Goal: Task Accomplishment & Management: Manage account settings

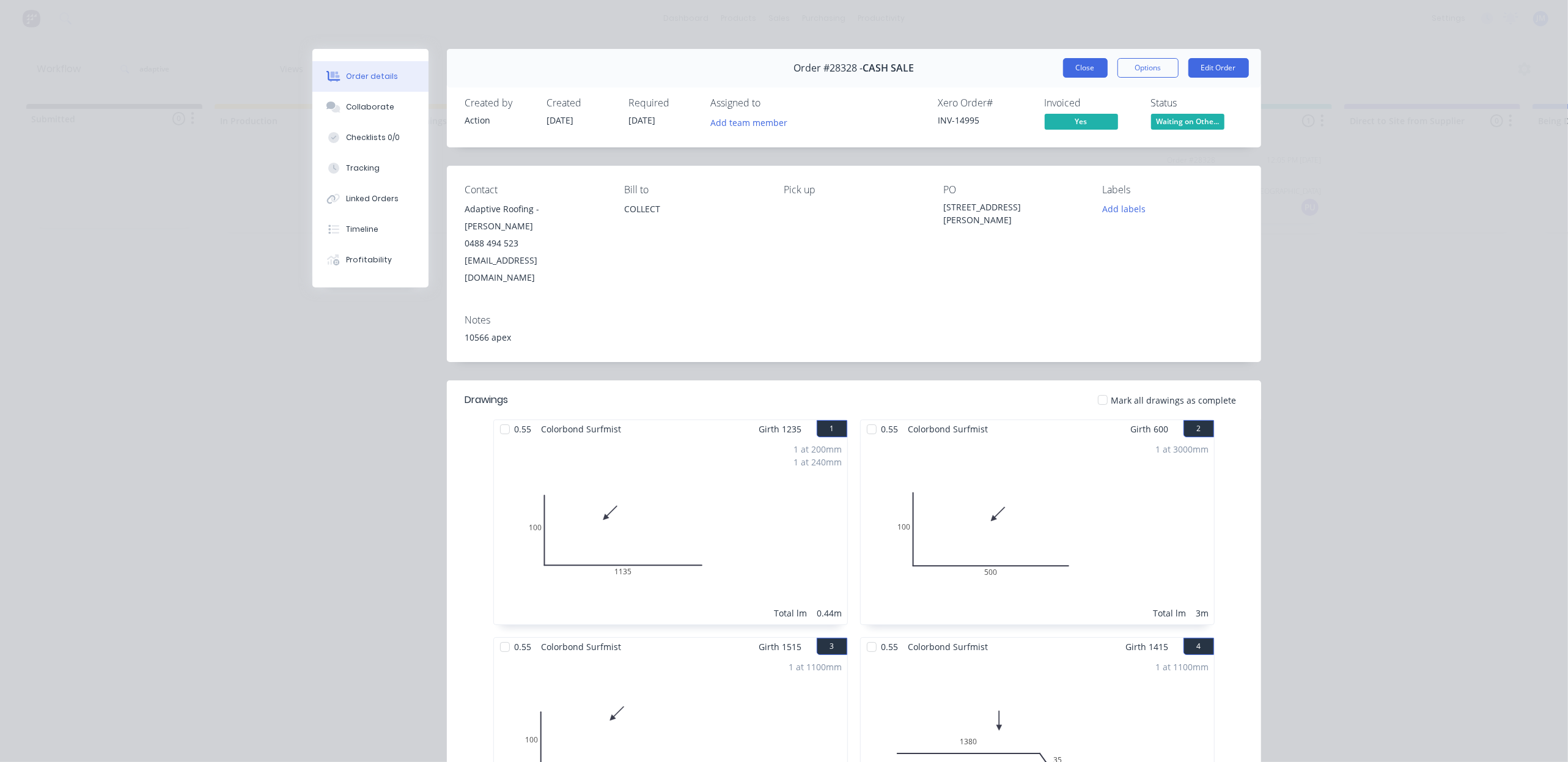
click at [1090, 74] on button "Close" at bounding box center [1086, 67] width 45 height 20
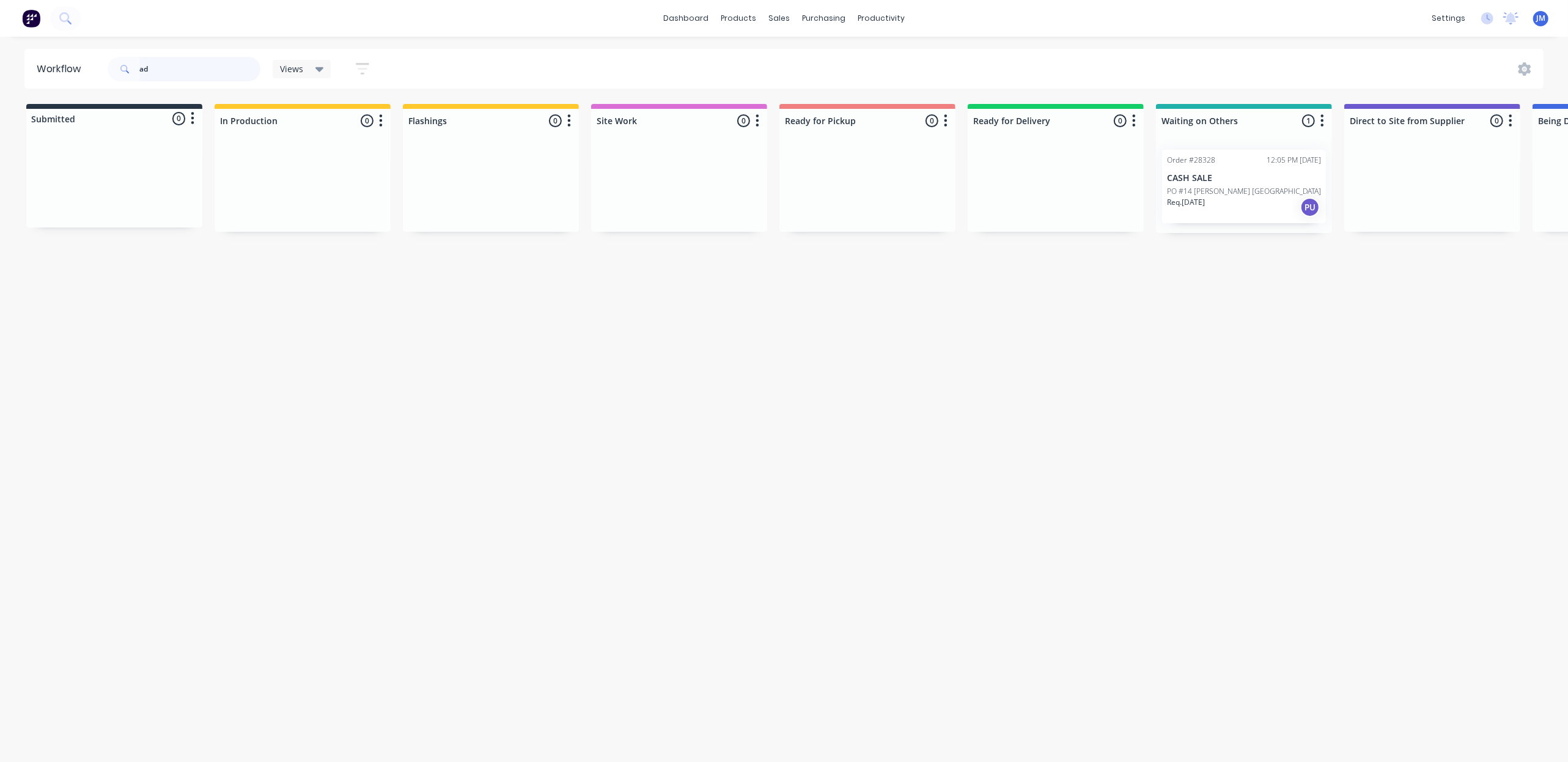
type input "a"
click at [935, 307] on div "Mark as Picked Up" at bounding box center [963, 314] width 123 height 25
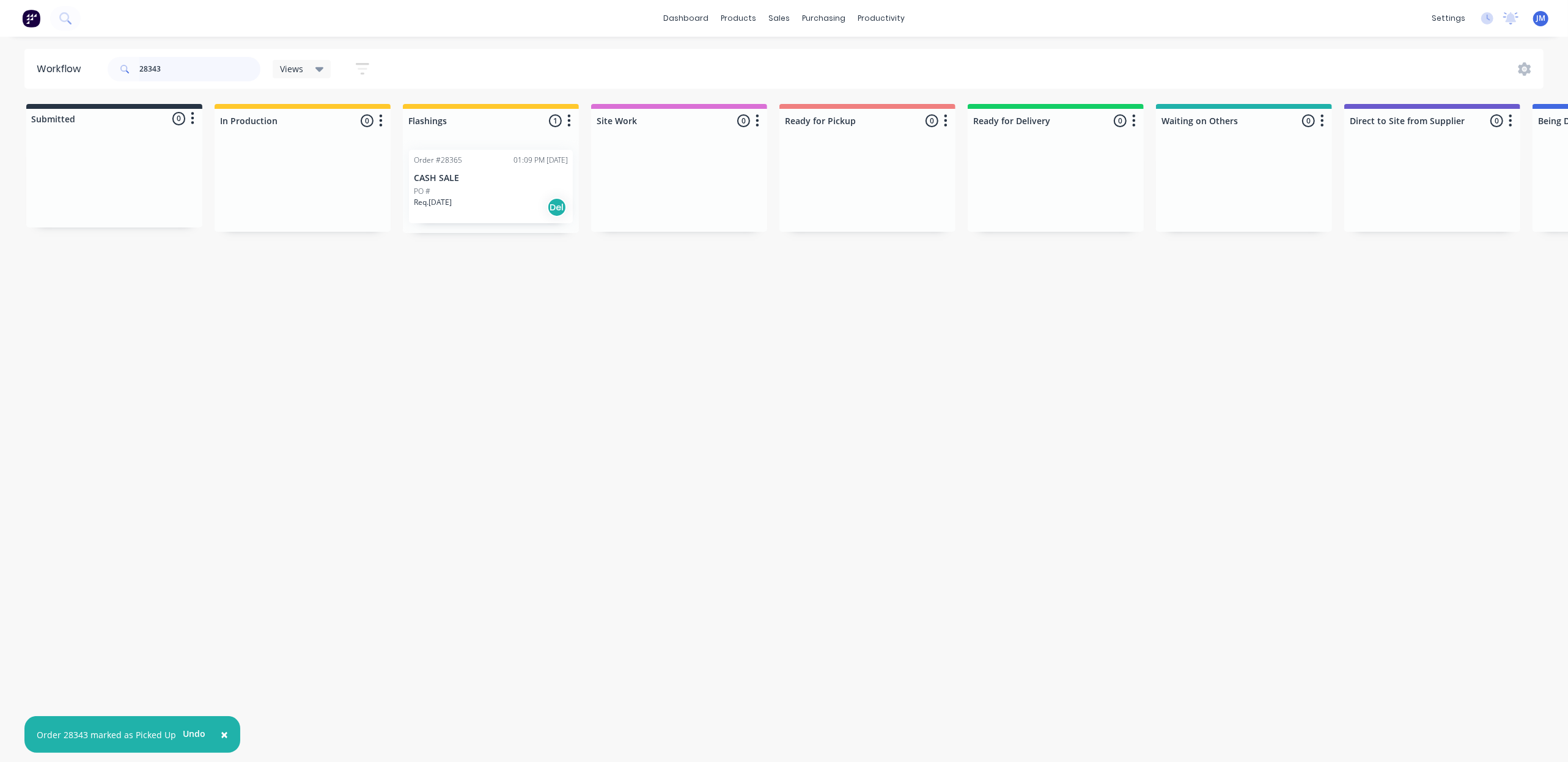
click at [197, 66] on input "28343" at bounding box center [200, 69] width 121 height 24
type input "2"
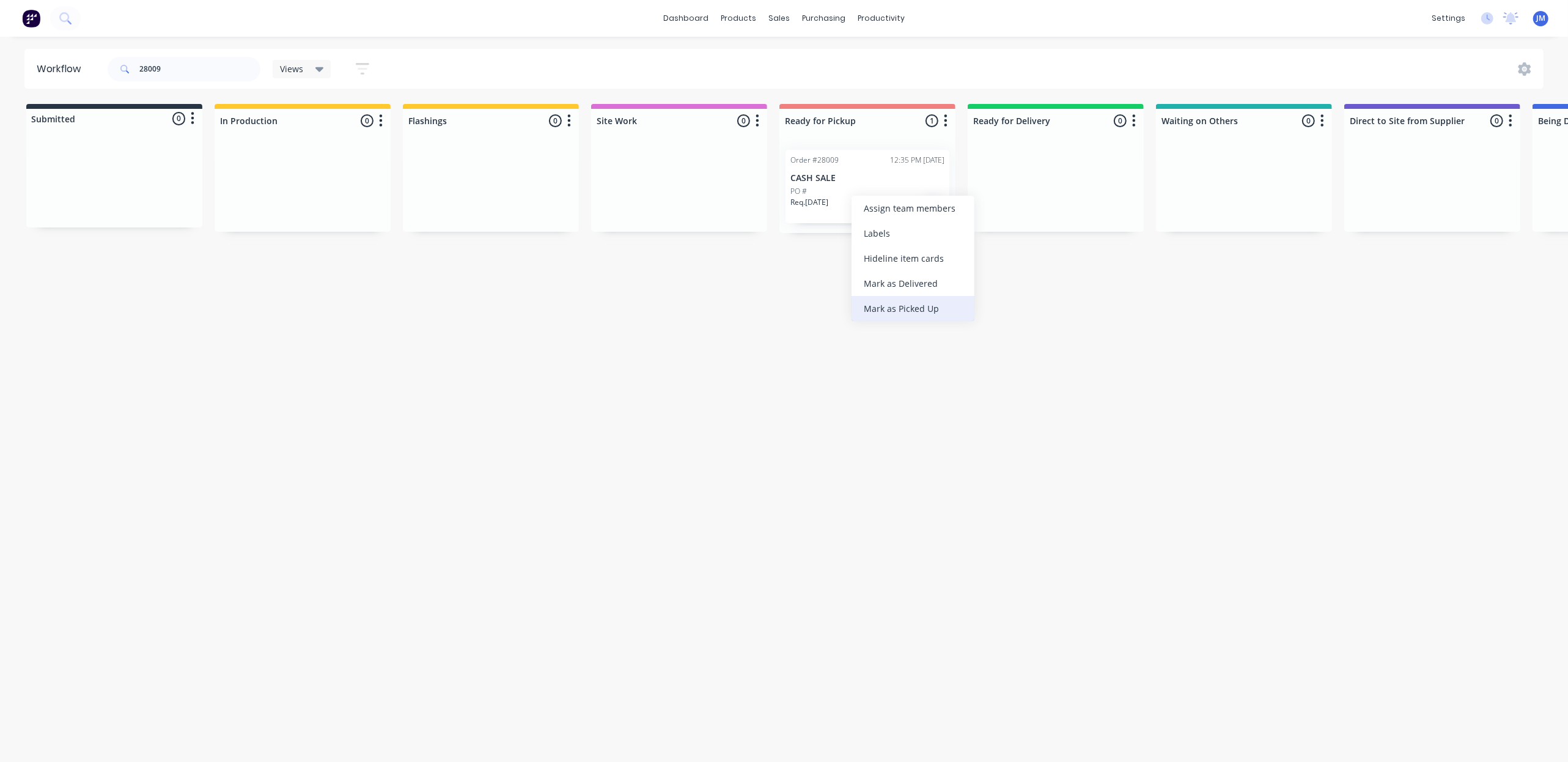
click at [914, 305] on div "Mark as Picked Up" at bounding box center [913, 308] width 123 height 25
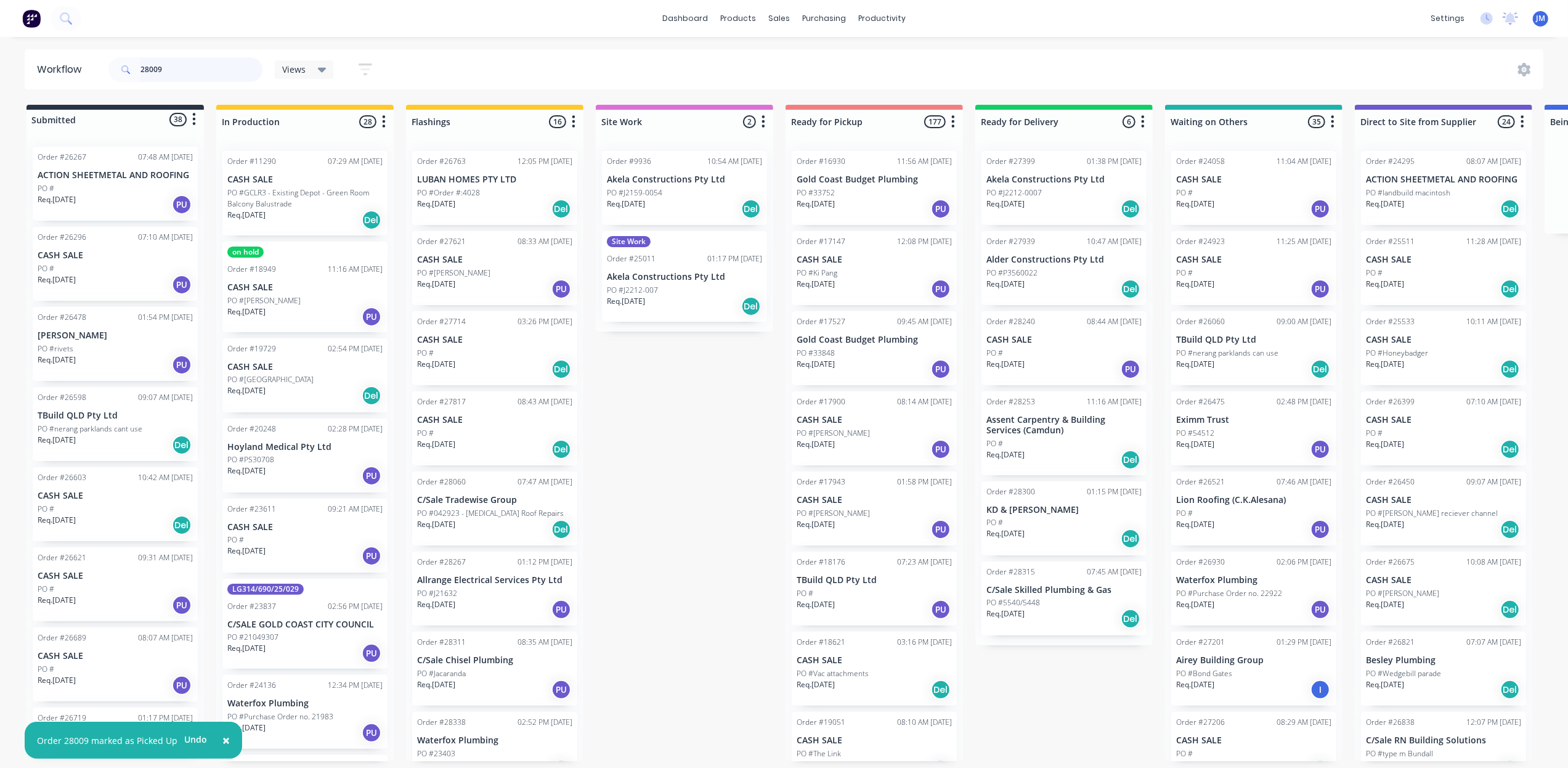
click at [191, 65] on input "28009" at bounding box center [202, 70] width 122 height 25
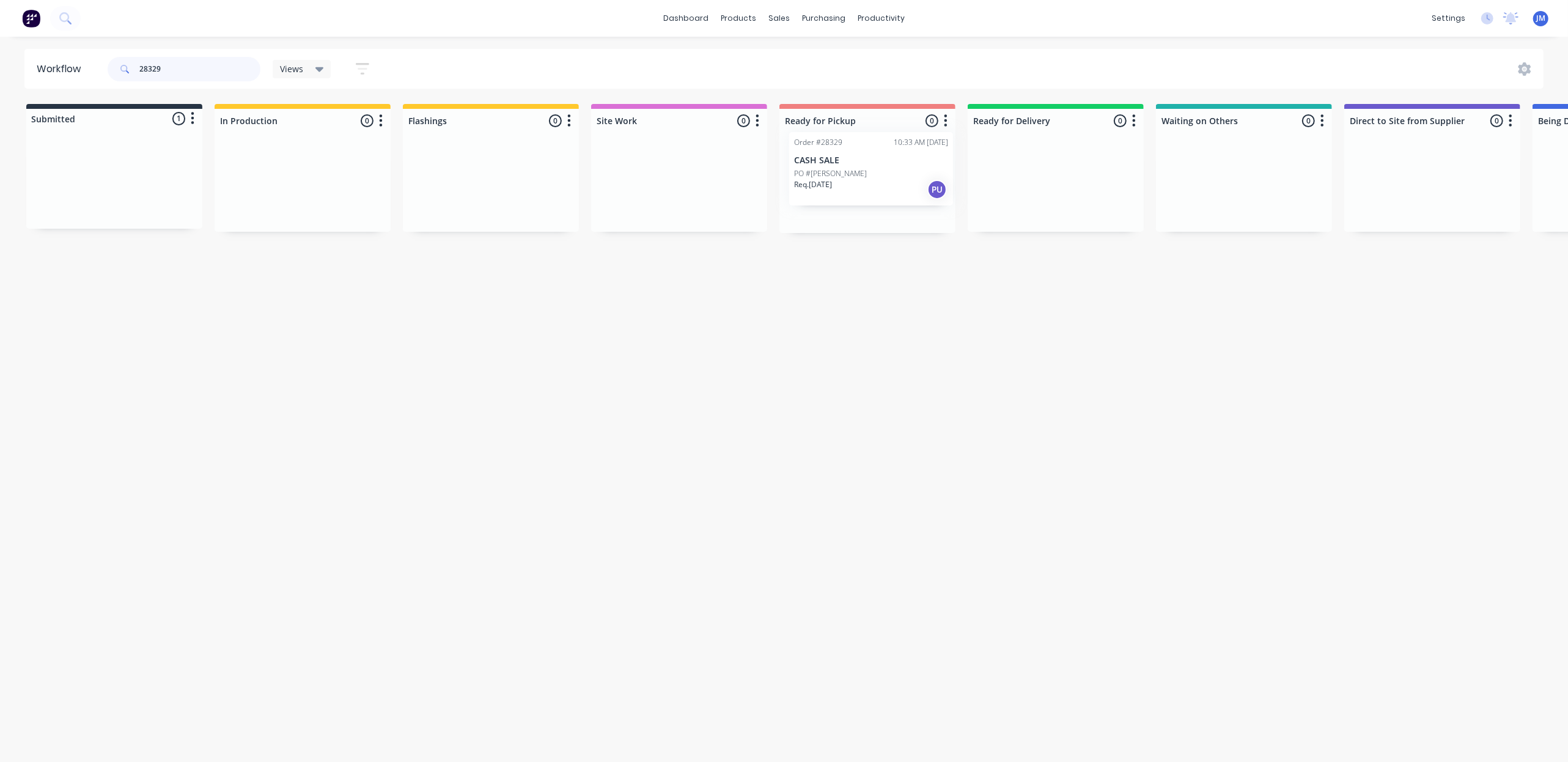
drag, startPoint x: 441, startPoint y: 182, endPoint x: 918, endPoint y: 180, distance: 477.0
click at [920, 178] on div "Submitted 1 Status colour #273444 hex #273444 Save Cancel Summaries Total order…" at bounding box center [1099, 169] width 2216 height 129
click at [184, 63] on input "28329" at bounding box center [200, 69] width 121 height 24
type input "2"
drag, startPoint x: 768, startPoint y: 201, endPoint x: 895, endPoint y: 158, distance: 134.1
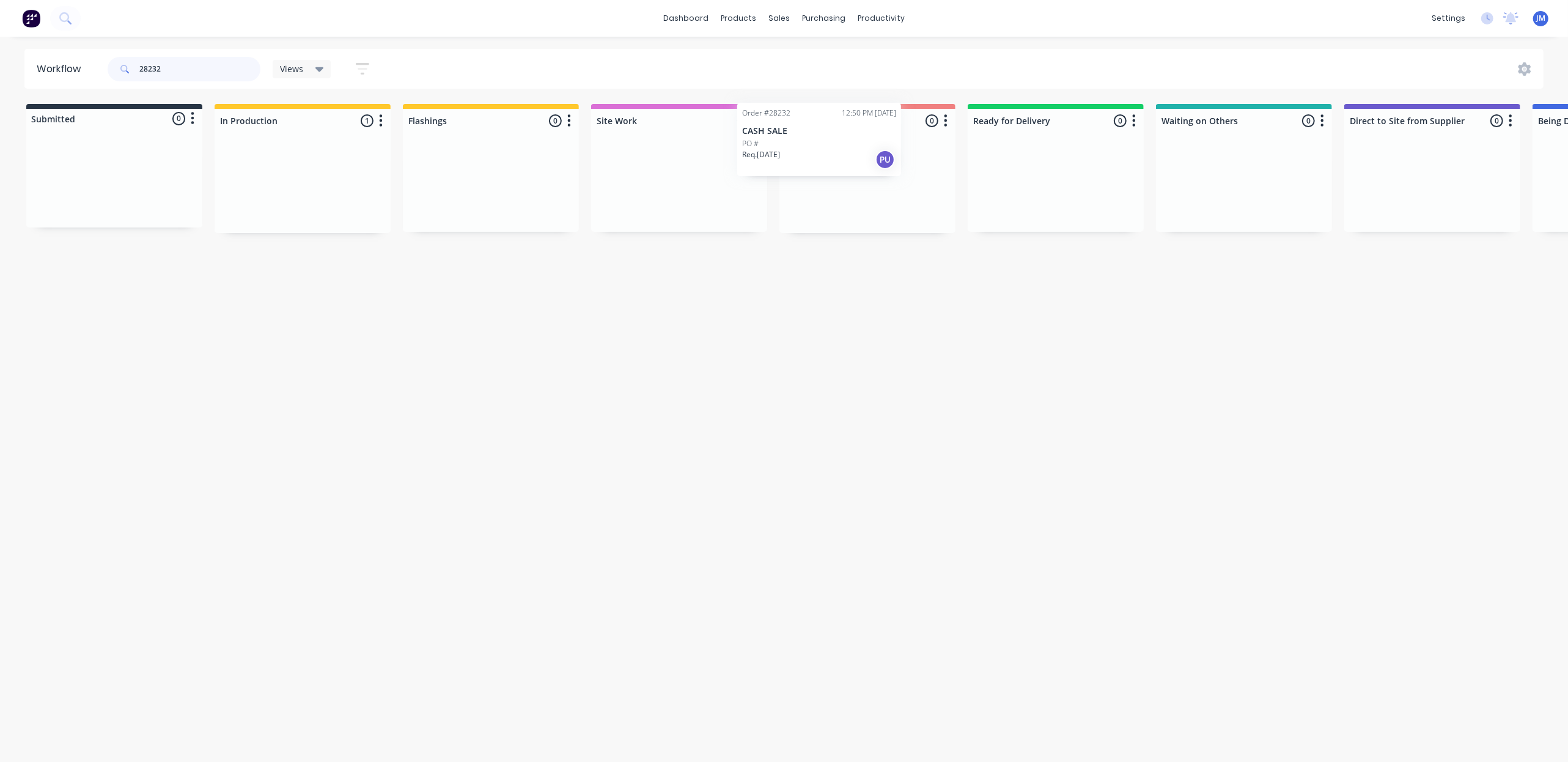
click at [876, 161] on div "Submitted 0 Status colour #273444 hex #273444 Save Cancel Summaries Total order…" at bounding box center [1099, 169] width 2216 height 129
click at [171, 69] on input "28232" at bounding box center [200, 69] width 121 height 24
click at [846, 203] on div "Req. [DATE] PU" at bounding box center [867, 207] width 154 height 21
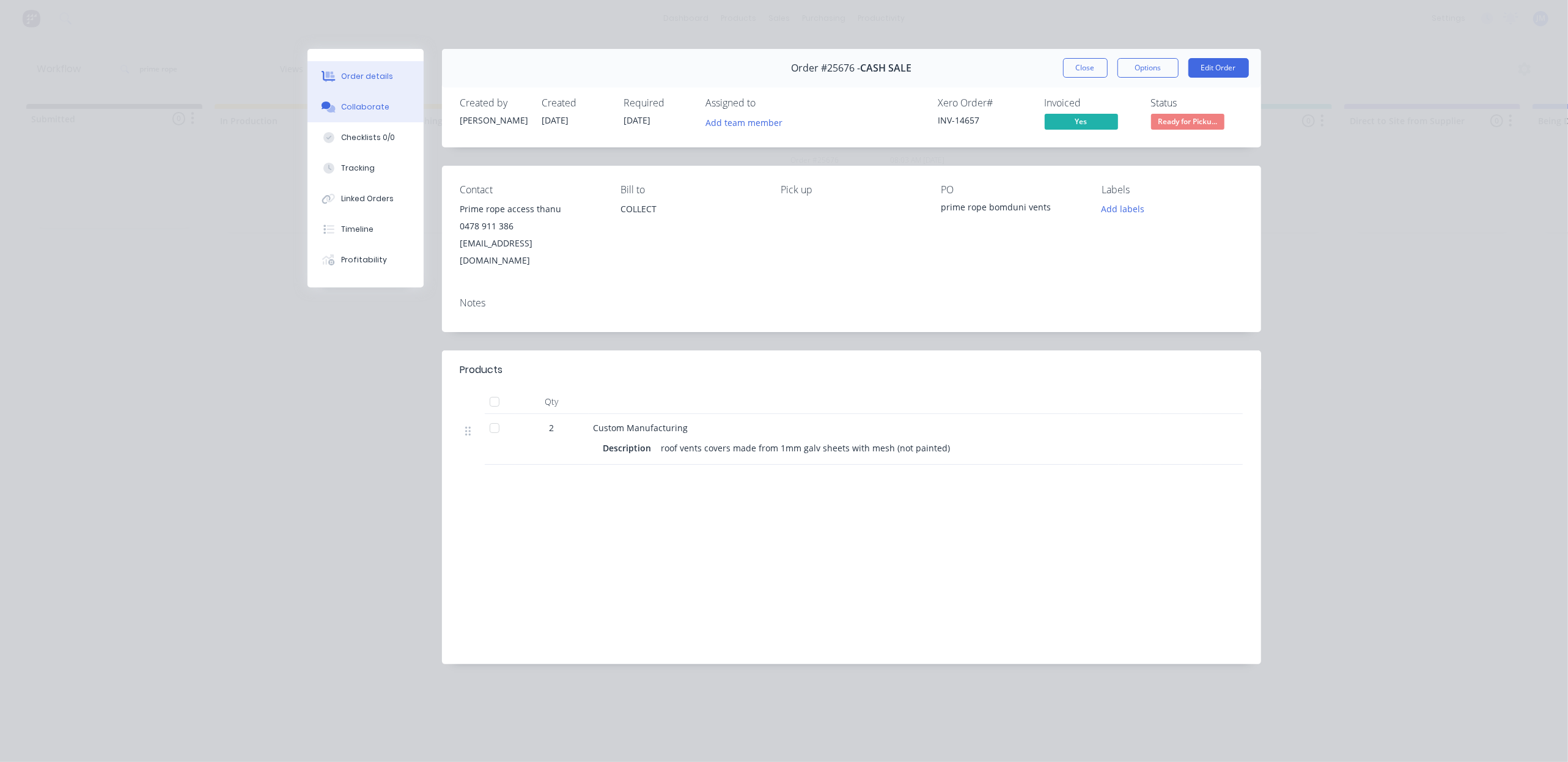
click at [348, 101] on div "Collaborate" at bounding box center [365, 107] width 48 height 11
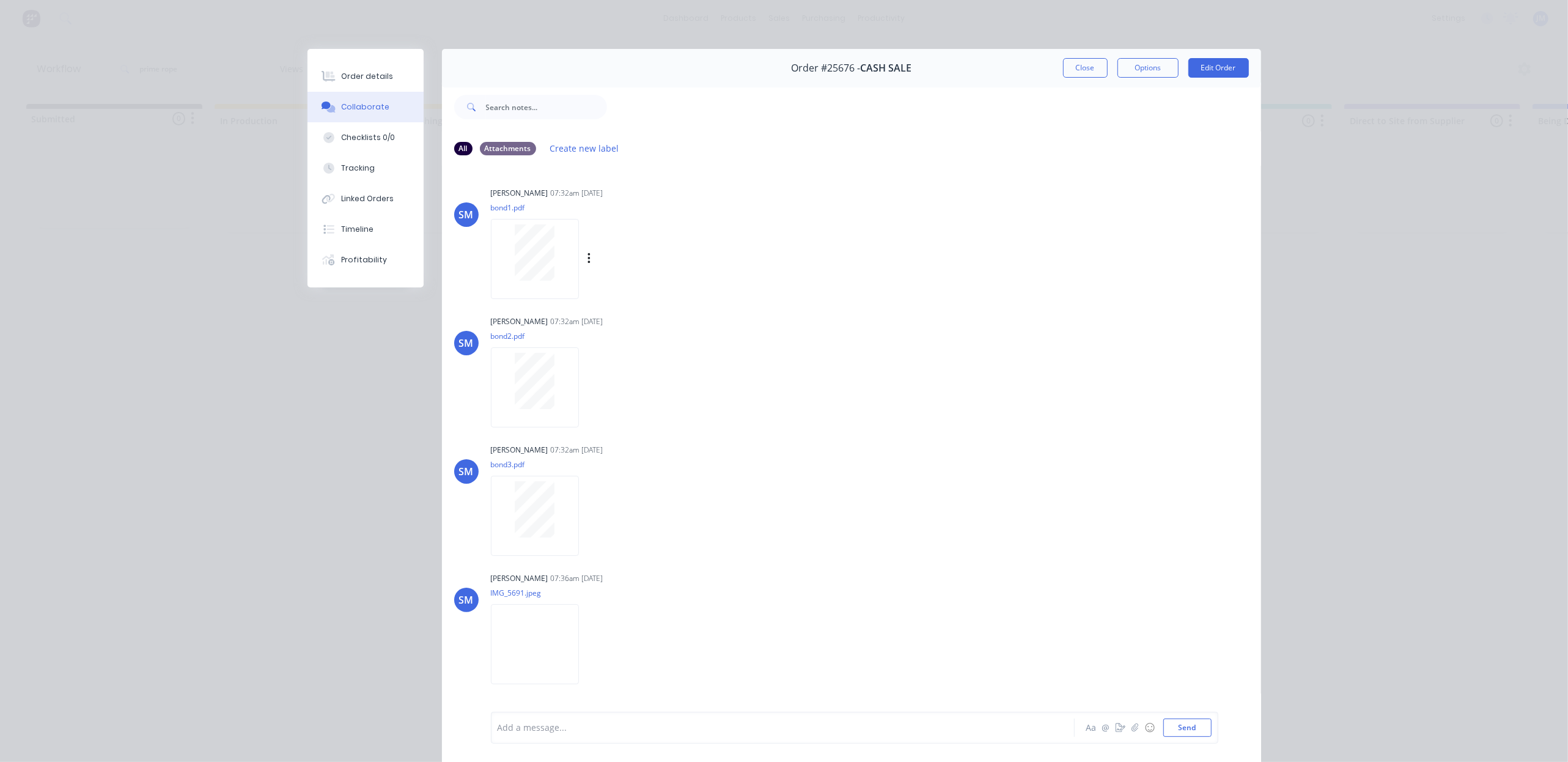
click at [503, 248] on div at bounding box center [535, 252] width 77 height 56
drag, startPoint x: 501, startPoint y: 527, endPoint x: 504, endPoint y: 512, distance: 15.3
click at [504, 512] on div at bounding box center [535, 509] width 77 height 56
click at [354, 87] on button "Order details" at bounding box center [365, 76] width 116 height 31
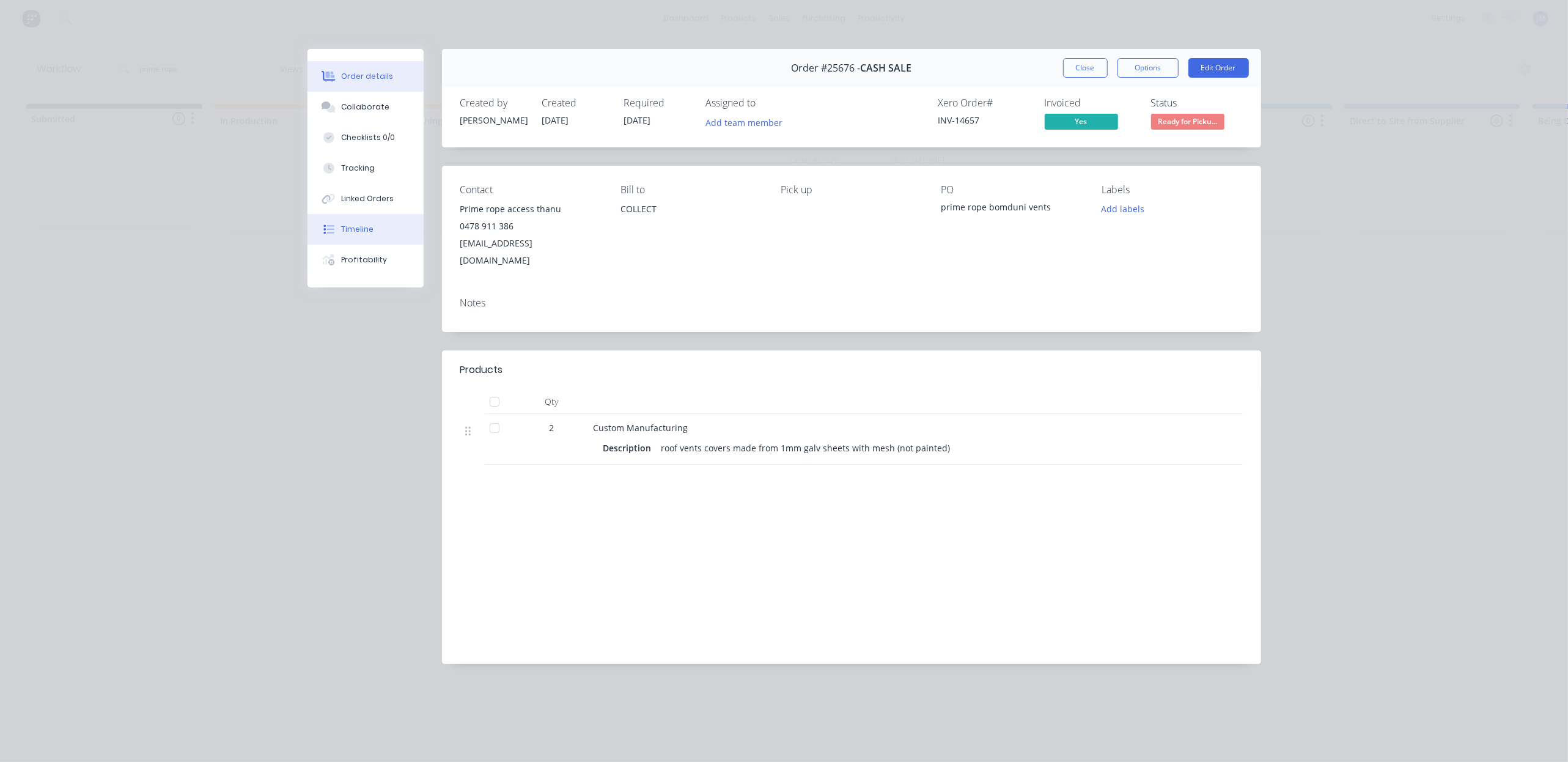
click at [384, 229] on button "Timeline" at bounding box center [365, 229] width 116 height 31
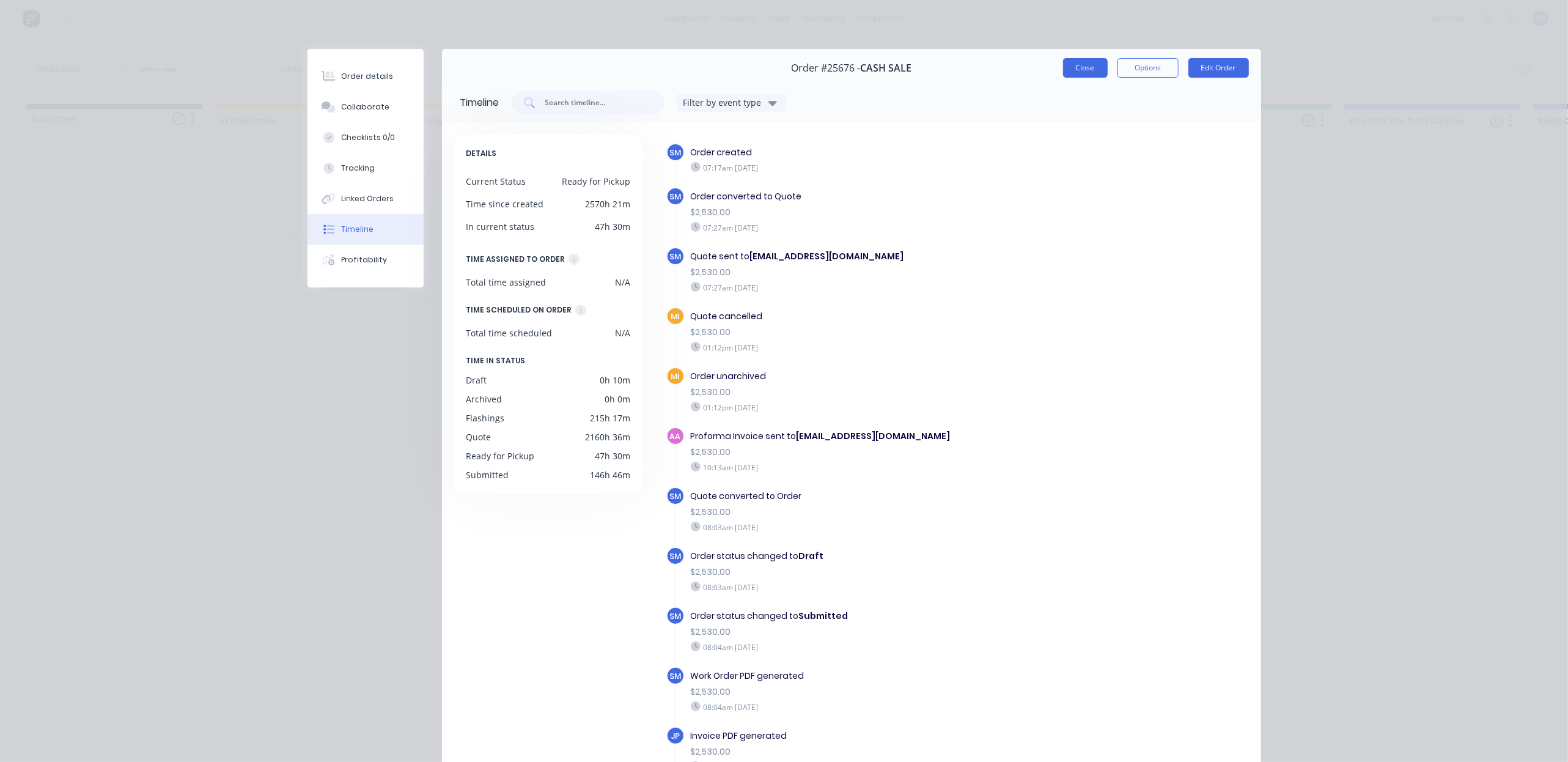
click at [1084, 69] on button "Close" at bounding box center [1086, 67] width 45 height 20
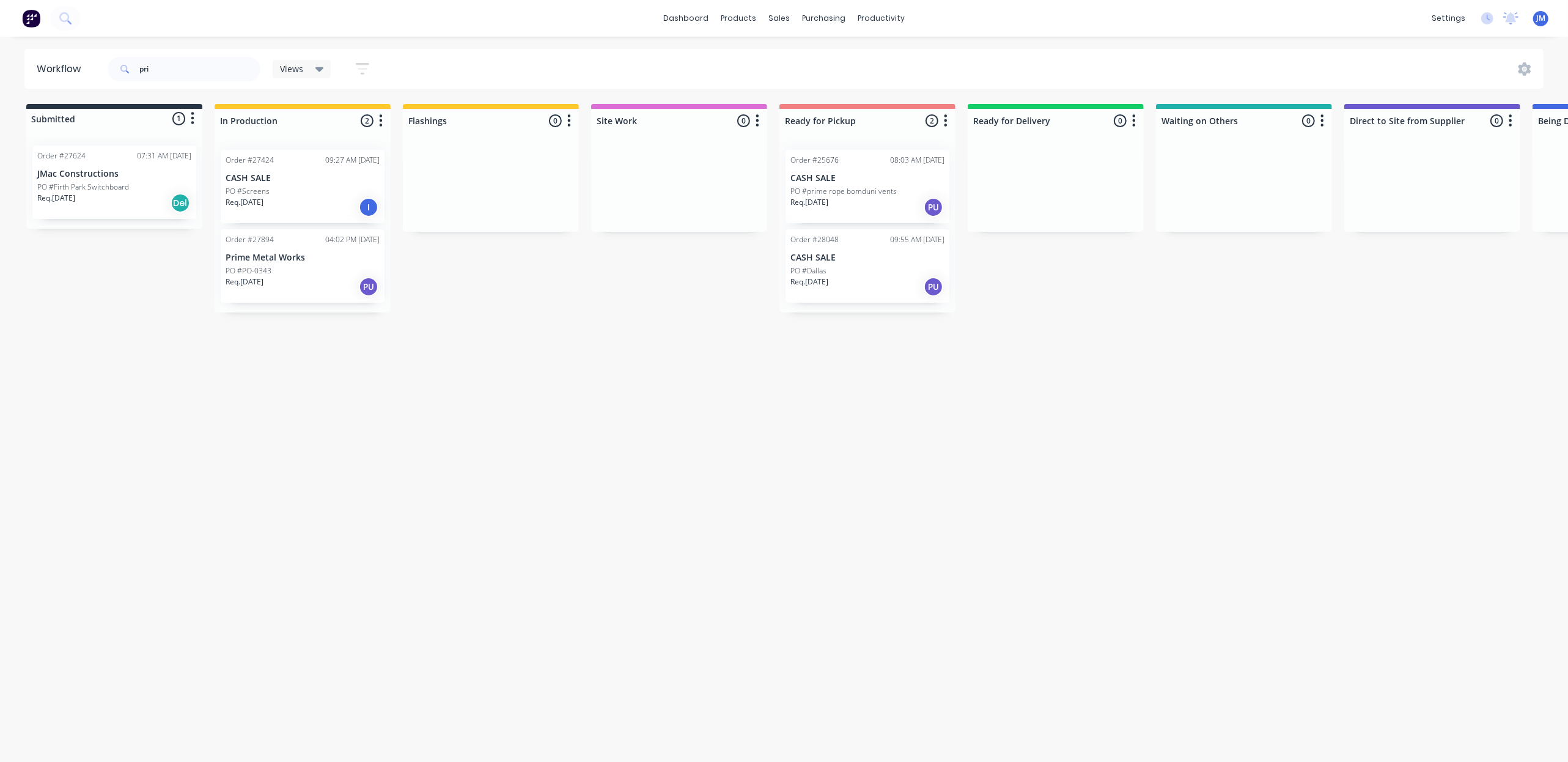
click at [140, 184] on div "PO #Firth Park Switchboard" at bounding box center [114, 187] width 154 height 11
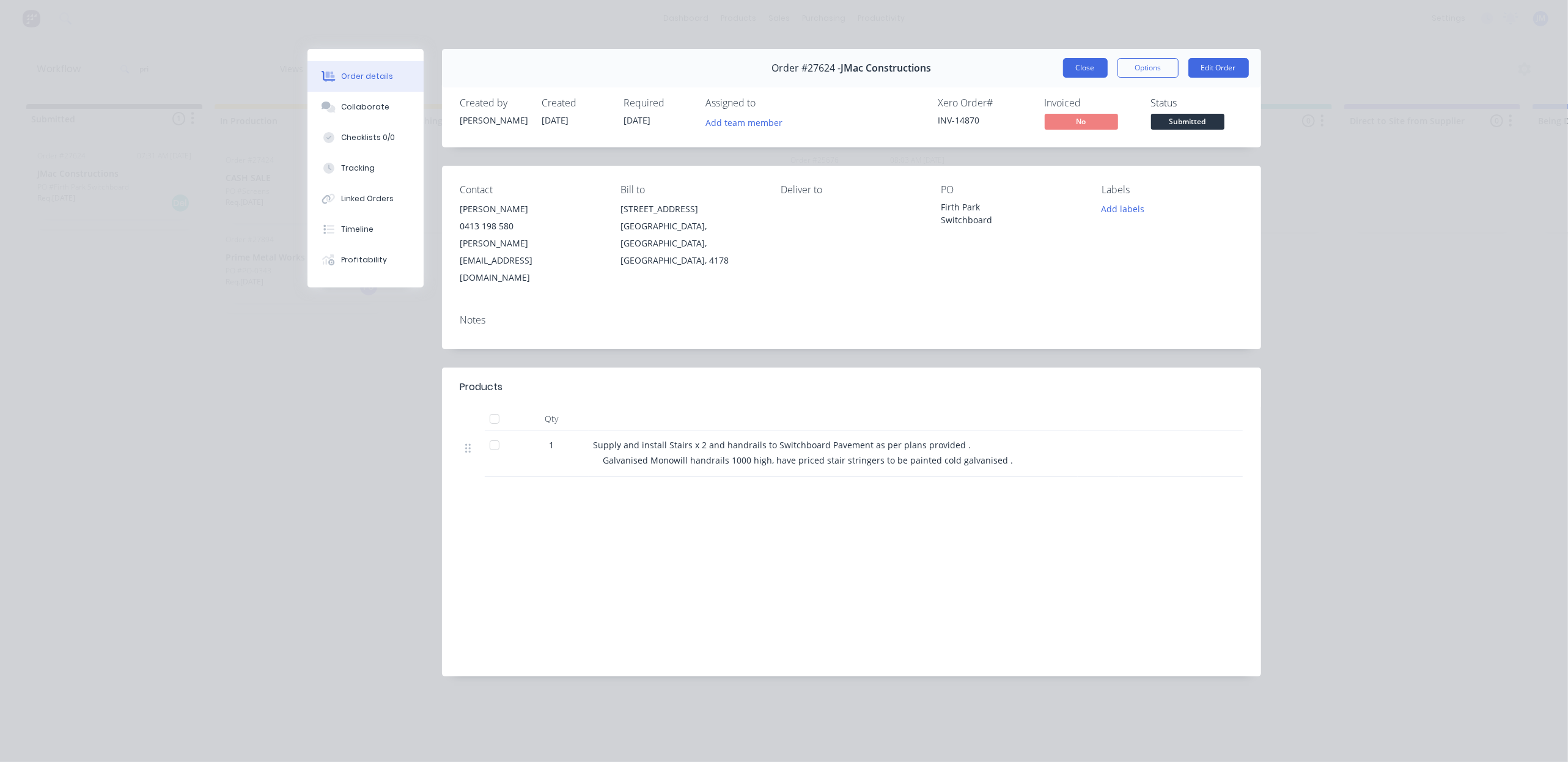
click at [1097, 69] on button "Close" at bounding box center [1086, 67] width 45 height 20
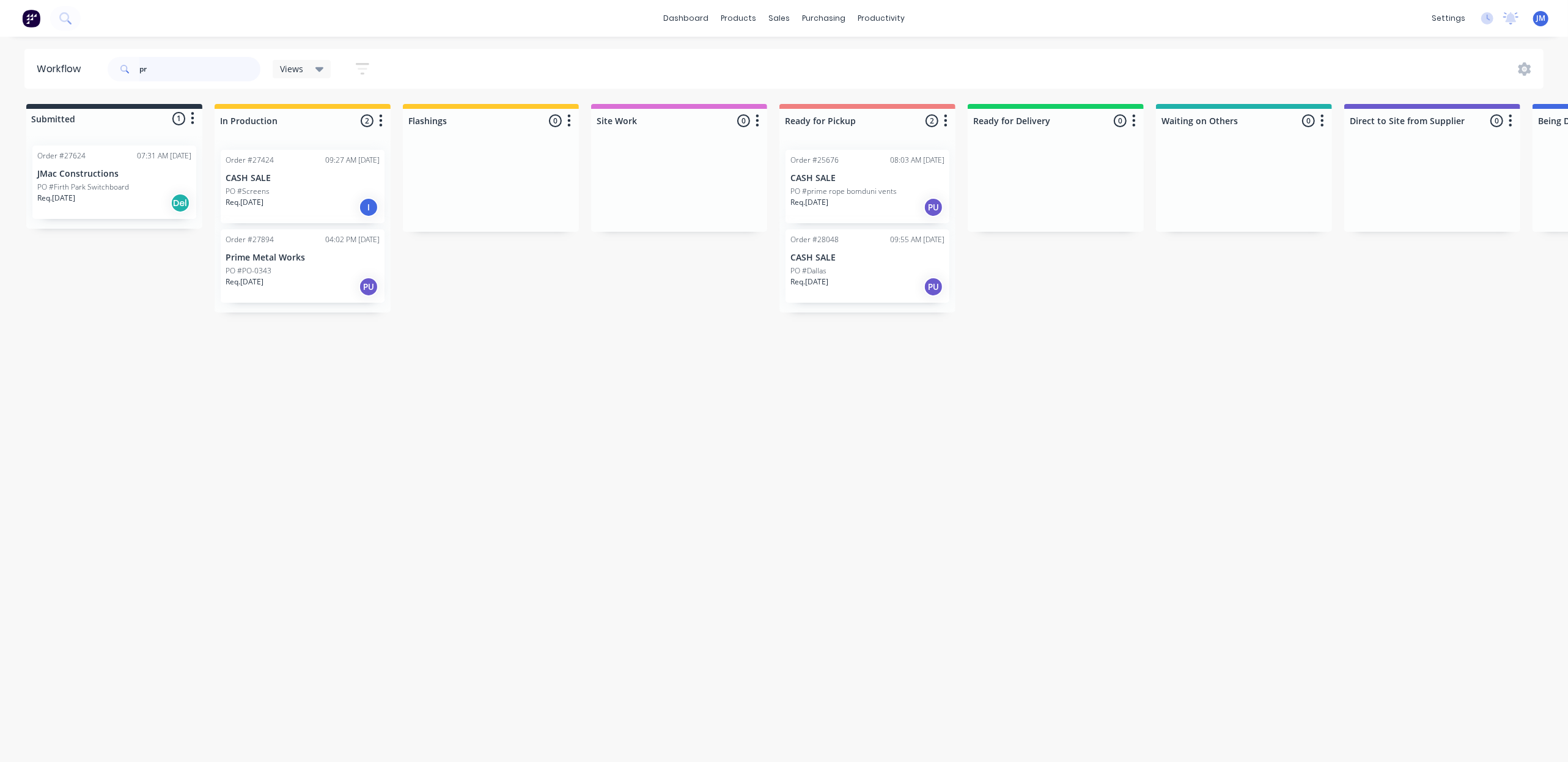
type input "p"
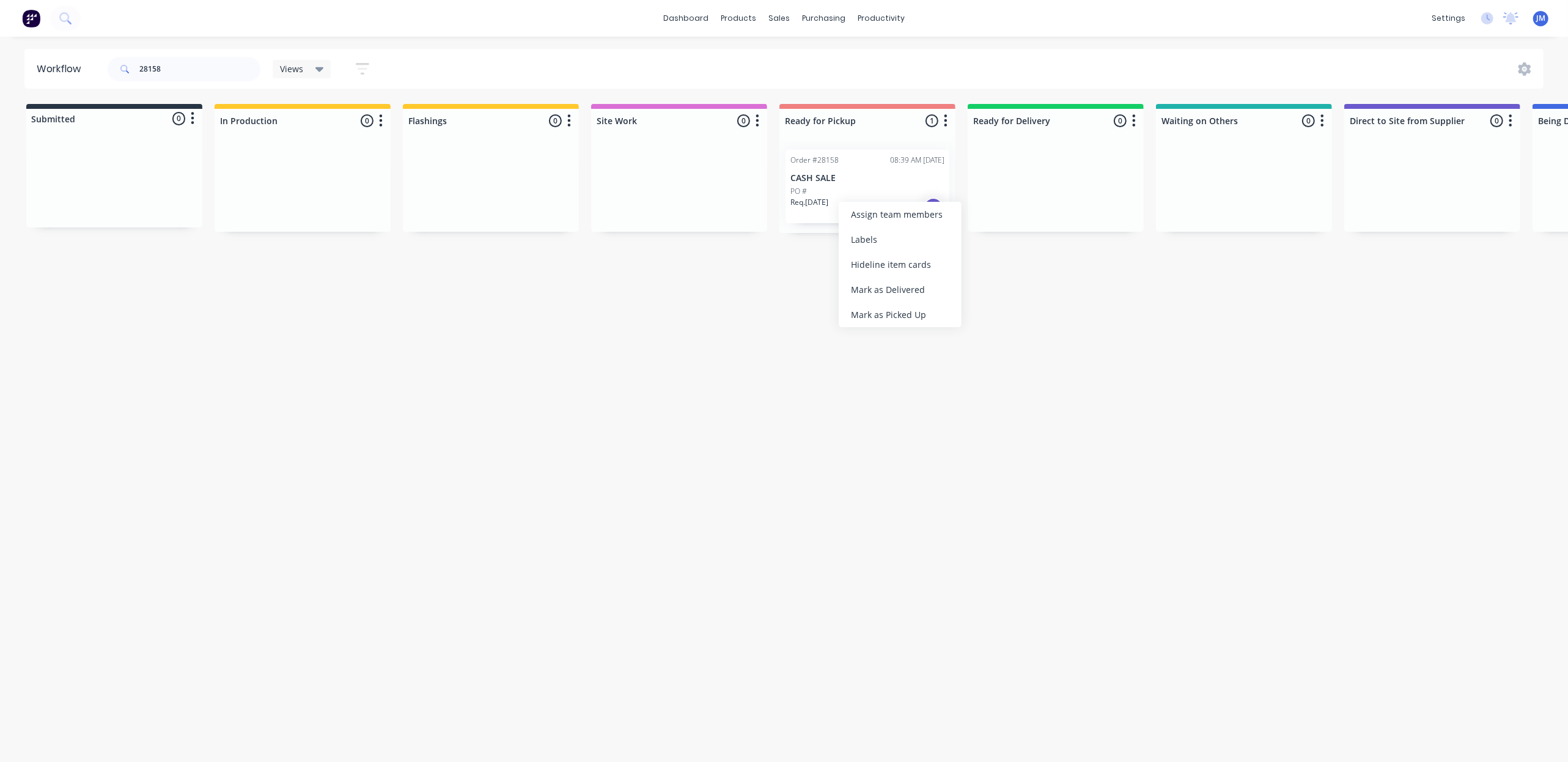
click at [893, 313] on div "Mark as Picked Up" at bounding box center [900, 314] width 123 height 25
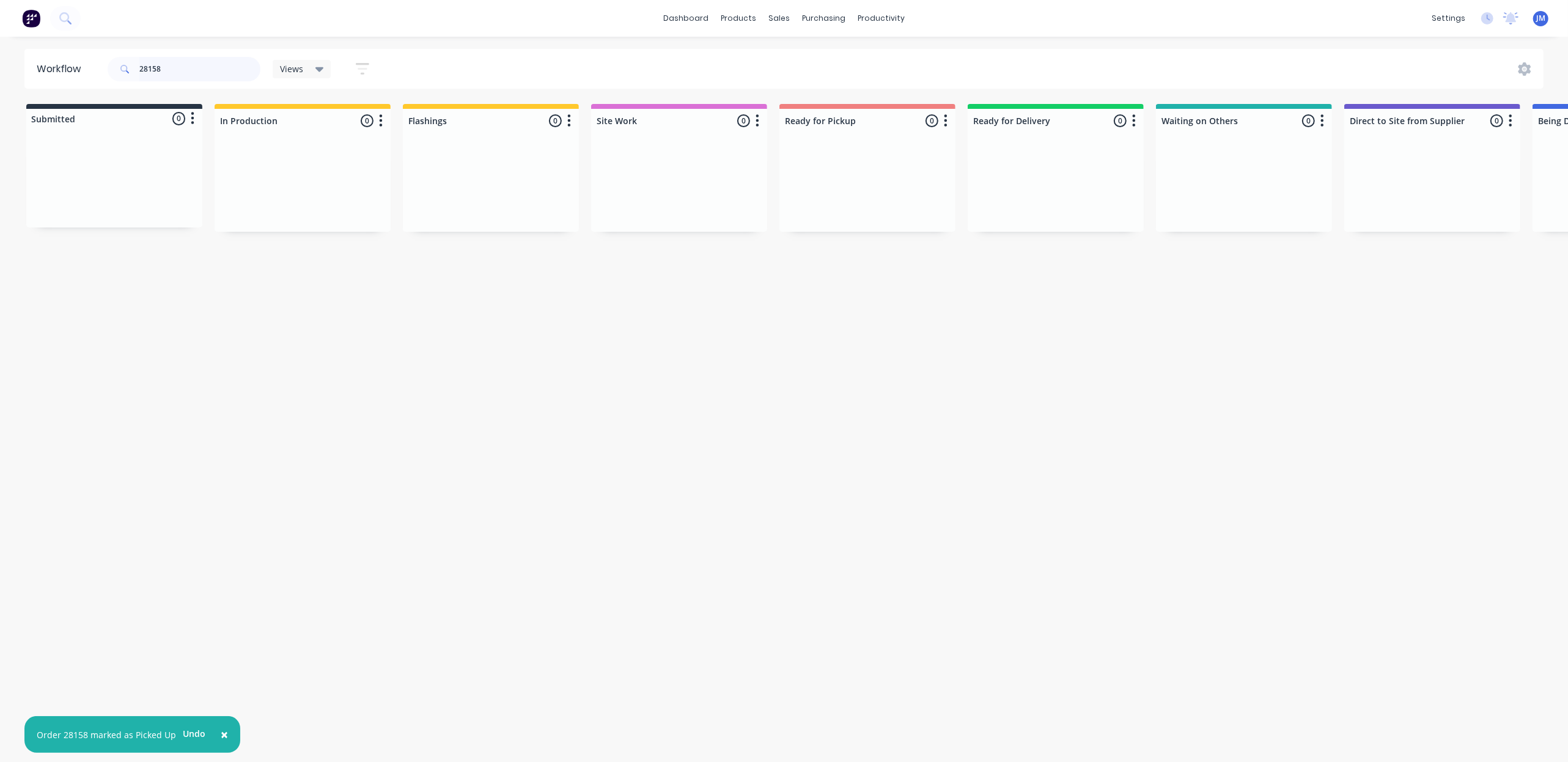
drag, startPoint x: 204, startPoint y: 77, endPoint x: 199, endPoint y: 72, distance: 7.1
click at [203, 74] on input "28158" at bounding box center [200, 69] width 121 height 24
type input "2"
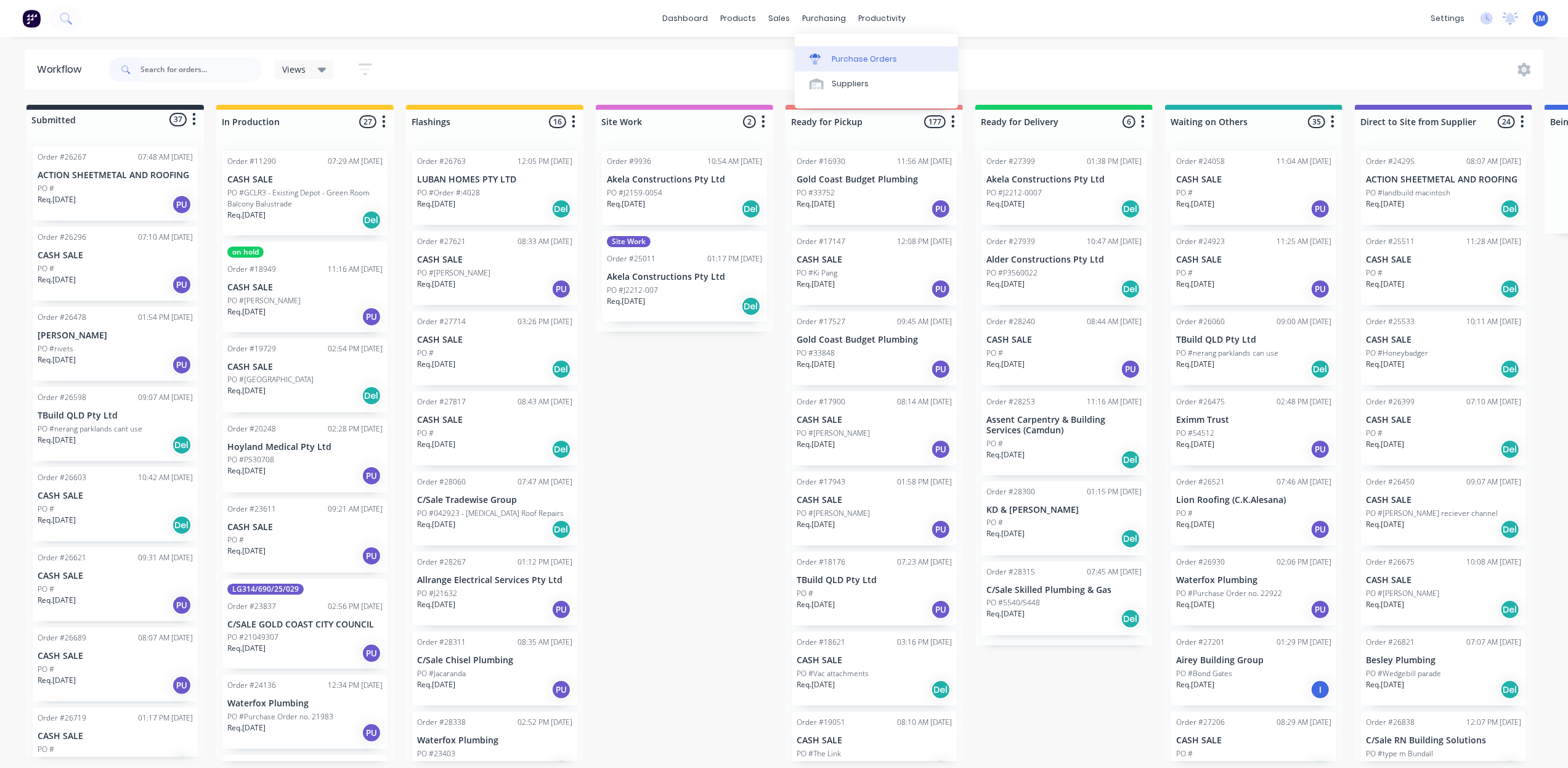
click at [841, 54] on div "Purchase Orders" at bounding box center [864, 59] width 65 height 11
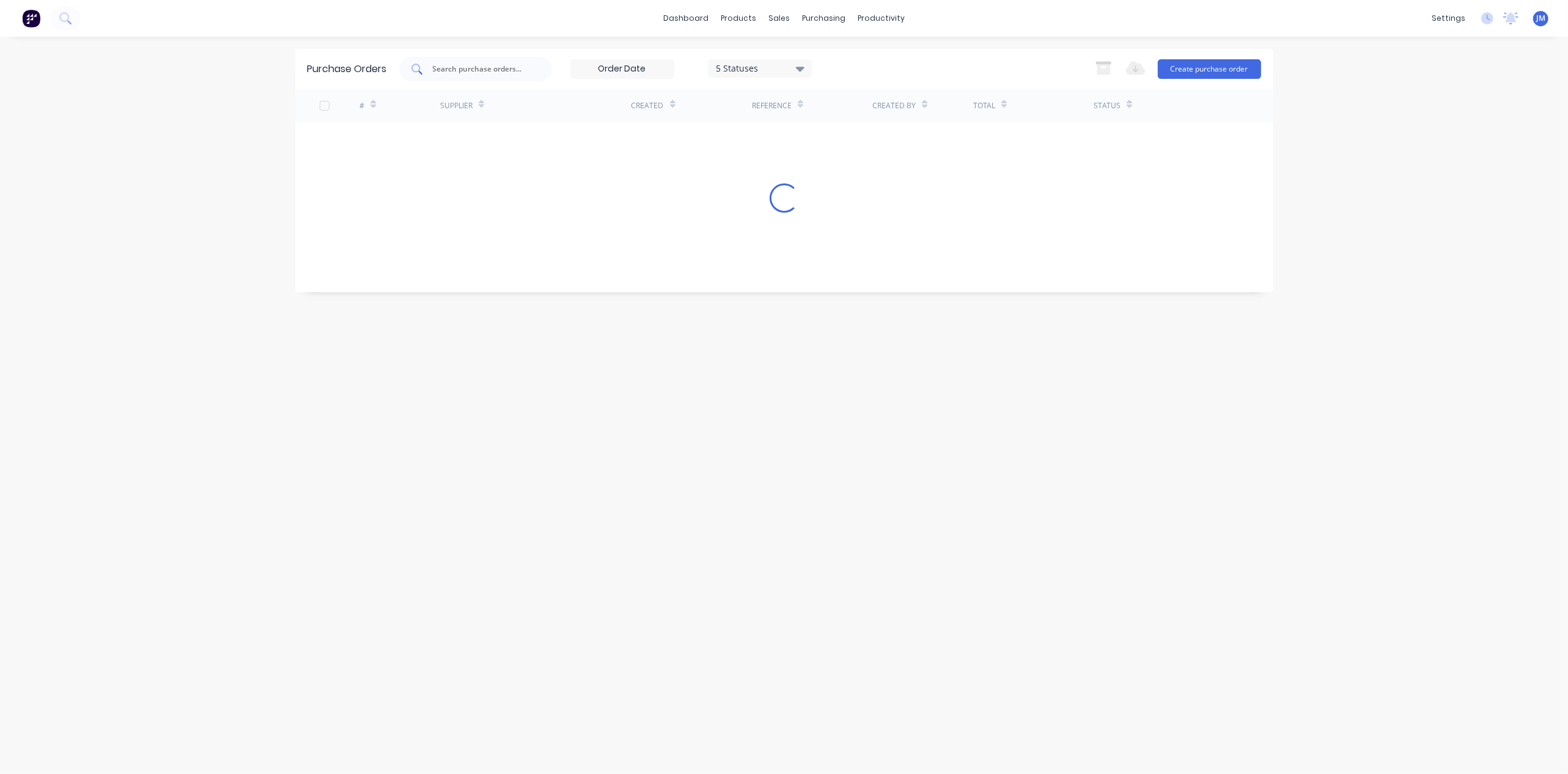
click at [467, 64] on input "text" at bounding box center [482, 69] width 101 height 12
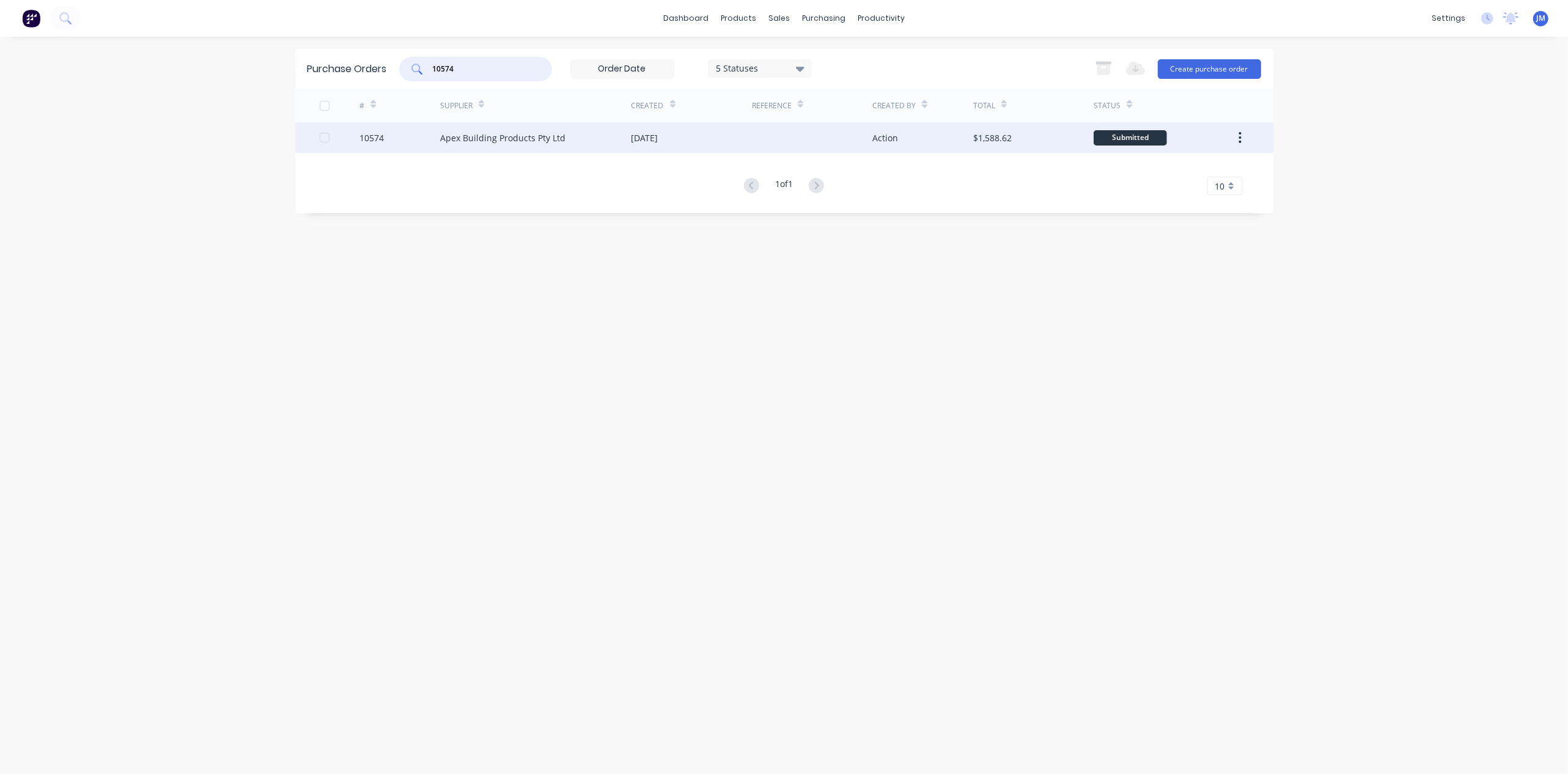
type input "10574"
click at [563, 140] on div "Apex Building Products Pty Ltd" at bounding box center [535, 137] width 191 height 31
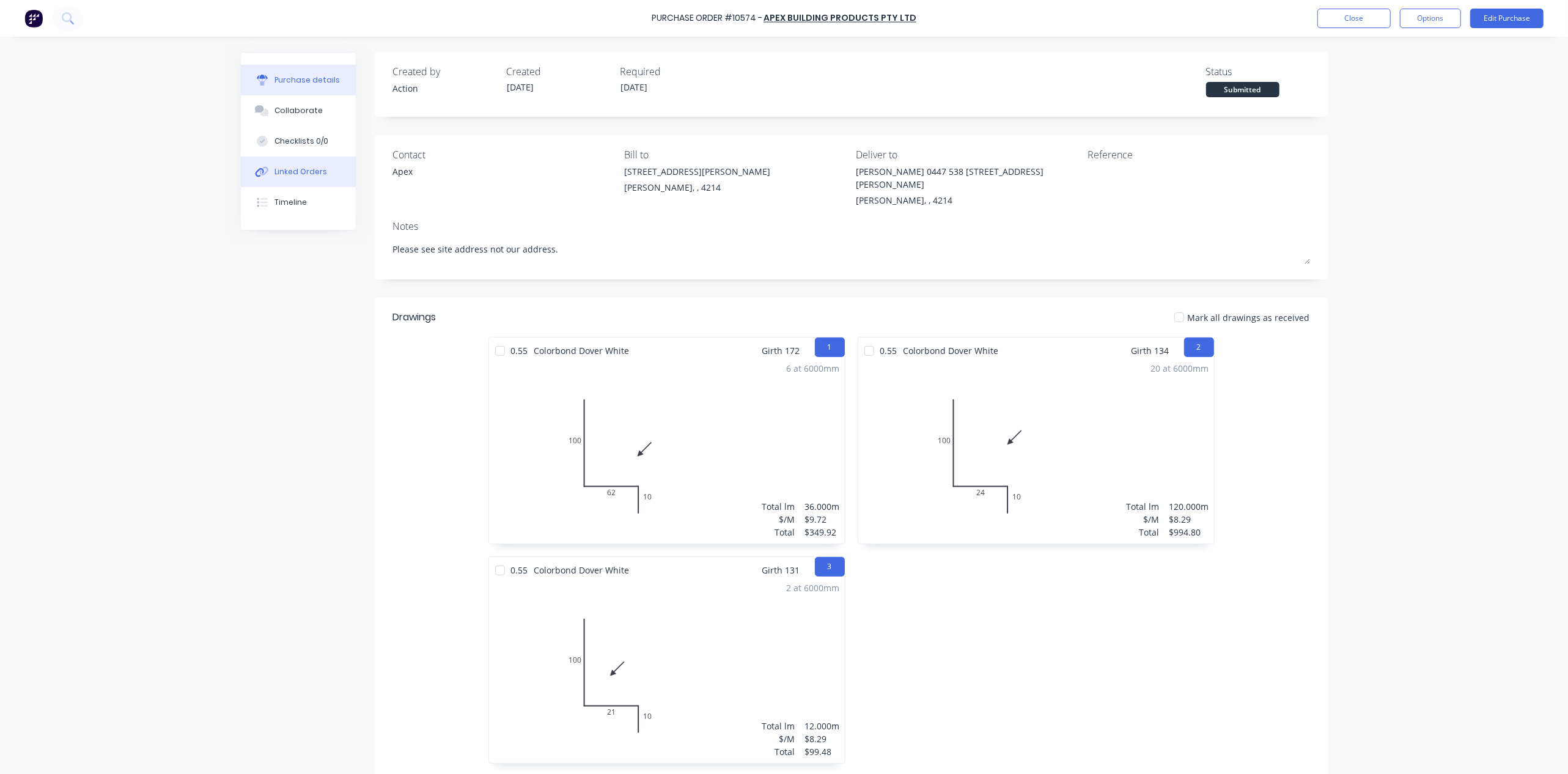
click at [310, 171] on div "Linked Orders" at bounding box center [300, 171] width 52 height 11
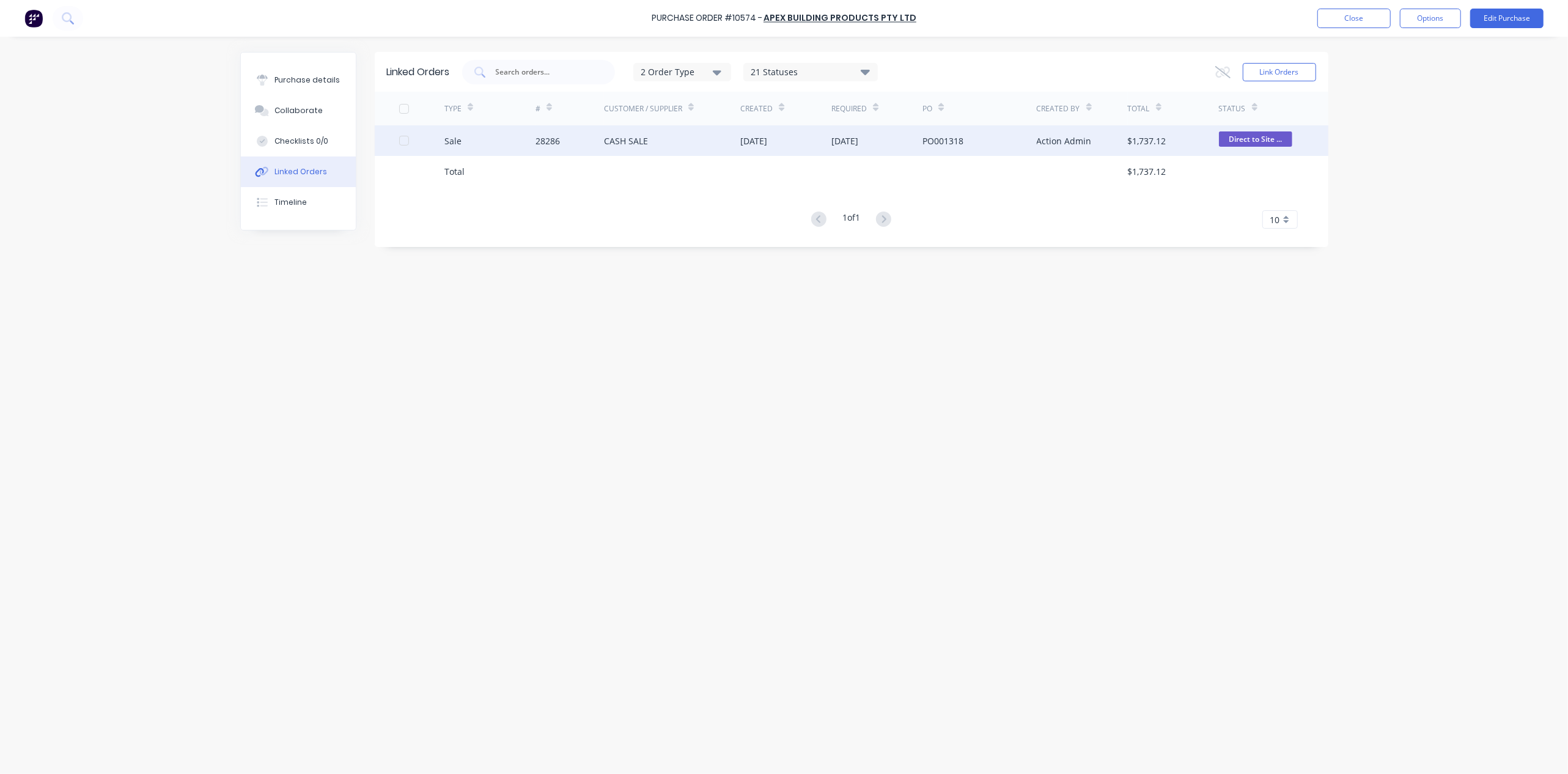
click at [900, 141] on div "[DATE]" at bounding box center [877, 140] width 91 height 31
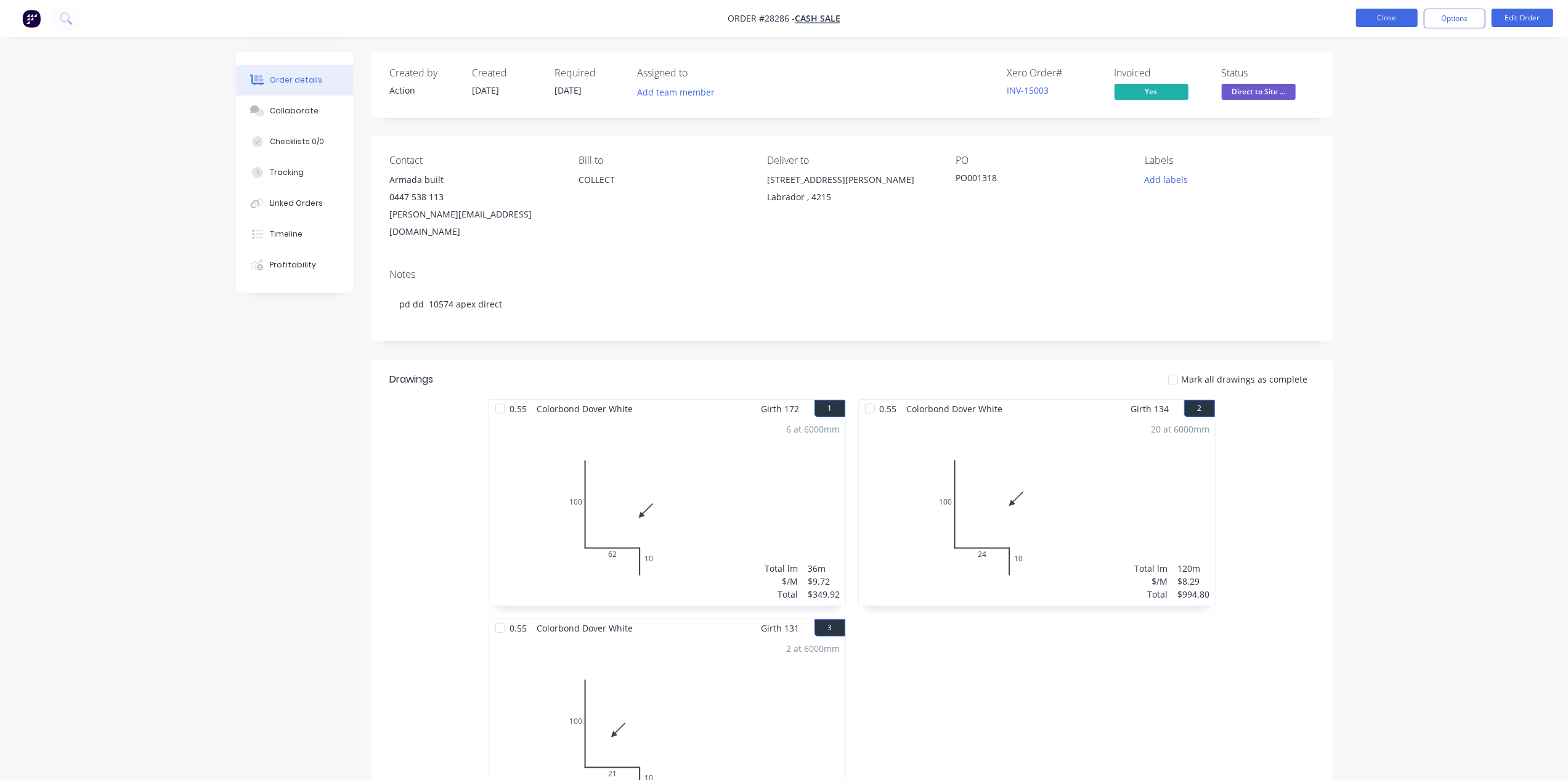
click at [1380, 15] on button "Close" at bounding box center [1387, 18] width 62 height 19
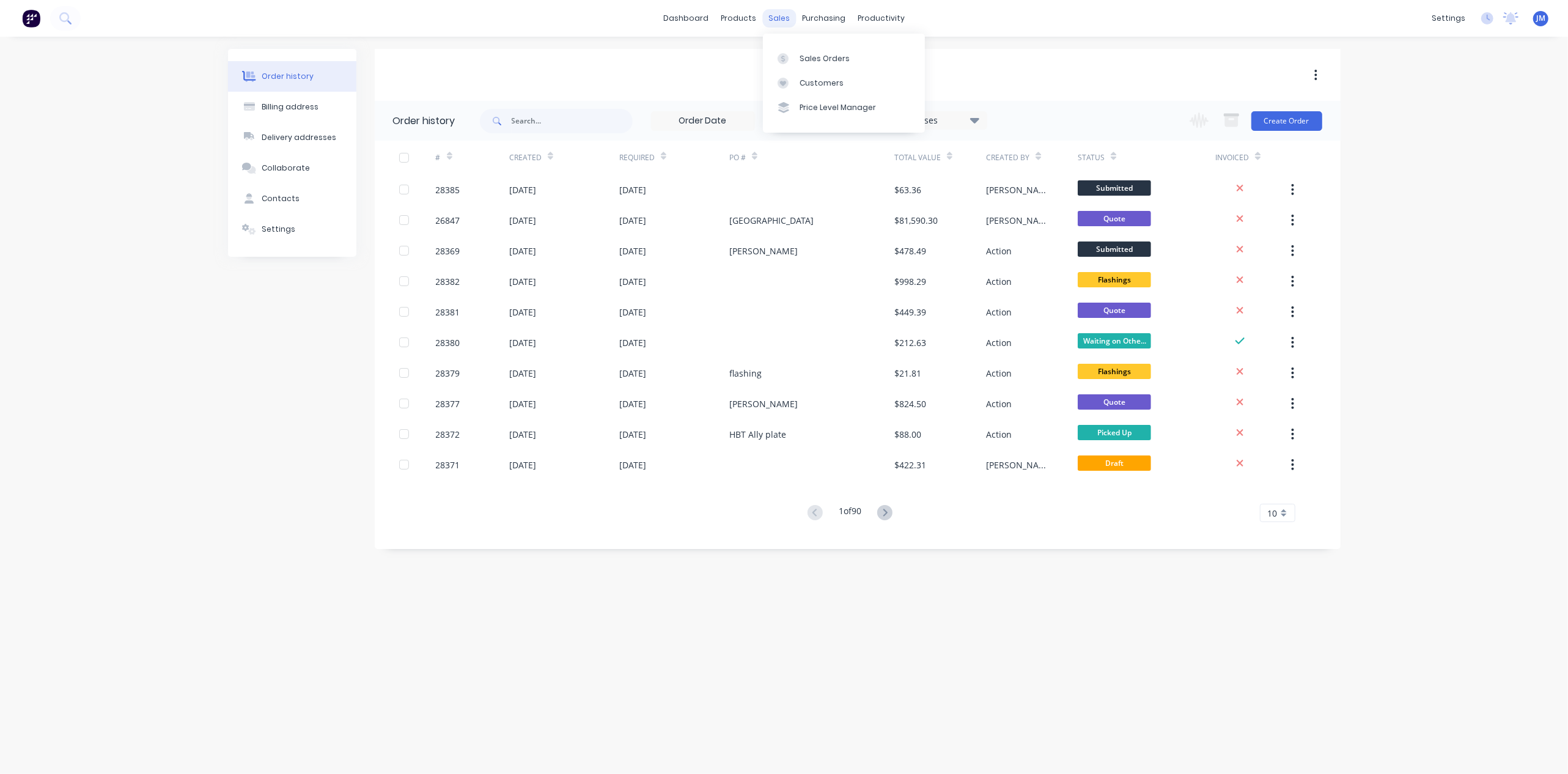
click at [786, 24] on div "sales" at bounding box center [778, 18] width 33 height 18
click at [810, 55] on div "Sales Orders" at bounding box center [824, 58] width 50 height 11
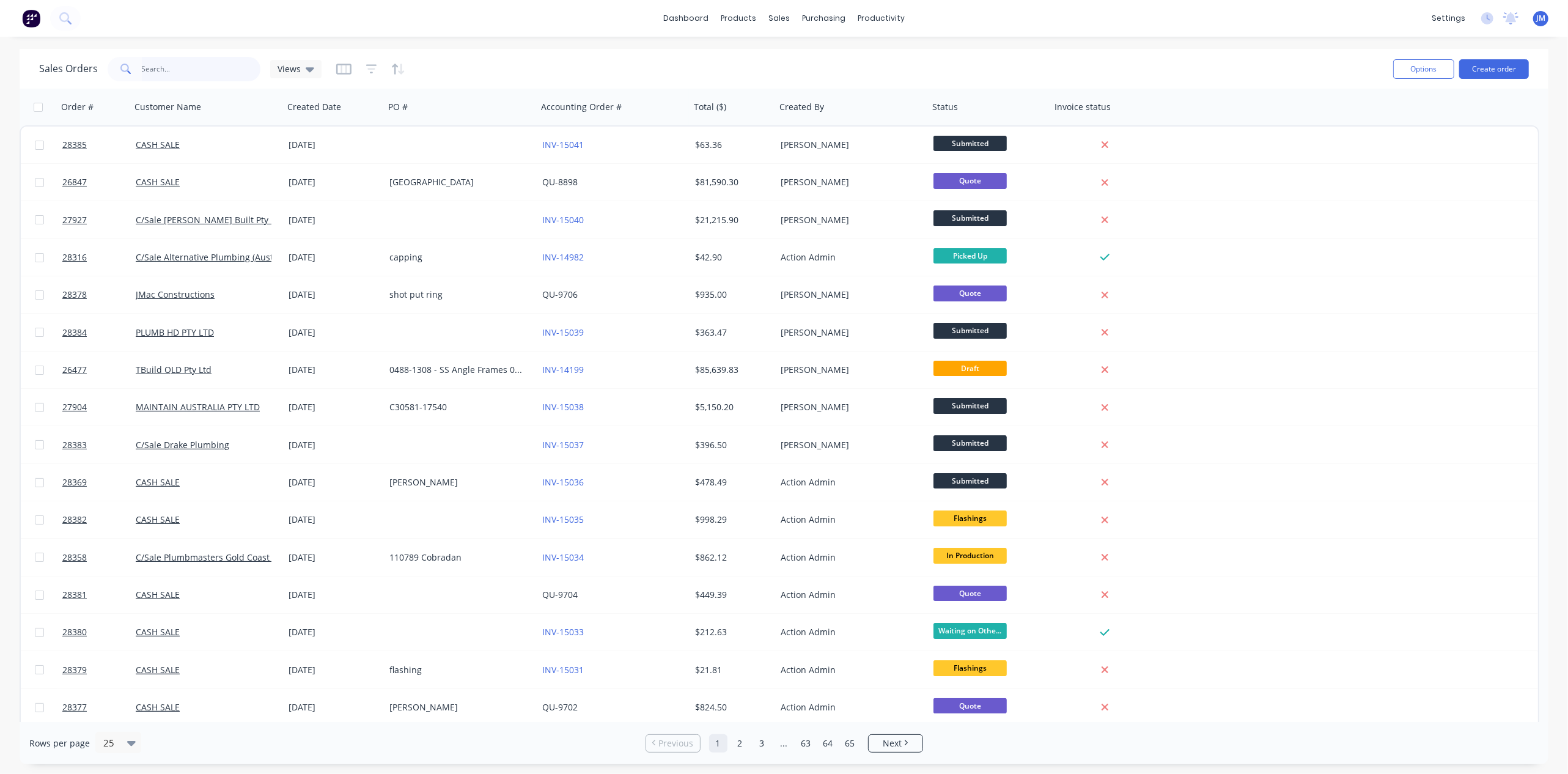
click at [182, 71] on input "text" at bounding box center [201, 69] width 119 height 24
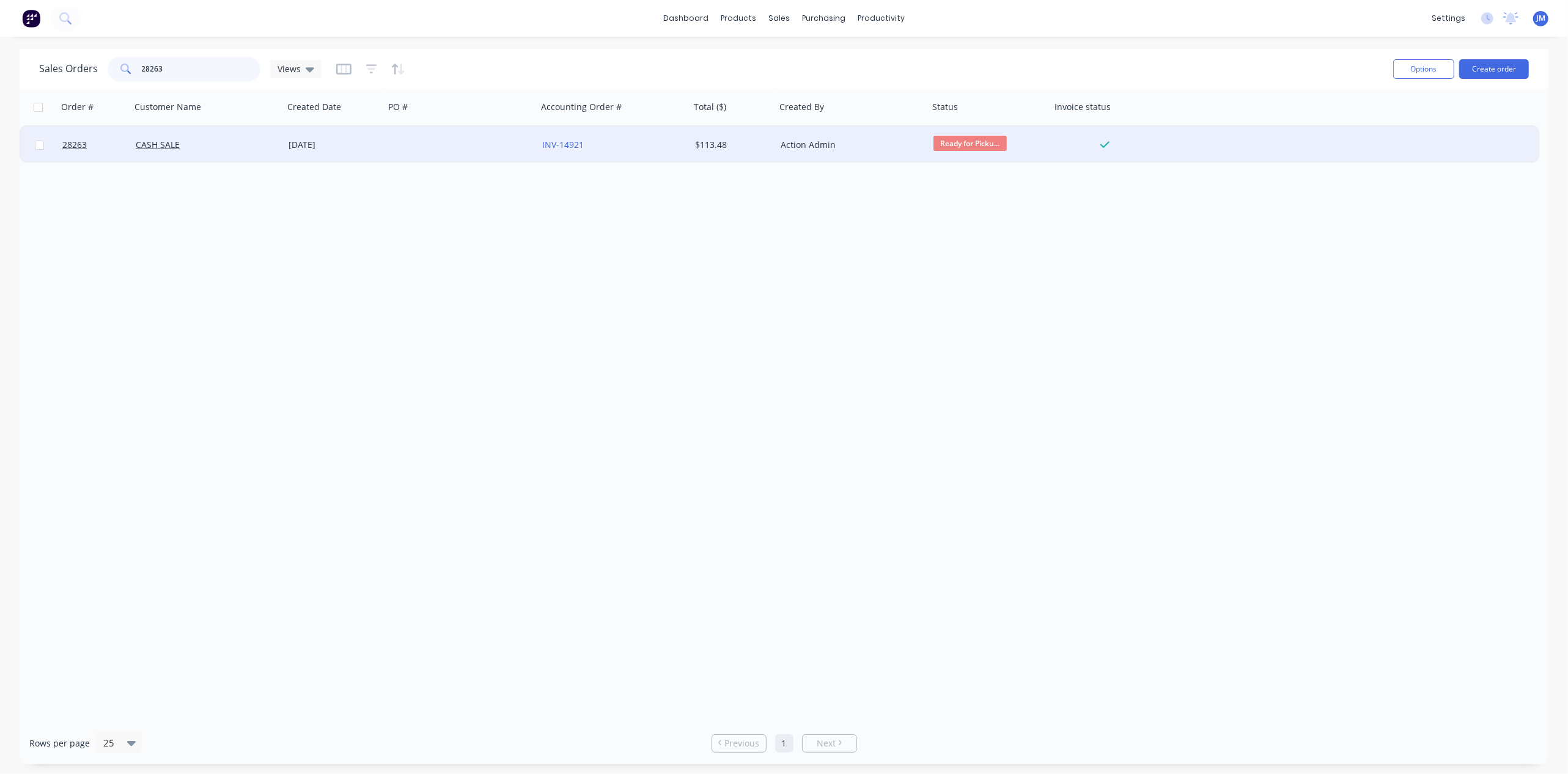
type input "28263"
click at [964, 152] on div "Ready for Picku..." at bounding box center [986, 144] width 107 height 18
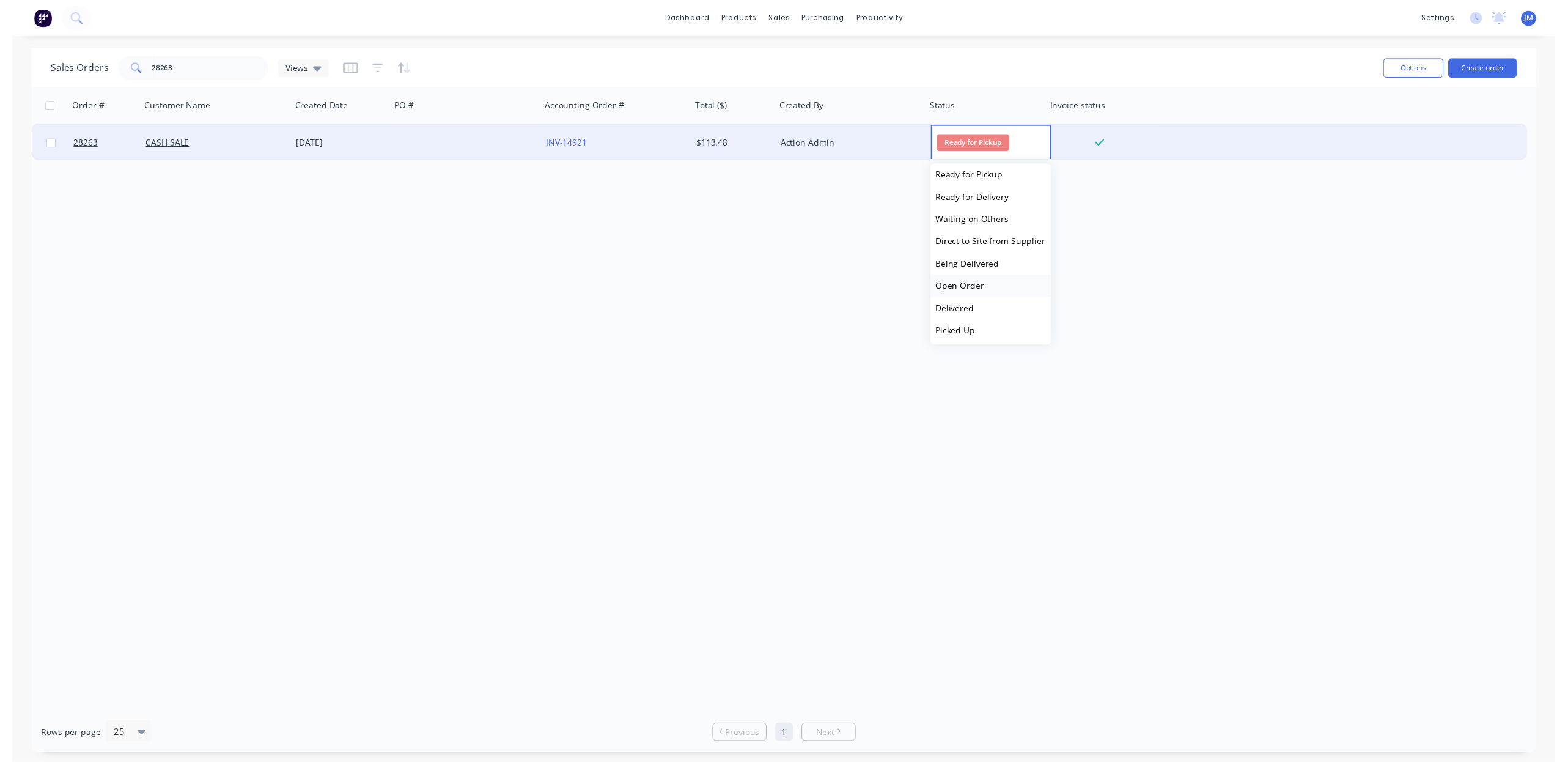
scroll to position [98, 0]
drag, startPoint x: 985, startPoint y: 337, endPoint x: 1020, endPoint y: 301, distance: 50.2
click at [985, 336] on button "Picked Up" at bounding box center [995, 333] width 122 height 22
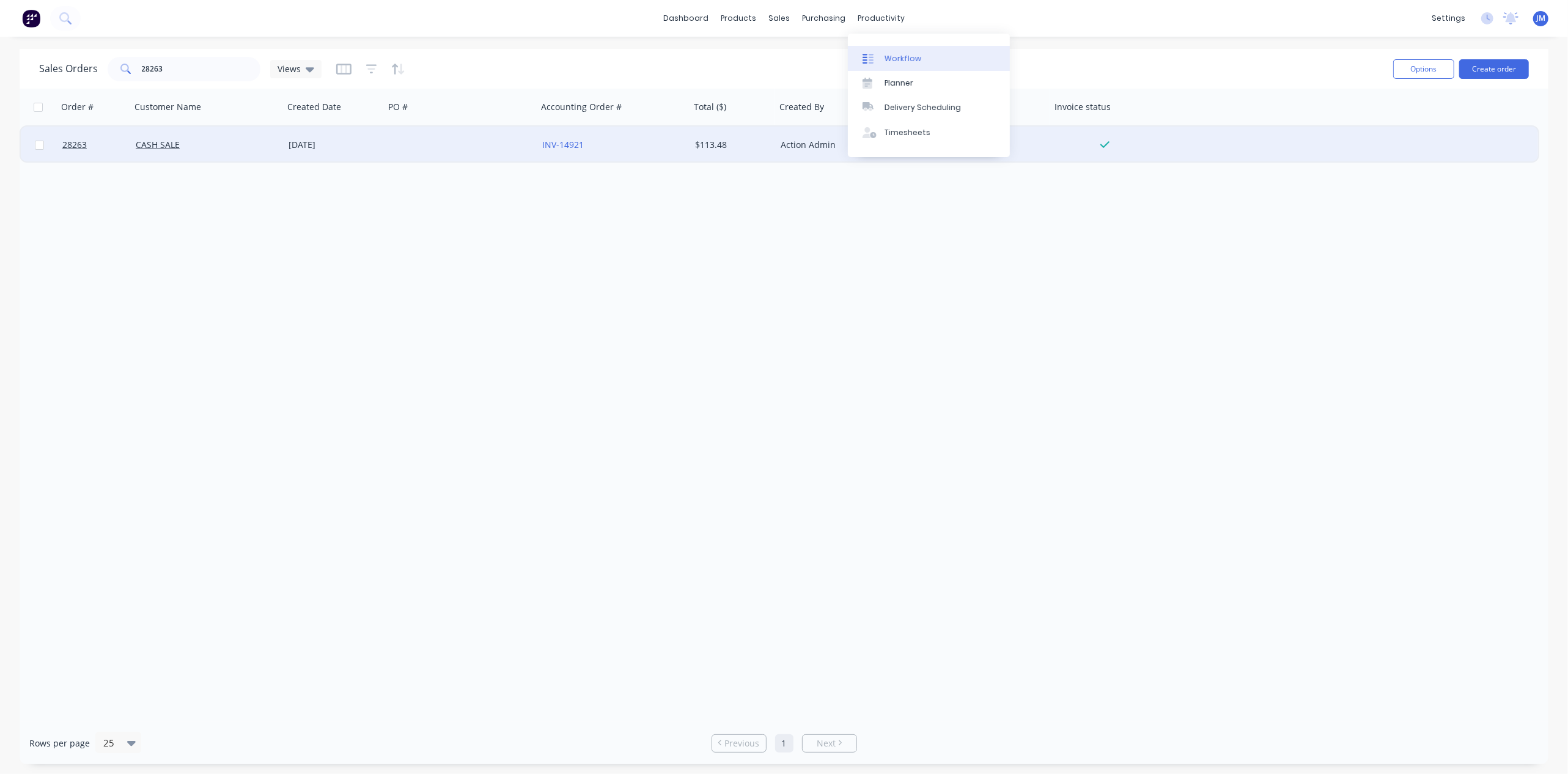
click at [883, 52] on link "Workflow" at bounding box center [929, 58] width 162 height 24
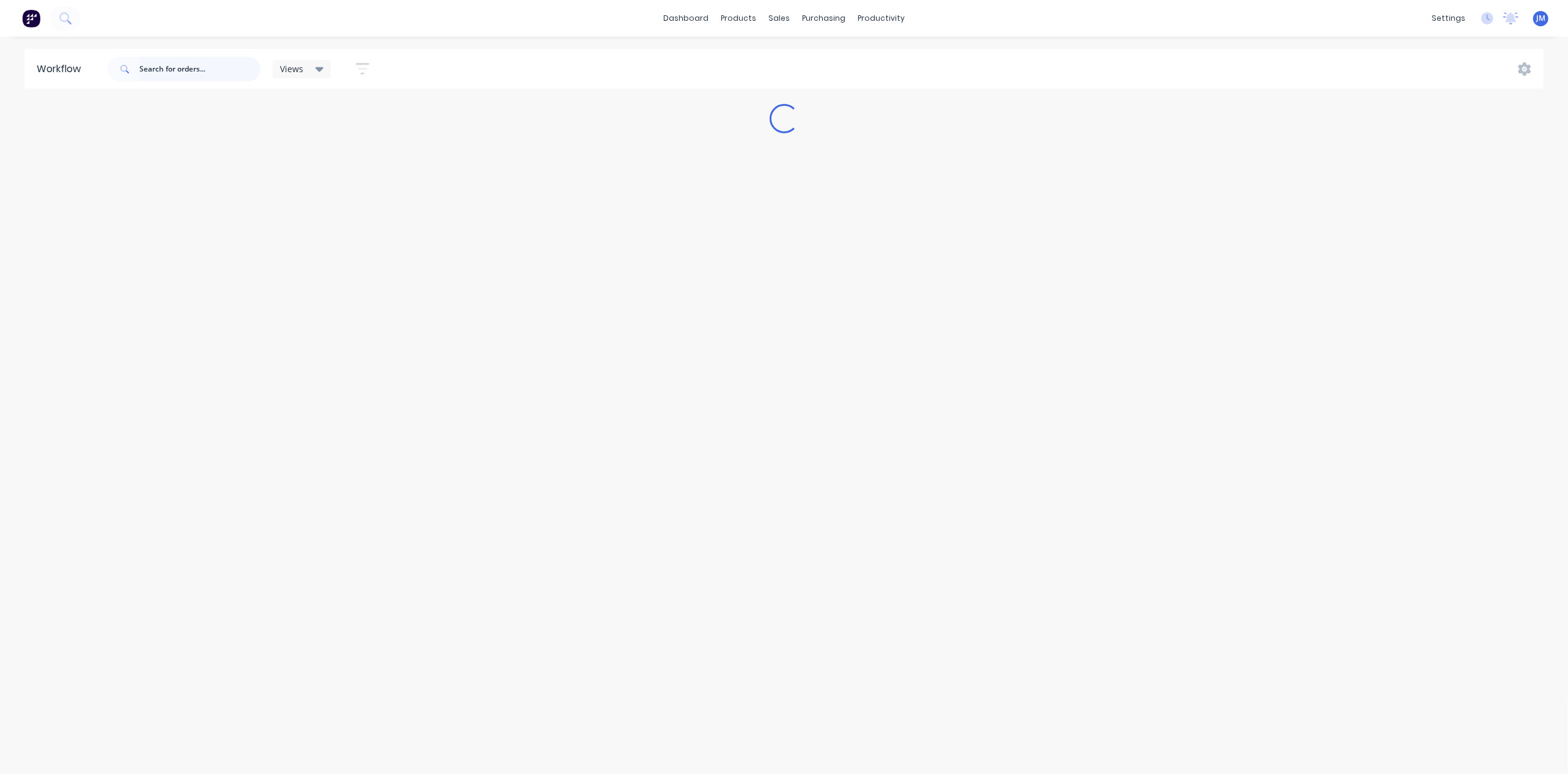
drag, startPoint x: 165, startPoint y: 71, endPoint x: 176, endPoint y: 65, distance: 12.5
click at [167, 71] on input "text" at bounding box center [200, 69] width 121 height 24
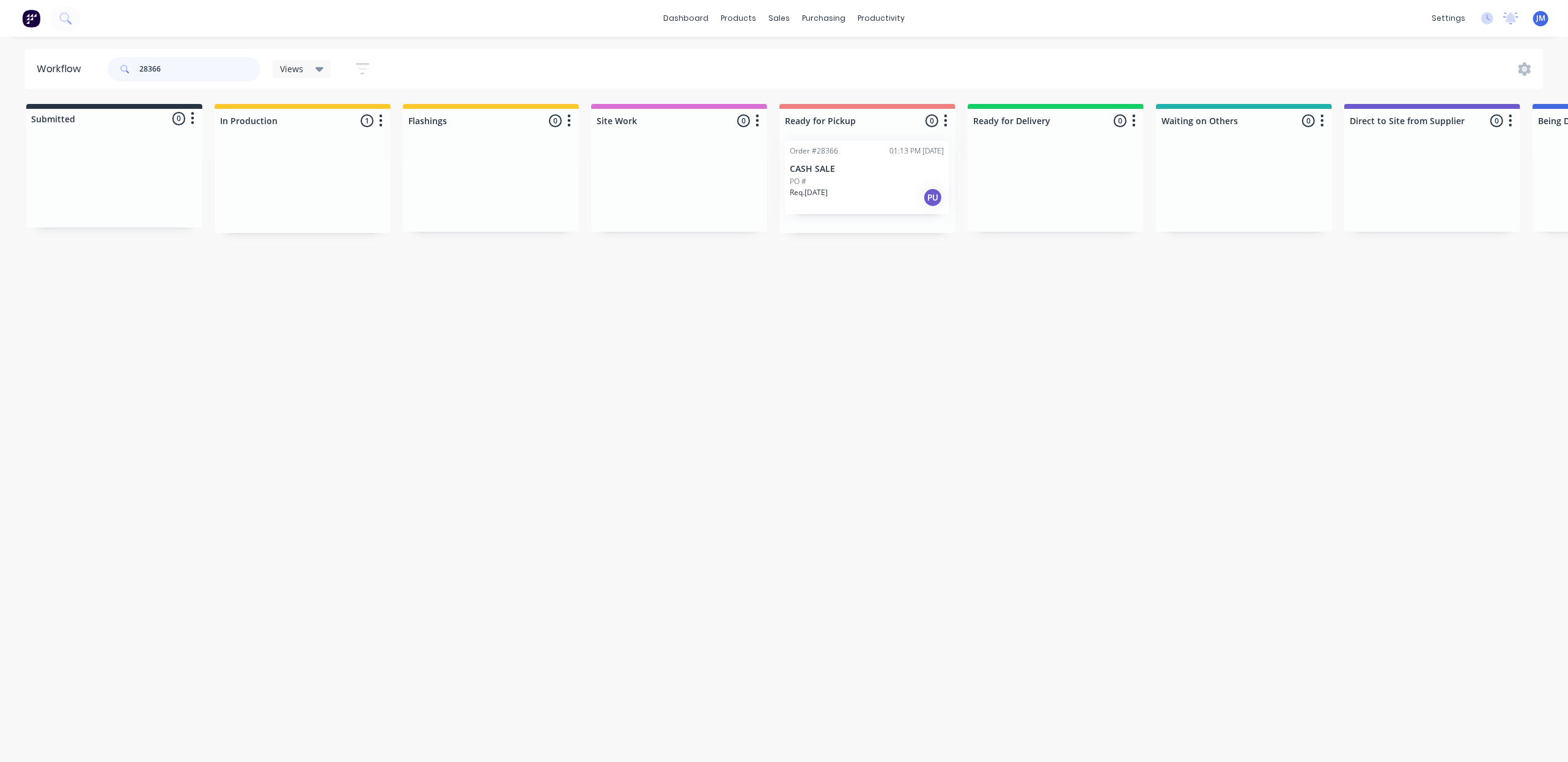
drag, startPoint x: 267, startPoint y: 199, endPoint x: 817, endPoint y: 190, distance: 550.1
click at [819, 190] on div "Submitted 0 Status colour #273444 hex #273444 Save Cancel Summaries Total order…" at bounding box center [1099, 169] width 2216 height 129
drag, startPoint x: 149, startPoint y: 171, endPoint x: 452, endPoint y: 116, distance: 308.0
click at [511, 138] on div "Submitted 1 Status colour #273444 hex #273444 Save Cancel Summaries Total order…" at bounding box center [1099, 169] width 2216 height 129
type input "2"
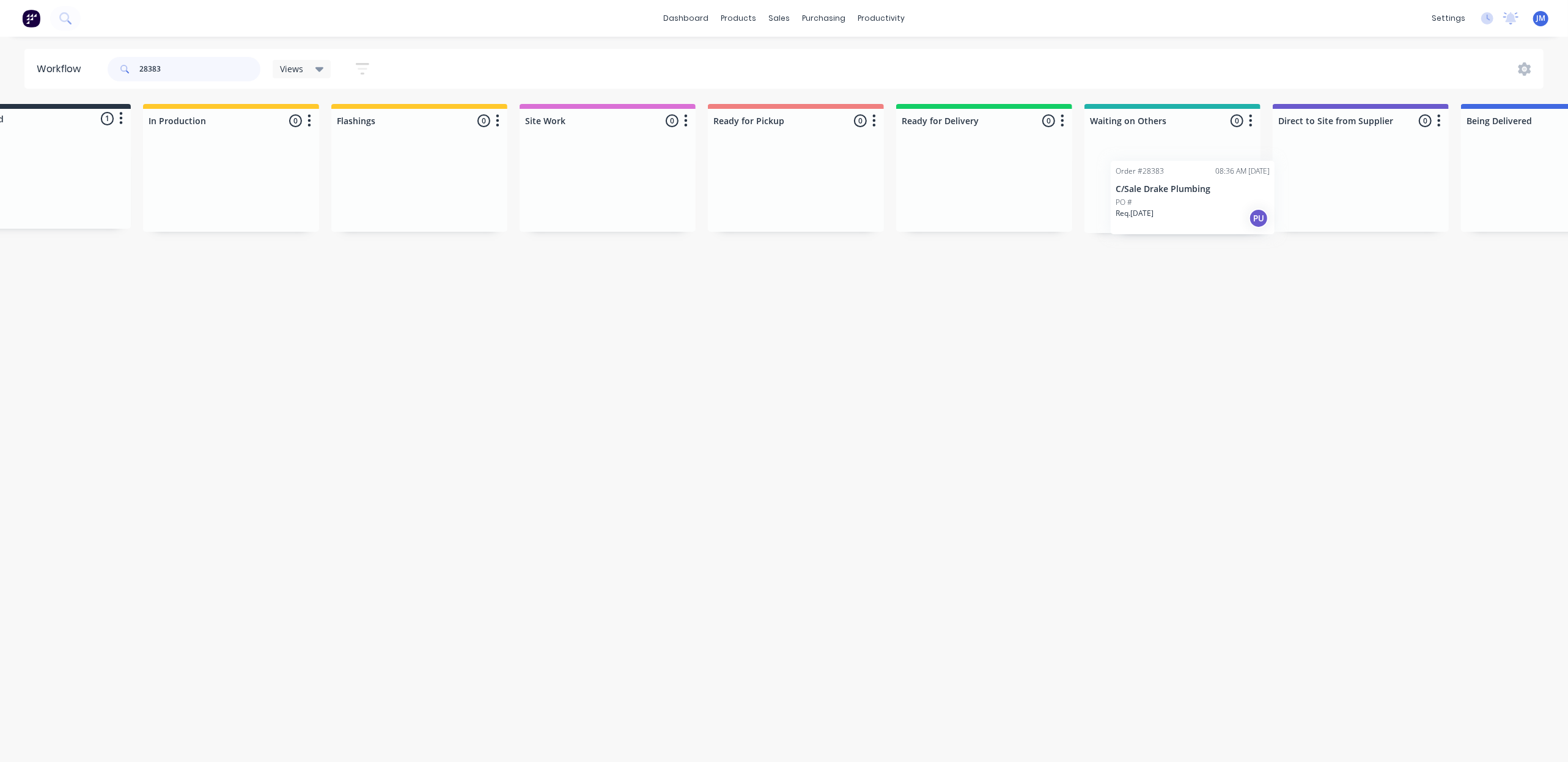
drag, startPoint x: 943, startPoint y: 203, endPoint x: 1208, endPoint y: 193, distance: 265.2
click at [1213, 203] on div "Submitted 1 Status colour #273444 hex #273444 Save Cancel Summaries Total order…" at bounding box center [1027, 169] width 2216 height 129
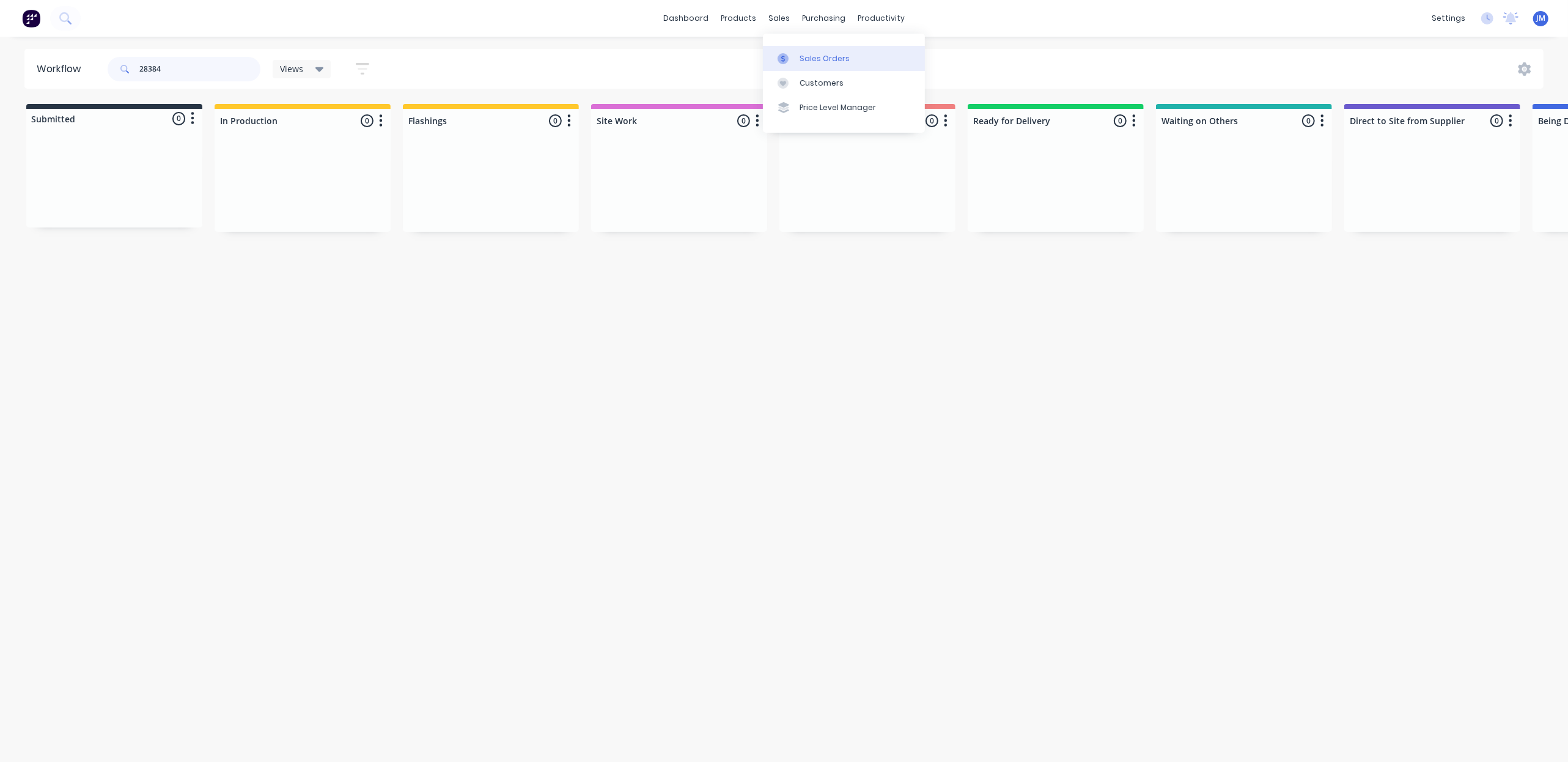
type input "28384"
click at [801, 53] on div "Sales Orders" at bounding box center [824, 59] width 50 height 11
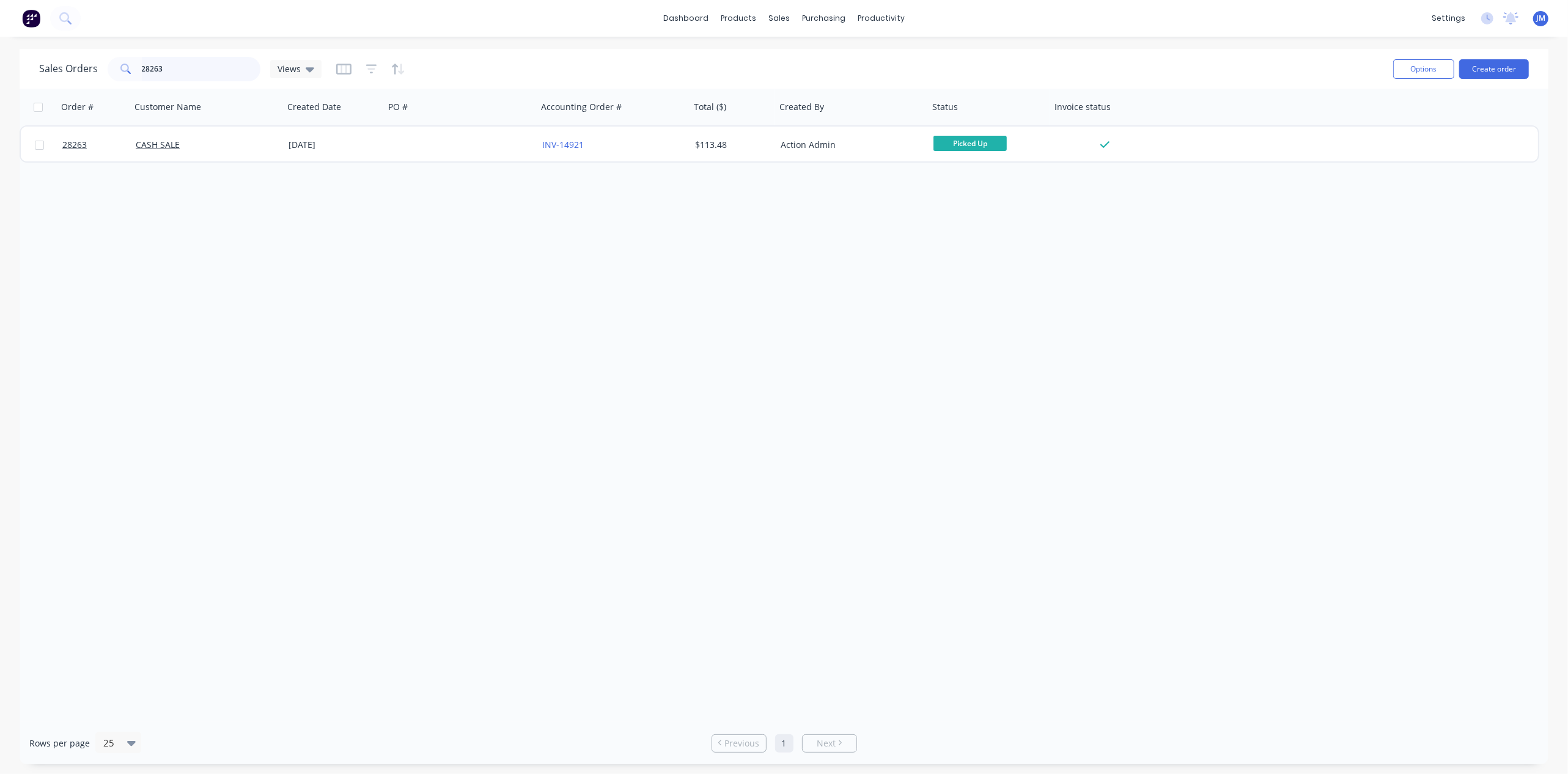
drag, startPoint x: 186, startPoint y: 71, endPoint x: 193, endPoint y: 69, distance: 7.3
click at [186, 71] on input "28263" at bounding box center [201, 69] width 119 height 24
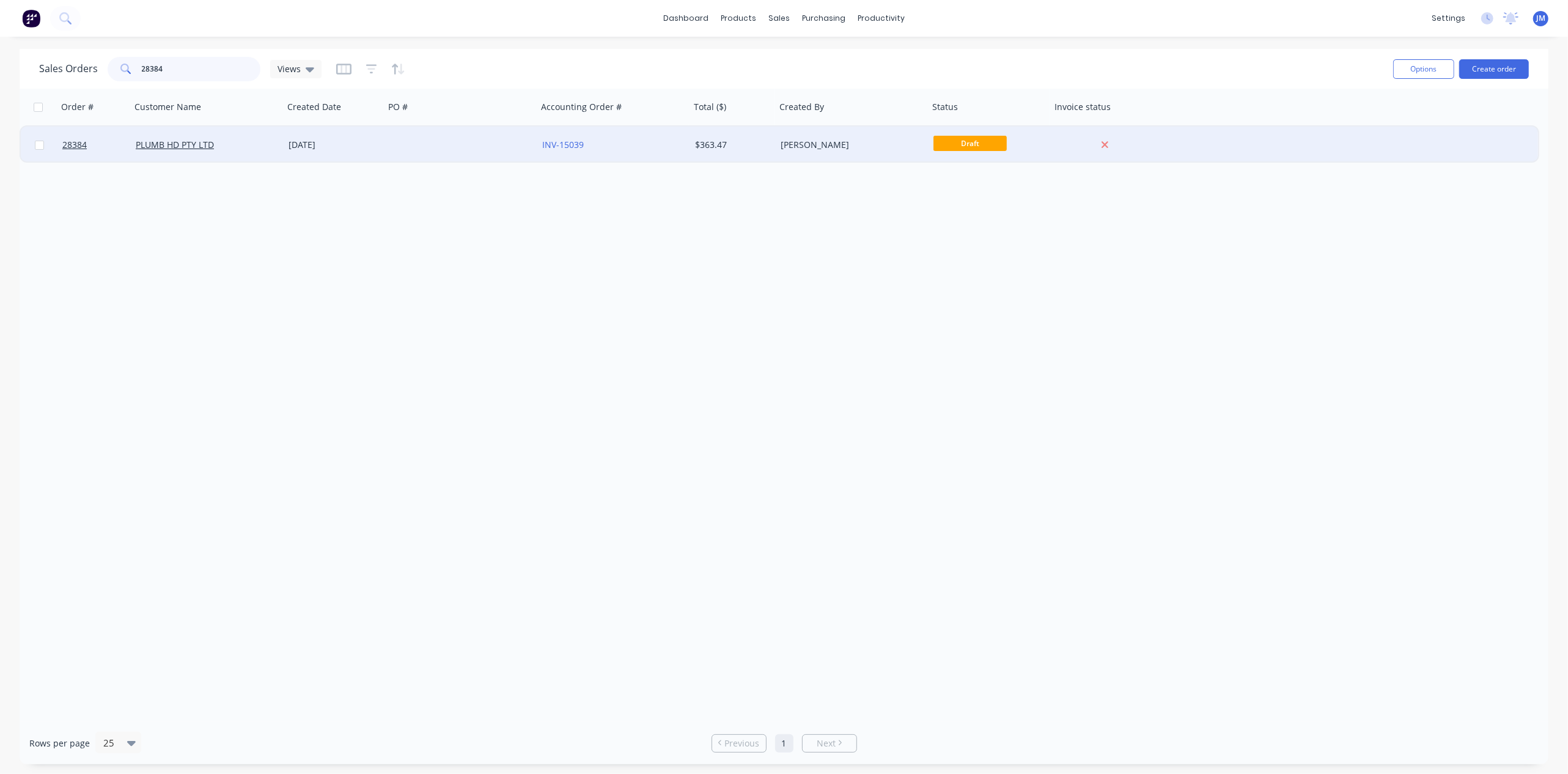
type input "28384"
click at [915, 143] on div "[PERSON_NAME]" at bounding box center [848, 145] width 135 height 12
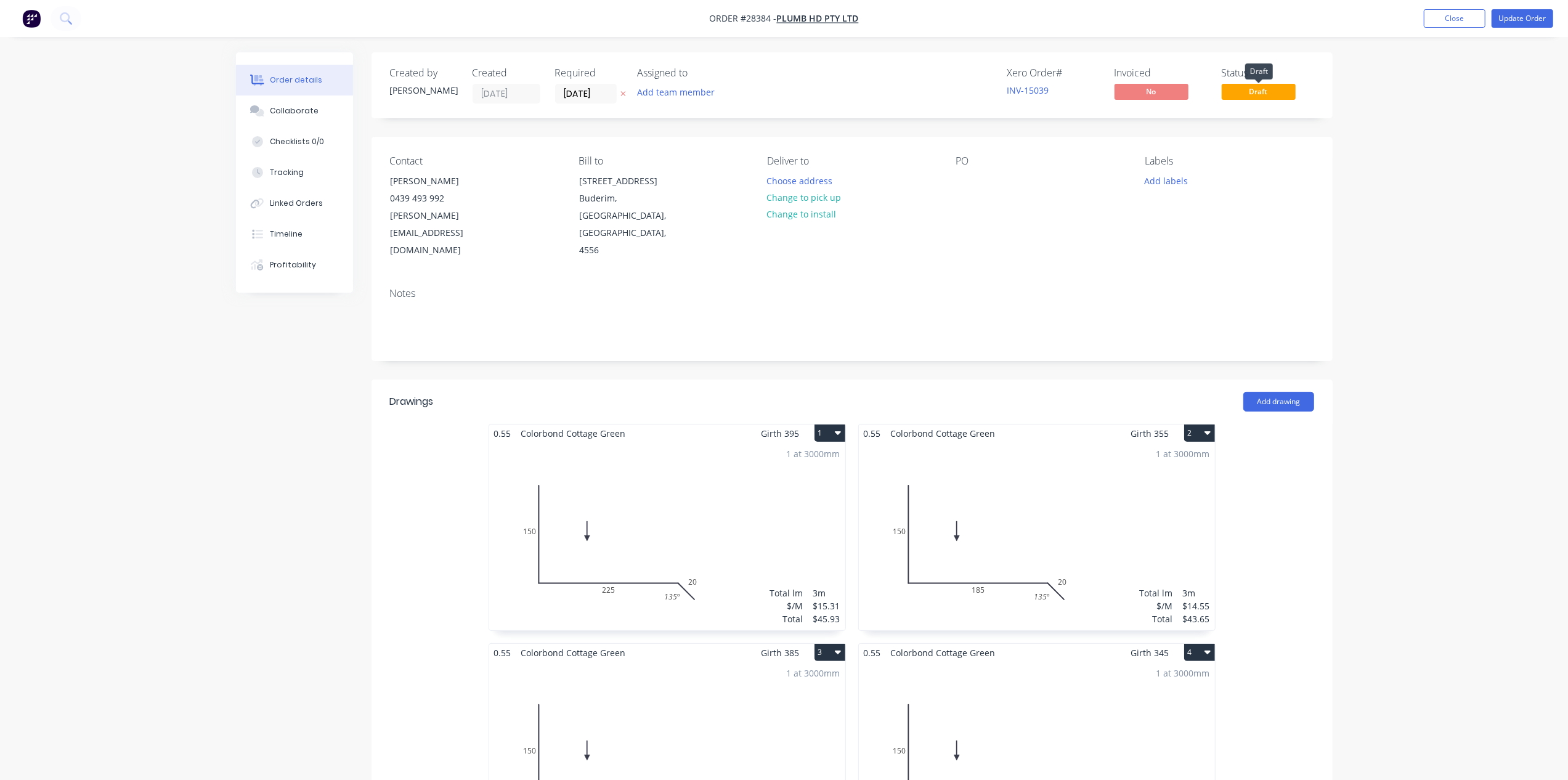
click at [1273, 86] on span "Draft" at bounding box center [1259, 91] width 74 height 15
click at [1521, 21] on button "Update Order" at bounding box center [1522, 18] width 62 height 19
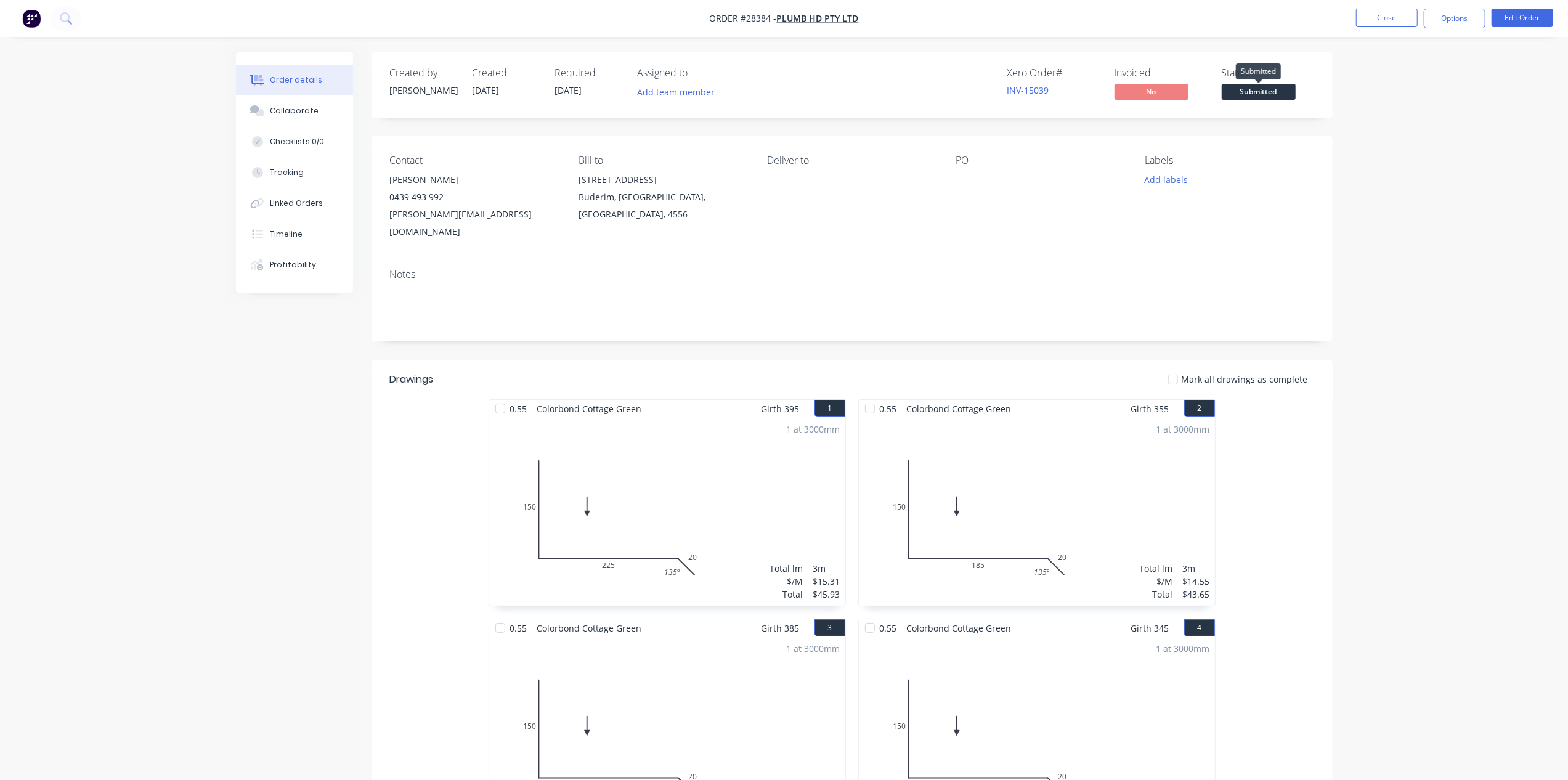
click at [1280, 97] on span "Submitted" at bounding box center [1259, 91] width 74 height 15
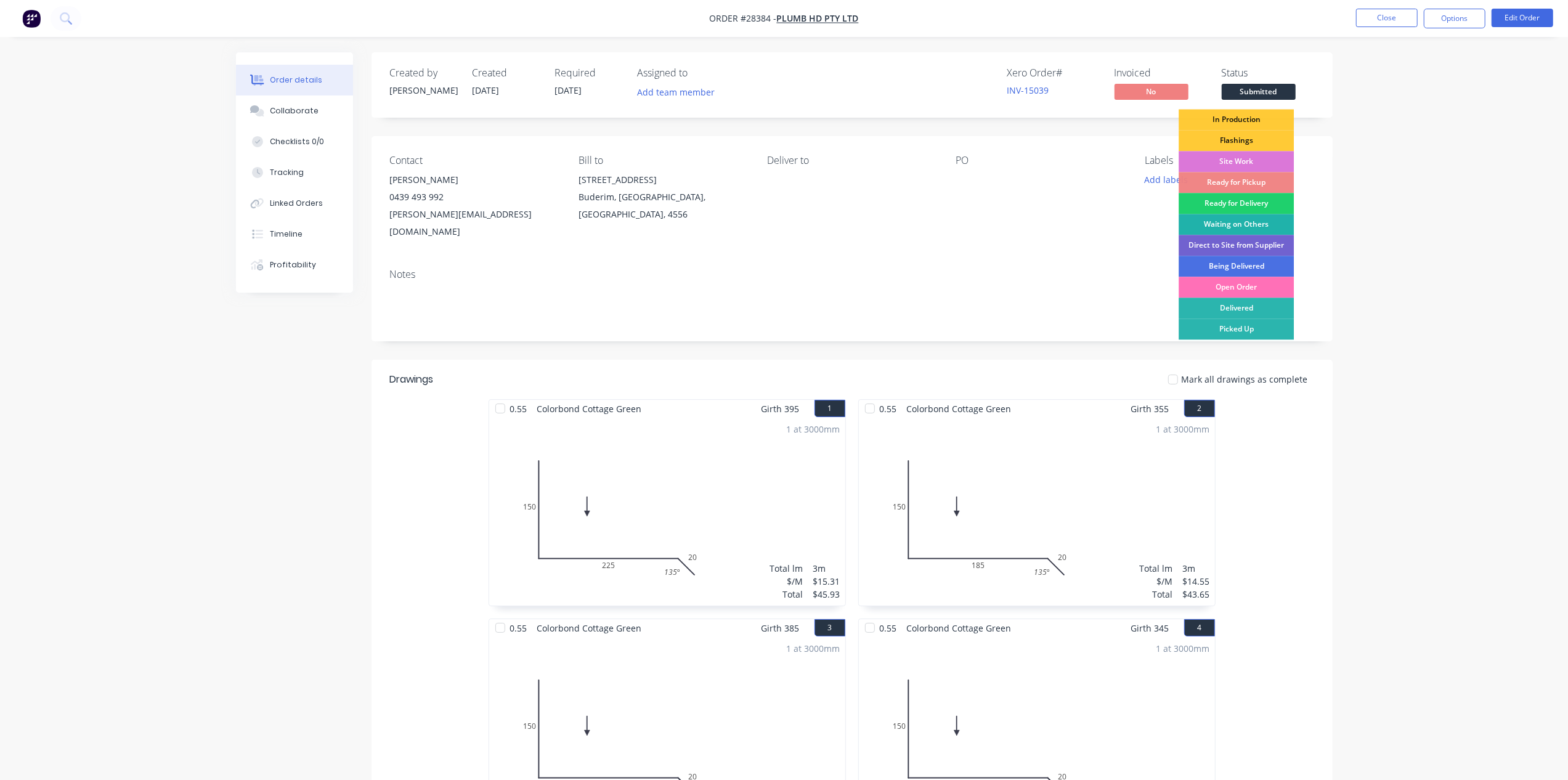
click at [1235, 227] on div "Waiting on Others" at bounding box center [1236, 224] width 115 height 21
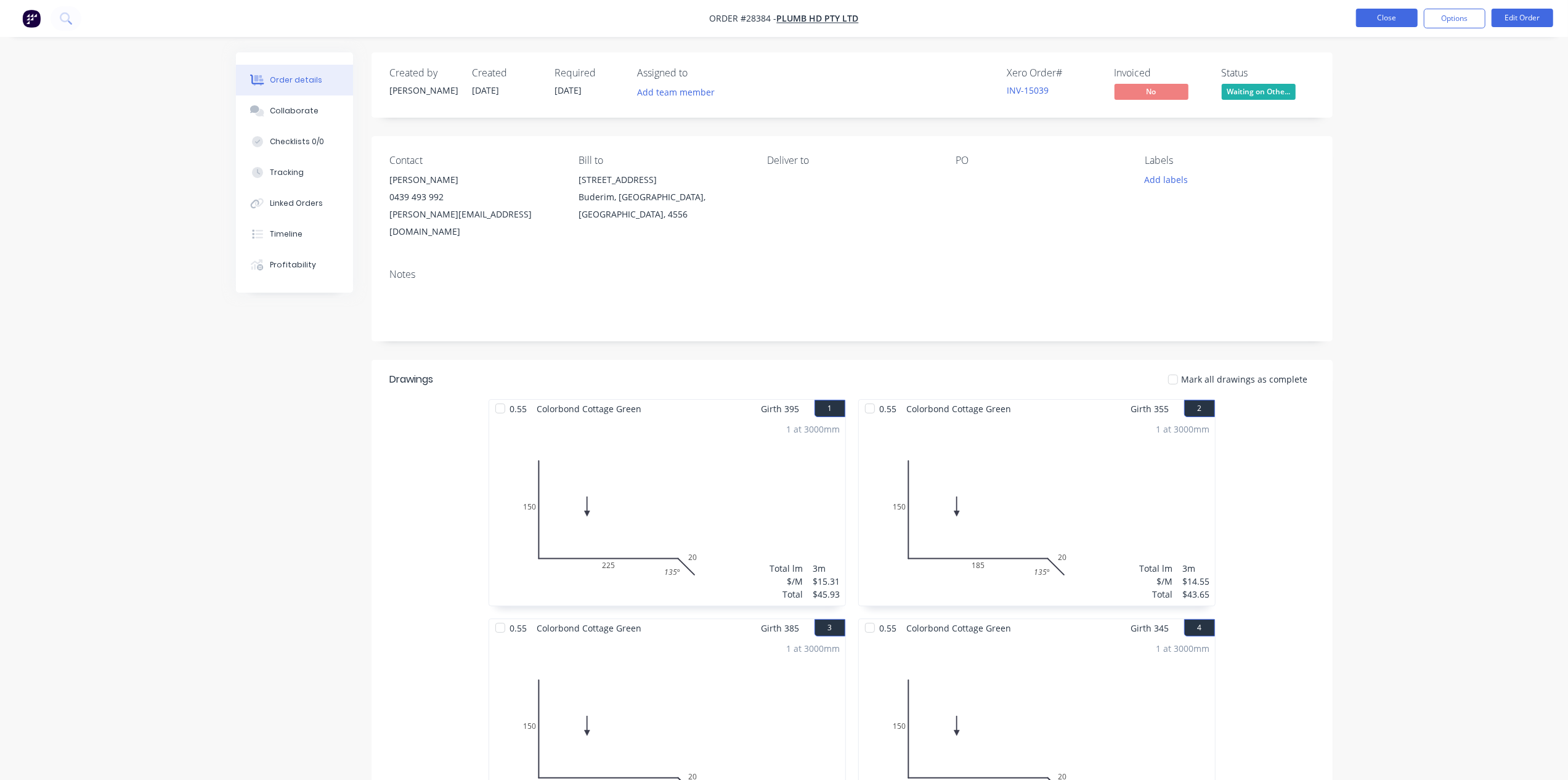
click at [1386, 11] on button "Close" at bounding box center [1387, 18] width 62 height 19
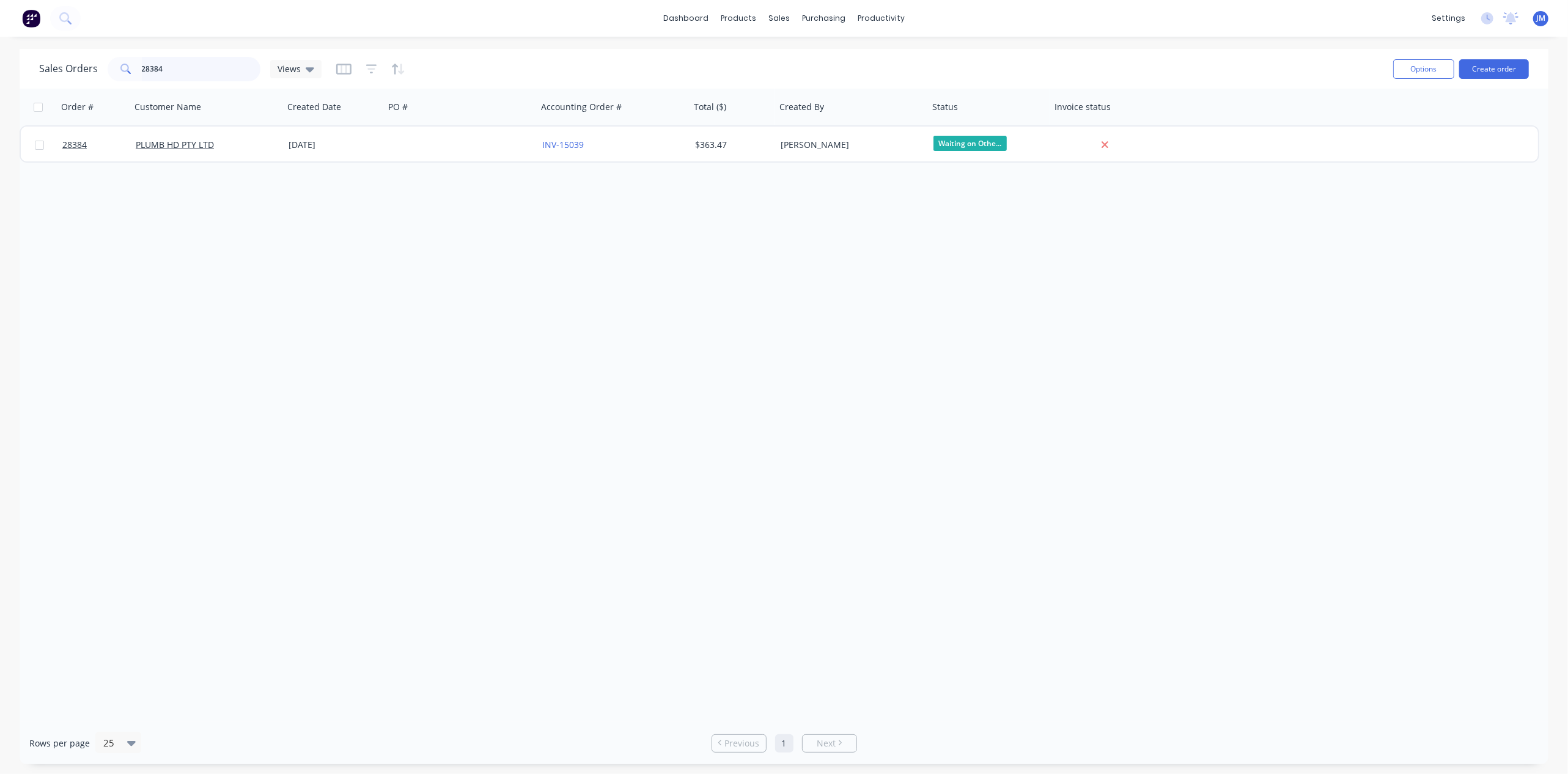
click at [186, 67] on input "28384" at bounding box center [201, 69] width 119 height 24
type input "2"
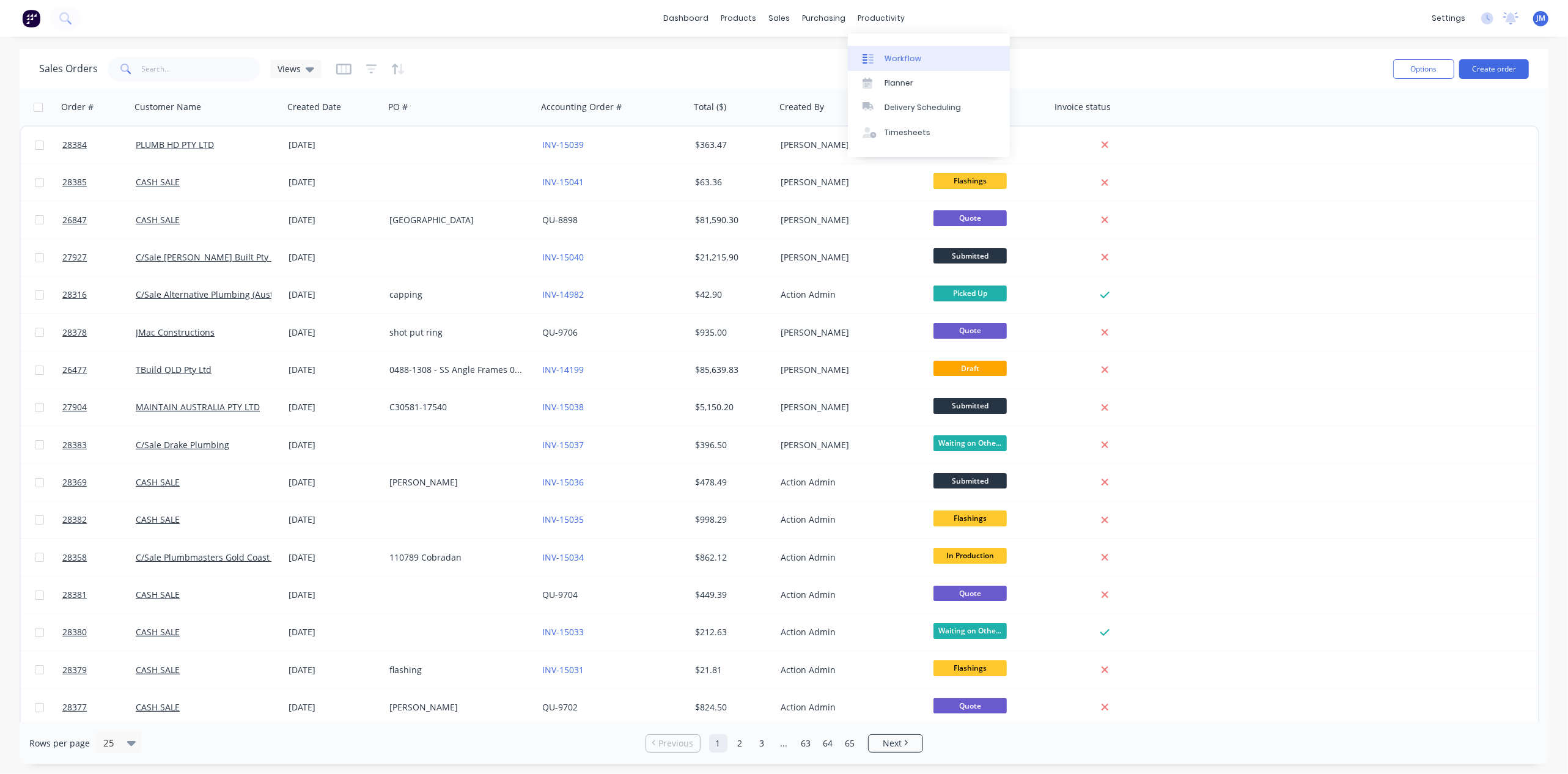
click at [895, 60] on div "Workflow" at bounding box center [903, 58] width 37 height 11
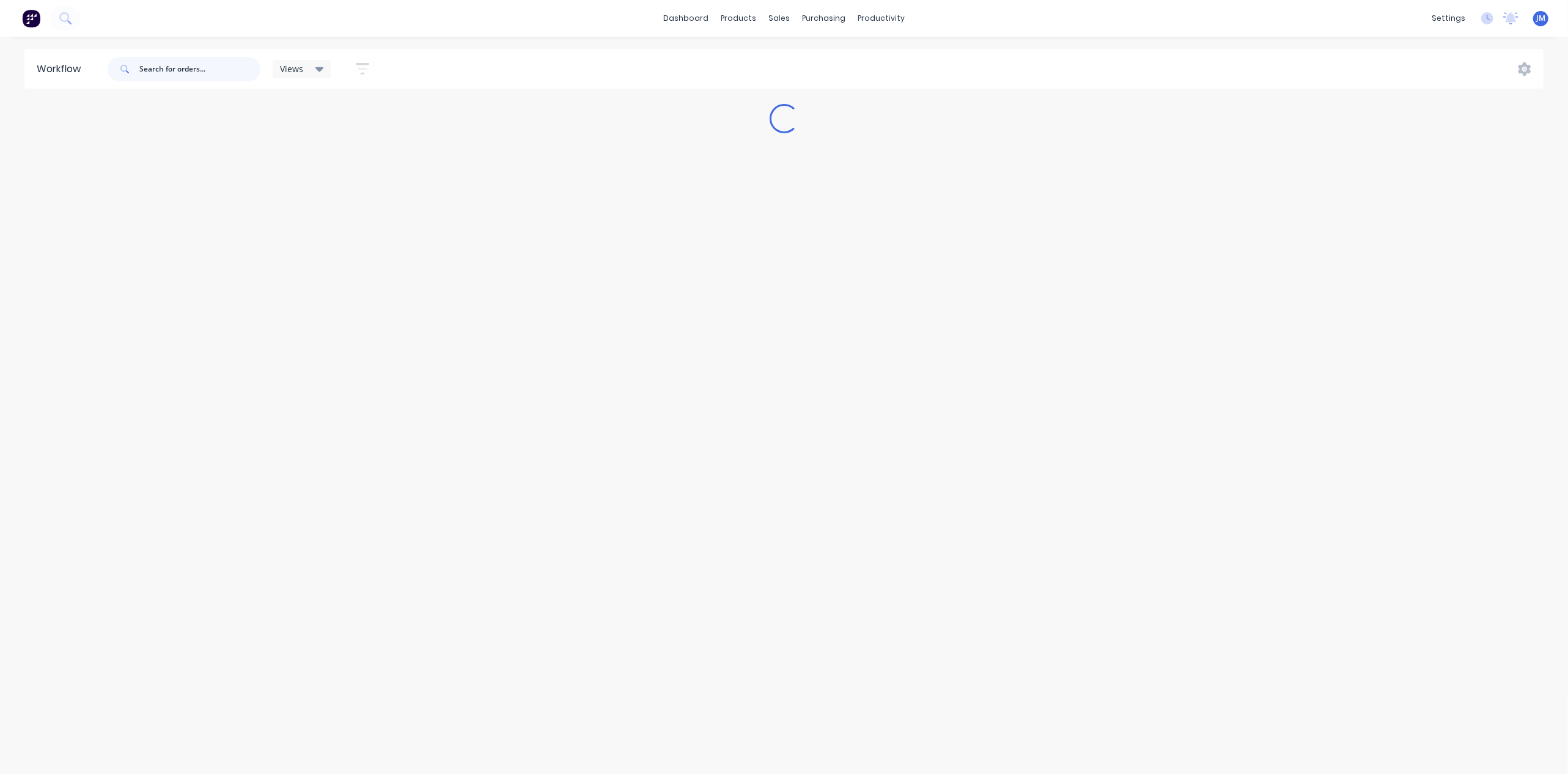
click at [182, 73] on input "text" at bounding box center [200, 69] width 121 height 24
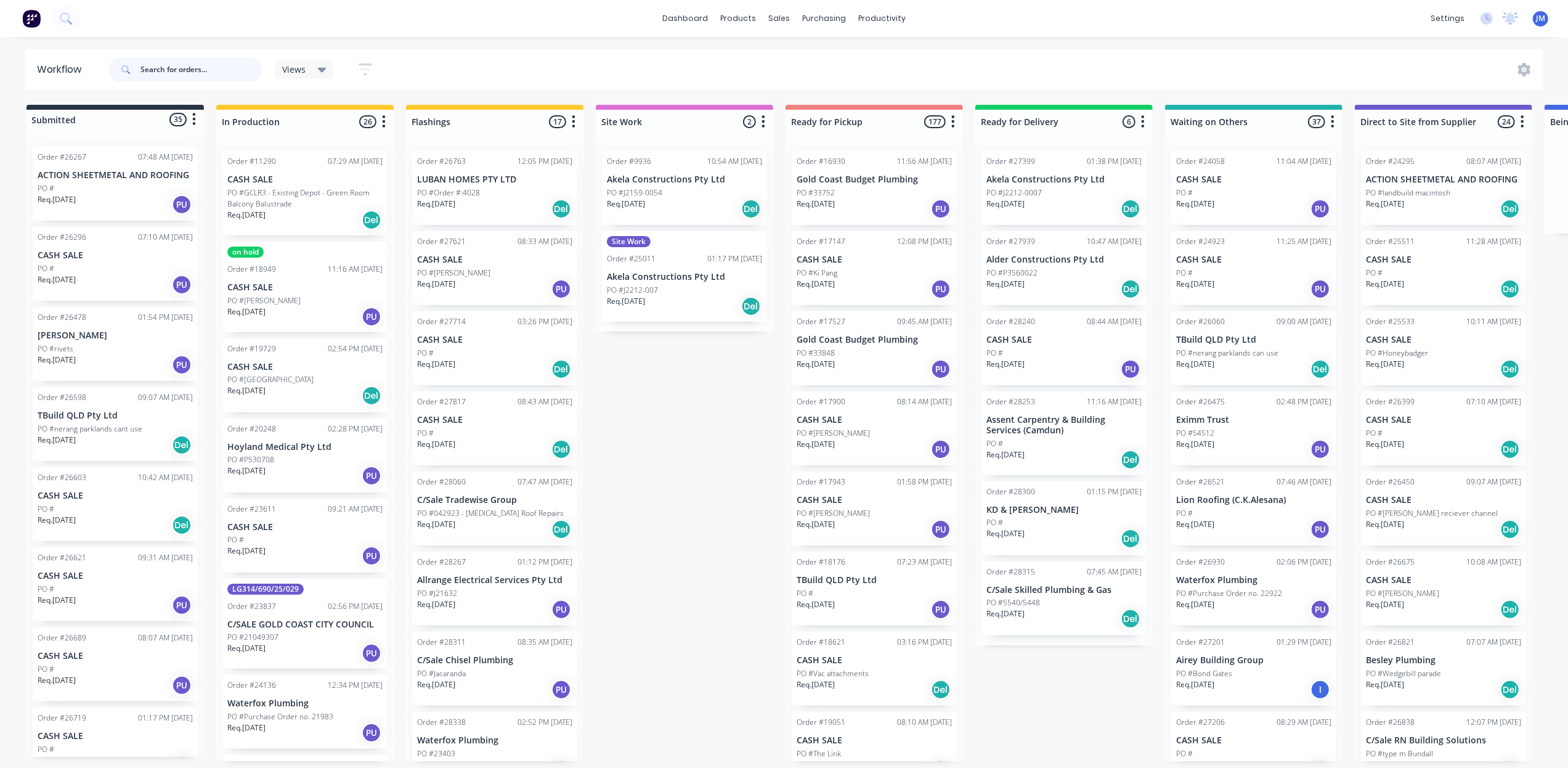
click at [188, 70] on input "text" at bounding box center [202, 70] width 122 height 25
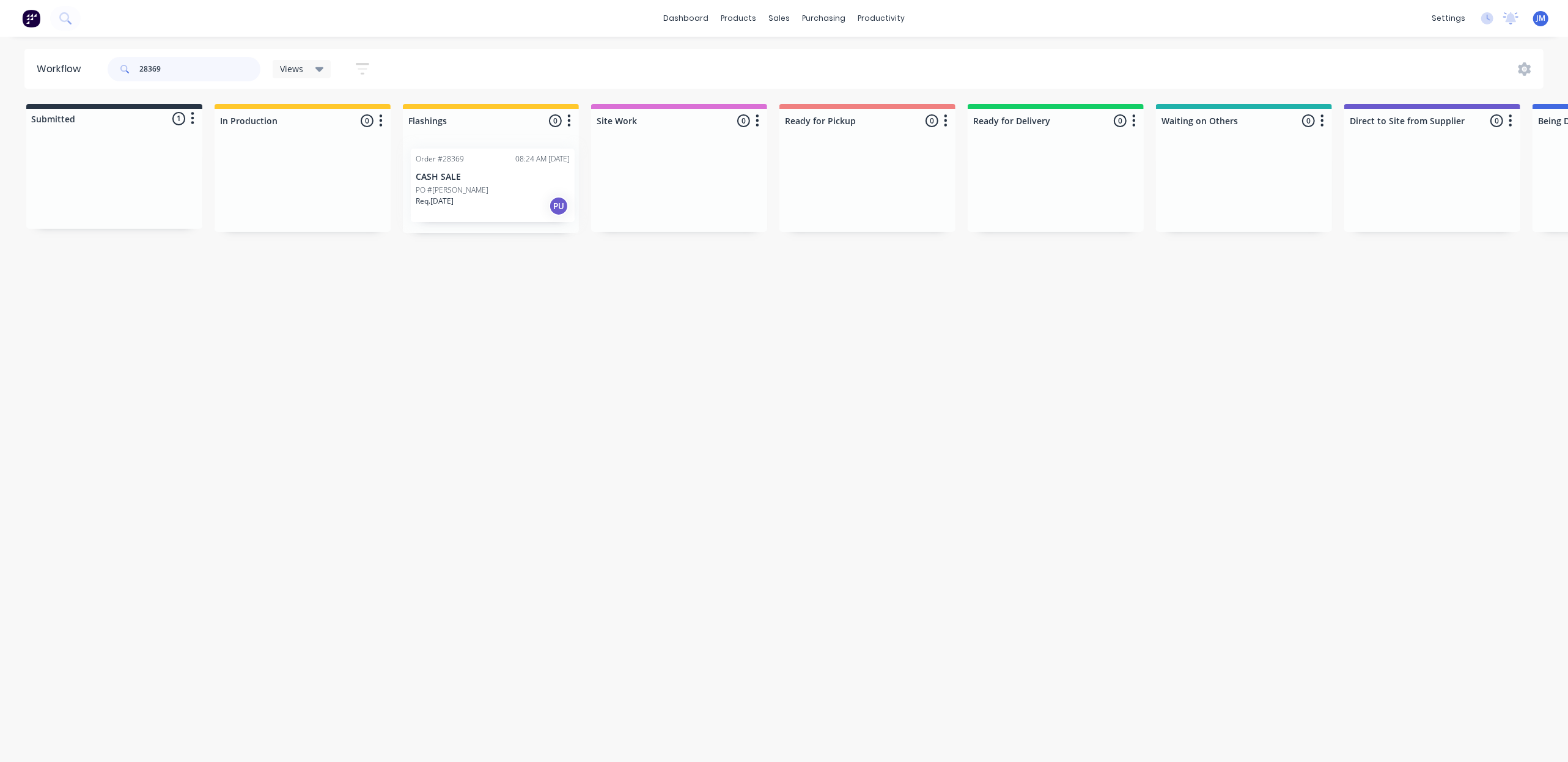
drag, startPoint x: 78, startPoint y: 208, endPoint x: 461, endPoint y: 212, distance: 383.0
click at [461, 212] on div "Submitted 1 Status colour #273444 hex #273444 Save Cancel Summaries Total order…" at bounding box center [1099, 169] width 2216 height 129
type input "2"
type input "10568"
click at [841, 56] on div "Purchase Orders" at bounding box center [863, 59] width 65 height 11
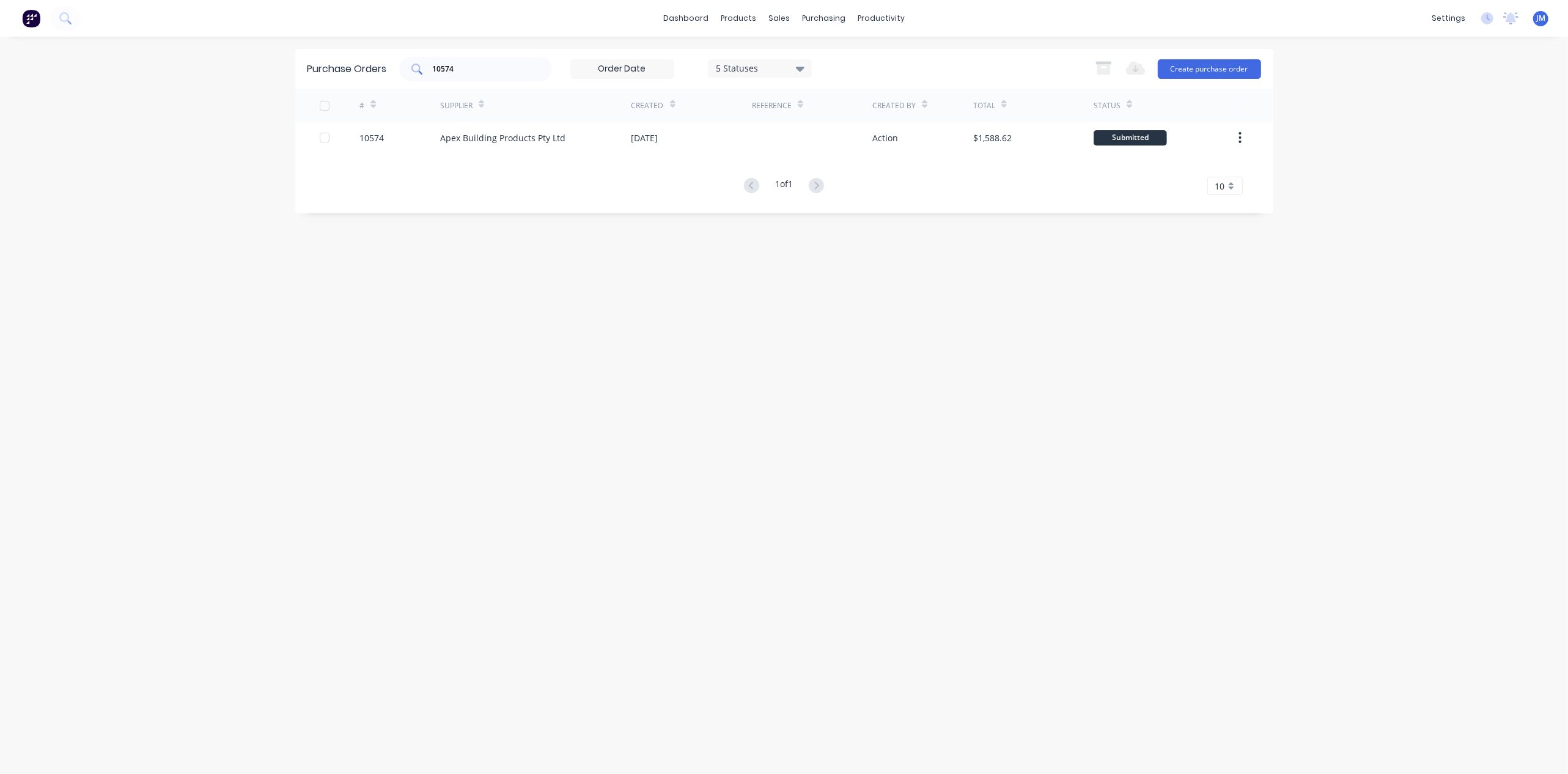
click at [461, 64] on input "10574" at bounding box center [482, 69] width 101 height 12
type input "10568"
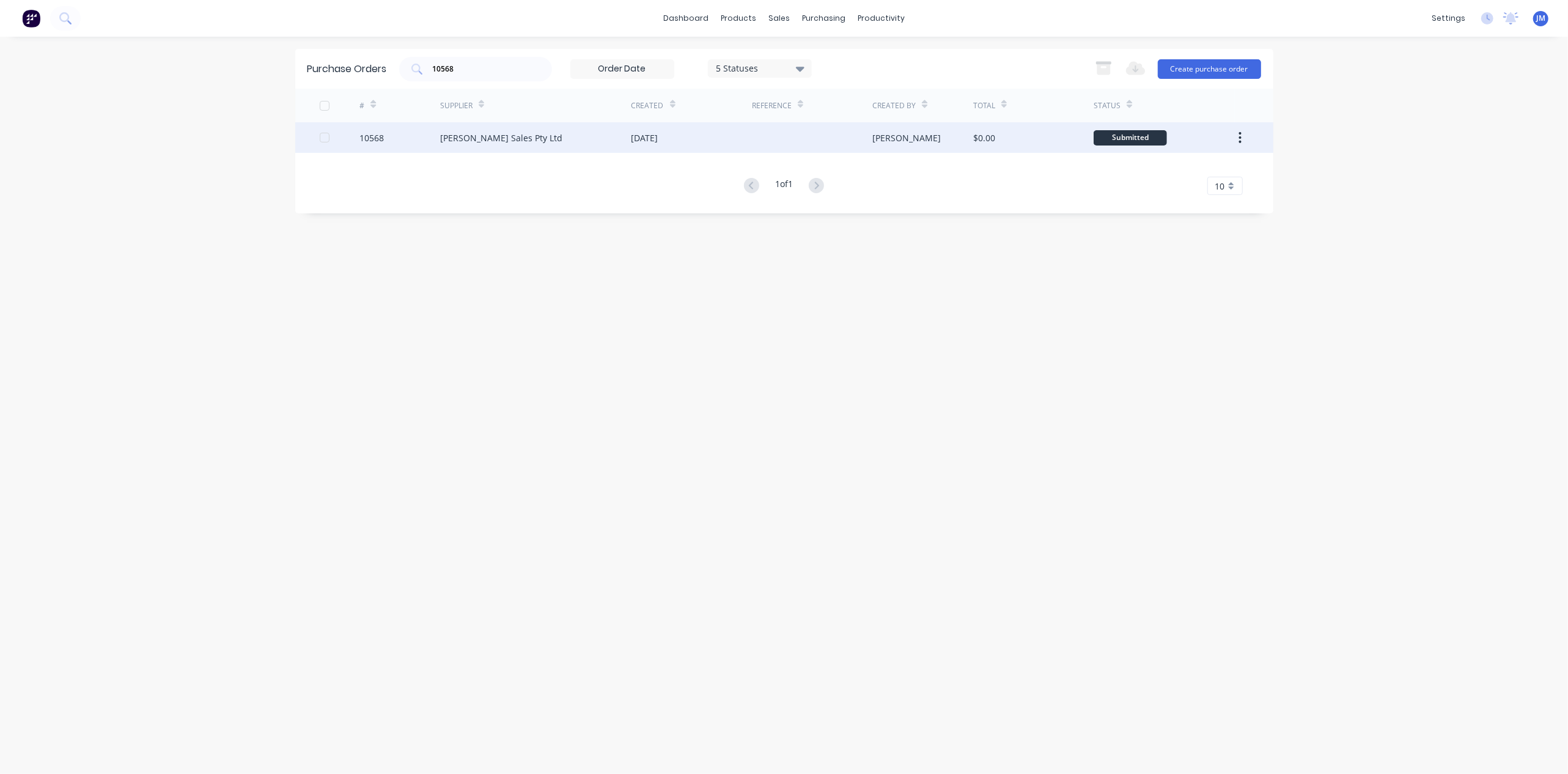
click at [737, 144] on div "[DATE]" at bounding box center [691, 137] width 120 height 31
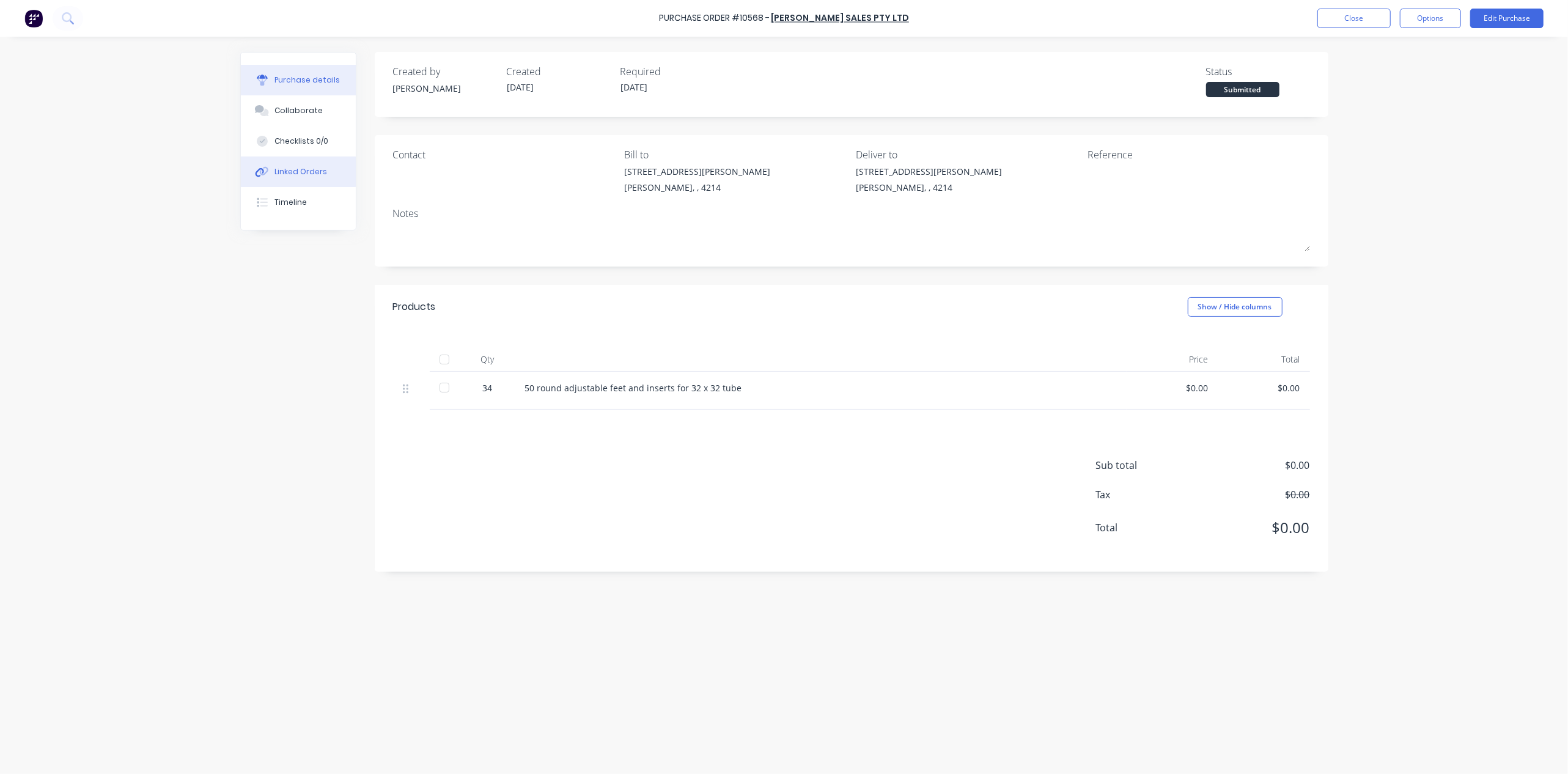
click at [299, 169] on div "Linked Orders" at bounding box center [300, 171] width 52 height 11
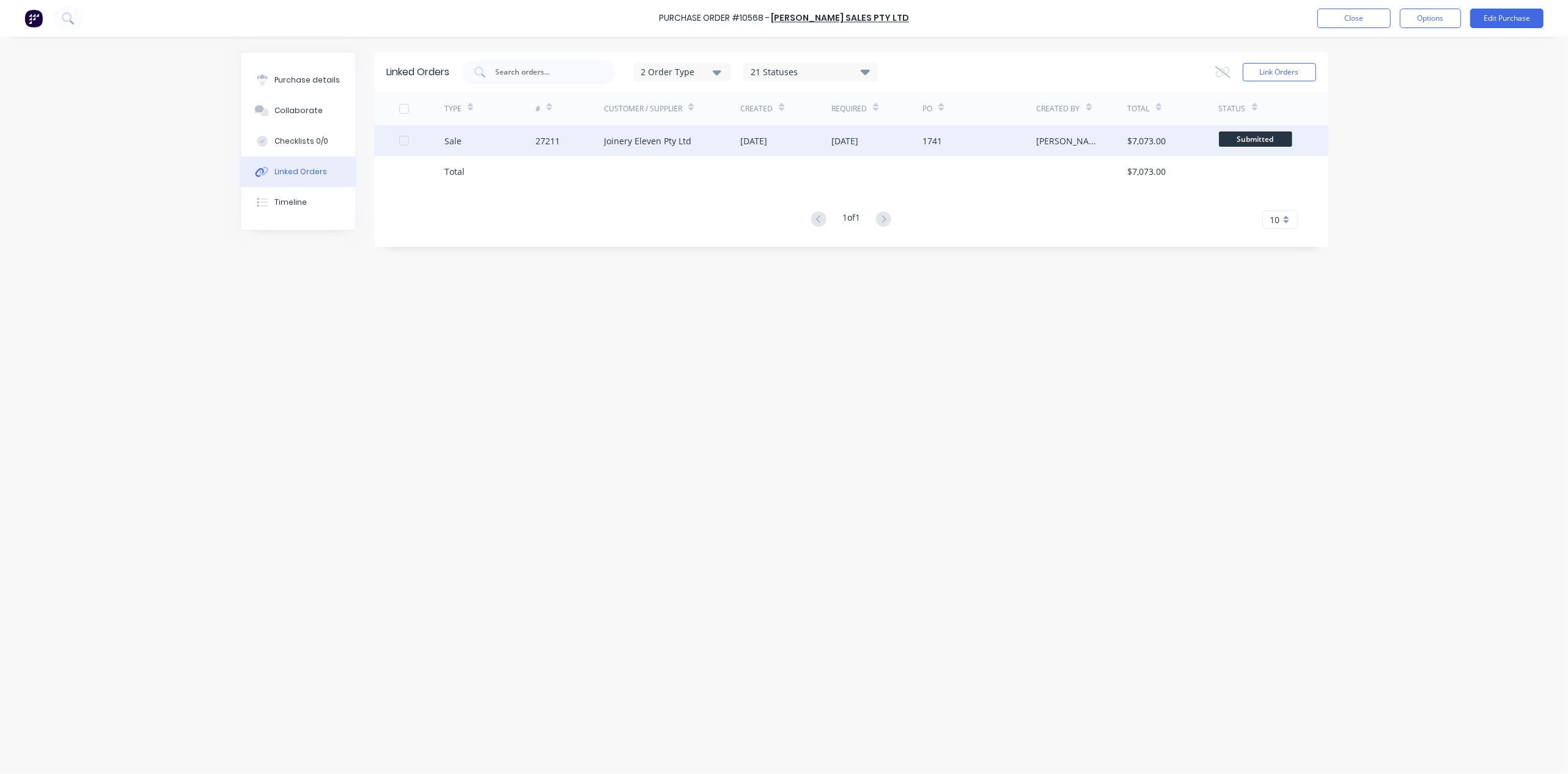
click at [709, 135] on div "Joinery Eleven Pty Ltd" at bounding box center [672, 140] width 137 height 31
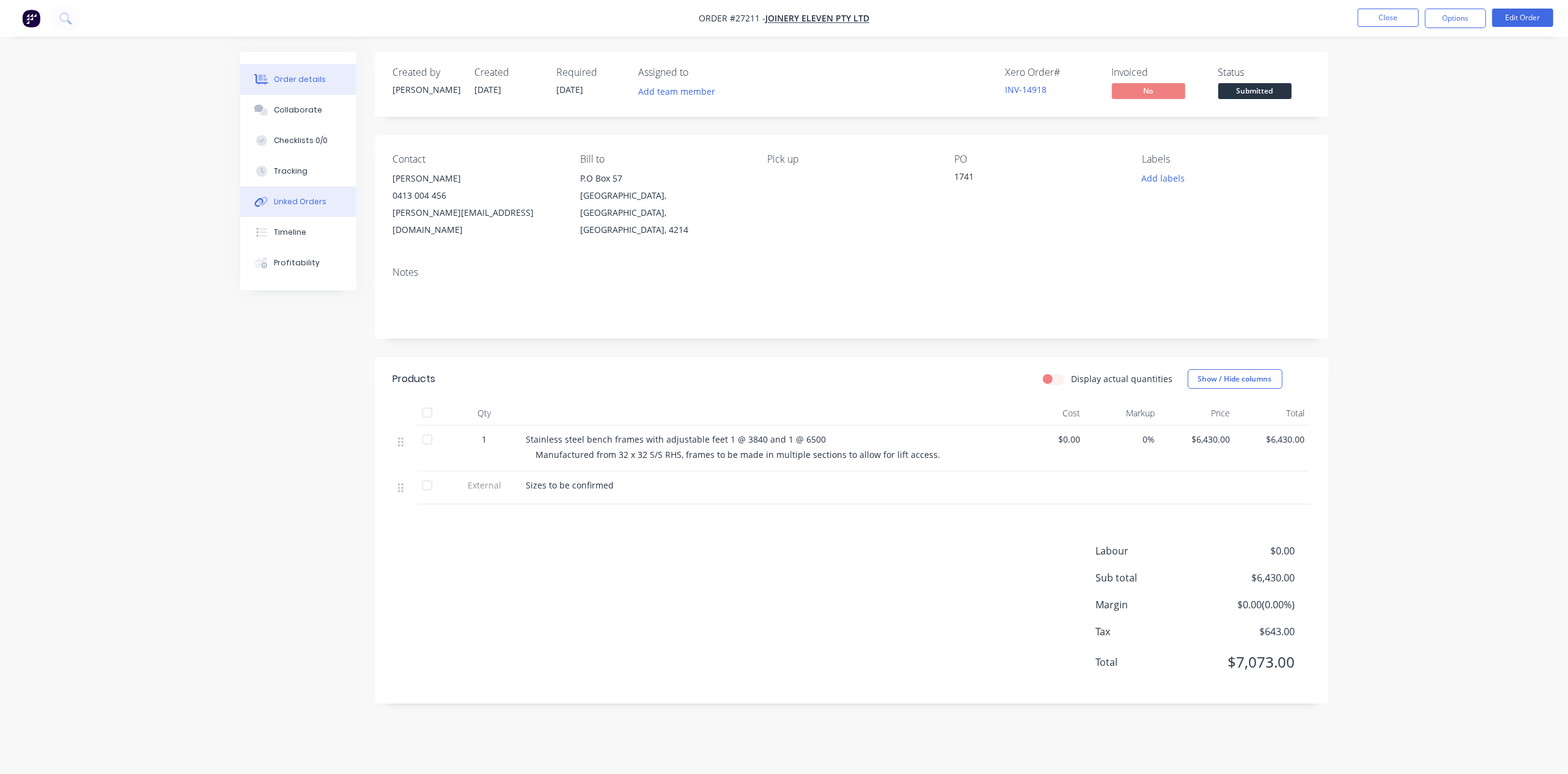
click at [313, 197] on div "Linked Orders" at bounding box center [300, 201] width 52 height 11
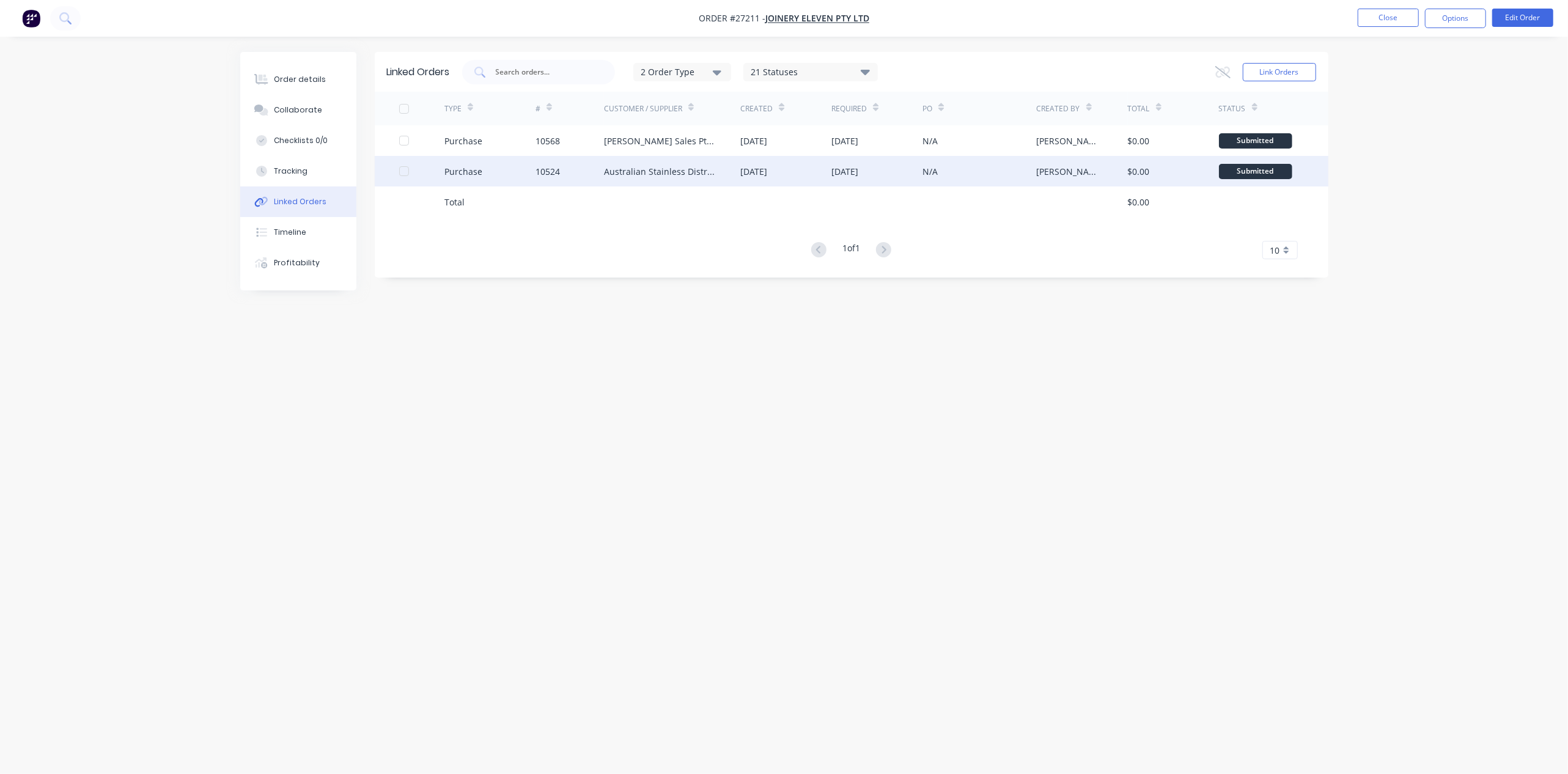
click at [461, 177] on div "Purchase" at bounding box center [463, 171] width 38 height 13
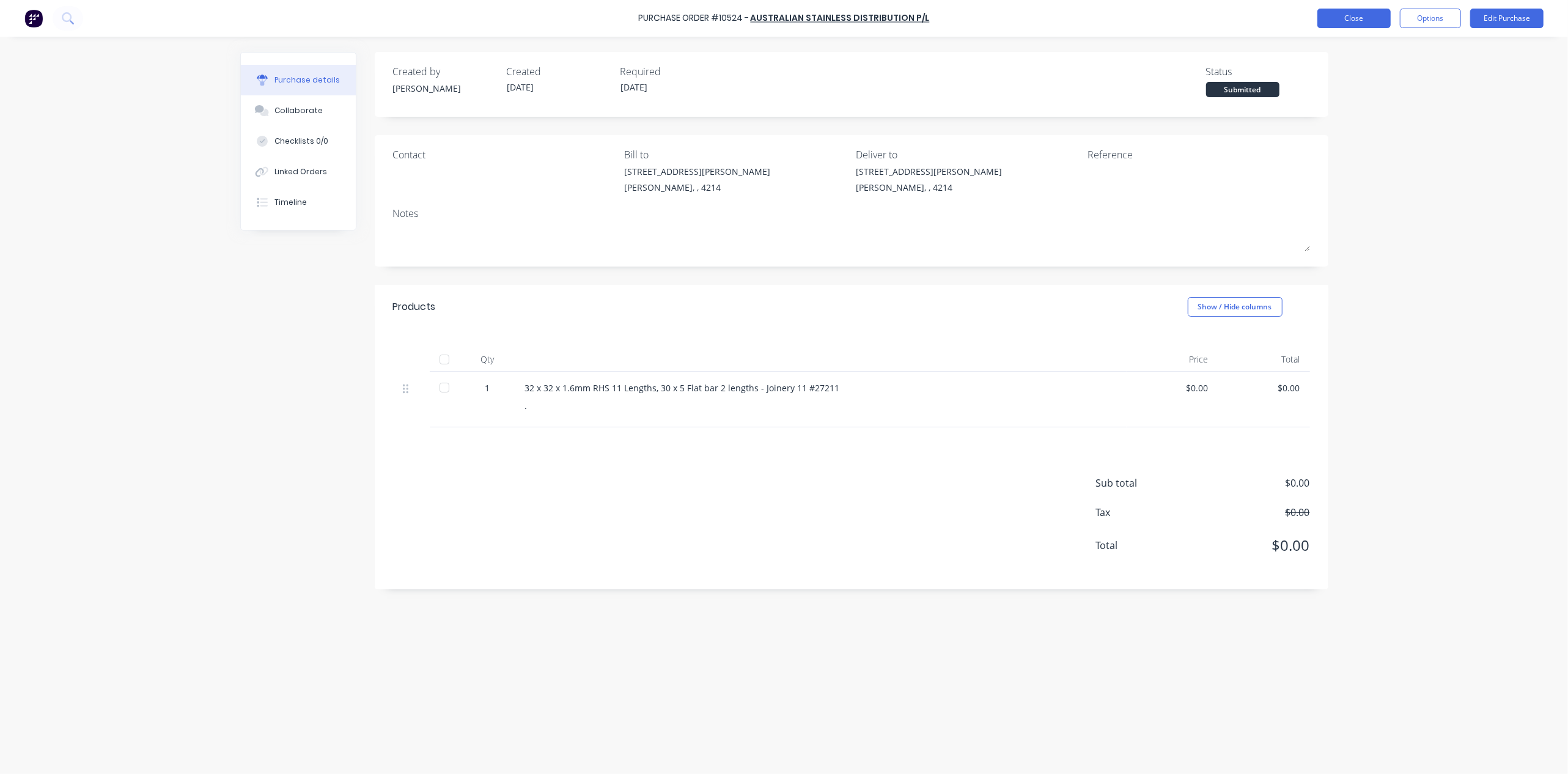
click at [1341, 15] on button "Close" at bounding box center [1354, 18] width 73 height 20
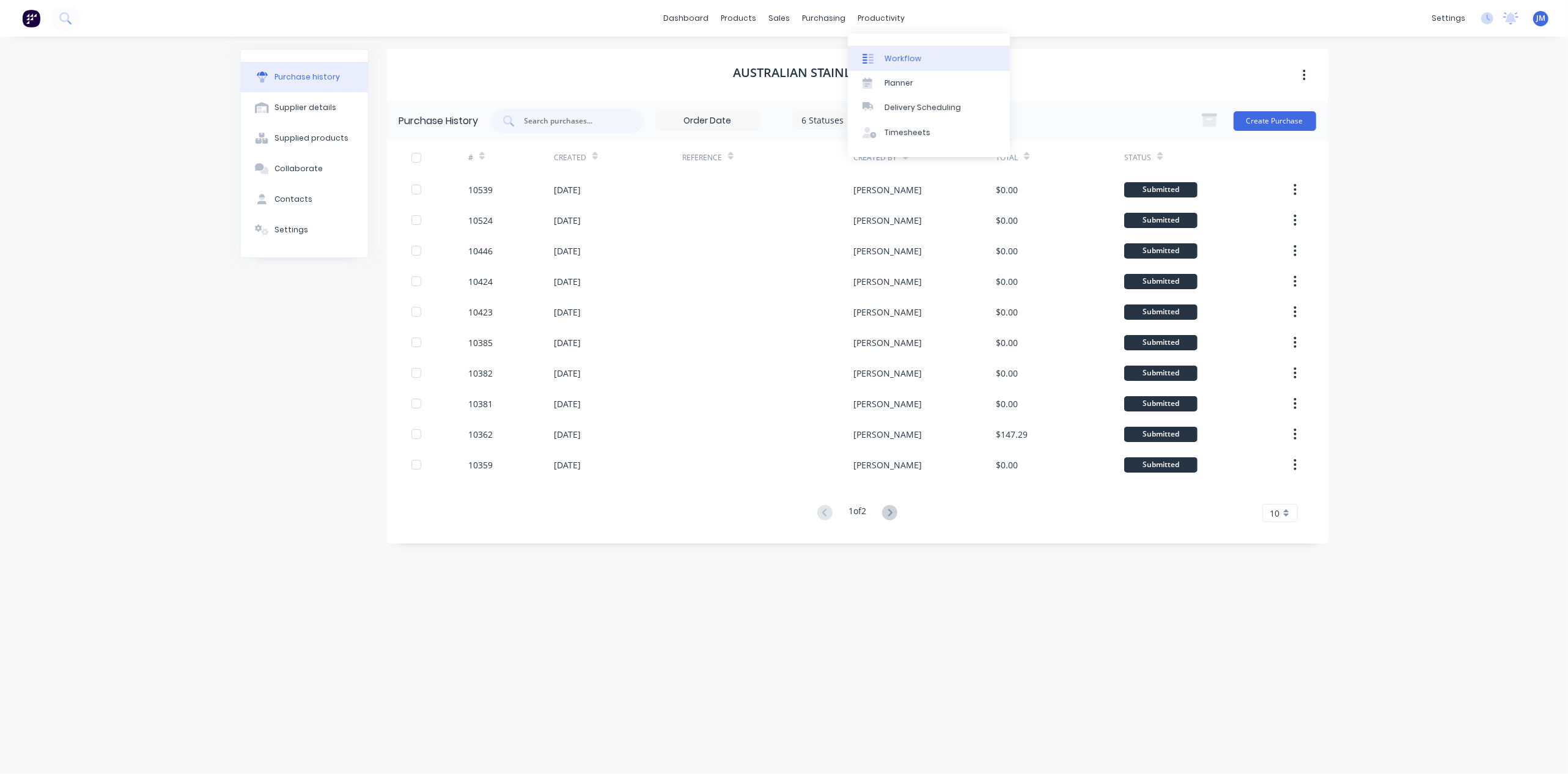
click at [869, 51] on link "Workflow" at bounding box center [929, 58] width 162 height 24
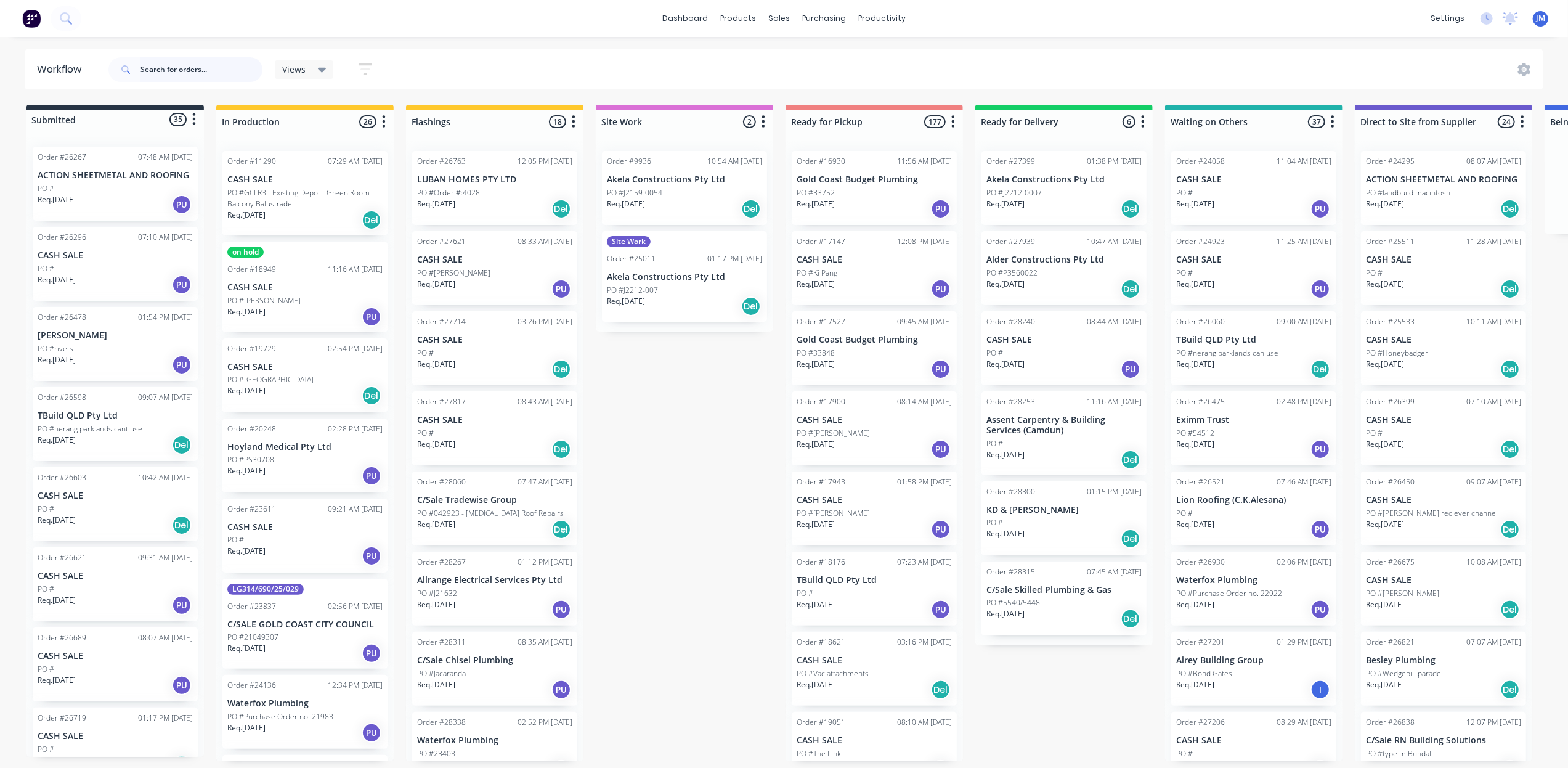
click at [188, 72] on input "text" at bounding box center [202, 70] width 122 height 25
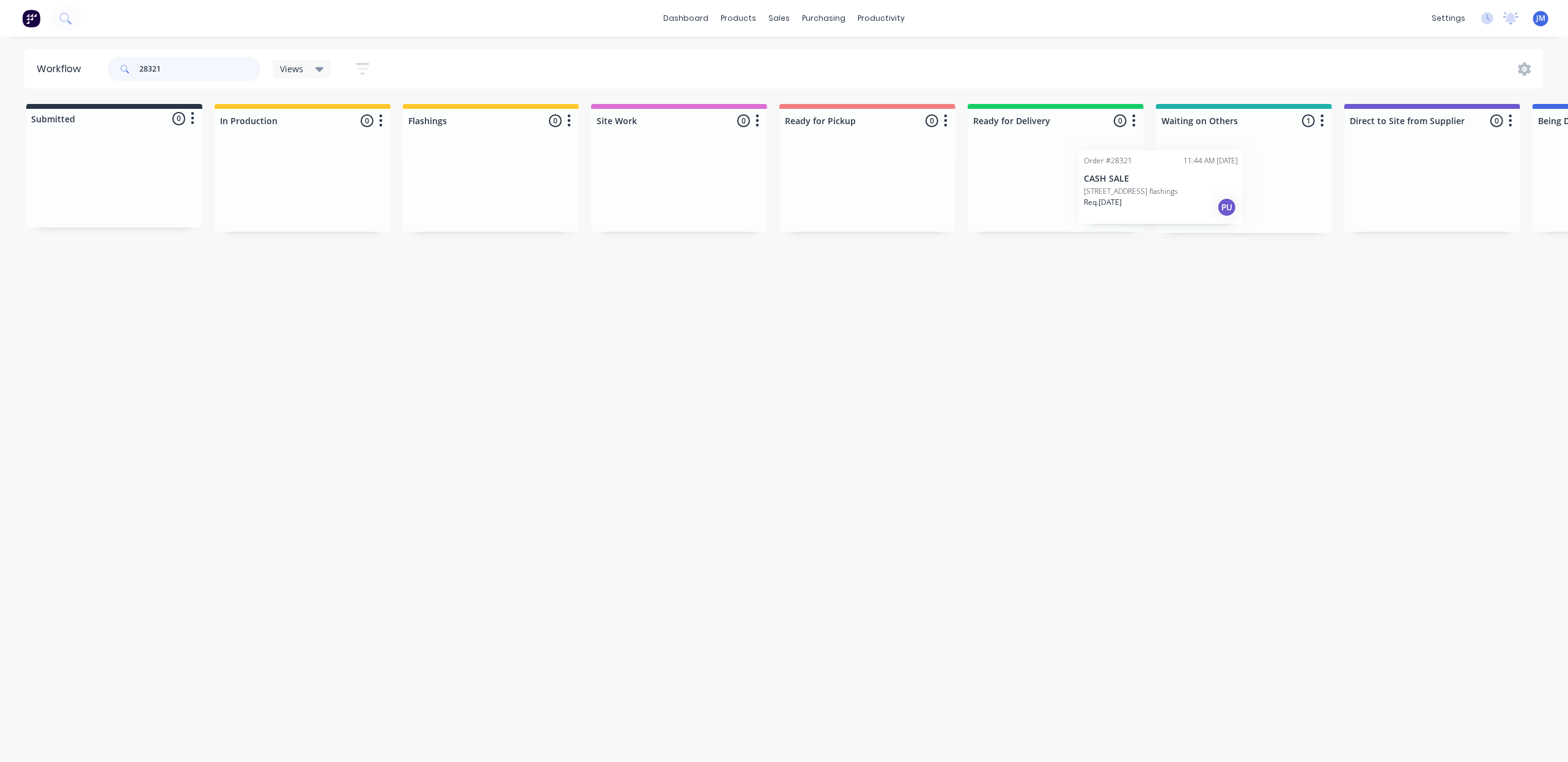
scroll to position [0, 3]
drag, startPoint x: 1195, startPoint y: 198, endPoint x: 854, endPoint y: 181, distance: 341.4
click at [851, 182] on div "Submitted 0 Status colour #273444 hex #273444 Save Cancel Summaries Total order…" at bounding box center [1096, 169] width 2216 height 129
drag, startPoint x: 1232, startPoint y: 169, endPoint x: 801, endPoint y: 118, distance: 434.0
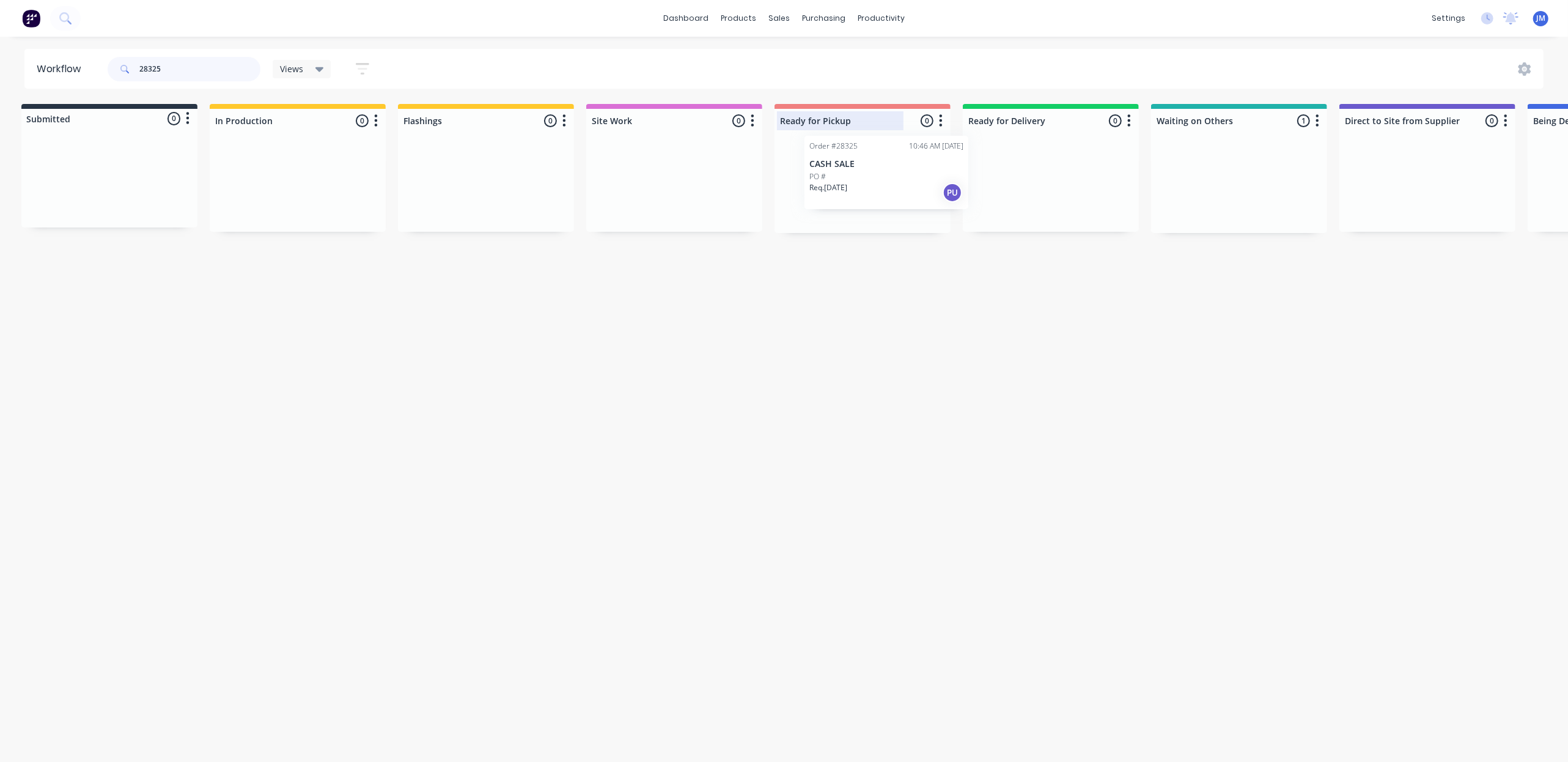
click at [869, 155] on div "Submitted 0 Status colour #273444 hex #273444 Save Cancel Summaries Total order…" at bounding box center [1093, 169] width 2216 height 129
type input "2"
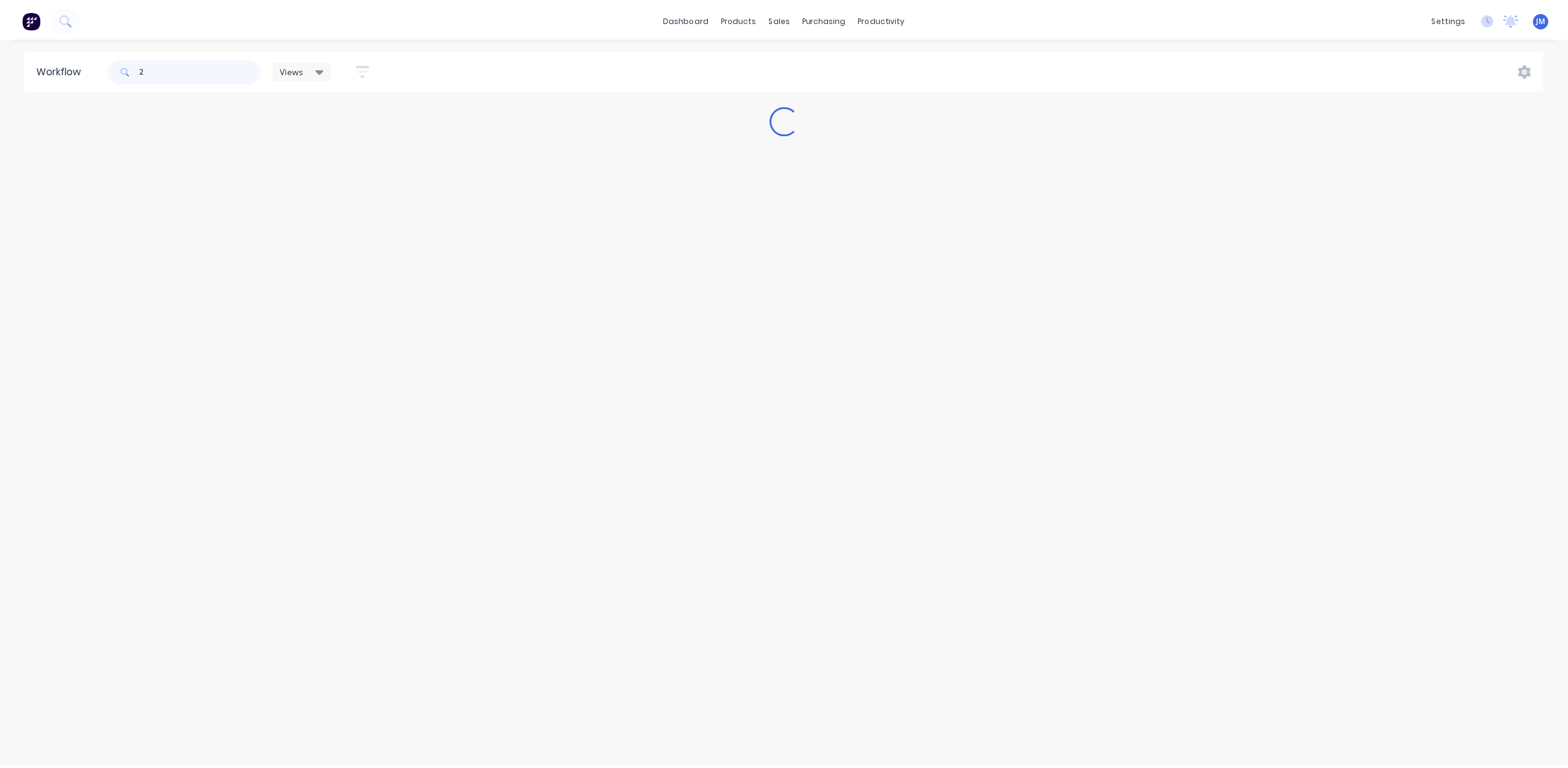
scroll to position [0, 0]
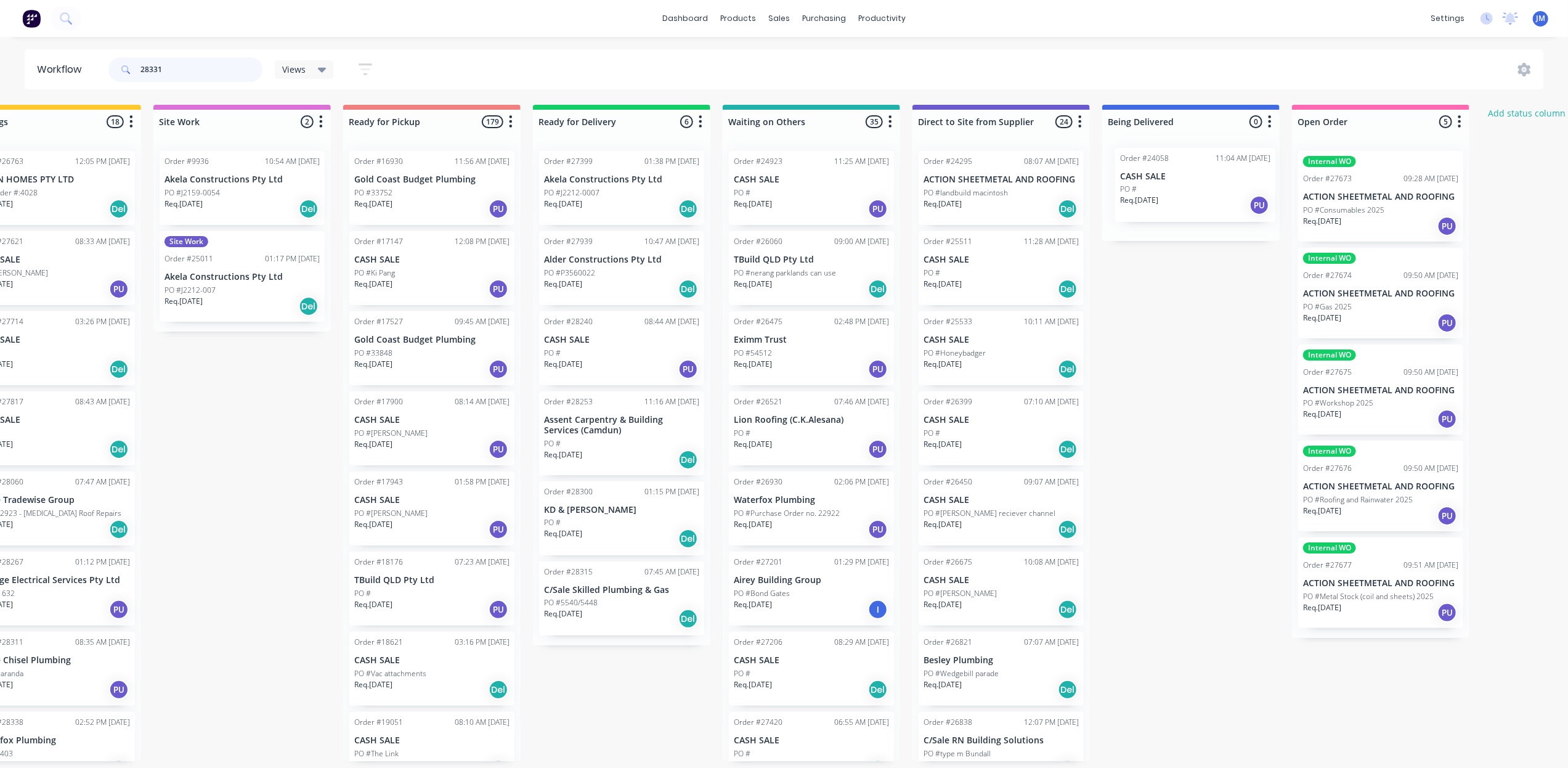
click at [747, 143] on div "Order #24058 11:04 AM [DATE] CASH SALE PO # Req. [DATE] PU Order #24923 11:25 A…" at bounding box center [811, 451] width 178 height 620
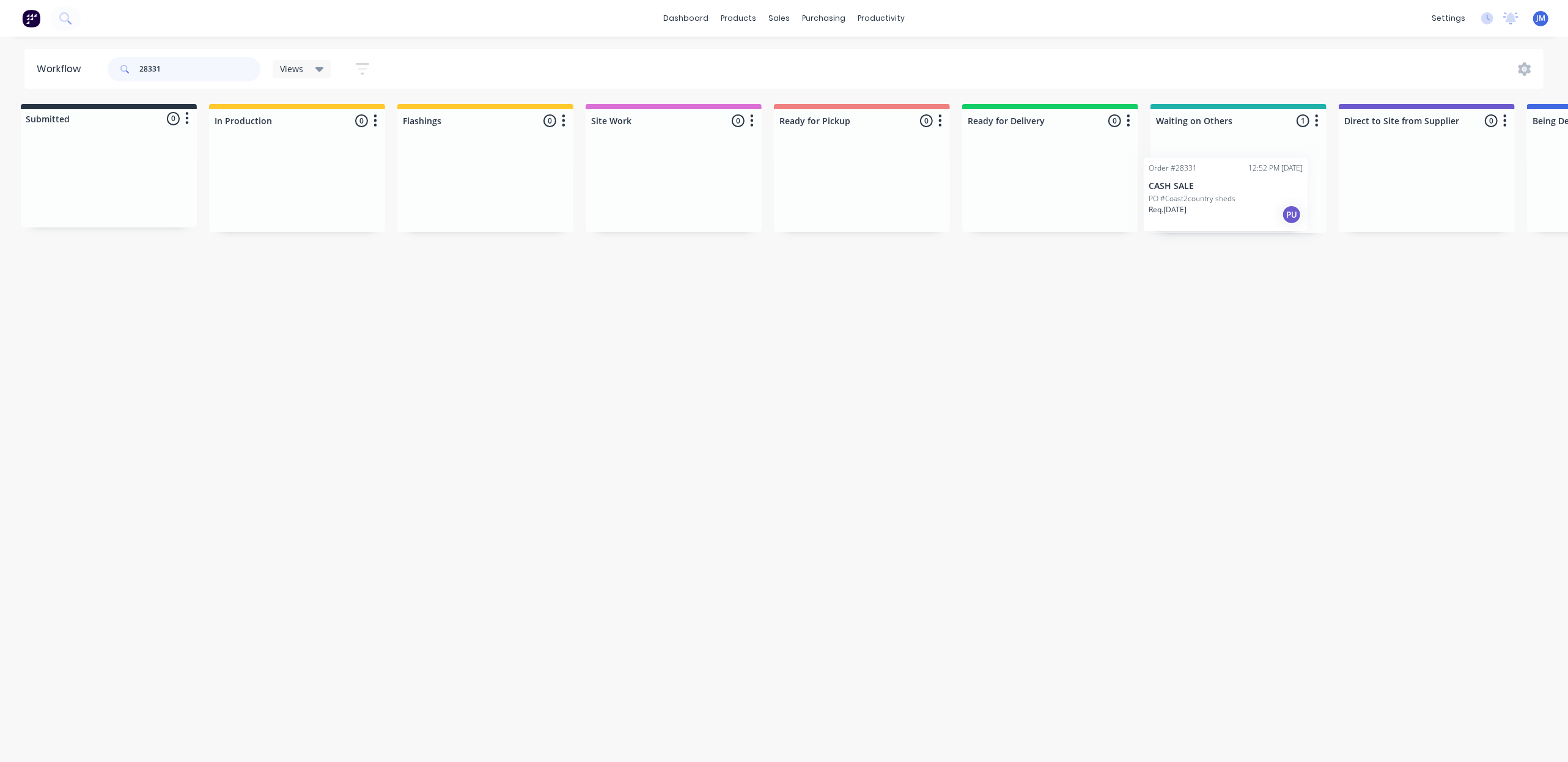
scroll to position [0, 8]
drag, startPoint x: 1280, startPoint y: 199, endPoint x: 876, endPoint y: 184, distance: 404.3
click at [876, 184] on div "Submitted 0 Status colour #273444 hex #273444 Save Cancel Summaries Total order…" at bounding box center [1090, 169] width 2216 height 129
drag, startPoint x: 1230, startPoint y: 190, endPoint x: 861, endPoint y: 184, distance: 369.0
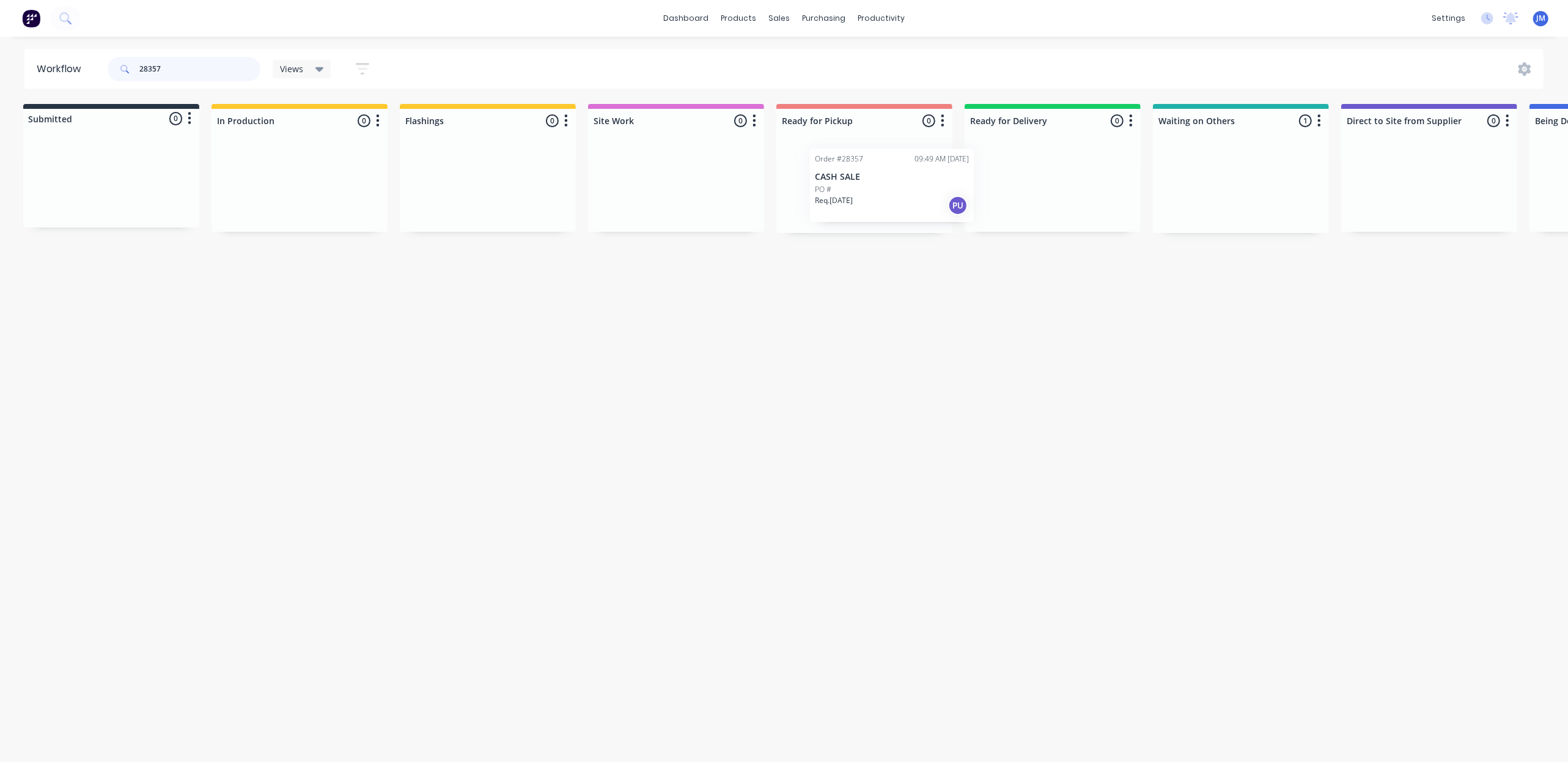
click at [873, 186] on div "Submitted 0 Status colour #273444 hex #273444 Save Cancel Summaries Total order…" at bounding box center [1095, 169] width 2216 height 129
drag, startPoint x: 1179, startPoint y: 182, endPoint x: 827, endPoint y: 164, distance: 352.5
click at [827, 164] on div "Submitted 0 Status colour #273444 hex #273444 Save Cancel Summaries Total order…" at bounding box center [1095, 169] width 2216 height 129
drag, startPoint x: 1204, startPoint y: 176, endPoint x: 858, endPoint y: 169, distance: 346.1
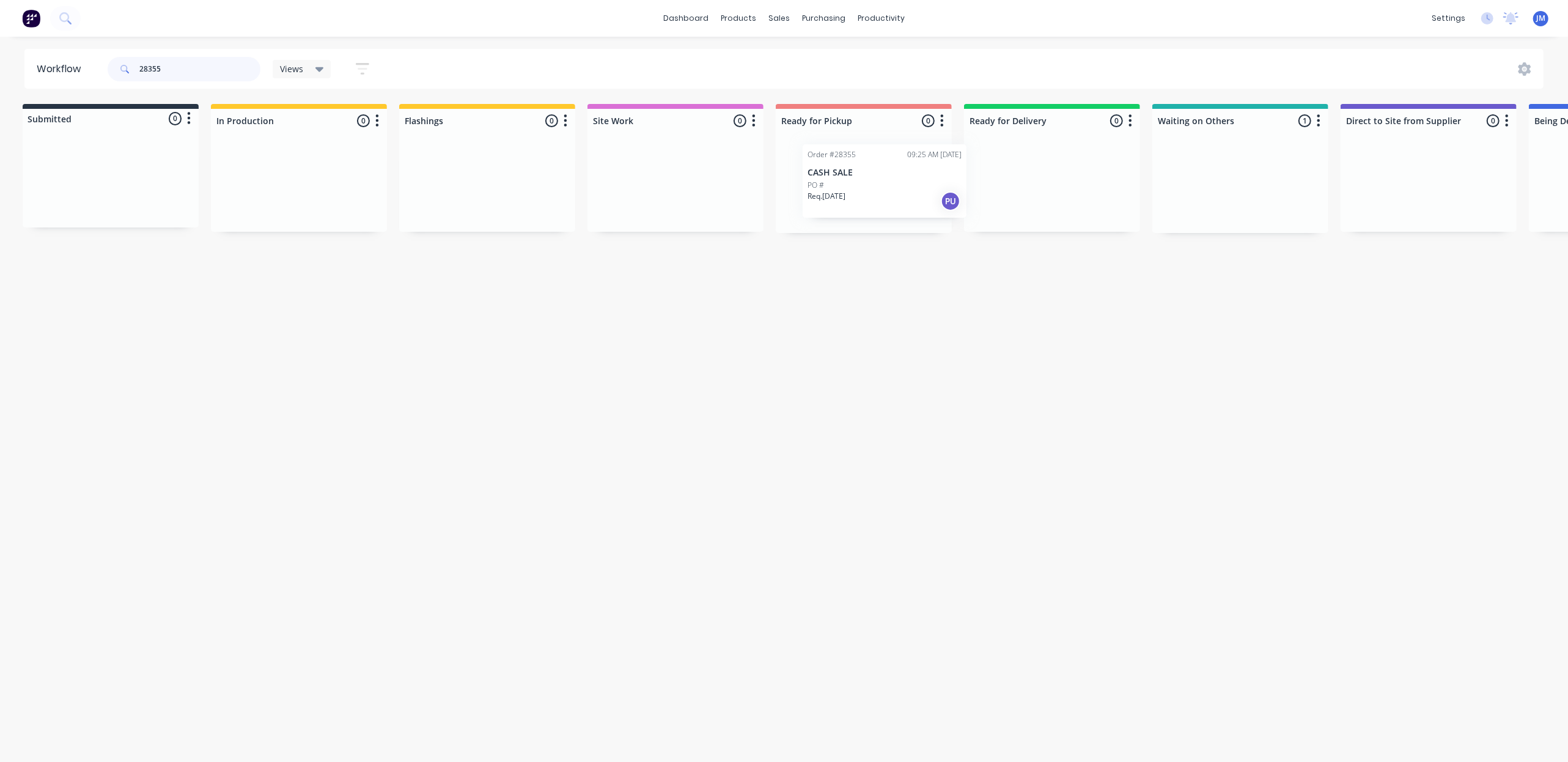
click at [858, 169] on div "Submitted 0 Status colour #273444 hex #273444 Save Cancel Summaries Total order…" at bounding box center [1095, 169] width 2216 height 129
drag, startPoint x: 1148, startPoint y: 195, endPoint x: 861, endPoint y: 184, distance: 287.2
click at [850, 187] on div "Submitted 0 Status colour #273444 hex #273444 Save Cancel Summaries Total order…" at bounding box center [1093, 169] width 2216 height 129
type input "2"
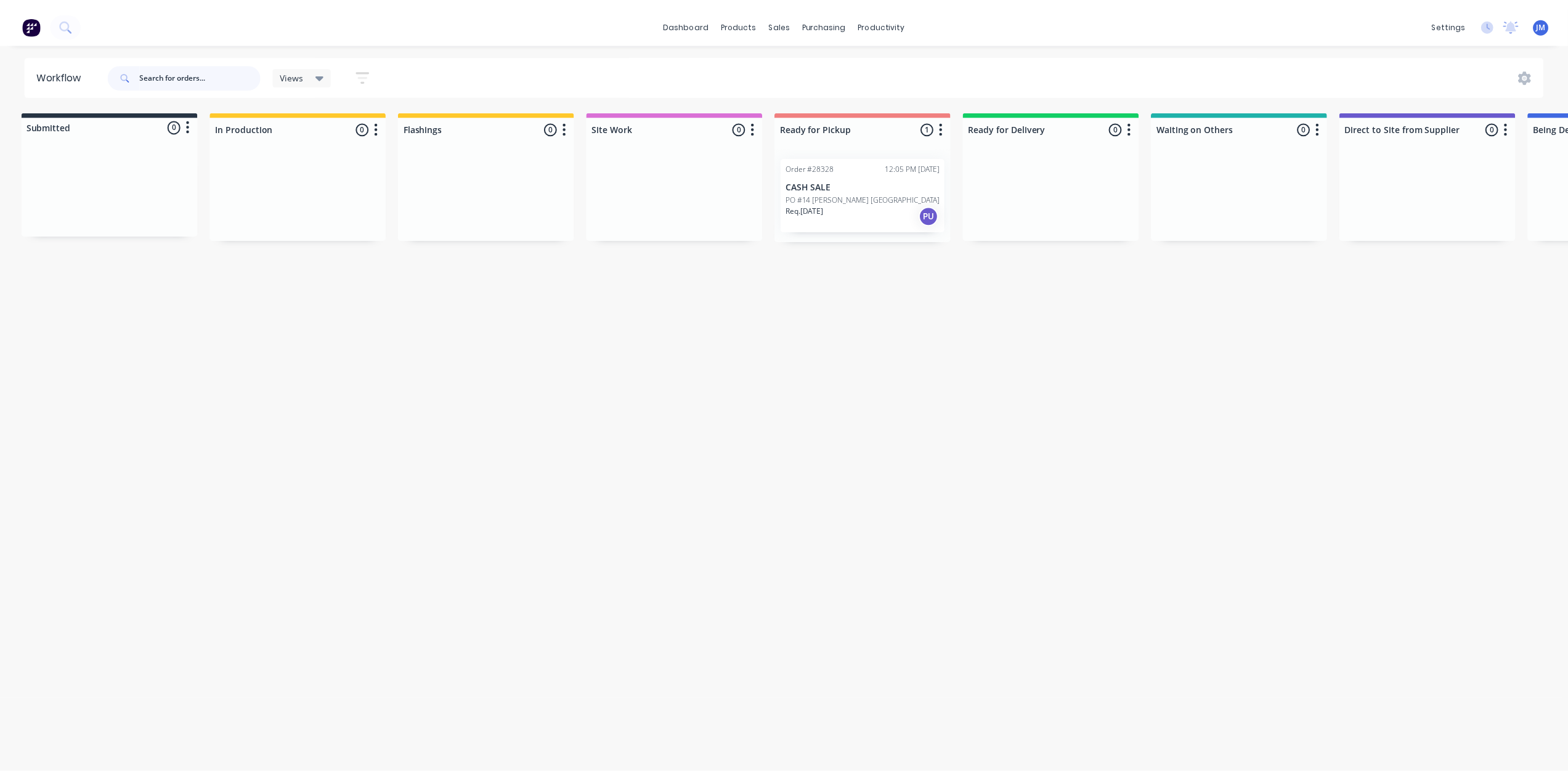
scroll to position [0, 0]
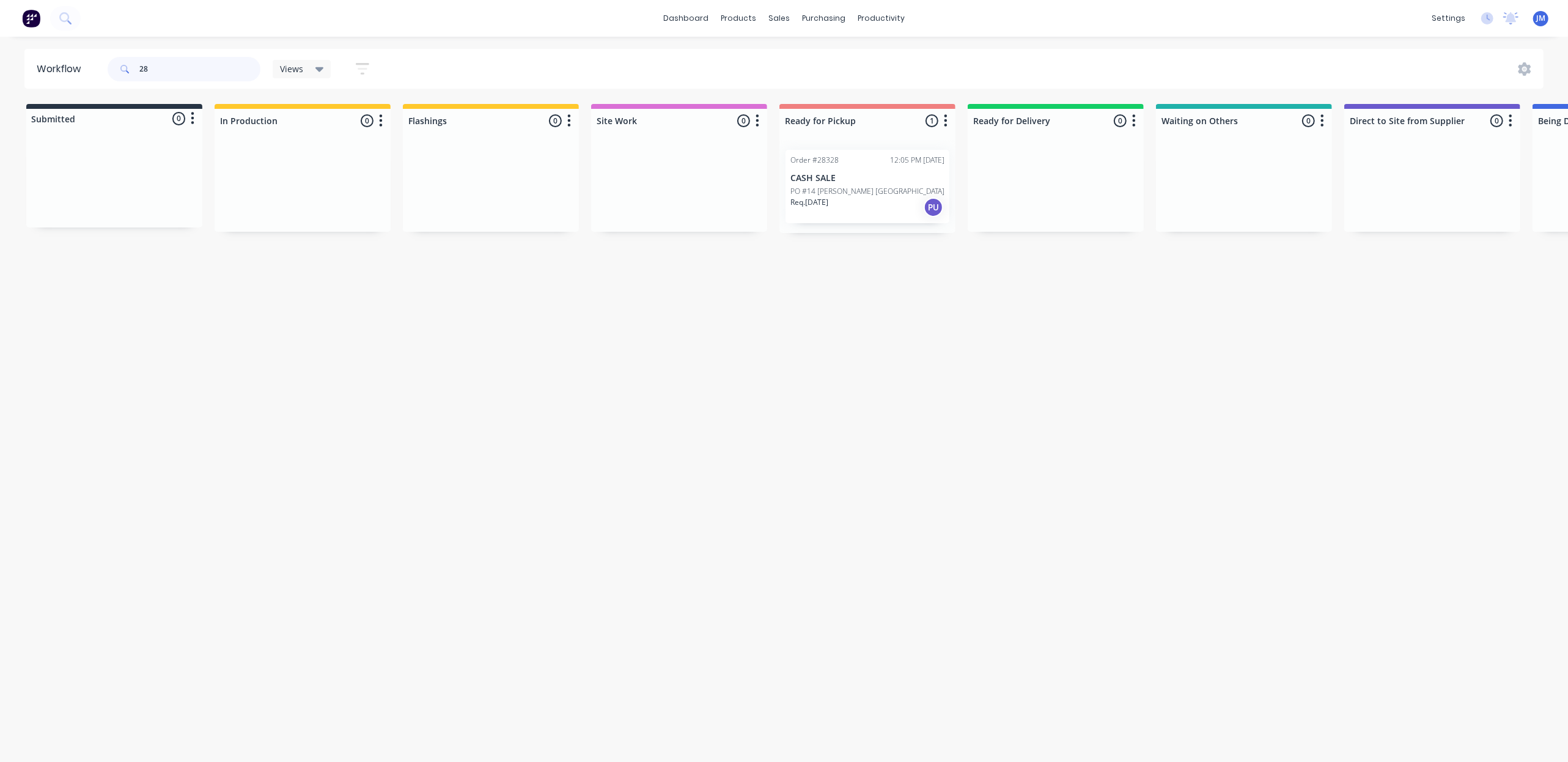
type input "2"
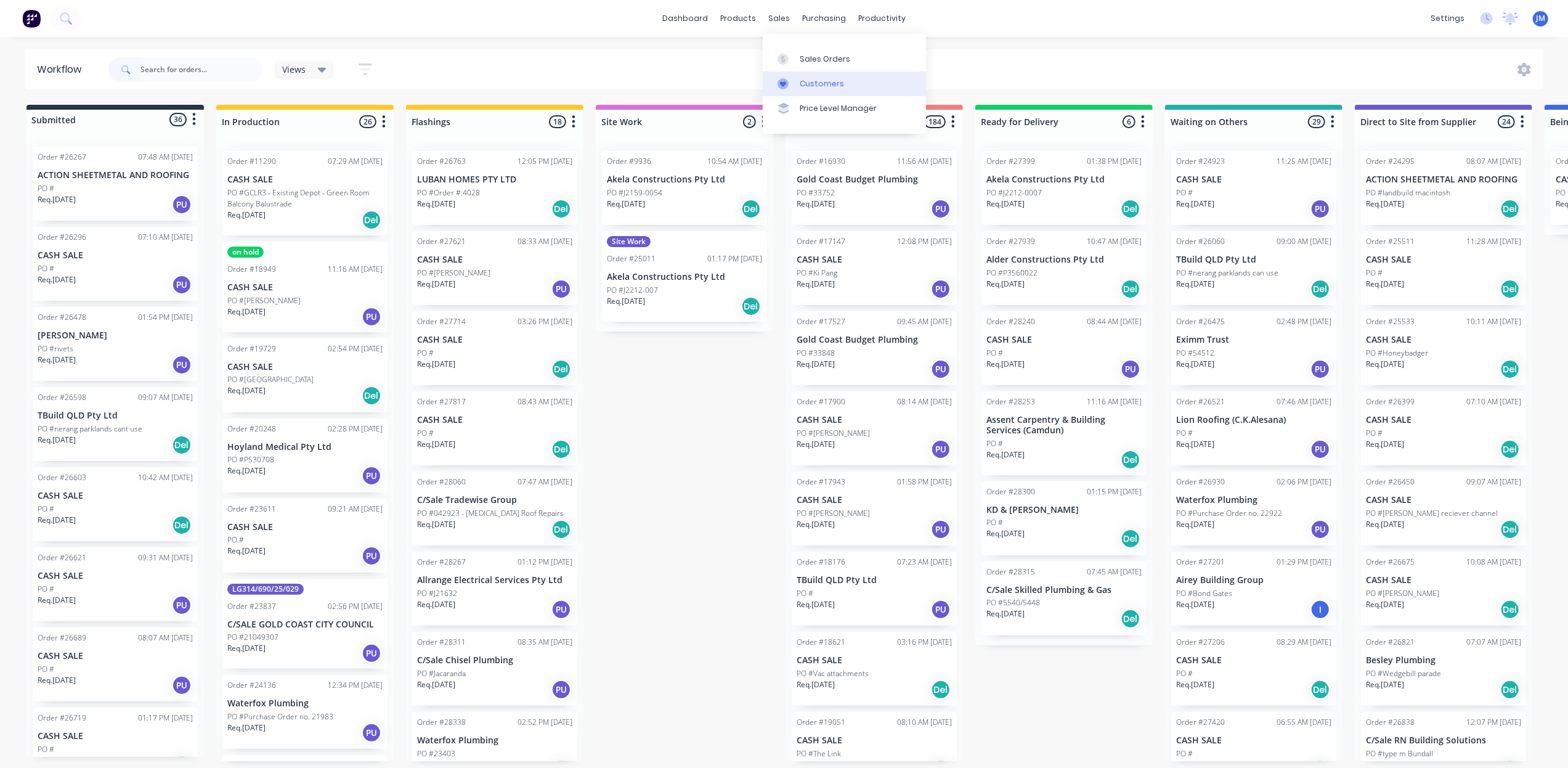
click at [795, 80] on div at bounding box center [786, 84] width 19 height 11
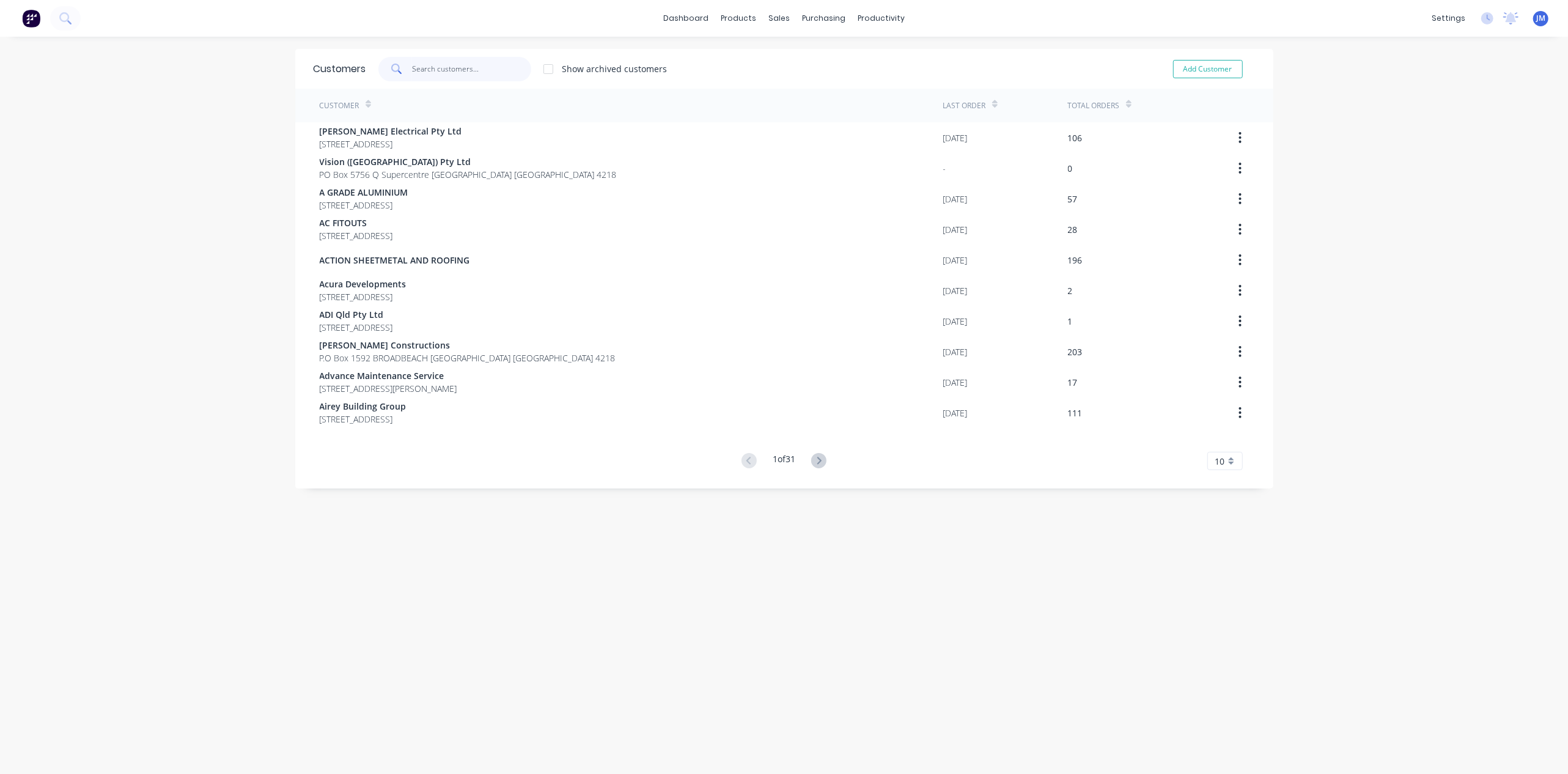
click at [421, 64] on input "text" at bounding box center [471, 69] width 119 height 24
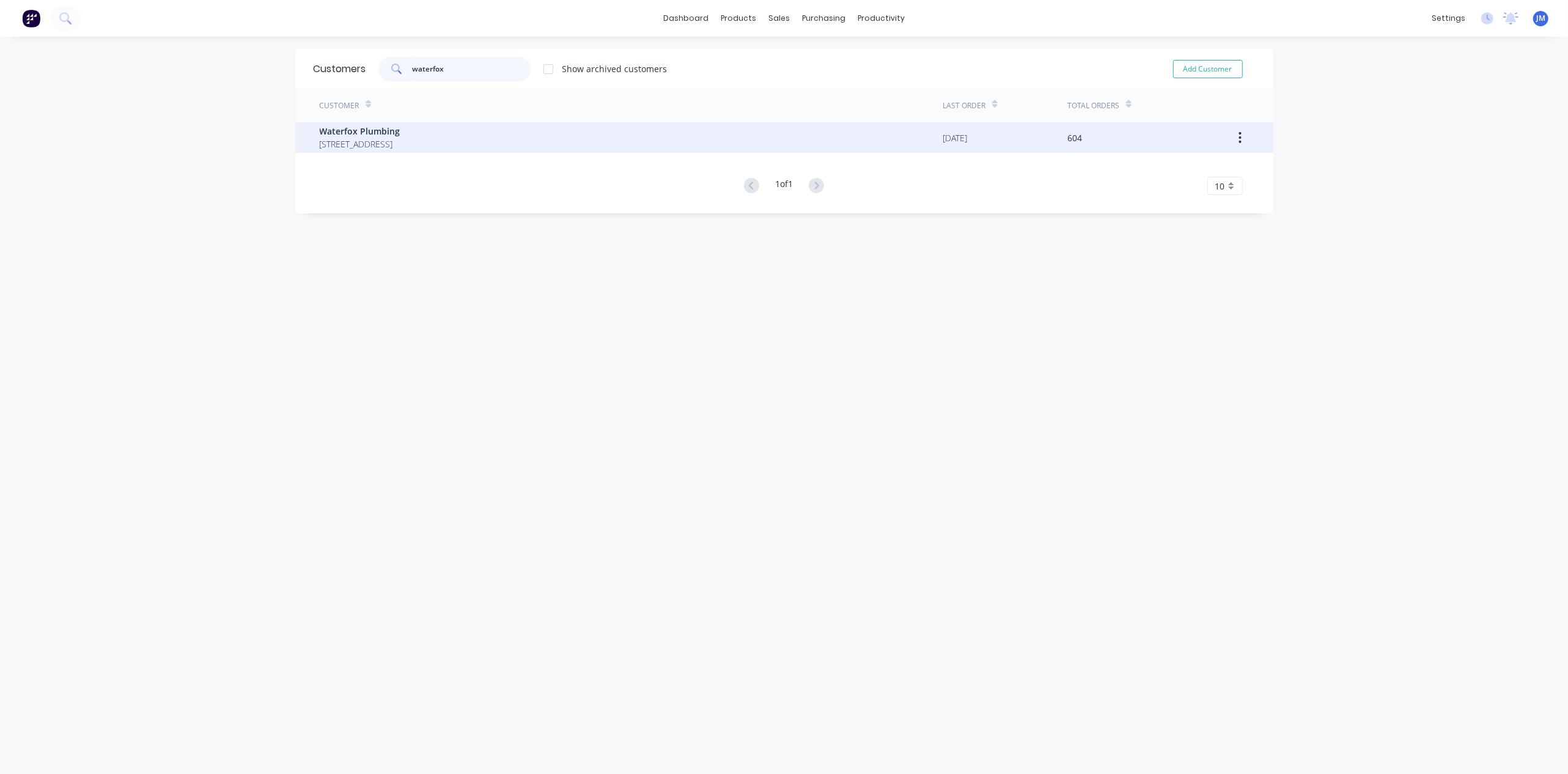
type input "waterfox"
click at [539, 144] on div "Waterfox Plumbing [STREET_ADDRESS]" at bounding box center [631, 137] width 623 height 31
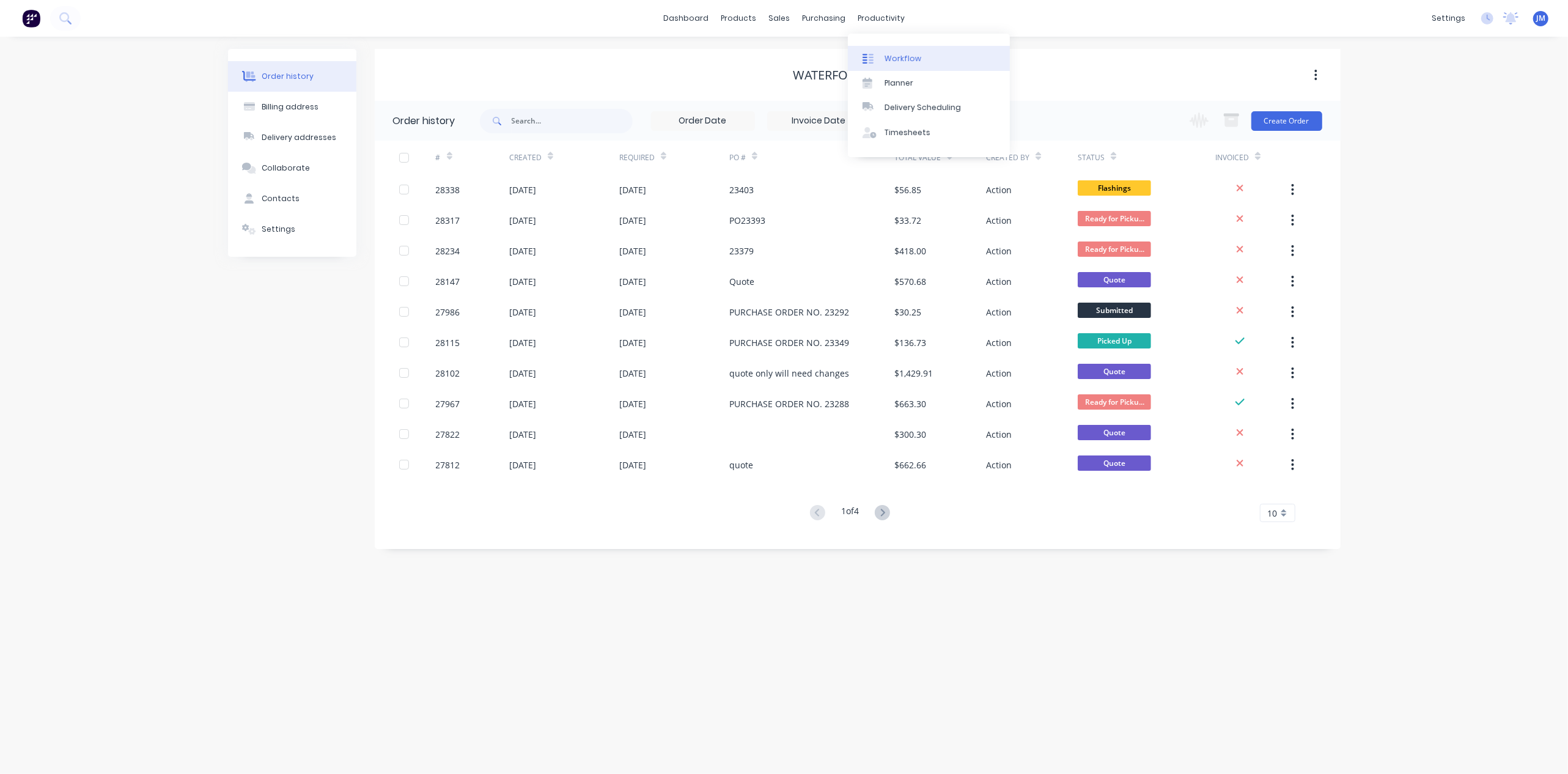
click at [879, 64] on link "Workflow" at bounding box center [929, 58] width 162 height 24
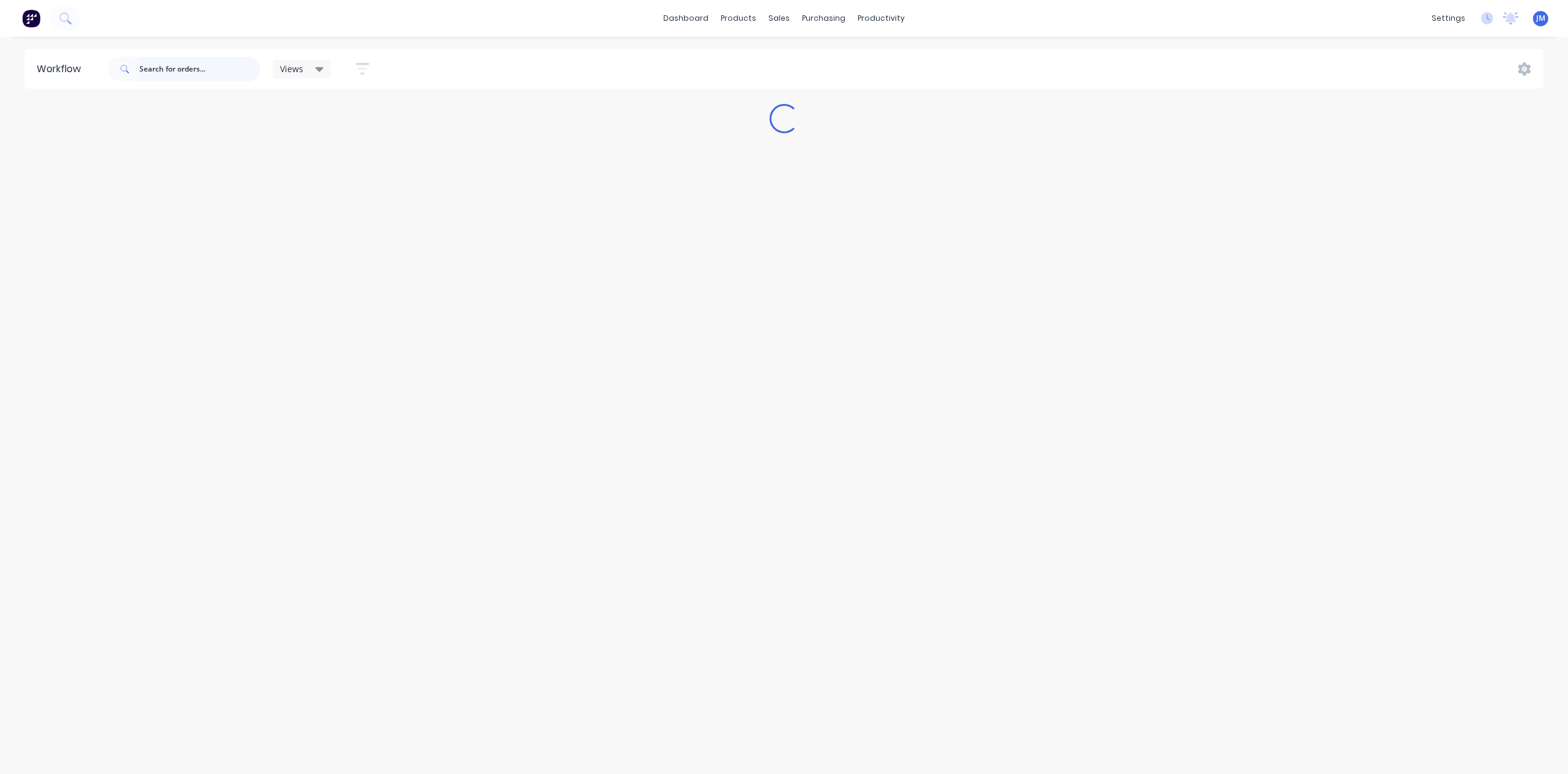
drag, startPoint x: 197, startPoint y: 65, endPoint x: 216, endPoint y: 69, distance: 19.4
click at [198, 66] on input "text" at bounding box center [200, 69] width 121 height 24
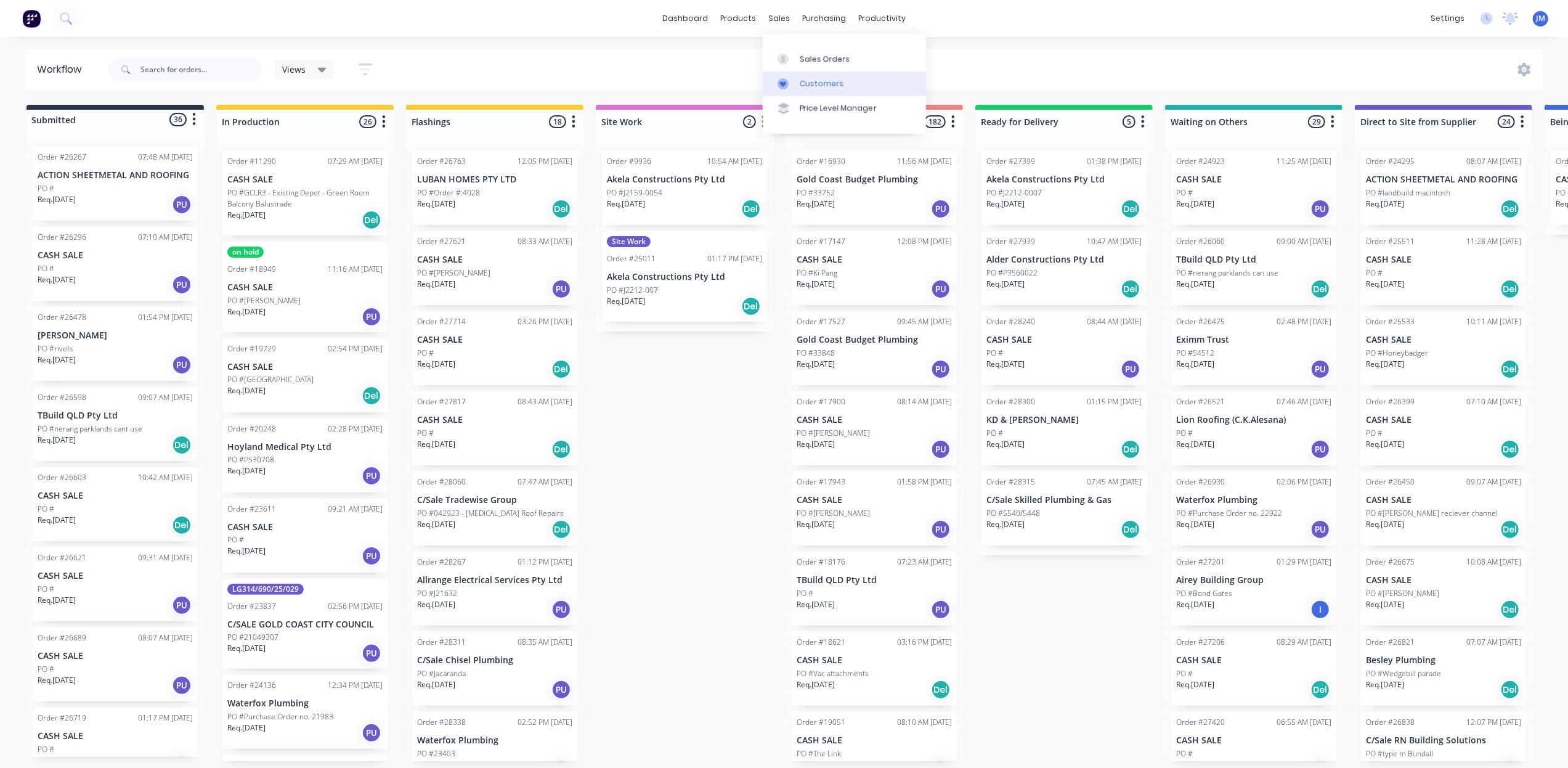
click at [792, 77] on link "Customers" at bounding box center [844, 84] width 163 height 25
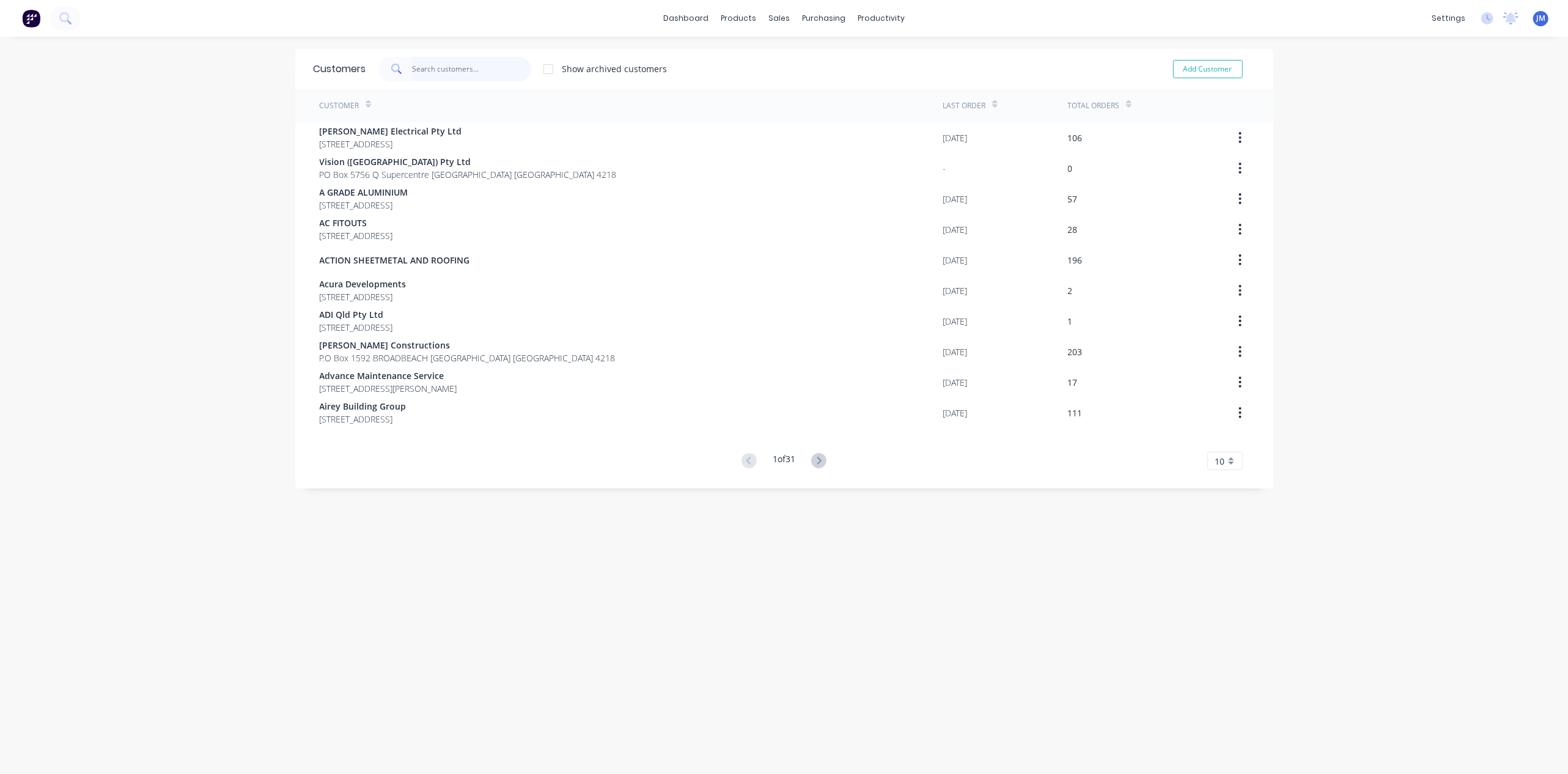
drag, startPoint x: 444, startPoint y: 59, endPoint x: 452, endPoint y: 59, distance: 8.0
click at [446, 61] on input "text" at bounding box center [471, 69] width 119 height 24
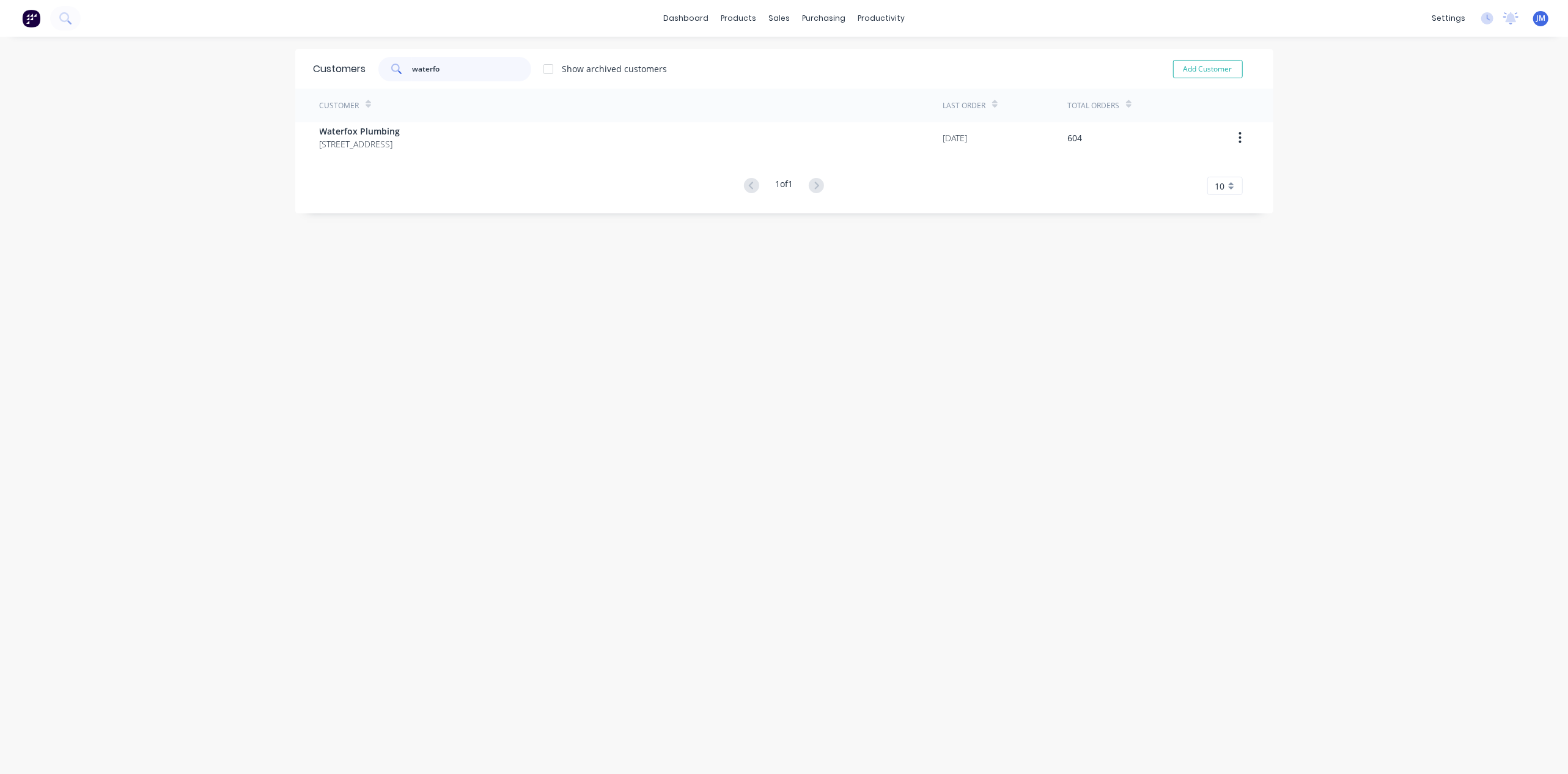
type input "waterfo"
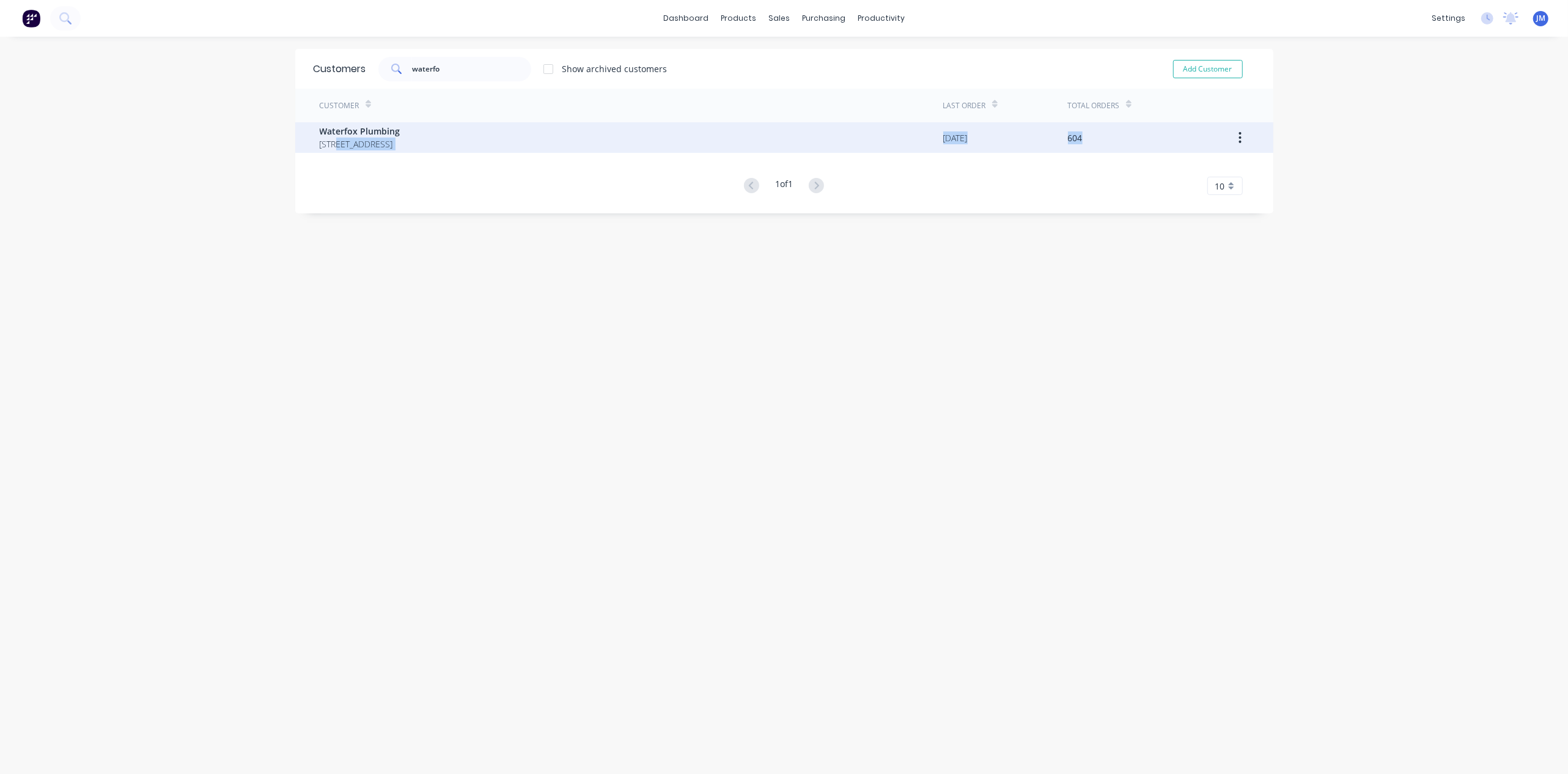
drag, startPoint x: 329, startPoint y: 153, endPoint x: 346, endPoint y: 145, distance: 18.8
click at [338, 149] on div "Customer Last Order Total Orders Waterfox Plumbing P.O Box 699 [GEOGRAPHIC_DATA…" at bounding box center [784, 141] width 978 height 106
click at [401, 124] on span "Waterfox Plumbing" at bounding box center [360, 131] width 81 height 13
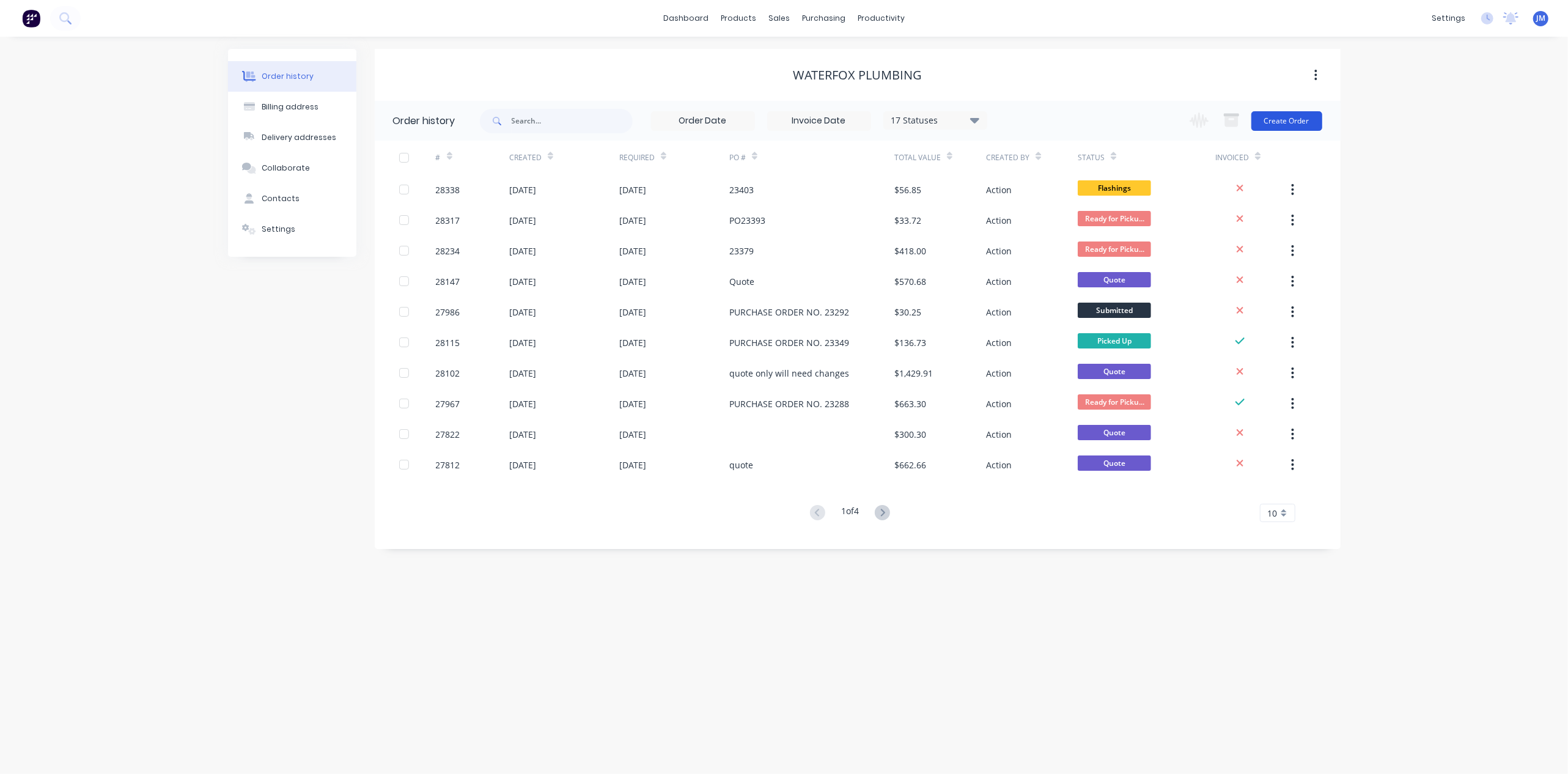
click at [1269, 112] on button "Create Order" at bounding box center [1286, 121] width 71 height 20
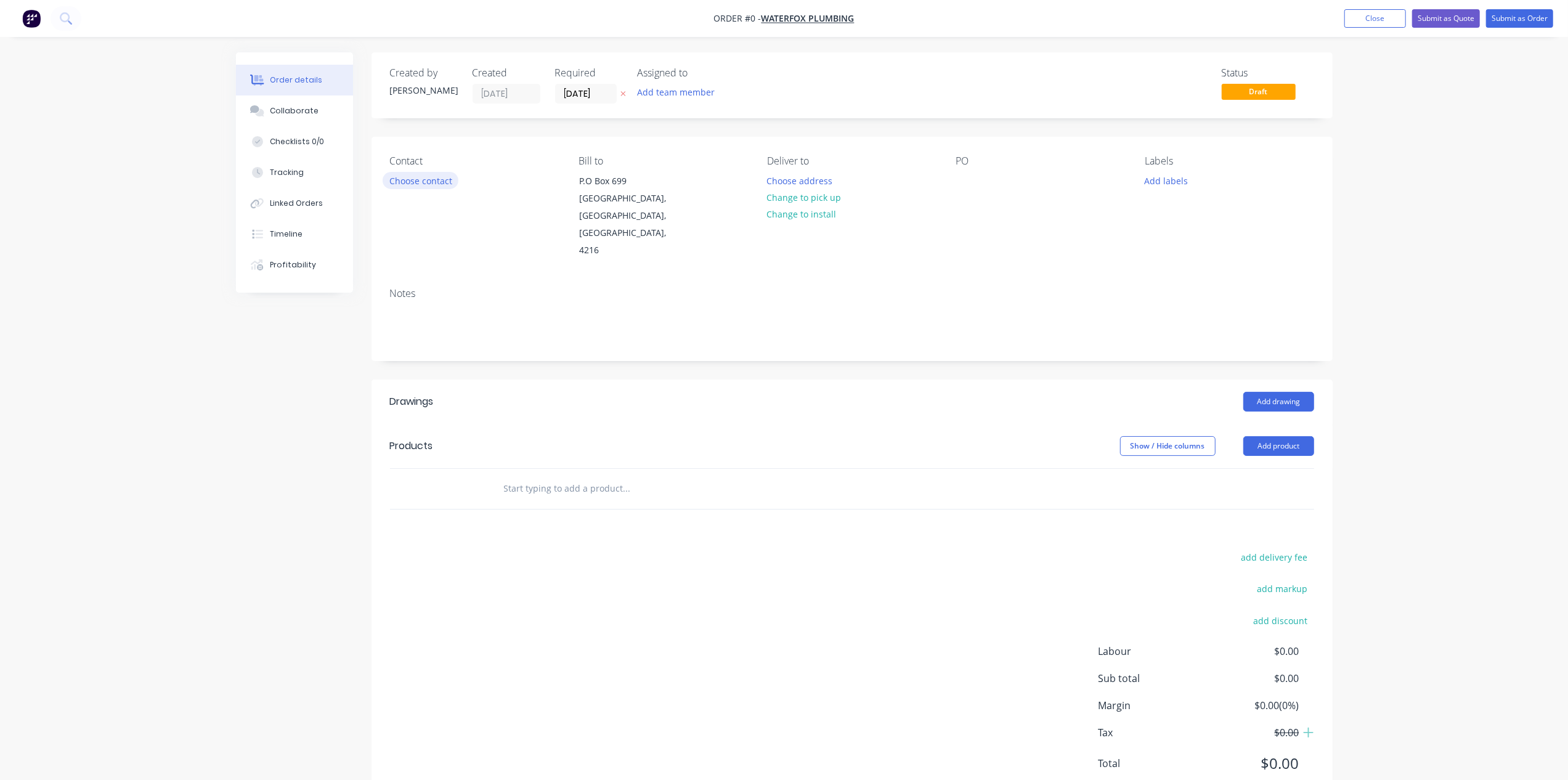
click at [413, 180] on button "Choose contact" at bounding box center [420, 180] width 76 height 16
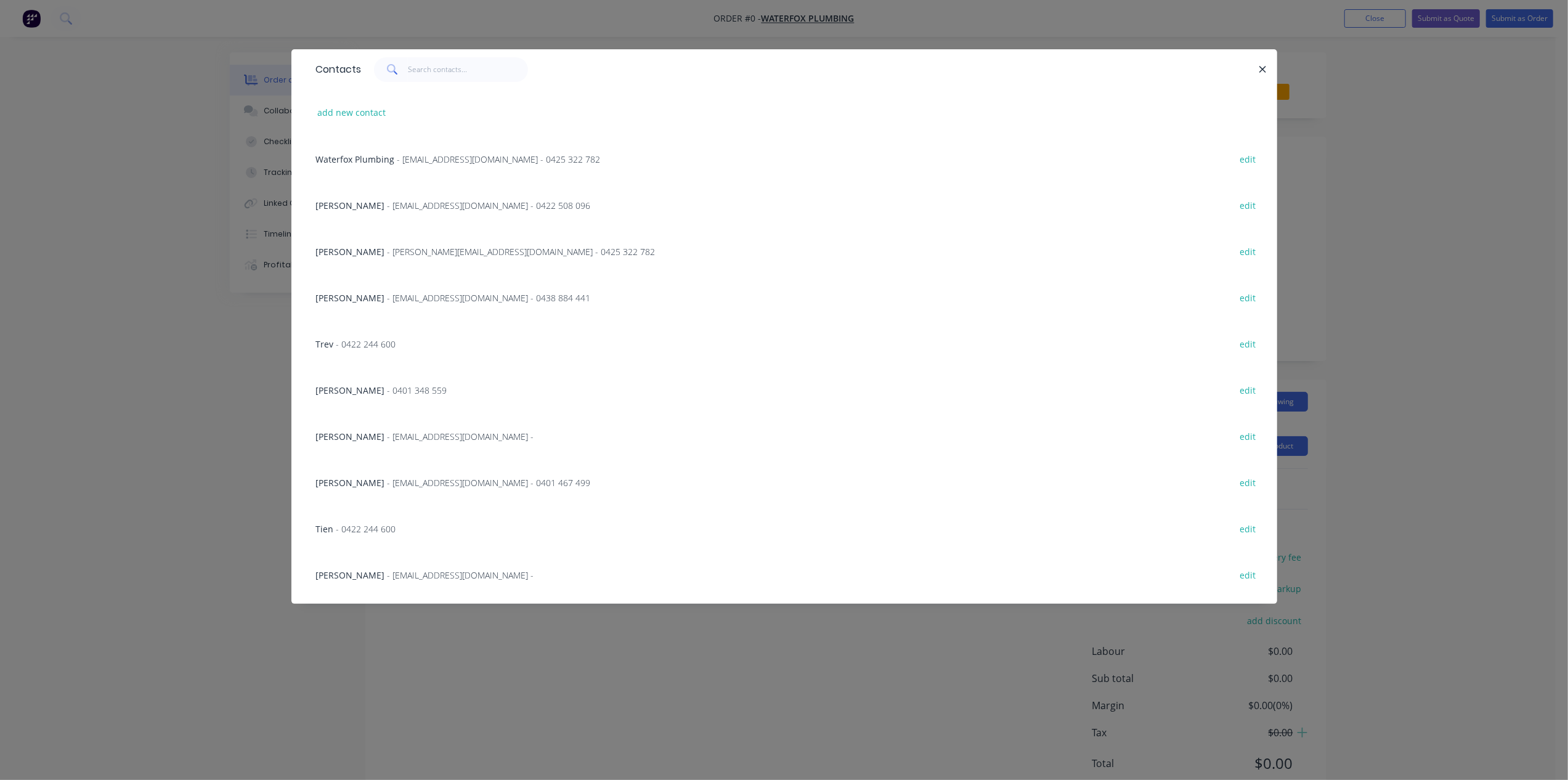
click at [352, 158] on span "Waterfox Plumbing" at bounding box center [355, 159] width 79 height 12
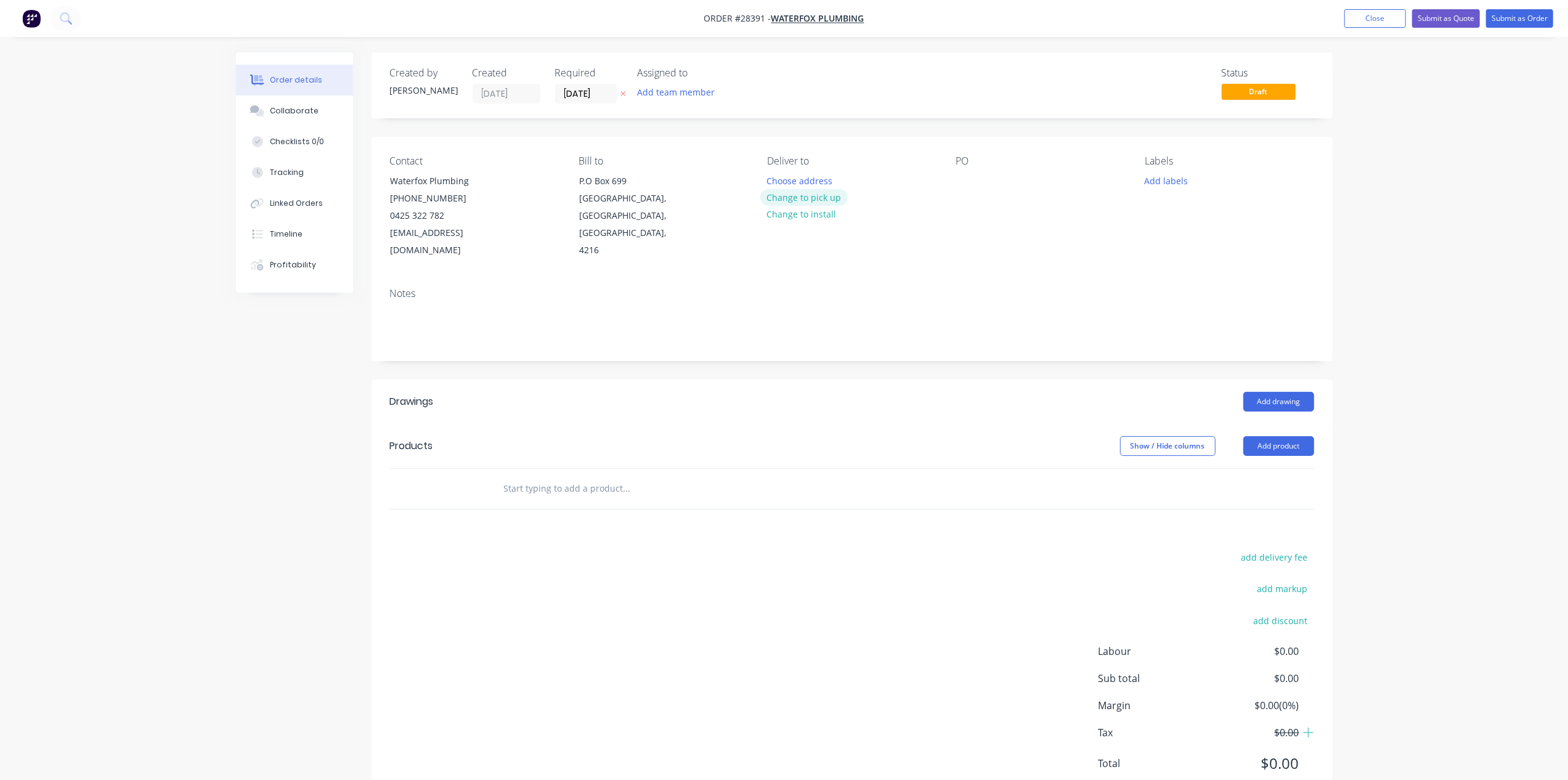
click at [799, 200] on button "Change to pick up" at bounding box center [804, 197] width 88 height 16
click at [972, 180] on div at bounding box center [965, 181] width 20 height 18
click at [1282, 391] on button "Add drawing" at bounding box center [1278, 401] width 71 height 20
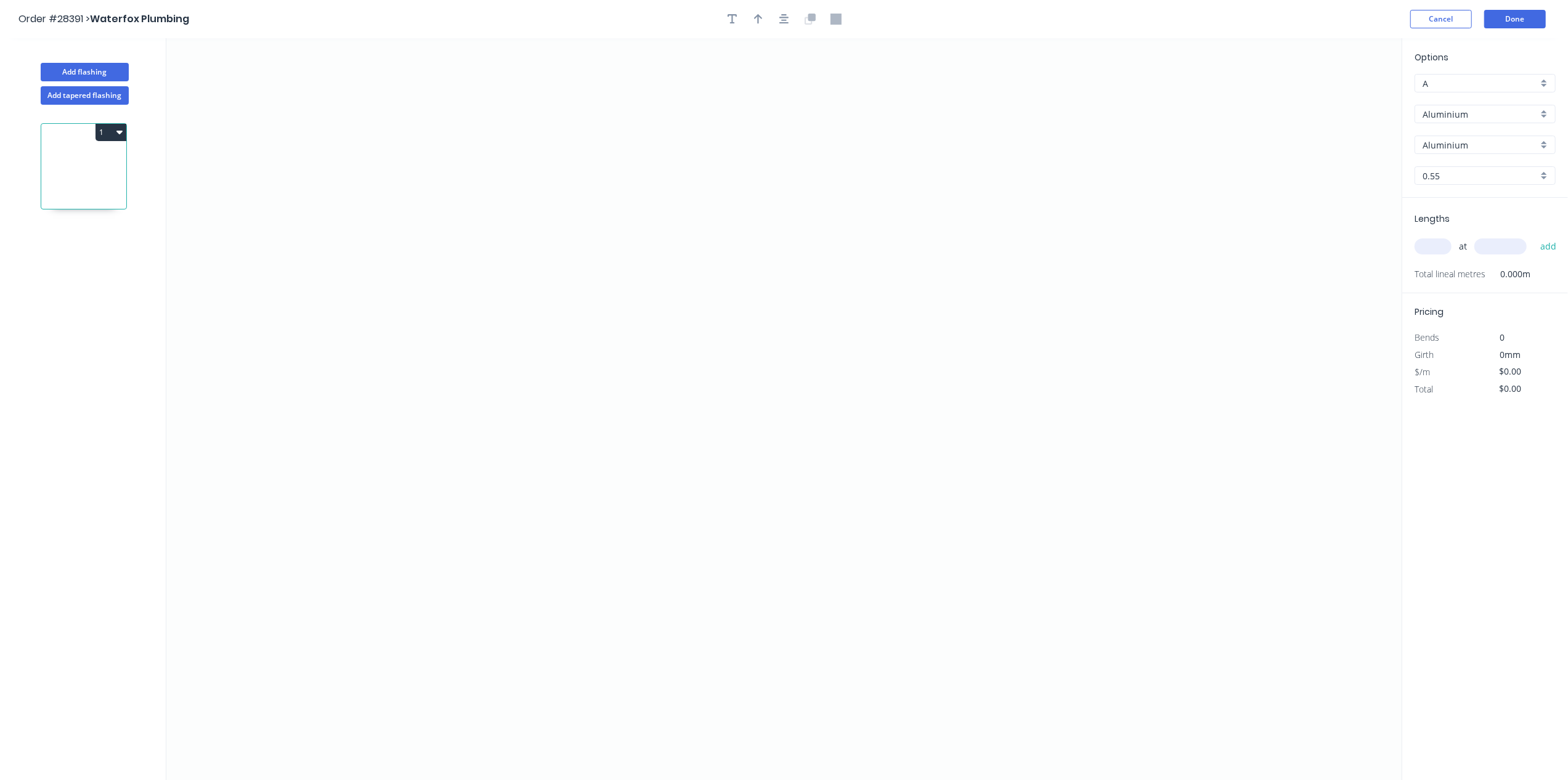
click at [1539, 114] on div "Aluminium" at bounding box center [1485, 114] width 141 height 19
click at [1474, 163] on div "Colorbond" at bounding box center [1485, 159] width 140 height 21
type input "Colorbond"
type input "Basalt"
click at [1543, 141] on div "Basalt" at bounding box center [1485, 145] width 141 height 19
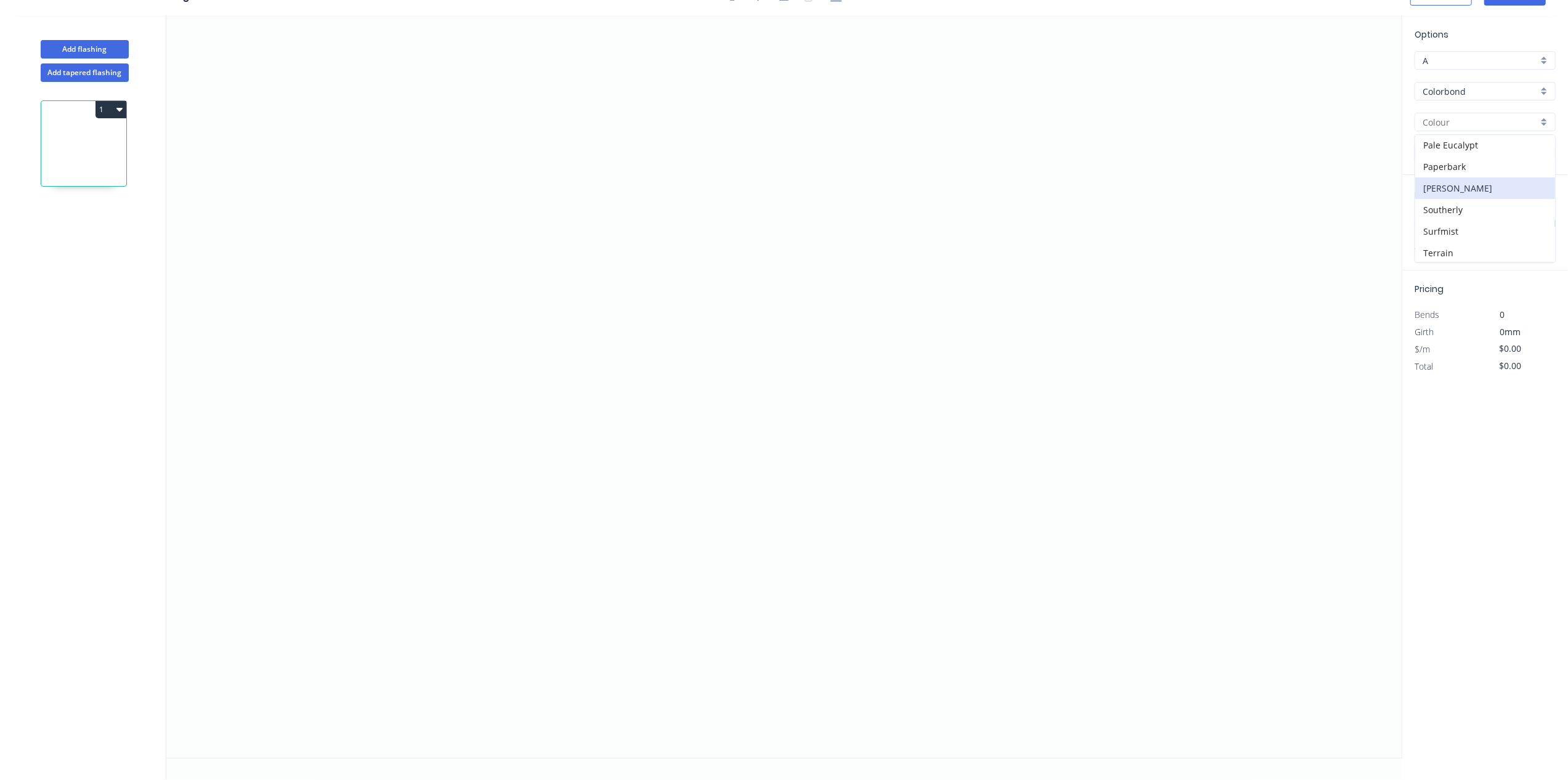
scroll to position [385, 0]
click at [1469, 197] on div "Surfmist" at bounding box center [1485, 192] width 140 height 21
type input "Surfmist"
click at [525, 166] on icon "0" at bounding box center [784, 386] width 1235 height 742
click at [526, 296] on icon "0" at bounding box center [784, 386] width 1235 height 742
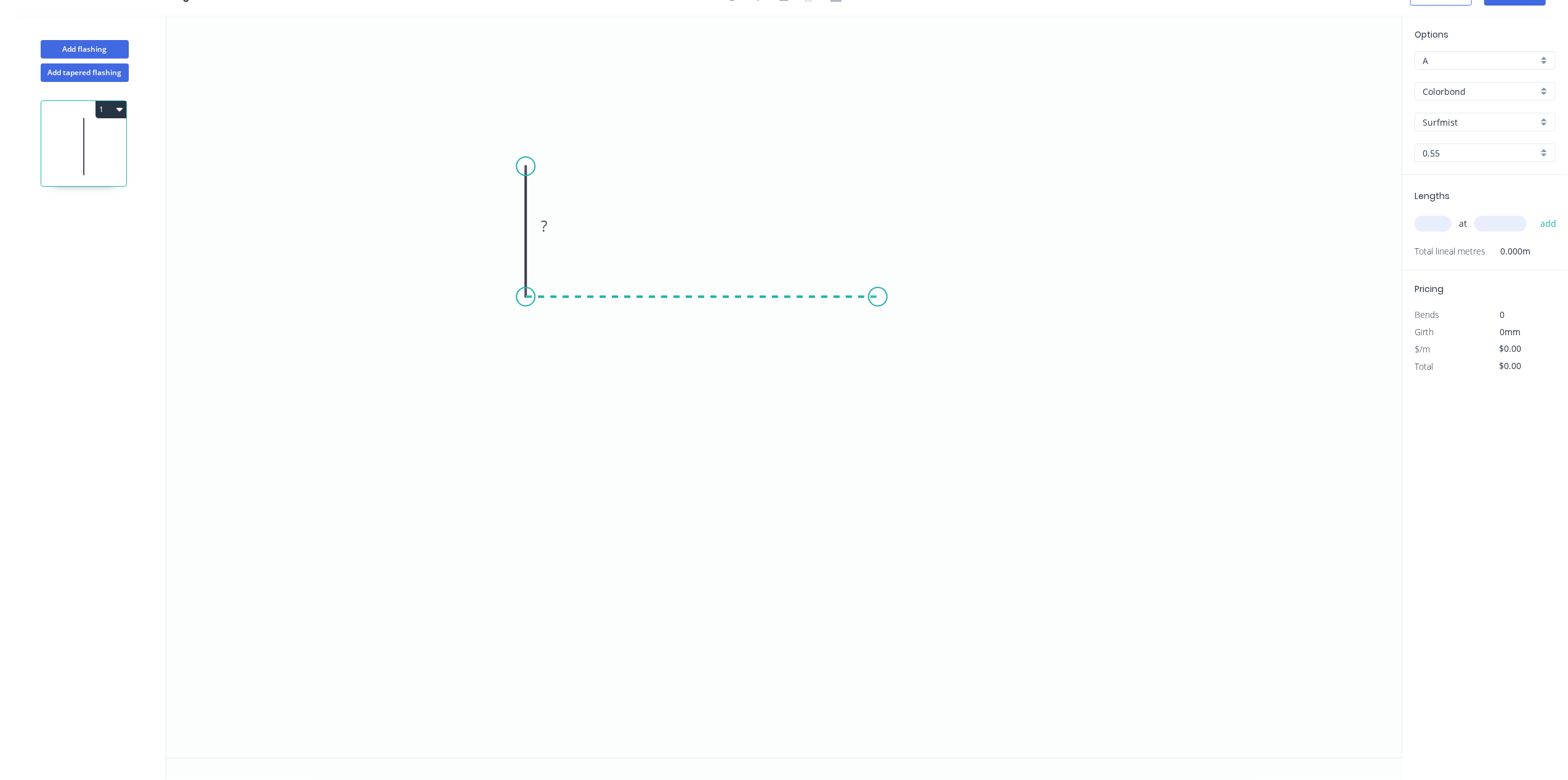
click at [877, 311] on icon "0 ?" at bounding box center [784, 386] width 1235 height 742
click at [714, 306] on rect at bounding box center [701, 309] width 40 height 25
drag, startPoint x: 706, startPoint y: 313, endPoint x: 720, endPoint y: 324, distance: 17.8
click at [708, 314] on rect at bounding box center [701, 311] width 25 height 17
click at [509, 228] on tspan "?" at bounding box center [507, 226] width 6 height 21
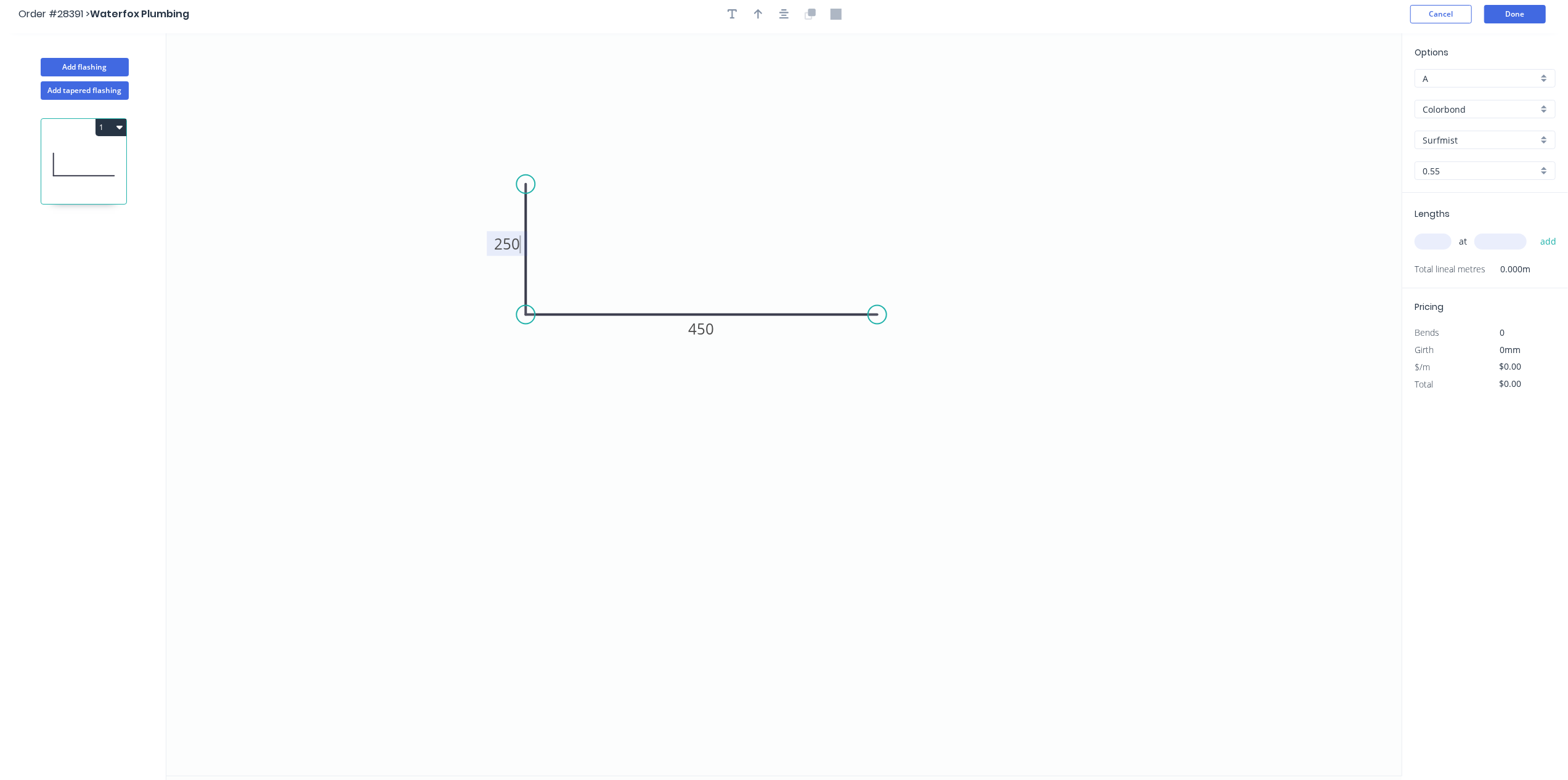
scroll to position [0, 0]
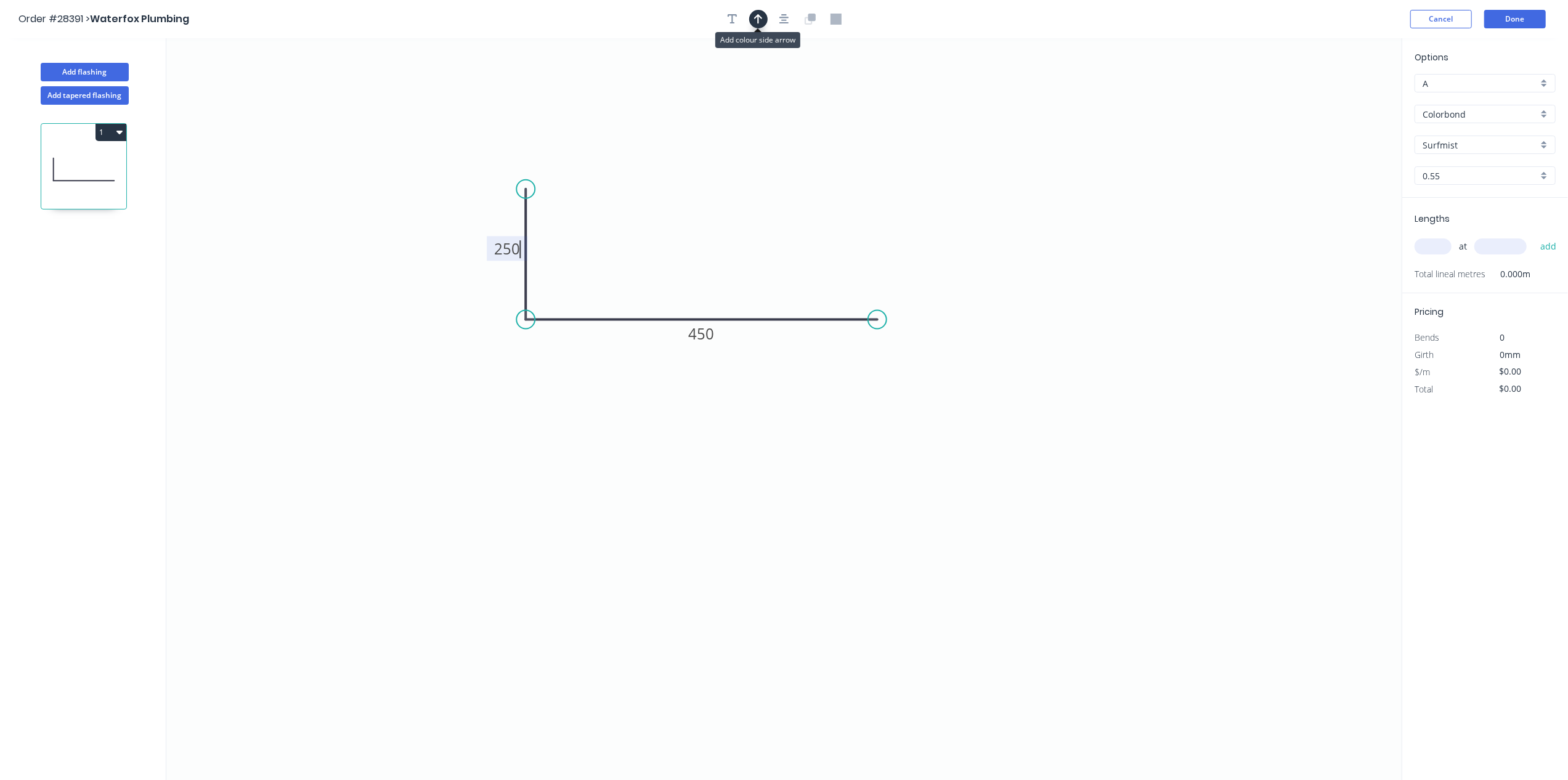
click at [760, 20] on icon "button" at bounding box center [758, 19] width 9 height 11
type input "$25.84"
drag, startPoint x: 1339, startPoint y: 94, endPoint x: 750, endPoint y: 155, distance: 592.2
click at [753, 155] on icon at bounding box center [752, 139] width 11 height 40
drag, startPoint x: 1430, startPoint y: 246, endPoint x: 1578, endPoint y: 304, distance: 159.0
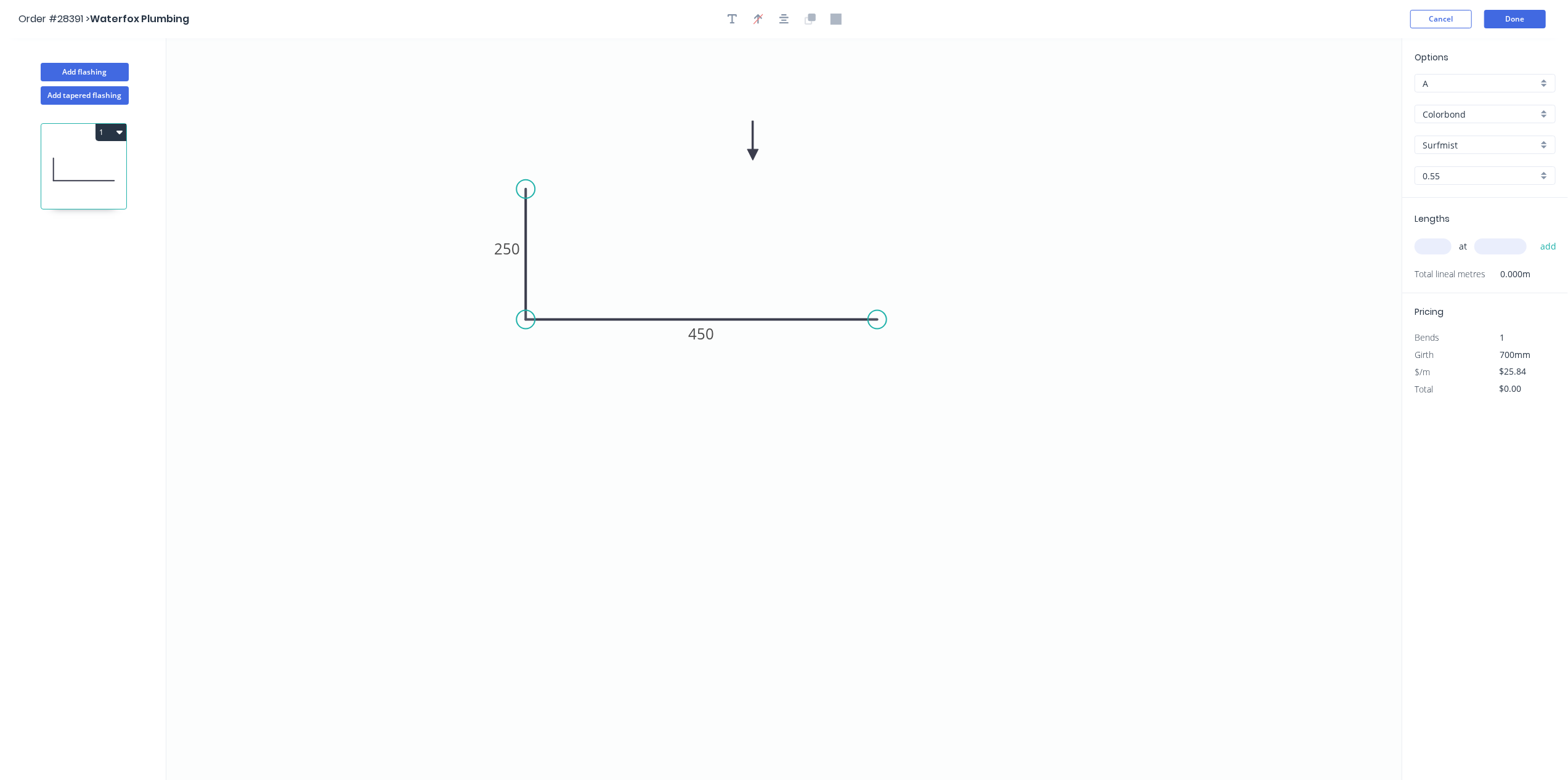
click at [1430, 246] on input "text" at bounding box center [1433, 246] width 37 height 16
type input "1"
click at [1482, 240] on input "text" at bounding box center [1500, 246] width 52 height 16
type input "650"
click at [1508, 13] on button "Done" at bounding box center [1515, 19] width 62 height 19
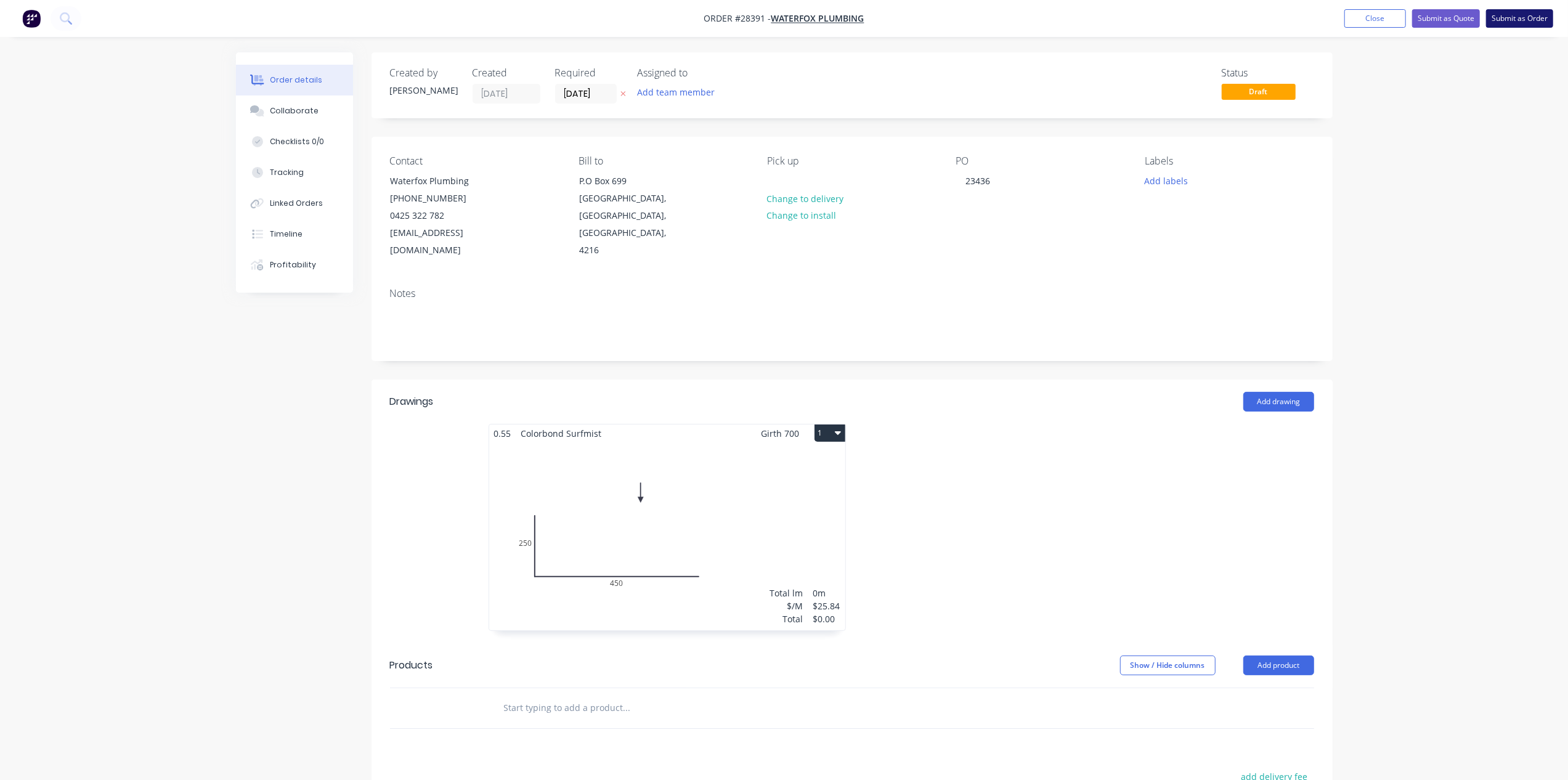
click at [1518, 20] on button "Submit as Order" at bounding box center [1519, 18] width 67 height 19
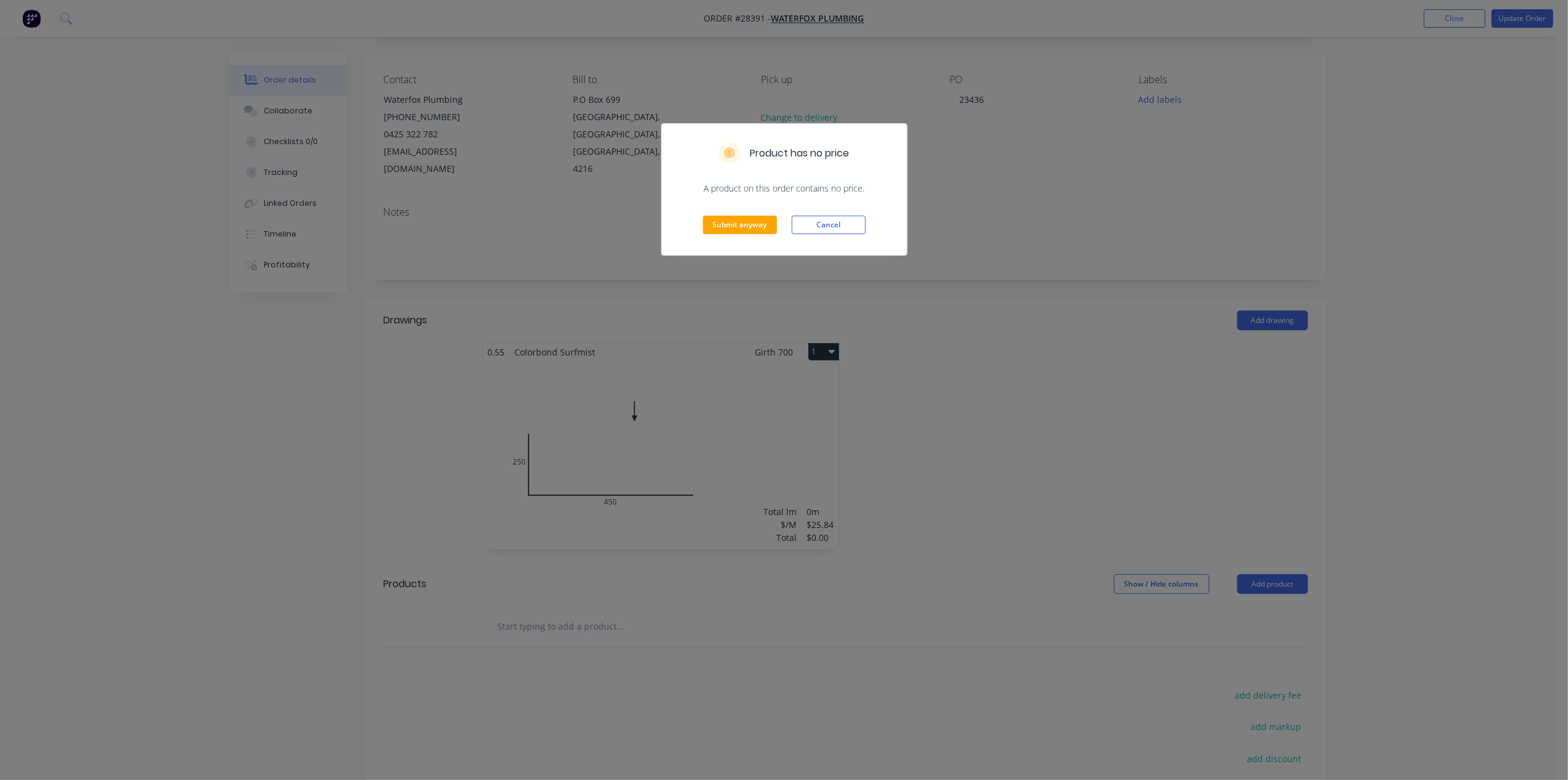
scroll to position [82, 0]
click at [819, 218] on button "Cancel" at bounding box center [829, 224] width 74 height 19
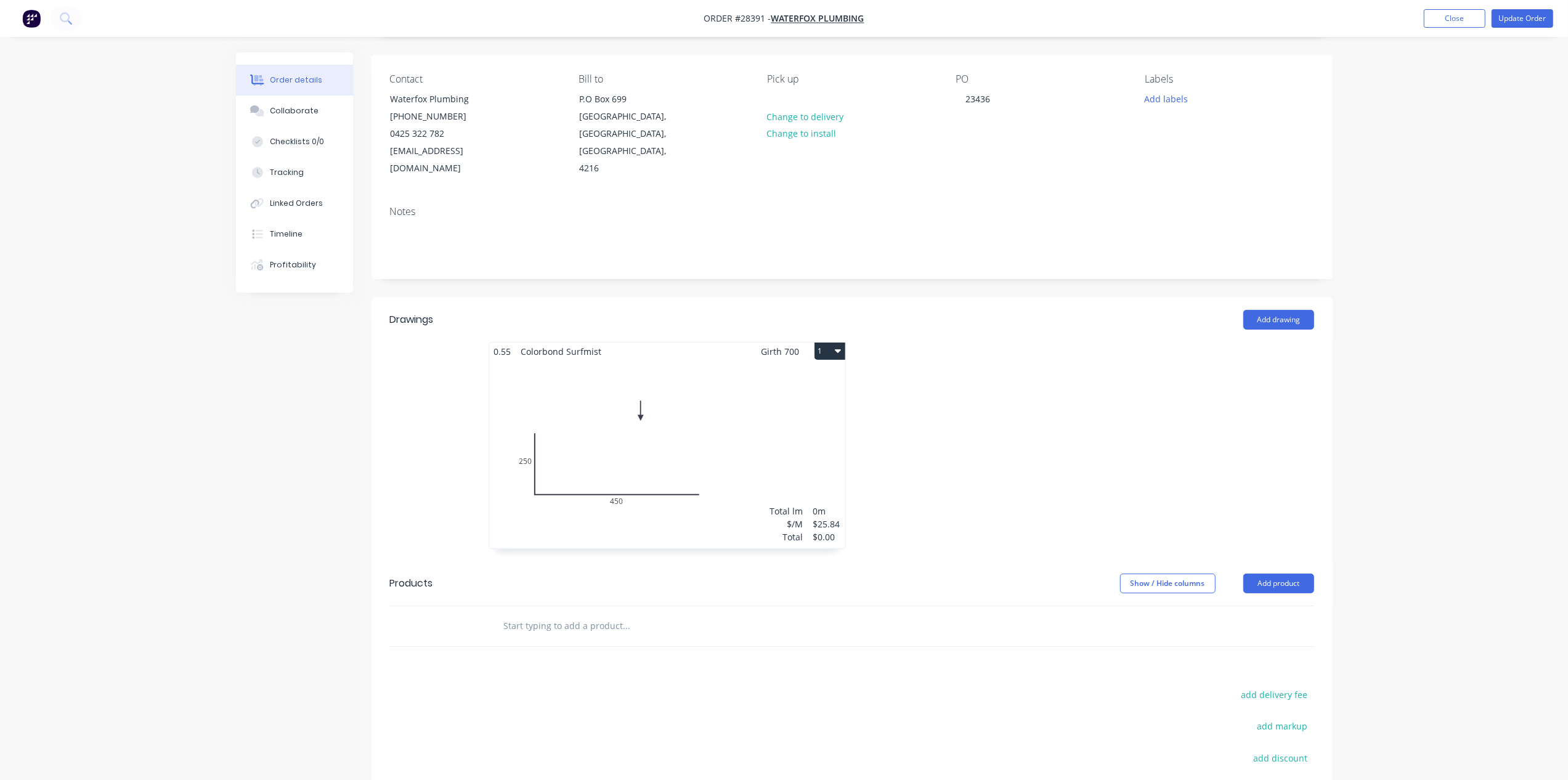
click at [729, 441] on div "Total lm $/M Total 0m $25.84 $0.00" at bounding box center [666, 454] width 356 height 188
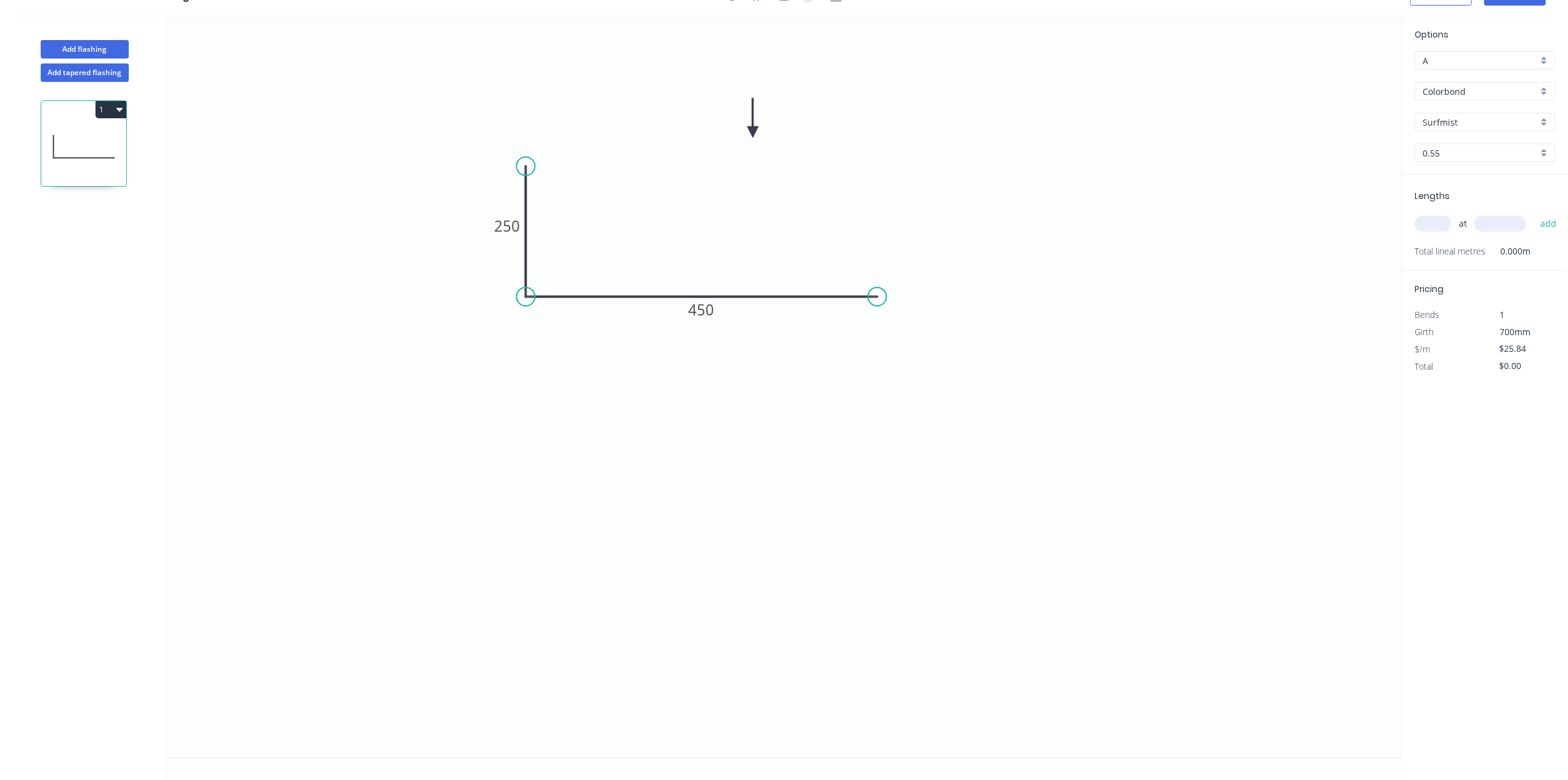
scroll to position [23, 0]
click at [1440, 221] on input "text" at bounding box center [1433, 223] width 37 height 16
type input "1"
drag, startPoint x: 1499, startPoint y: 227, endPoint x: 1521, endPoint y: 235, distance: 23.4
click at [1499, 226] on input "text" at bounding box center [1500, 223] width 52 height 16
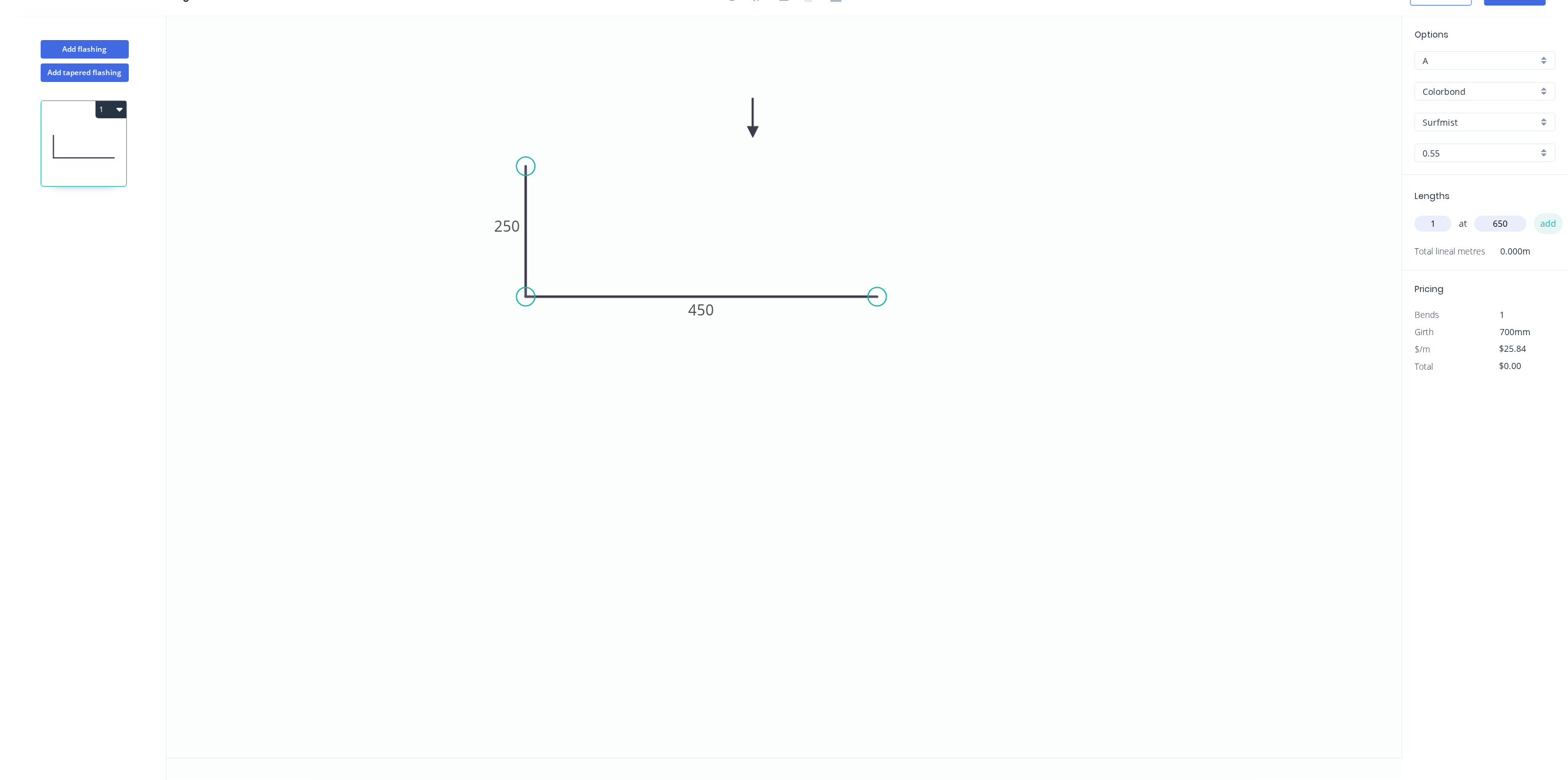
type input "650"
drag, startPoint x: 1551, startPoint y: 228, endPoint x: 1546, endPoint y: 238, distance: 11.2
click at [1550, 228] on button "add" at bounding box center [1548, 223] width 29 height 21
type input "$25.84"
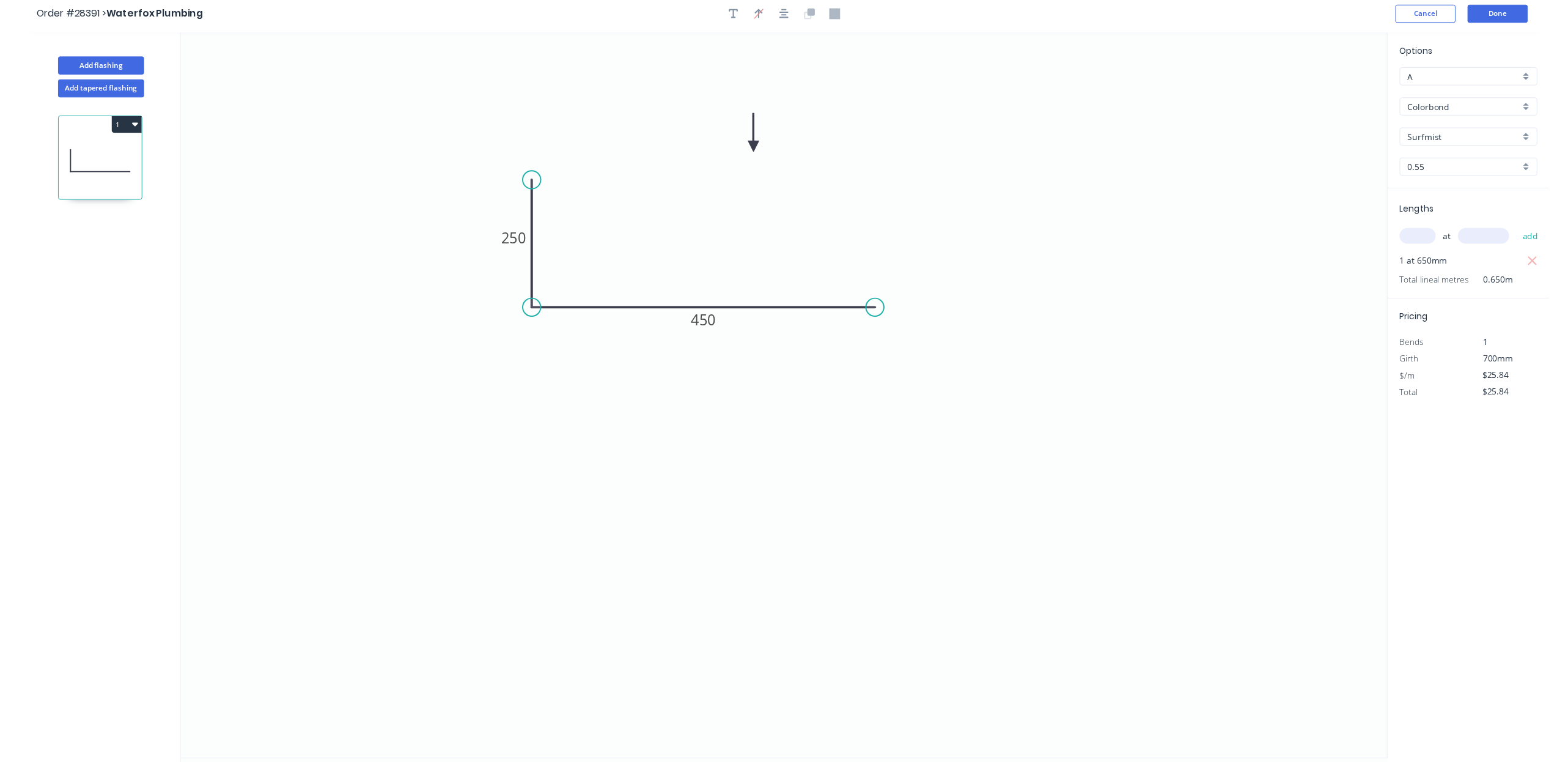
scroll to position [0, 0]
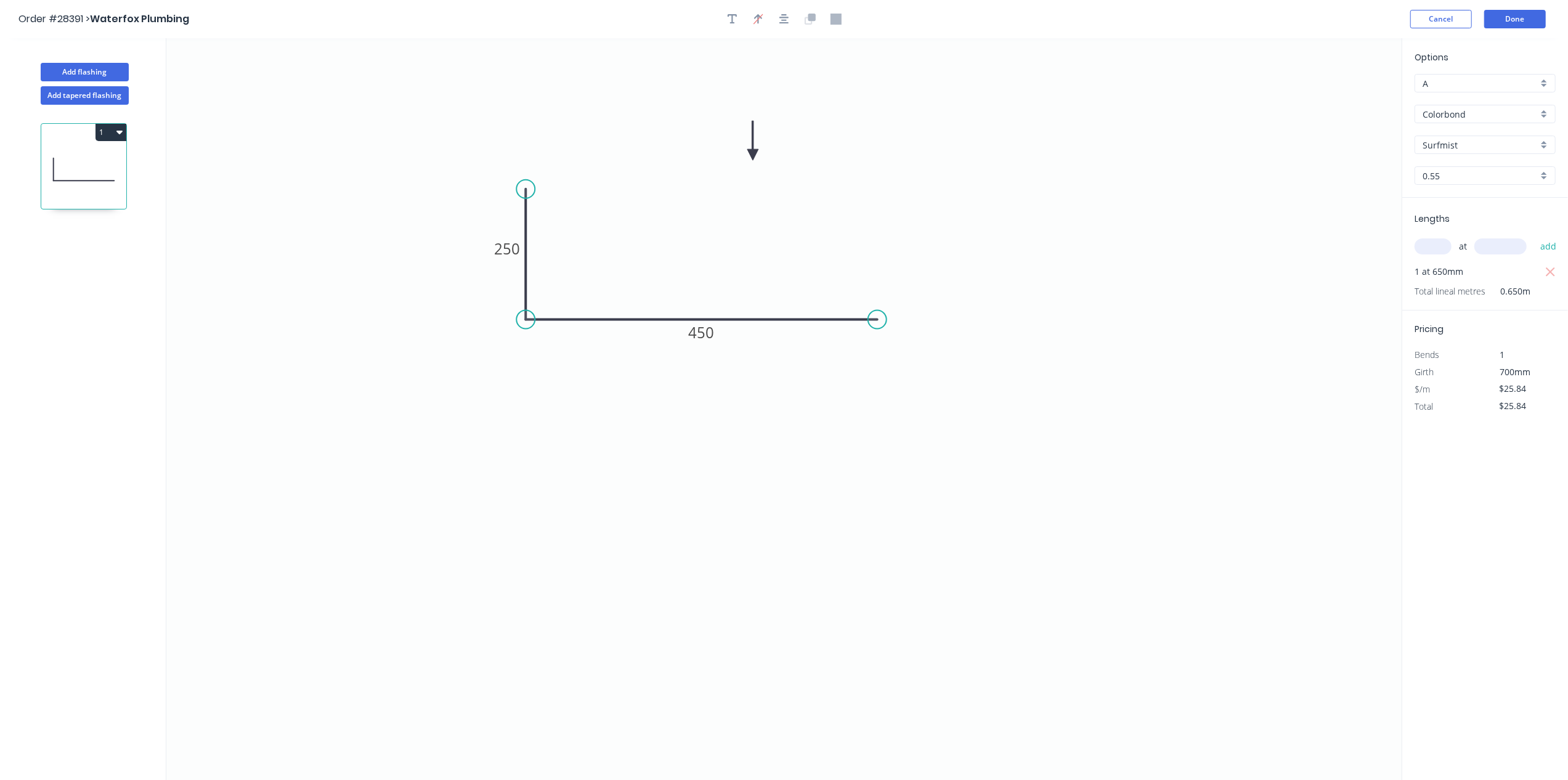
click at [1523, 6] on header "Order #28391 > Waterfox Plumbing Cancel Done" at bounding box center [784, 19] width 1568 height 38
click at [1521, 8] on header "Order #28391 > Waterfox Plumbing Cancel Done" at bounding box center [784, 19] width 1568 height 38
click at [1525, 23] on button "Done" at bounding box center [1515, 19] width 62 height 19
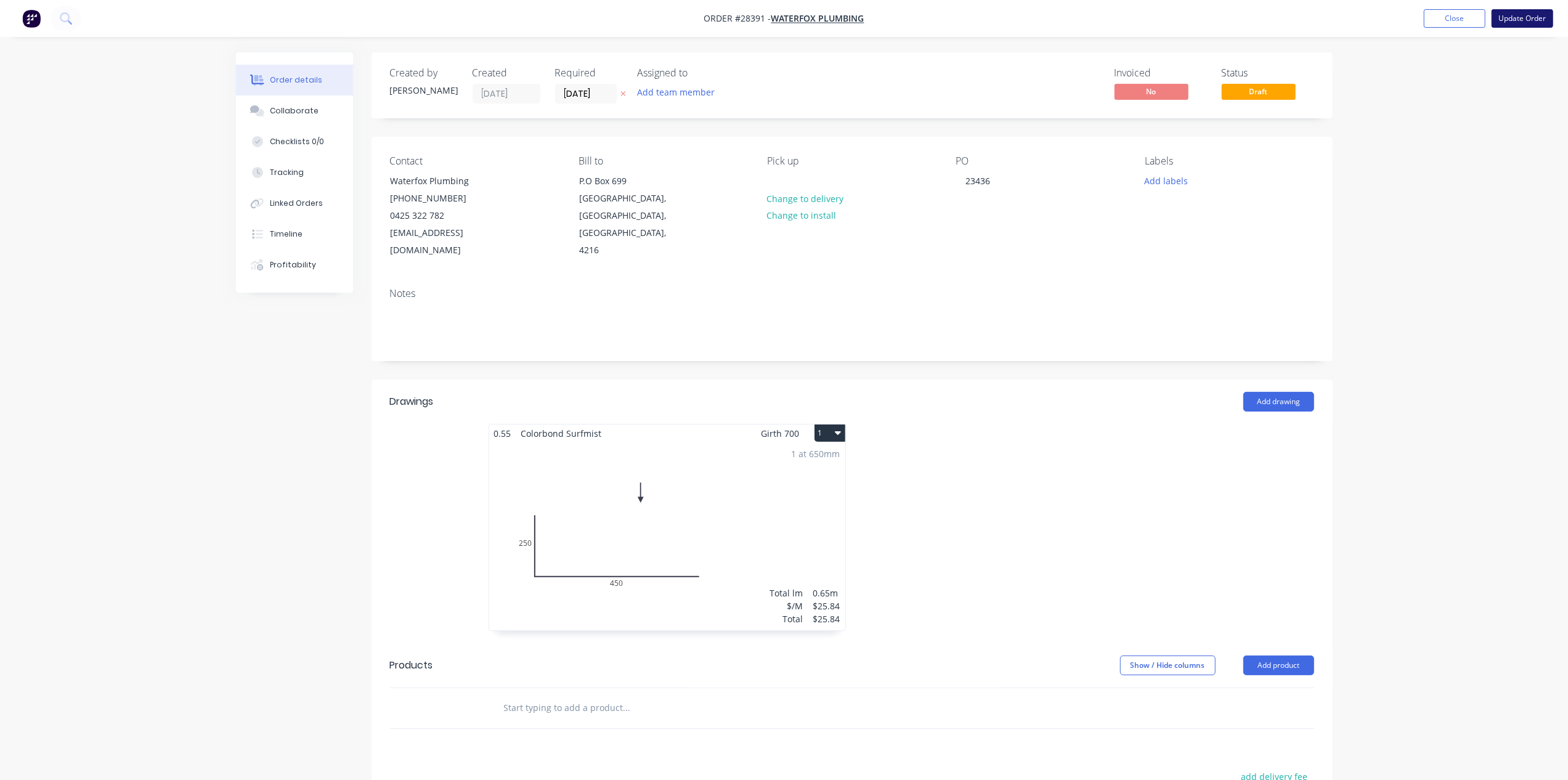
click at [1504, 20] on button "Update Order" at bounding box center [1522, 18] width 62 height 19
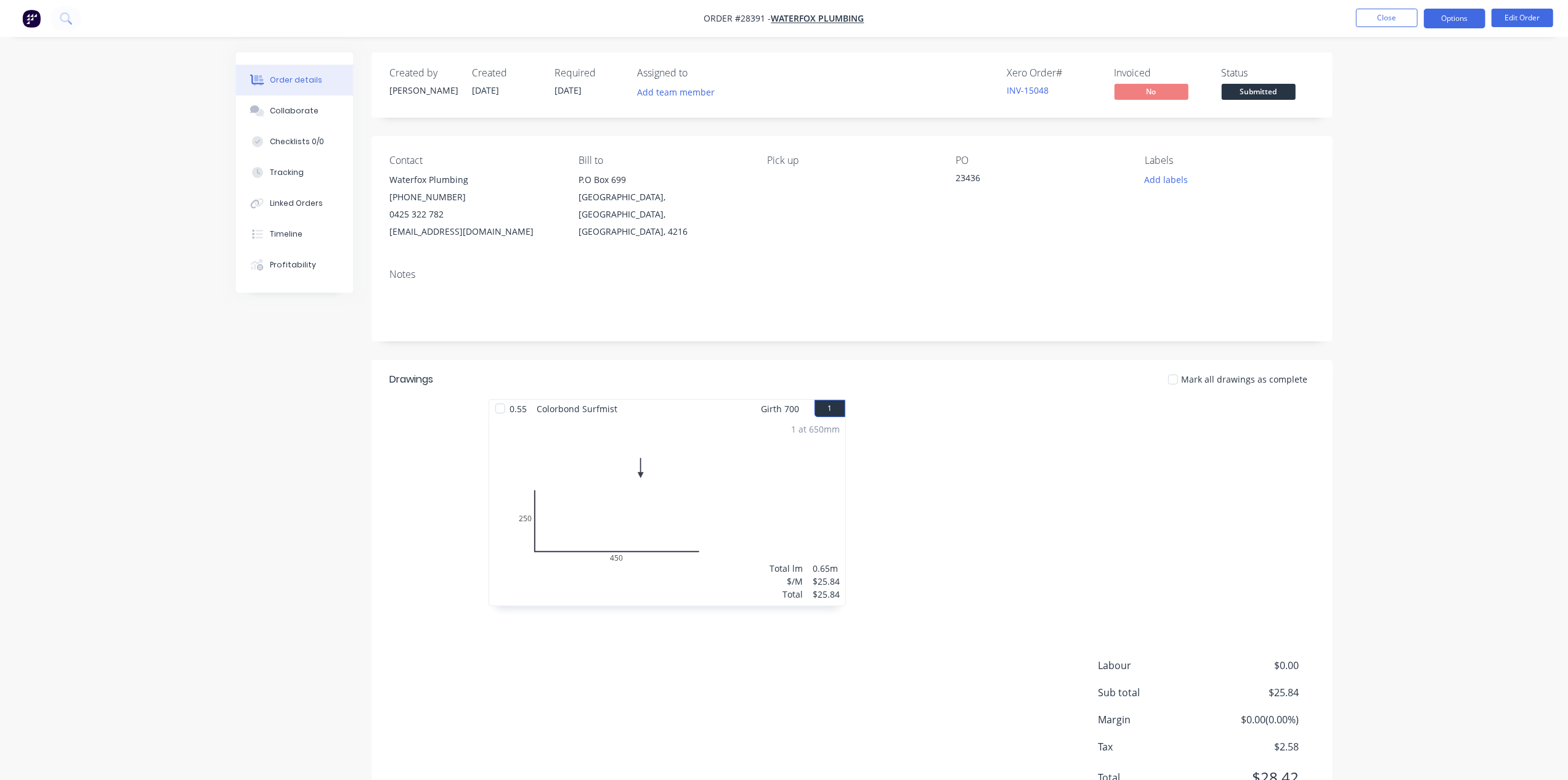
click at [1474, 18] on button "Options" at bounding box center [1454, 19] width 62 height 20
click at [1424, 154] on div "Work Order" at bounding box center [1417, 149] width 113 height 18
click at [1436, 21] on button "Options" at bounding box center [1454, 19] width 62 height 20
click at [1445, 21] on button "Options" at bounding box center [1454, 19] width 62 height 20
click at [1424, 126] on div "Without pricing" at bounding box center [1417, 124] width 113 height 18
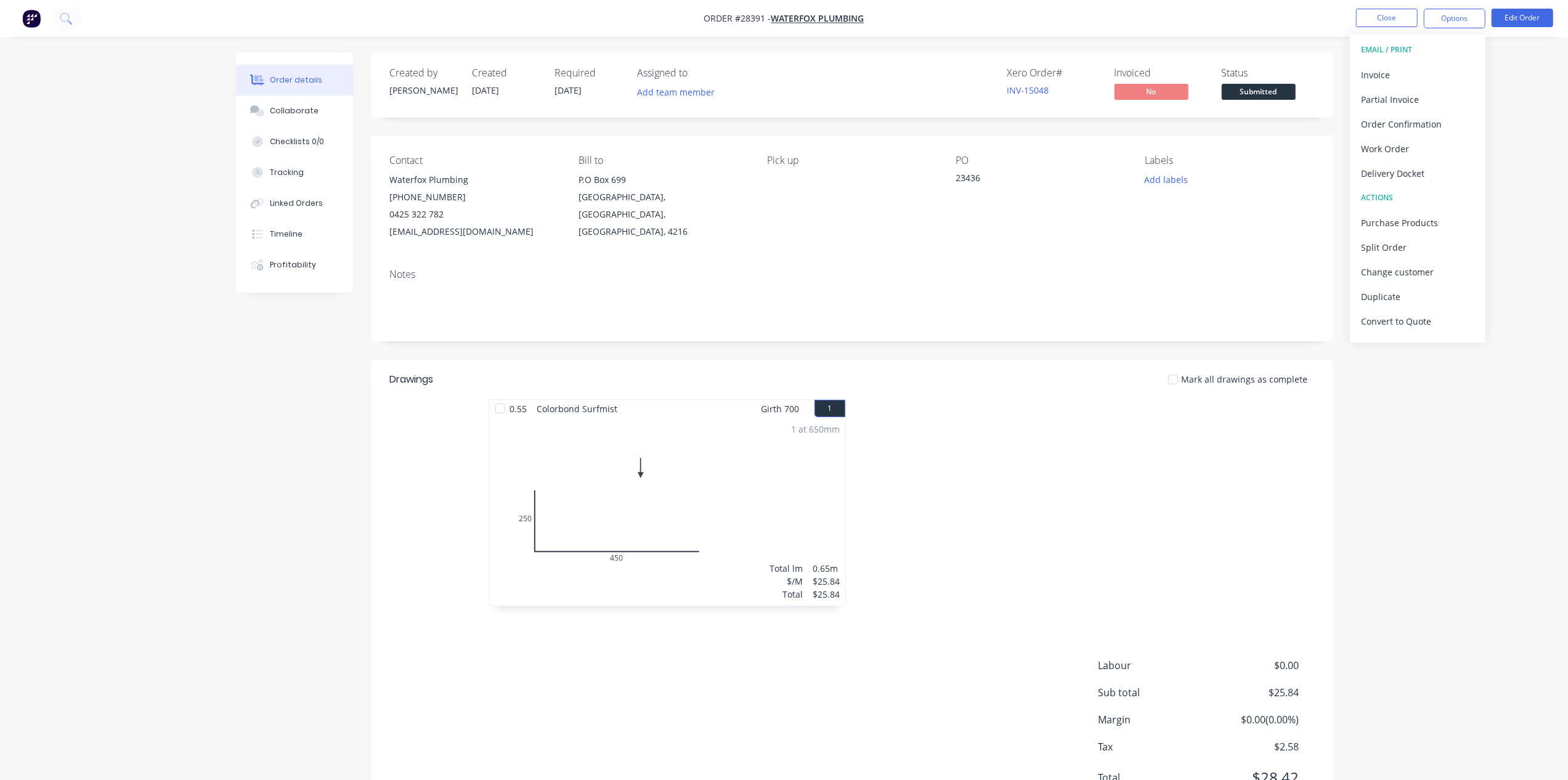
click at [1281, 89] on span "Submitted" at bounding box center [1259, 91] width 74 height 15
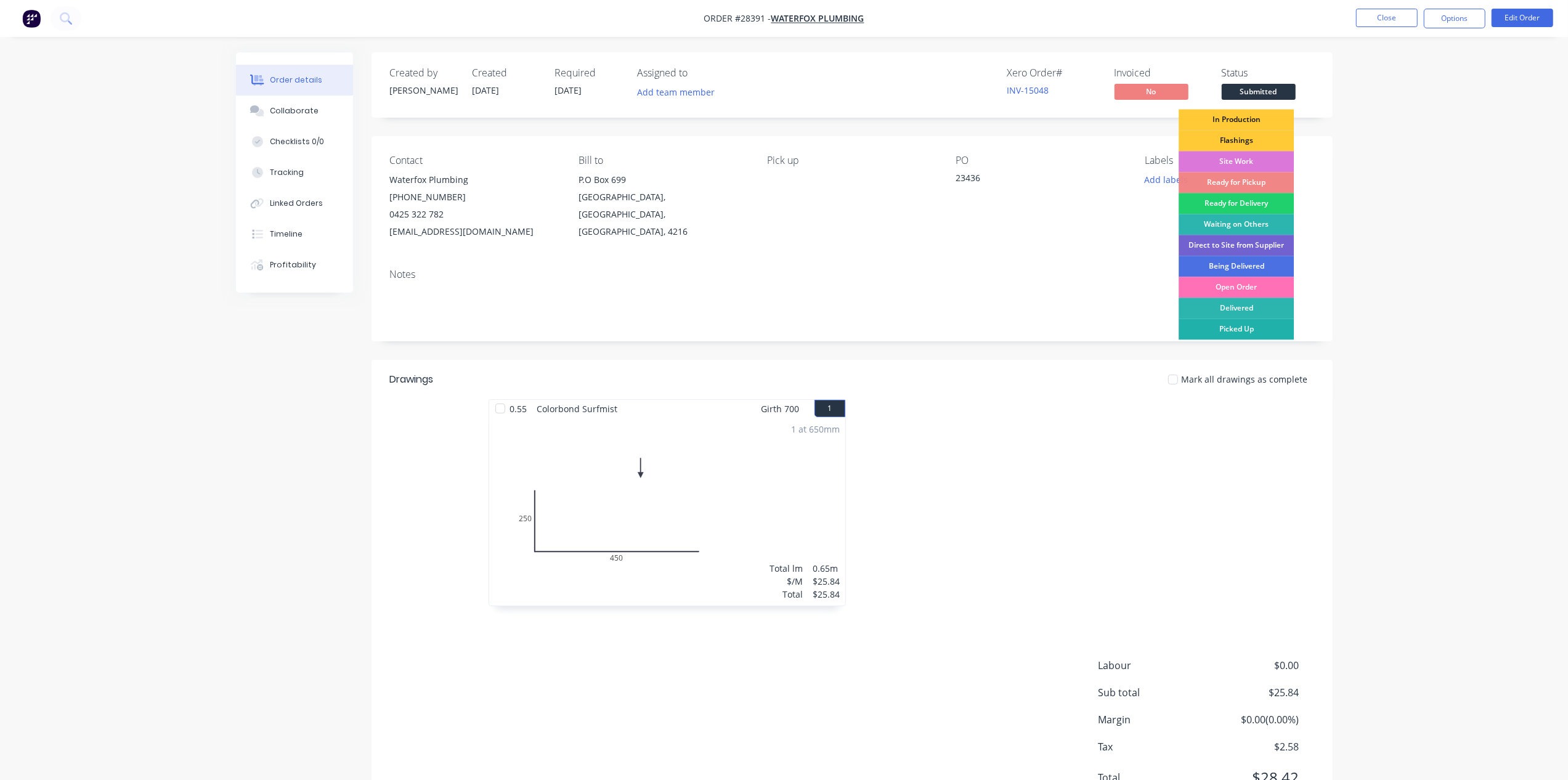
click at [1220, 330] on div "Picked Up" at bounding box center [1236, 329] width 115 height 21
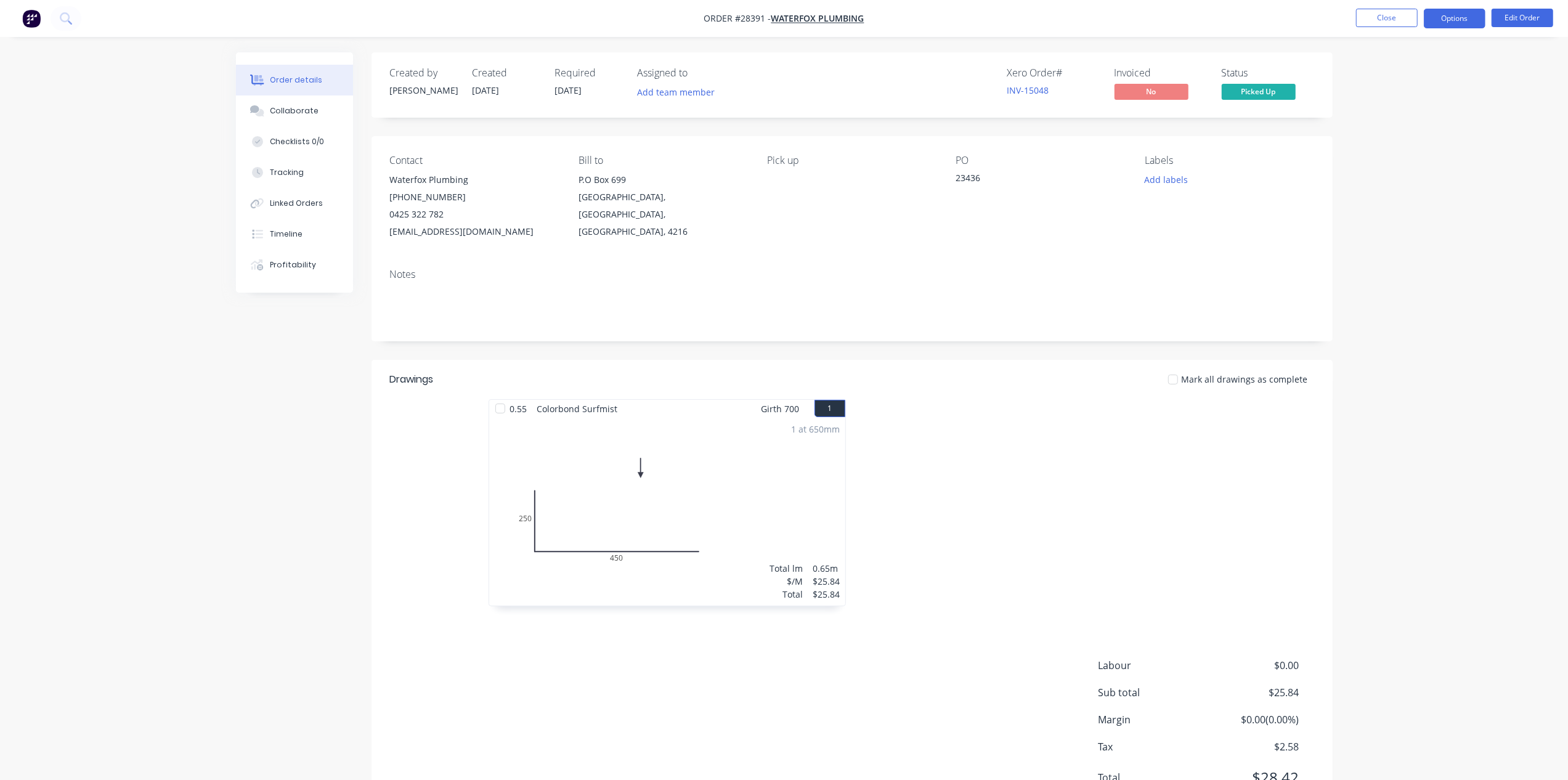
click at [1447, 21] on button "Options" at bounding box center [1454, 19] width 62 height 20
click at [1374, 18] on button "Close" at bounding box center [1387, 18] width 62 height 19
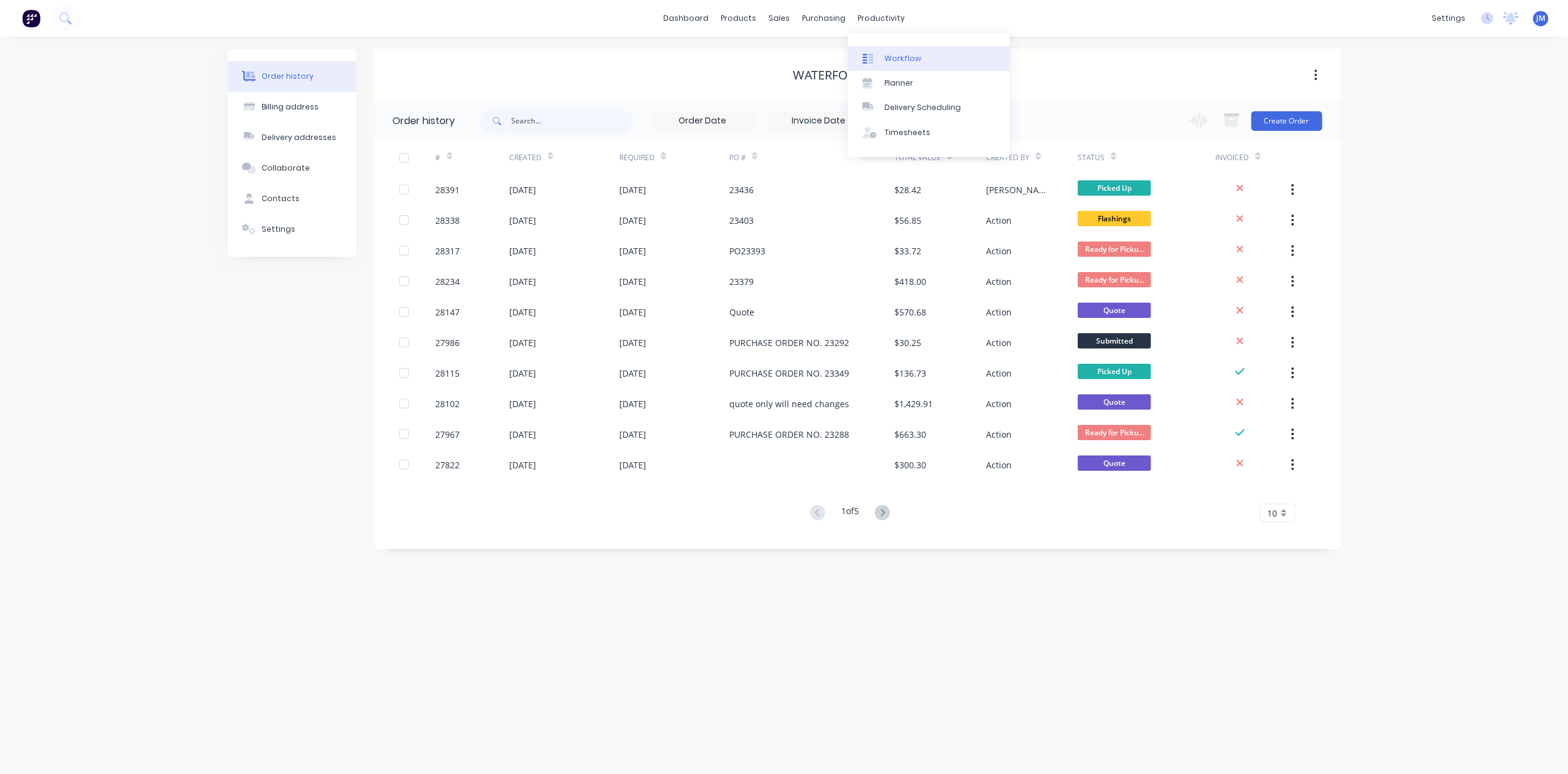
click at [901, 55] on div "Workflow" at bounding box center [903, 58] width 37 height 11
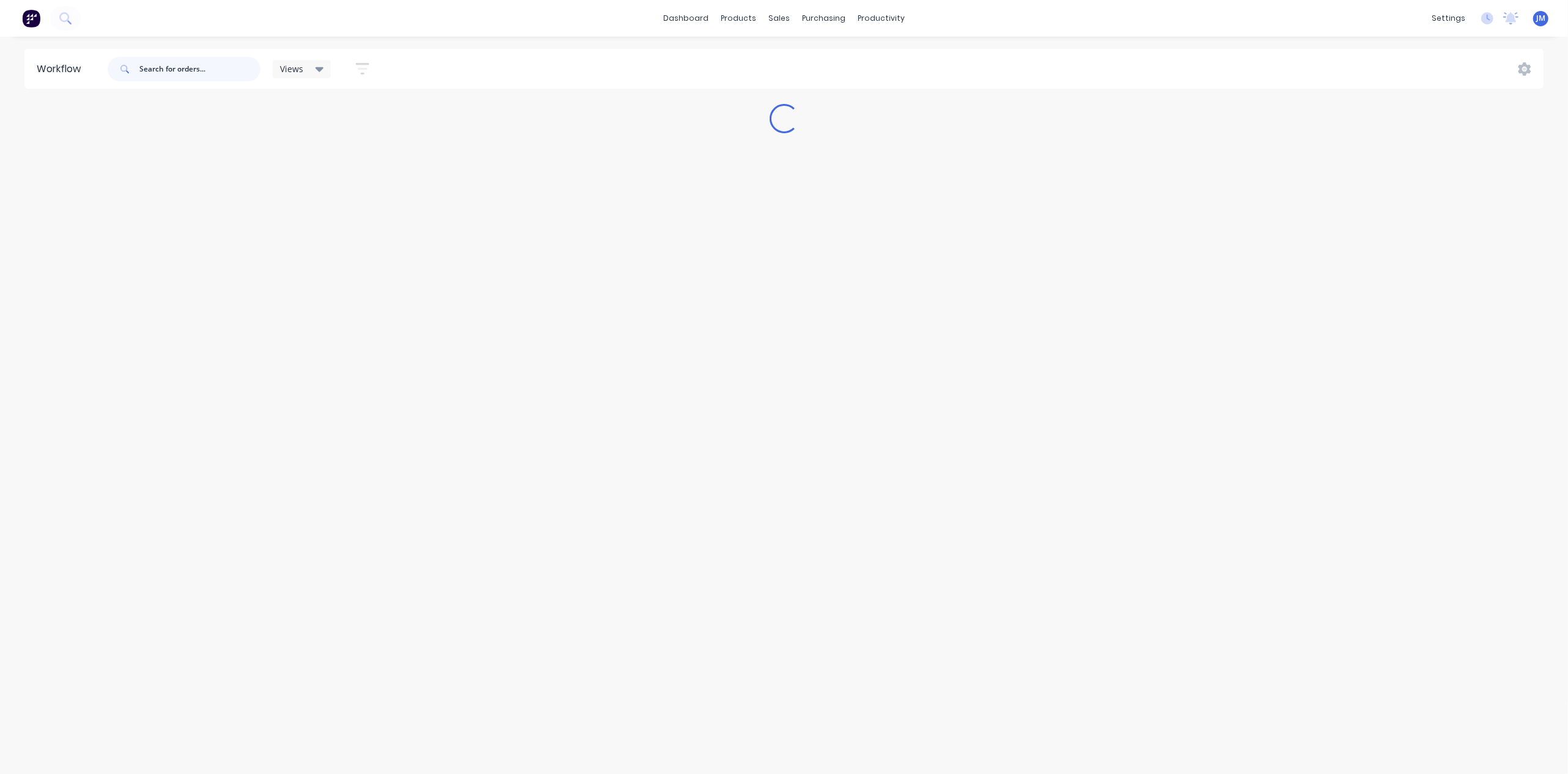
click at [170, 65] on input "text" at bounding box center [200, 69] width 121 height 24
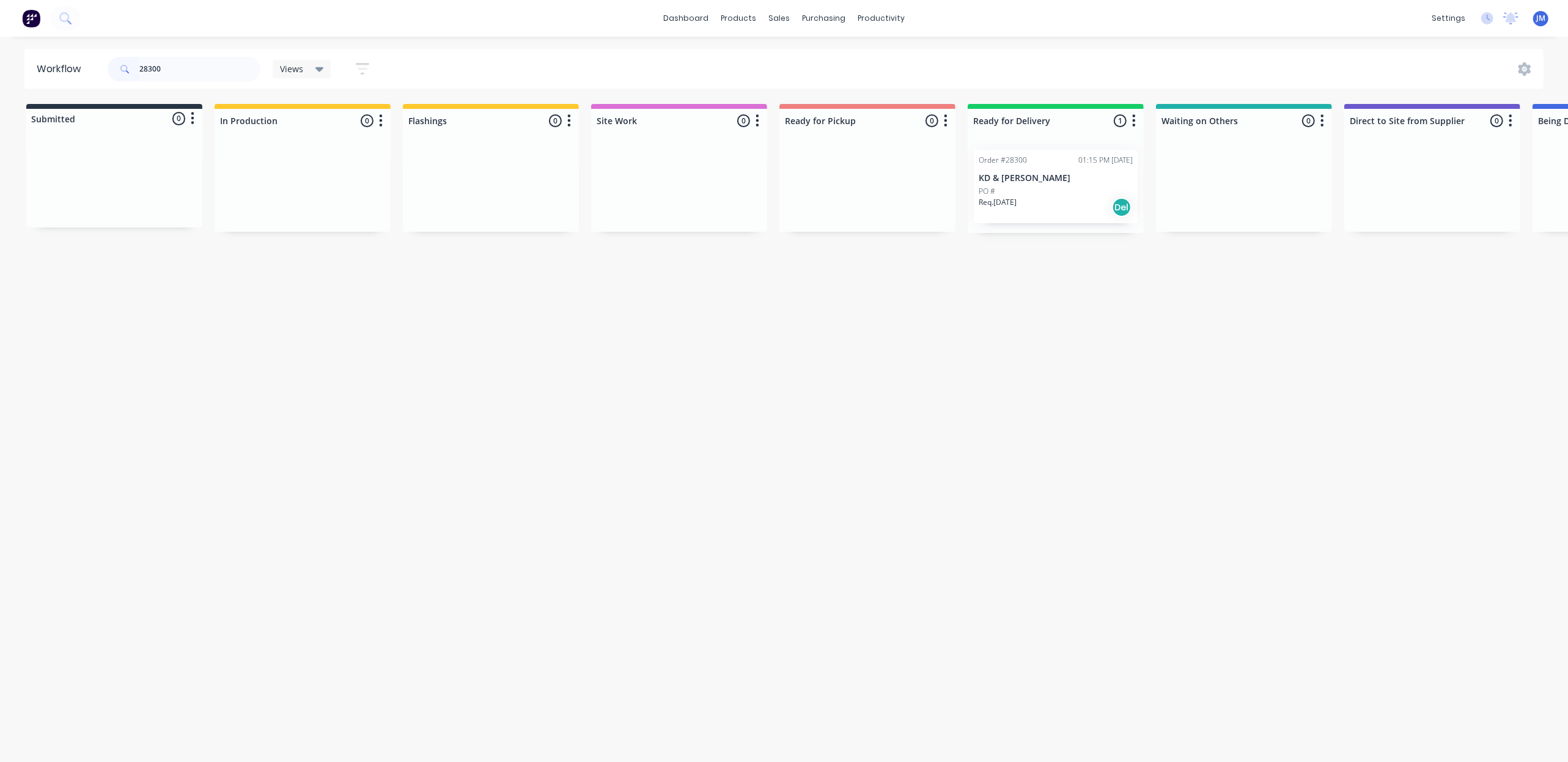
click at [1099, 190] on div "PO #" at bounding box center [1056, 191] width 154 height 11
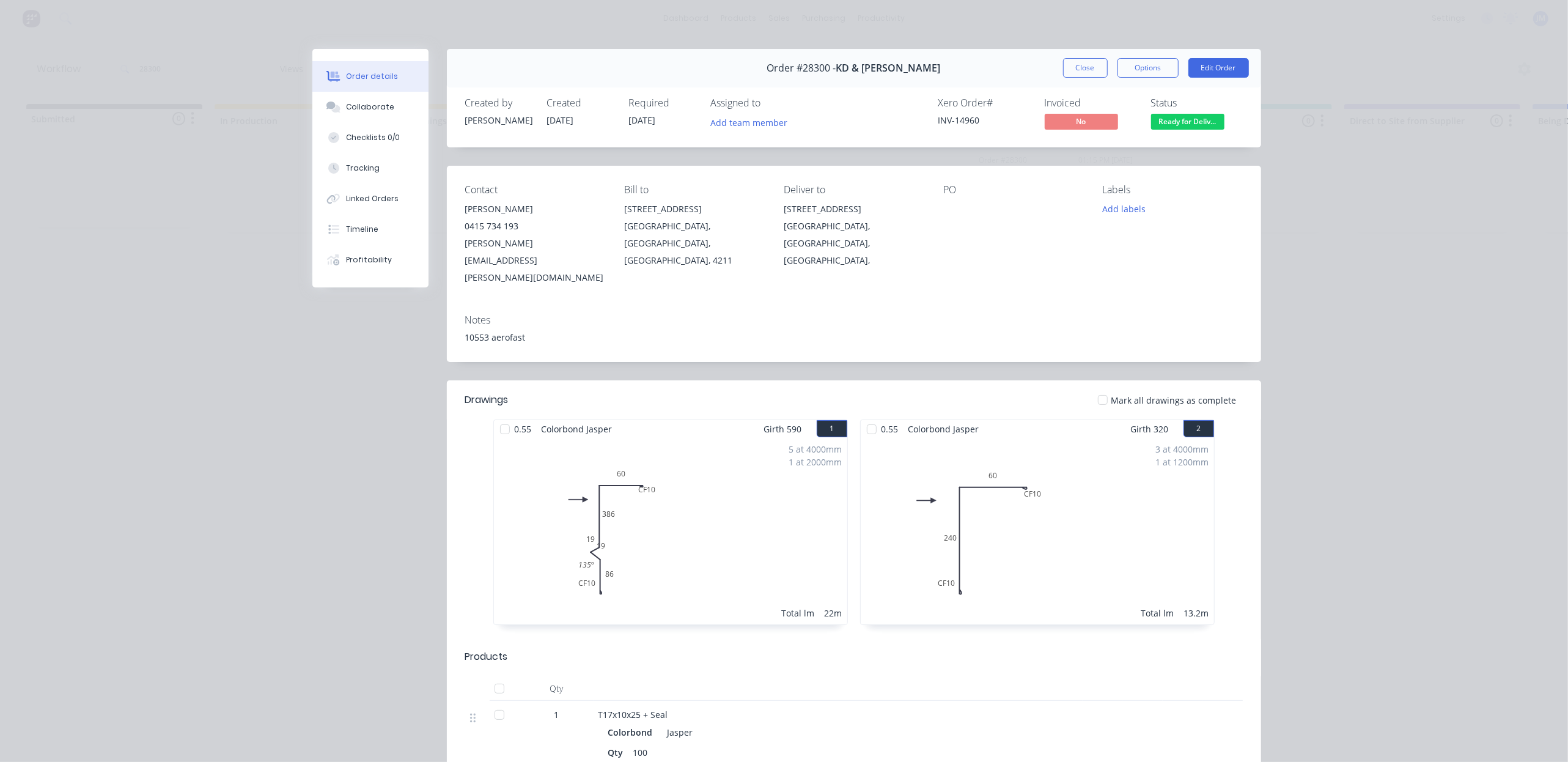
click at [1181, 125] on span "Ready for Deliv..." at bounding box center [1188, 121] width 73 height 15
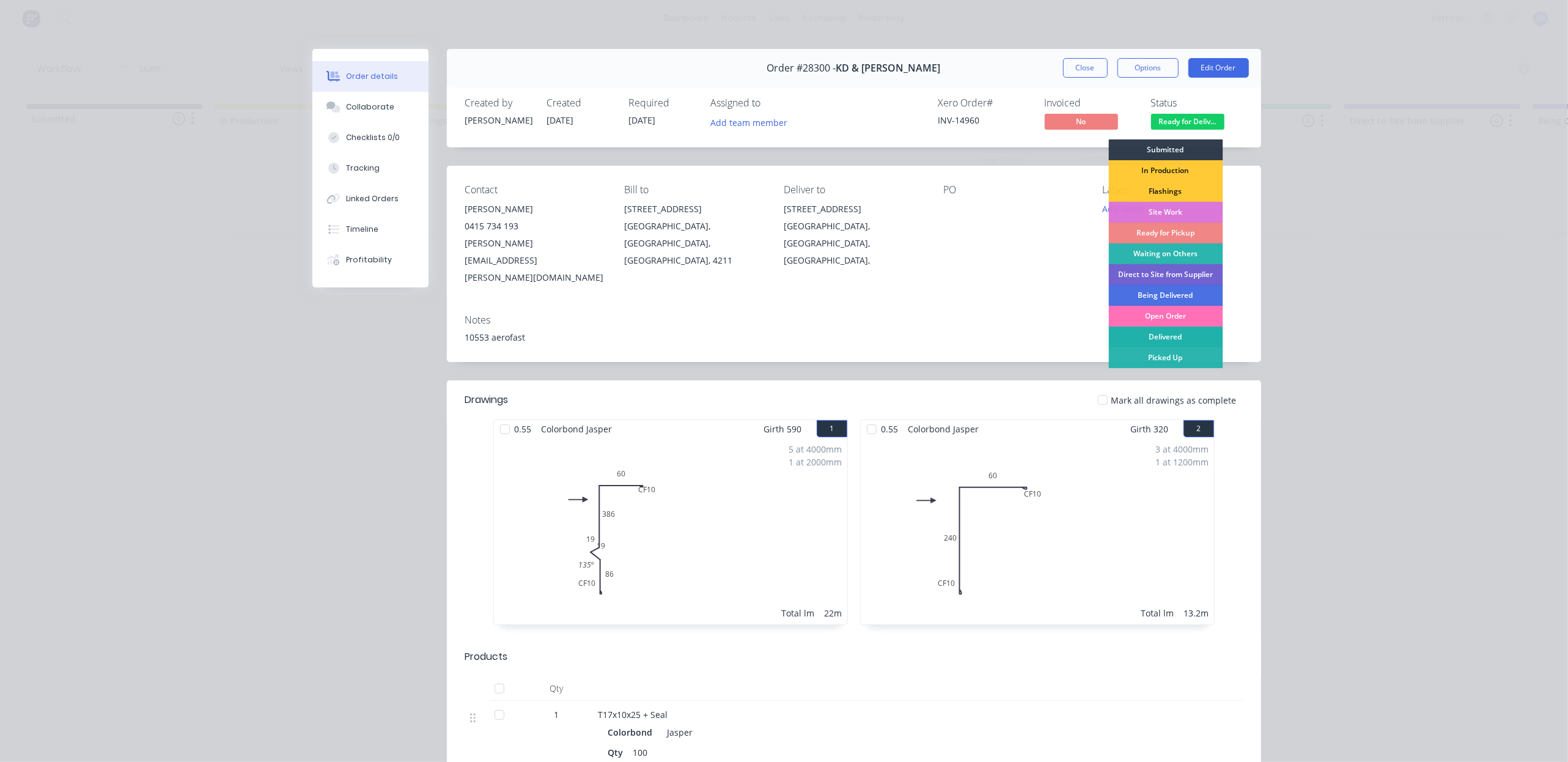
click at [1172, 335] on div "Delivered" at bounding box center [1165, 337] width 114 height 21
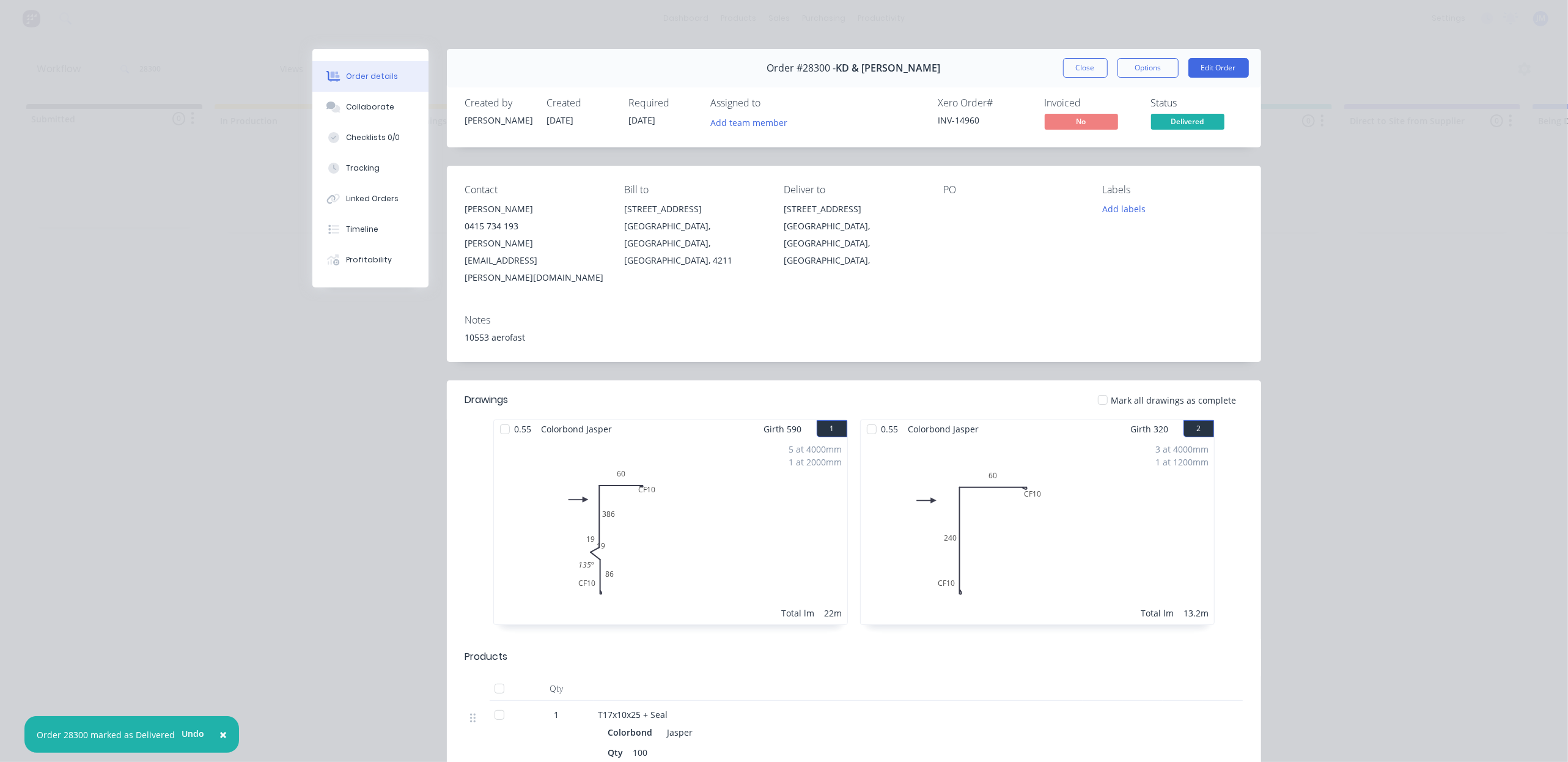
drag, startPoint x: 1087, startPoint y: 69, endPoint x: 1084, endPoint y: 76, distance: 7.6
click at [1087, 67] on button "Close" at bounding box center [1086, 67] width 45 height 20
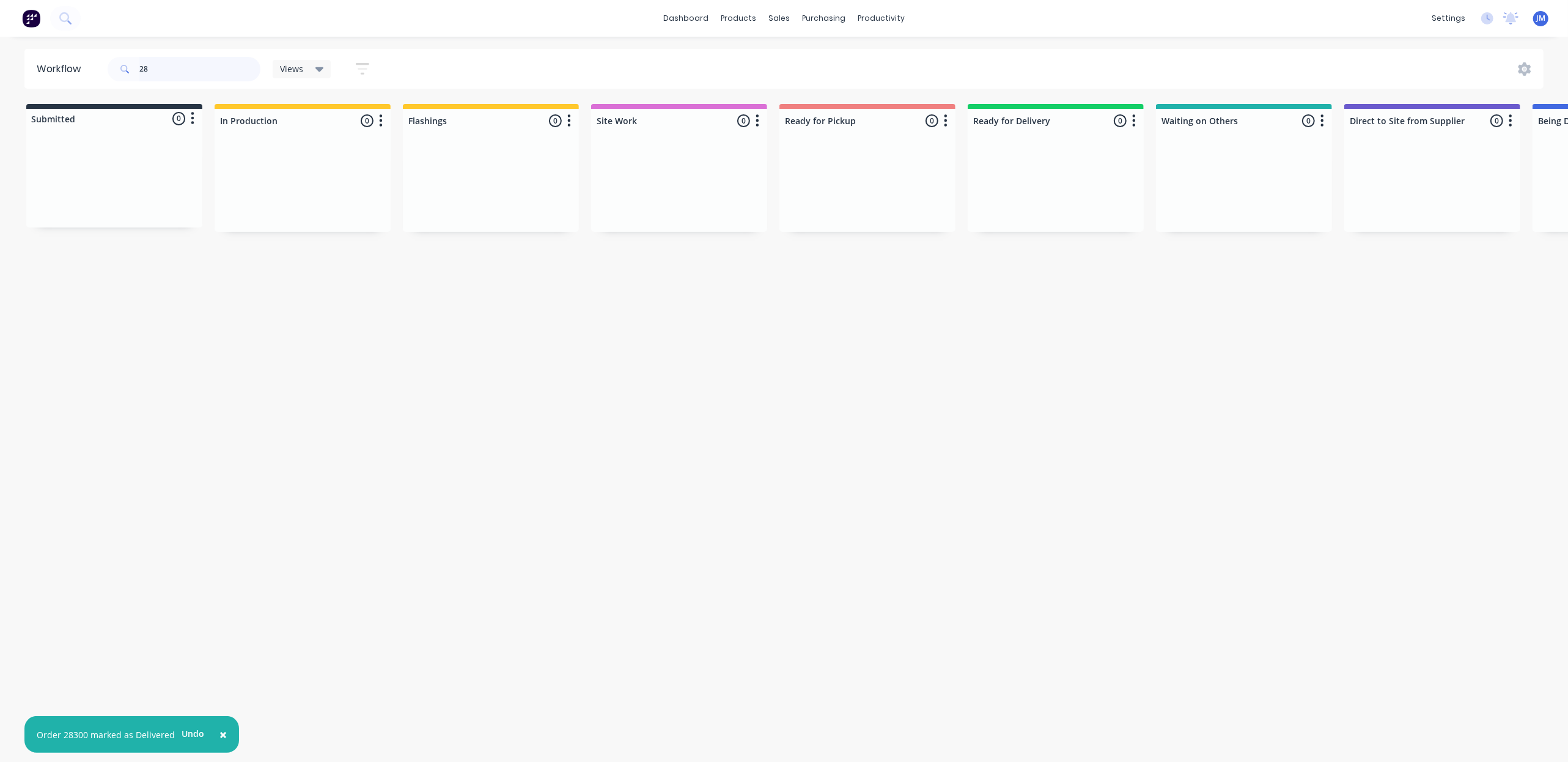
type input "2"
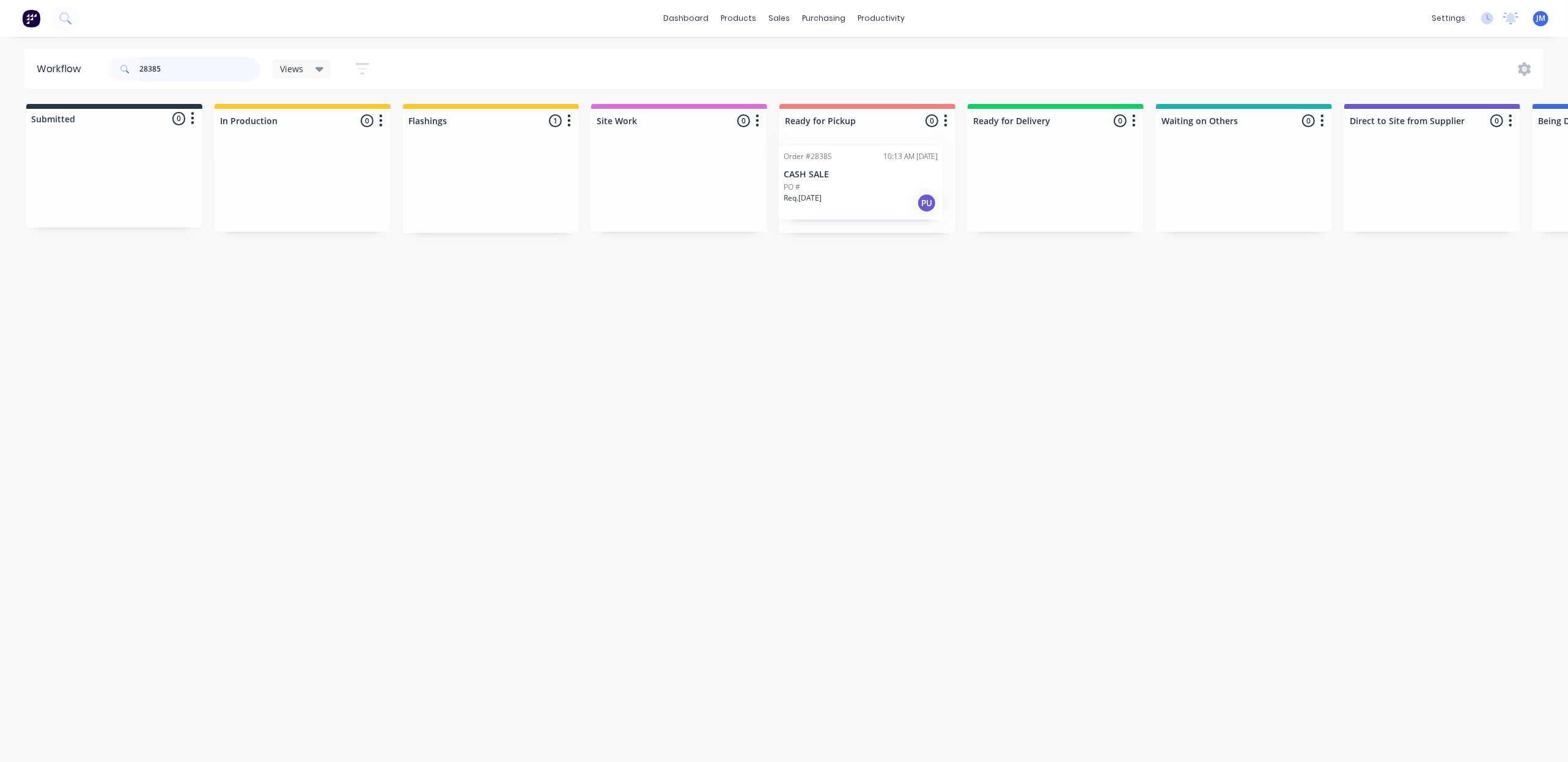
drag, startPoint x: 461, startPoint y: 171, endPoint x: 837, endPoint y: 167, distance: 376.0
click at [837, 167] on div "Submitted 0 Status colour #273444 hex #273444 Save Cancel Summaries Total order…" at bounding box center [1099, 169] width 2216 height 129
type input "2"
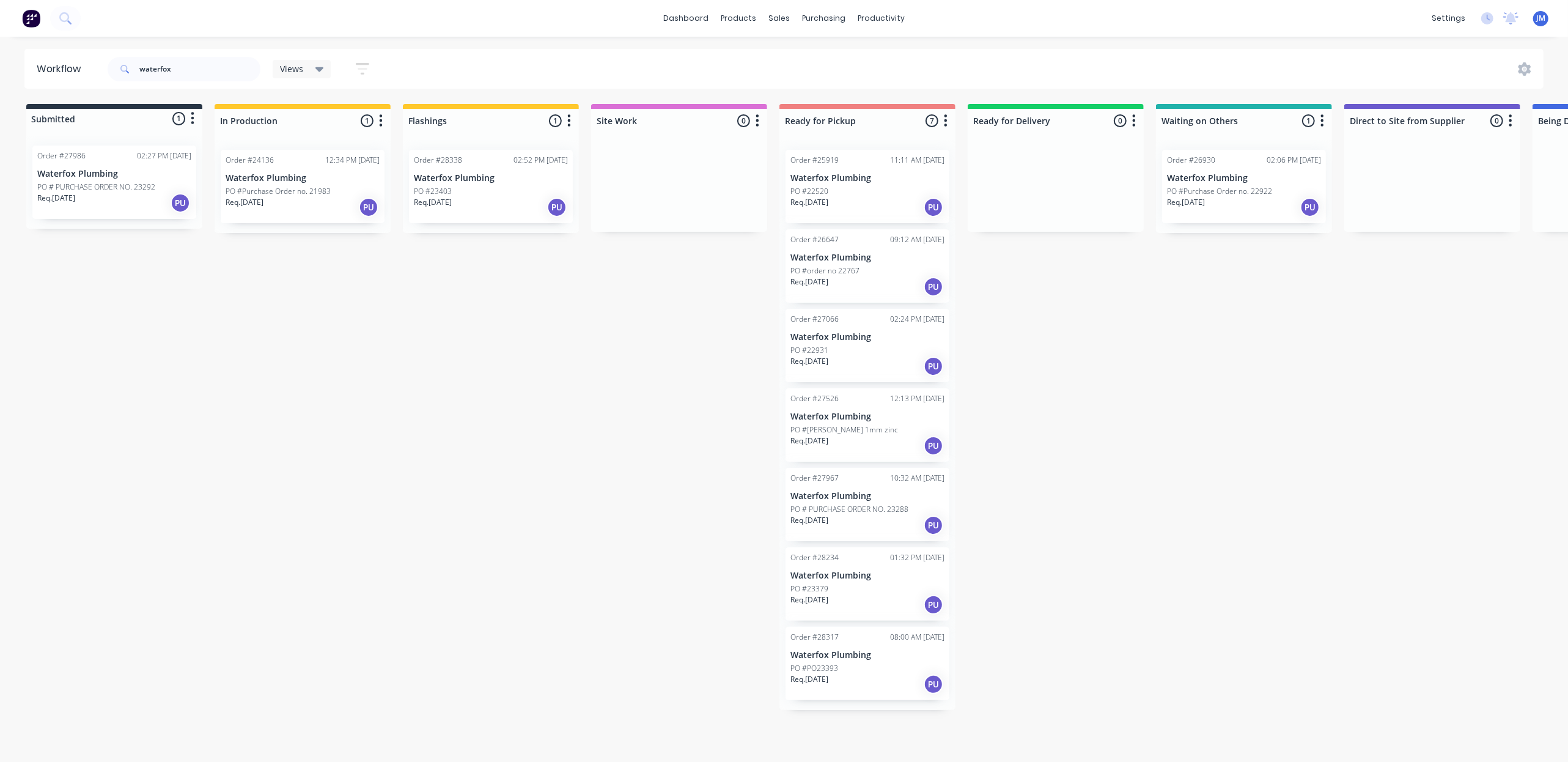
click at [1270, 180] on p "Waterfox Plumbing" at bounding box center [1244, 178] width 154 height 10
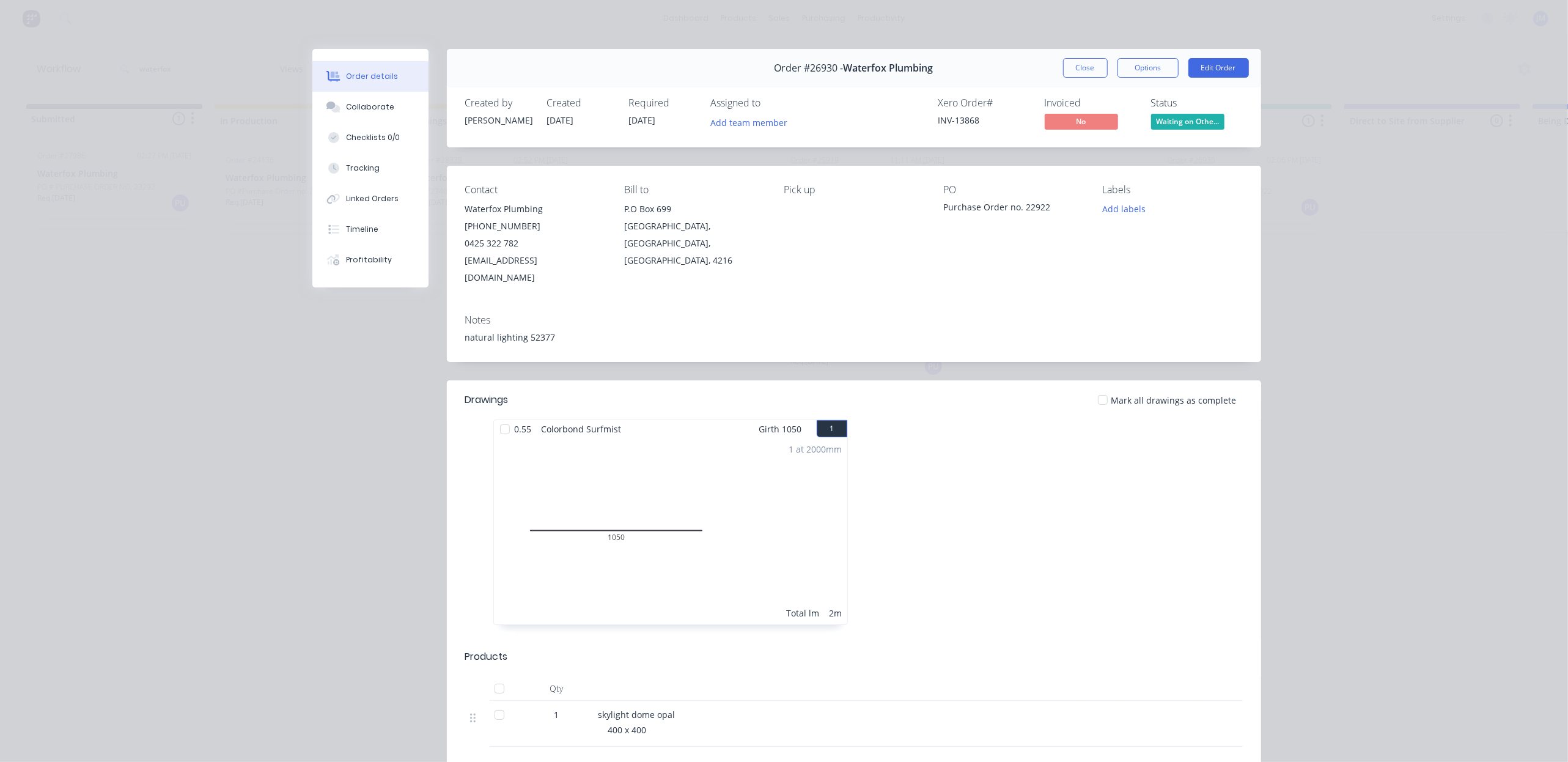
click at [1076, 75] on button "Close" at bounding box center [1086, 67] width 45 height 20
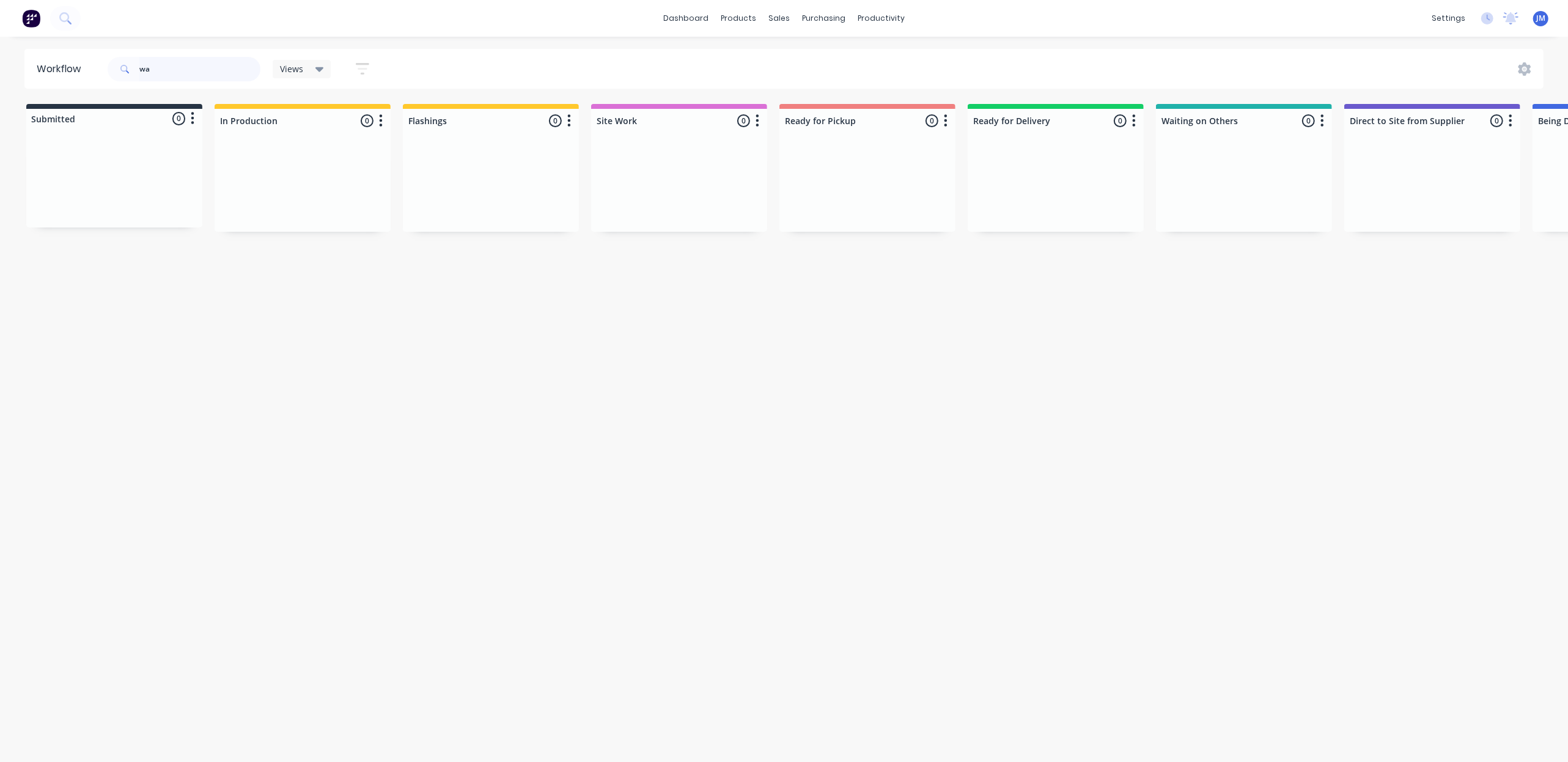
type input "w"
drag, startPoint x: 971, startPoint y: 316, endPoint x: 622, endPoint y: 186, distance: 372.4
click at [969, 316] on div "Mark as Picked Up" at bounding box center [950, 317] width 123 height 25
click at [177, 67] on input "28321" at bounding box center [200, 69] width 121 height 24
type input "2"
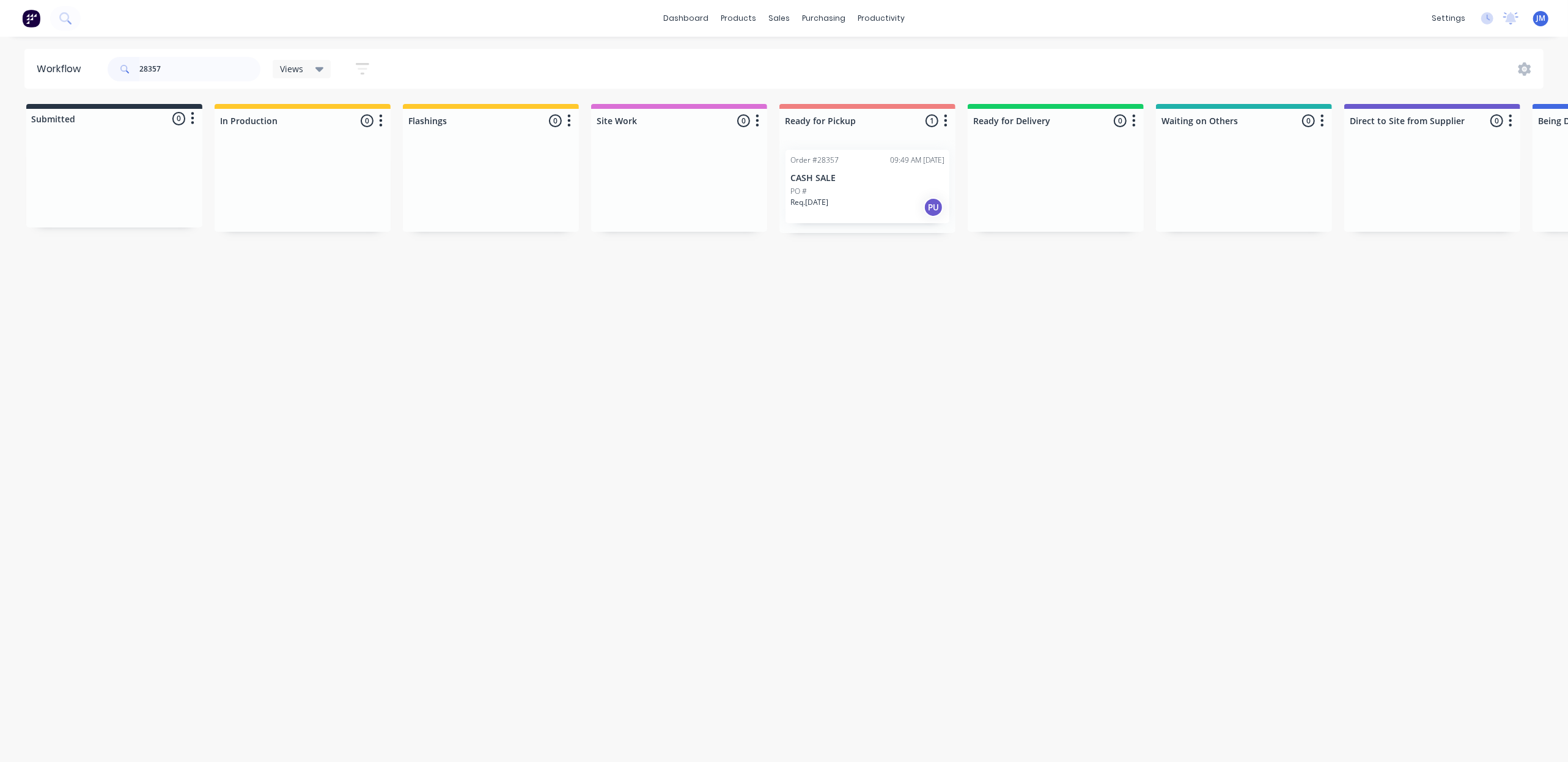
click at [856, 199] on div "Req. [DATE] PU" at bounding box center [867, 207] width 154 height 21
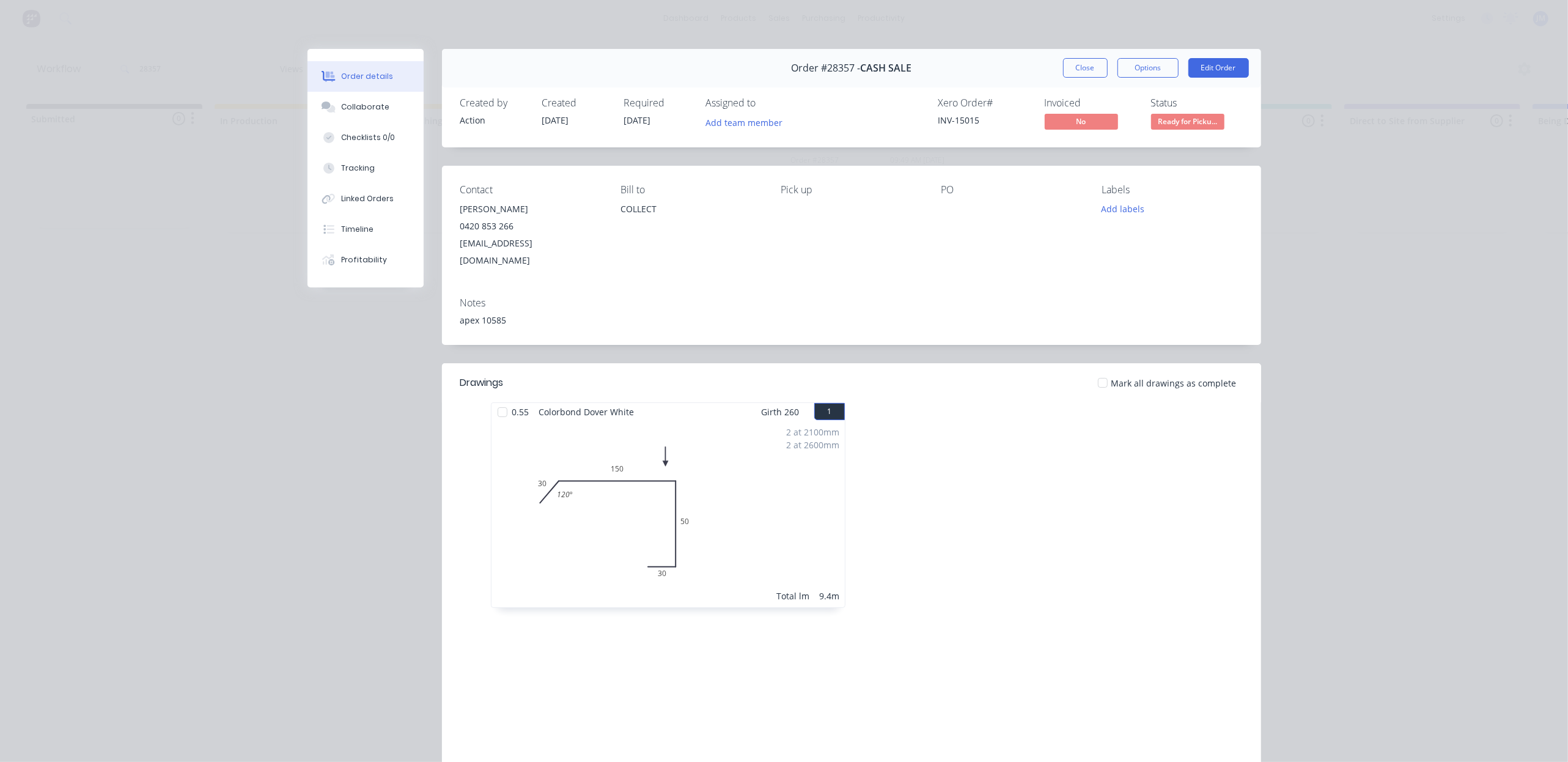
click at [1071, 69] on button "Close" at bounding box center [1086, 67] width 45 height 20
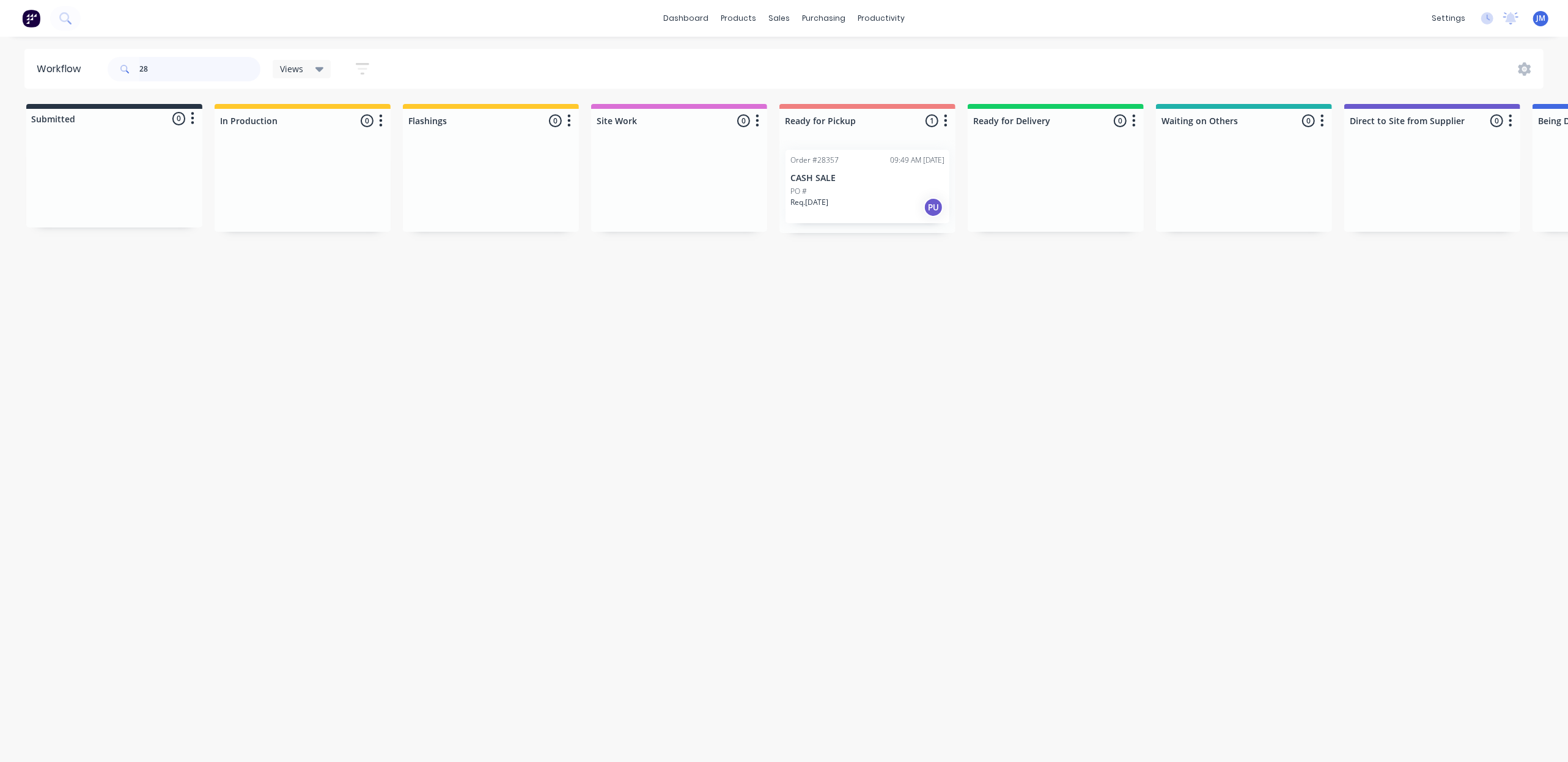
type input "2"
click at [1242, 210] on div "Req. [DATE] PU" at bounding box center [1244, 218] width 154 height 21
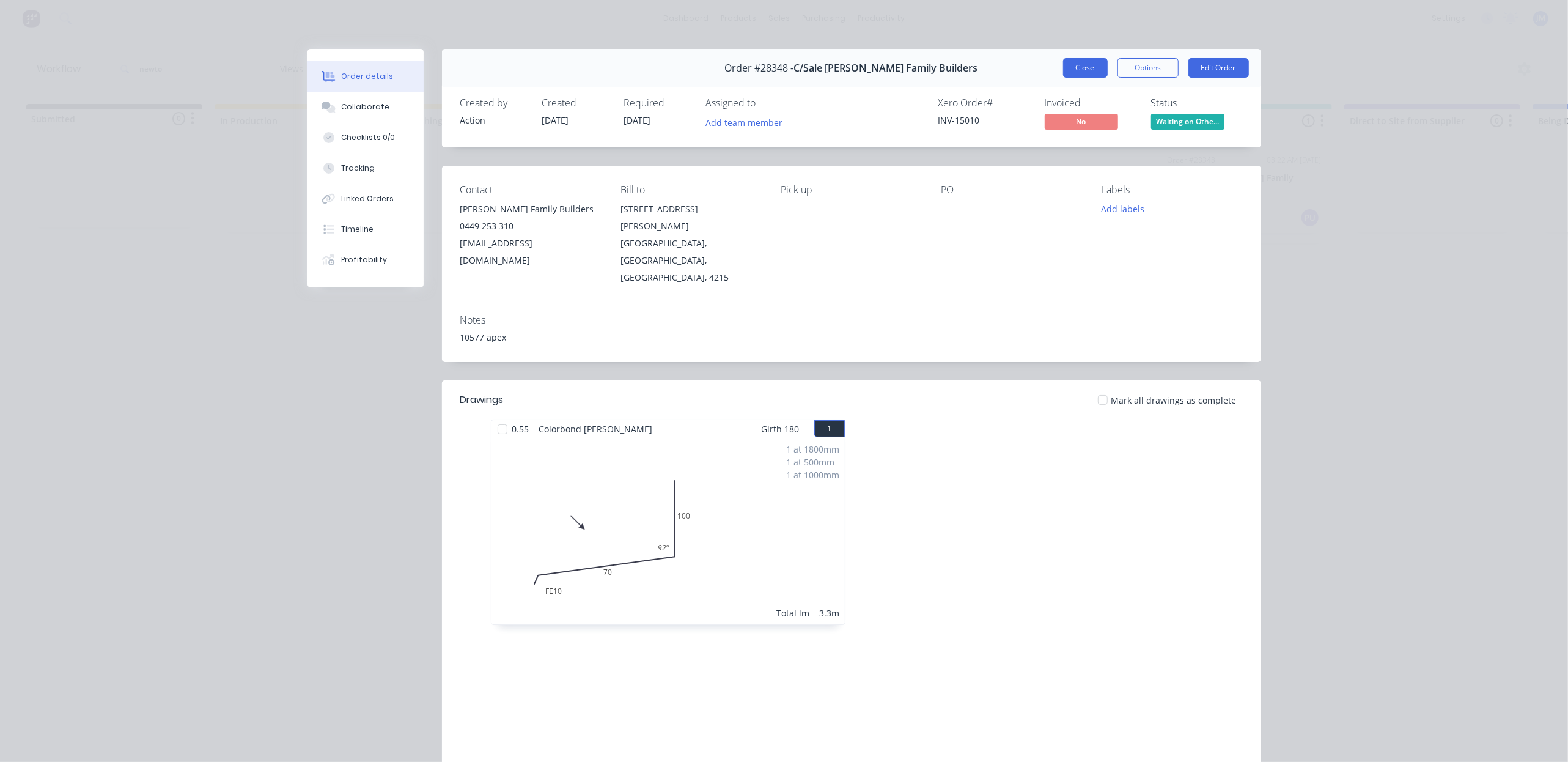
click at [1076, 66] on button "Close" at bounding box center [1086, 67] width 45 height 20
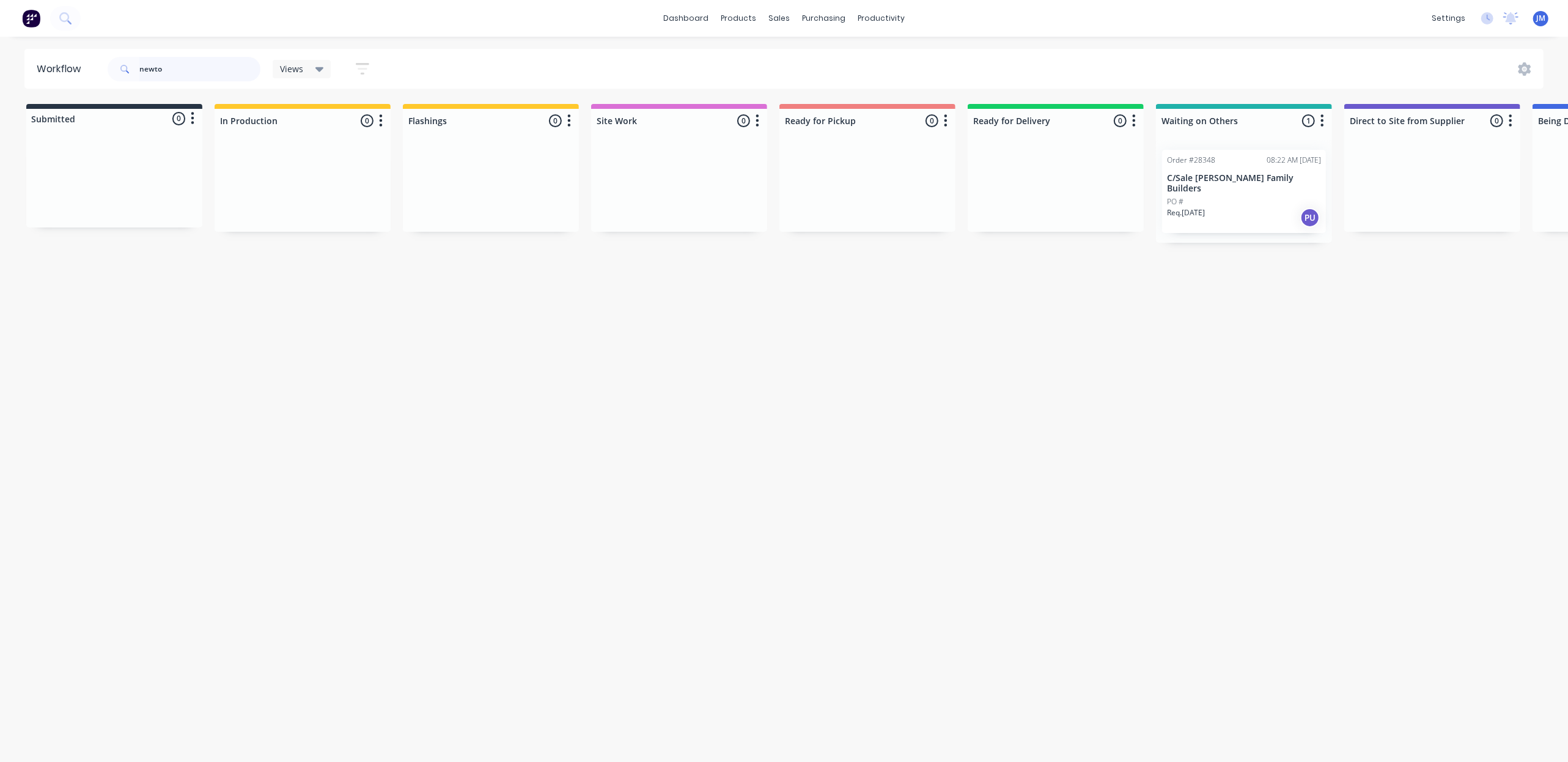
scroll to position [0, 3]
drag, startPoint x: 1201, startPoint y: 184, endPoint x: 841, endPoint y: 182, distance: 360.0
click at [846, 186] on div "Submitted 0 Status colour #273444 hex #273444 Save Cancel Summaries Total order…" at bounding box center [1095, 169] width 2216 height 129
type input "n"
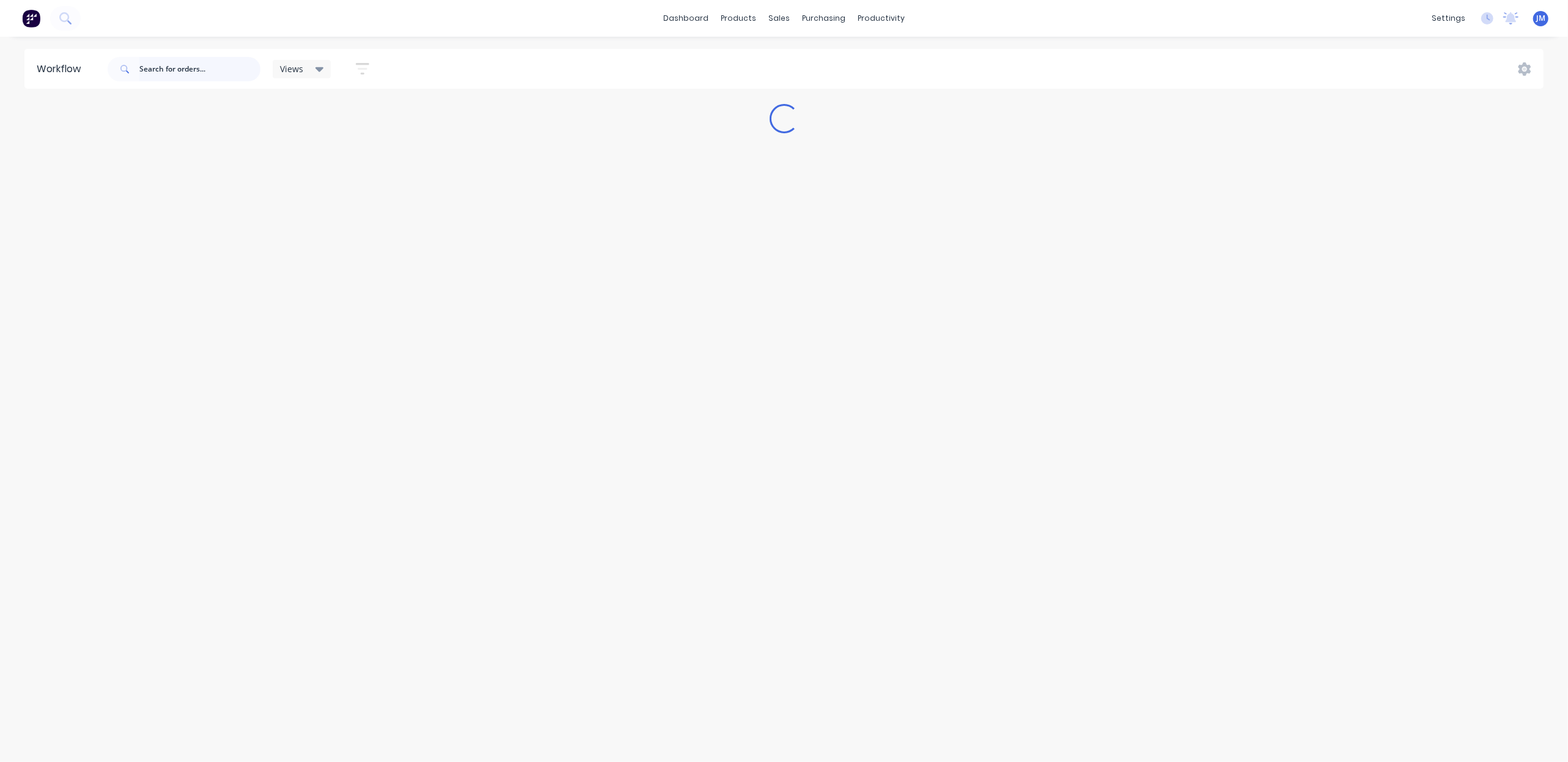
scroll to position [0, 0]
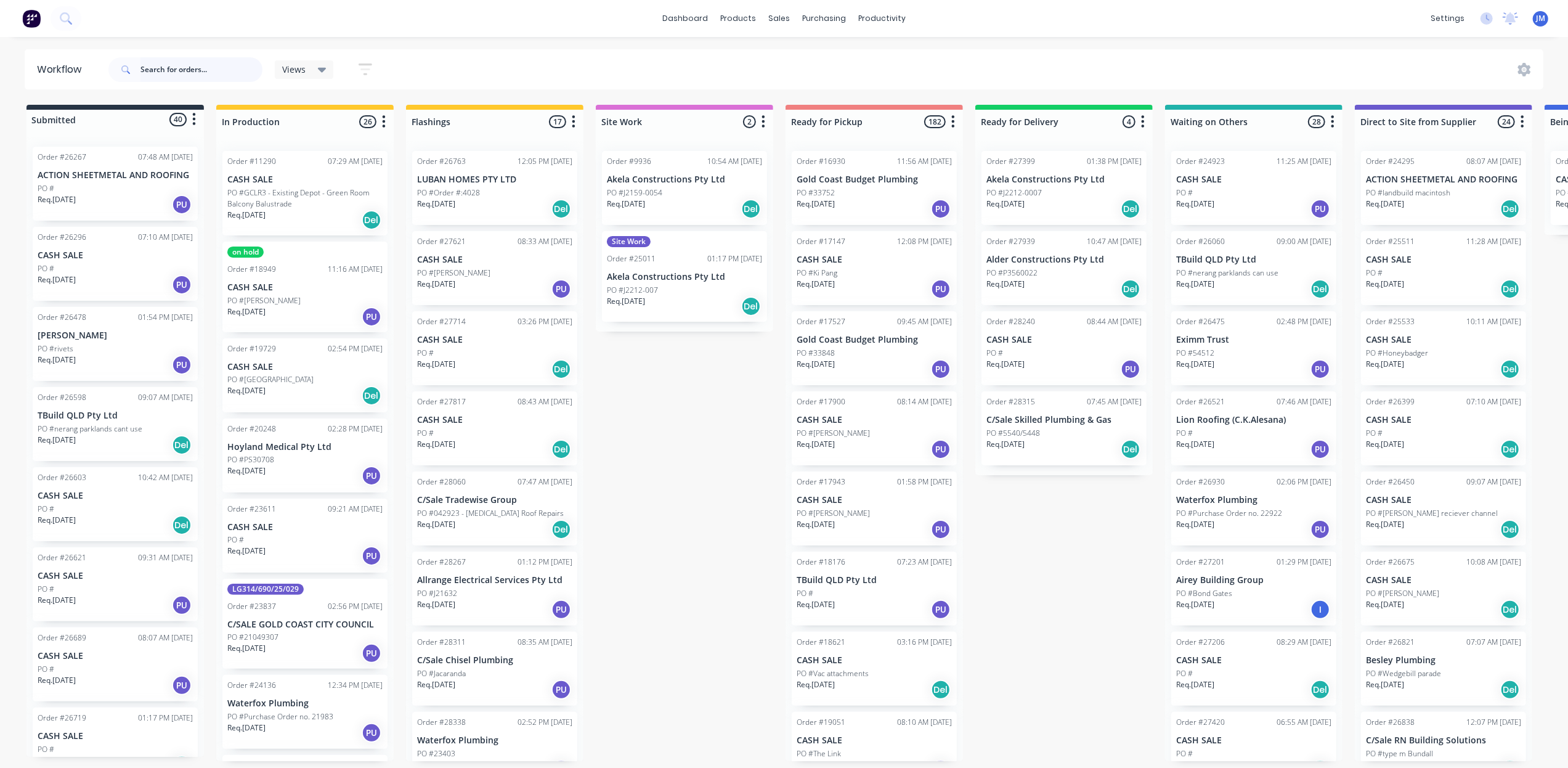
drag, startPoint x: 228, startPoint y: 69, endPoint x: 234, endPoint y: 75, distance: 8.5
click at [230, 69] on input "text" at bounding box center [202, 70] width 122 height 25
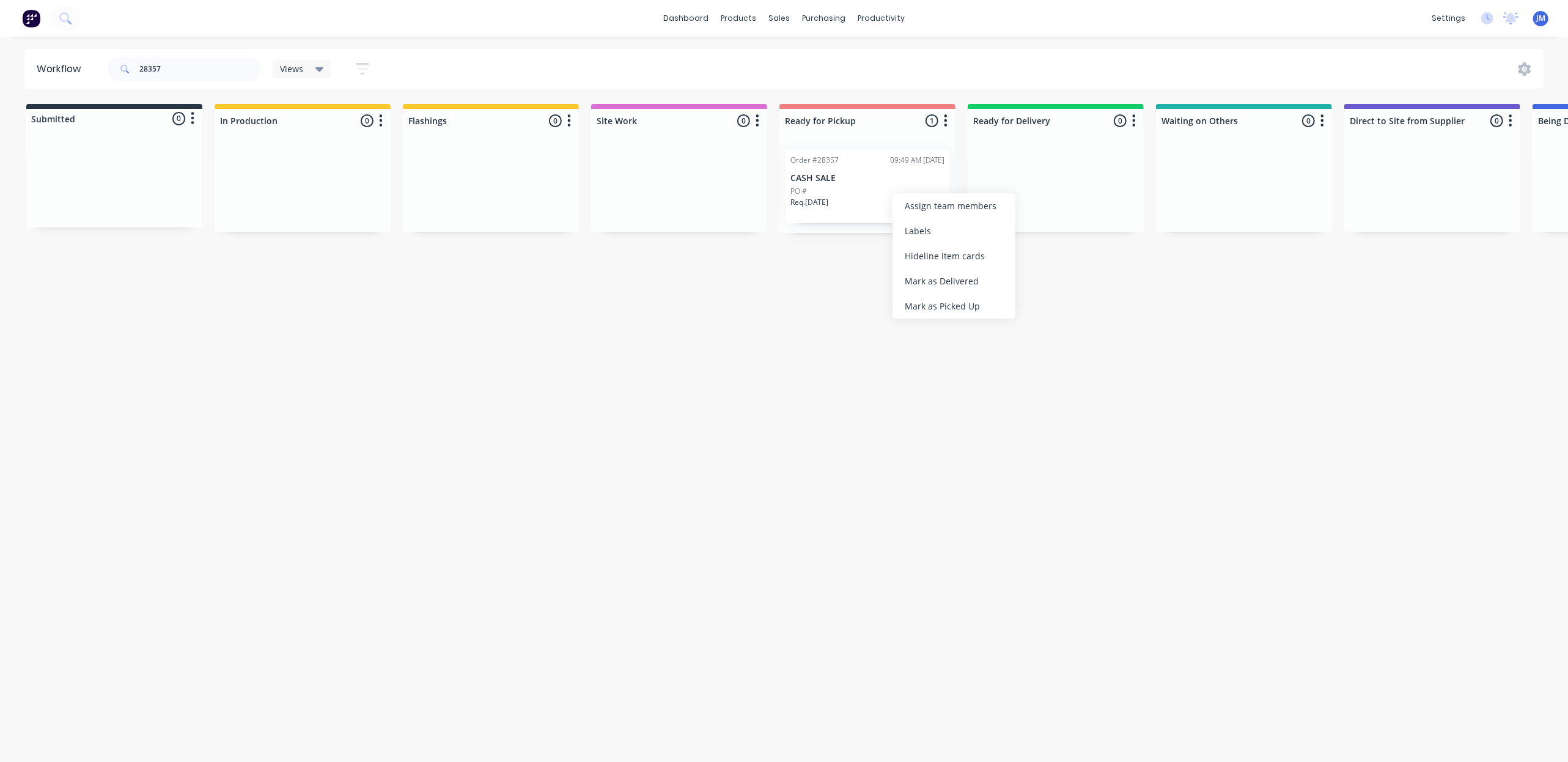
click at [995, 297] on div "Mark as Picked Up" at bounding box center [954, 305] width 123 height 25
click at [226, 57] on input "28357" at bounding box center [200, 69] width 121 height 24
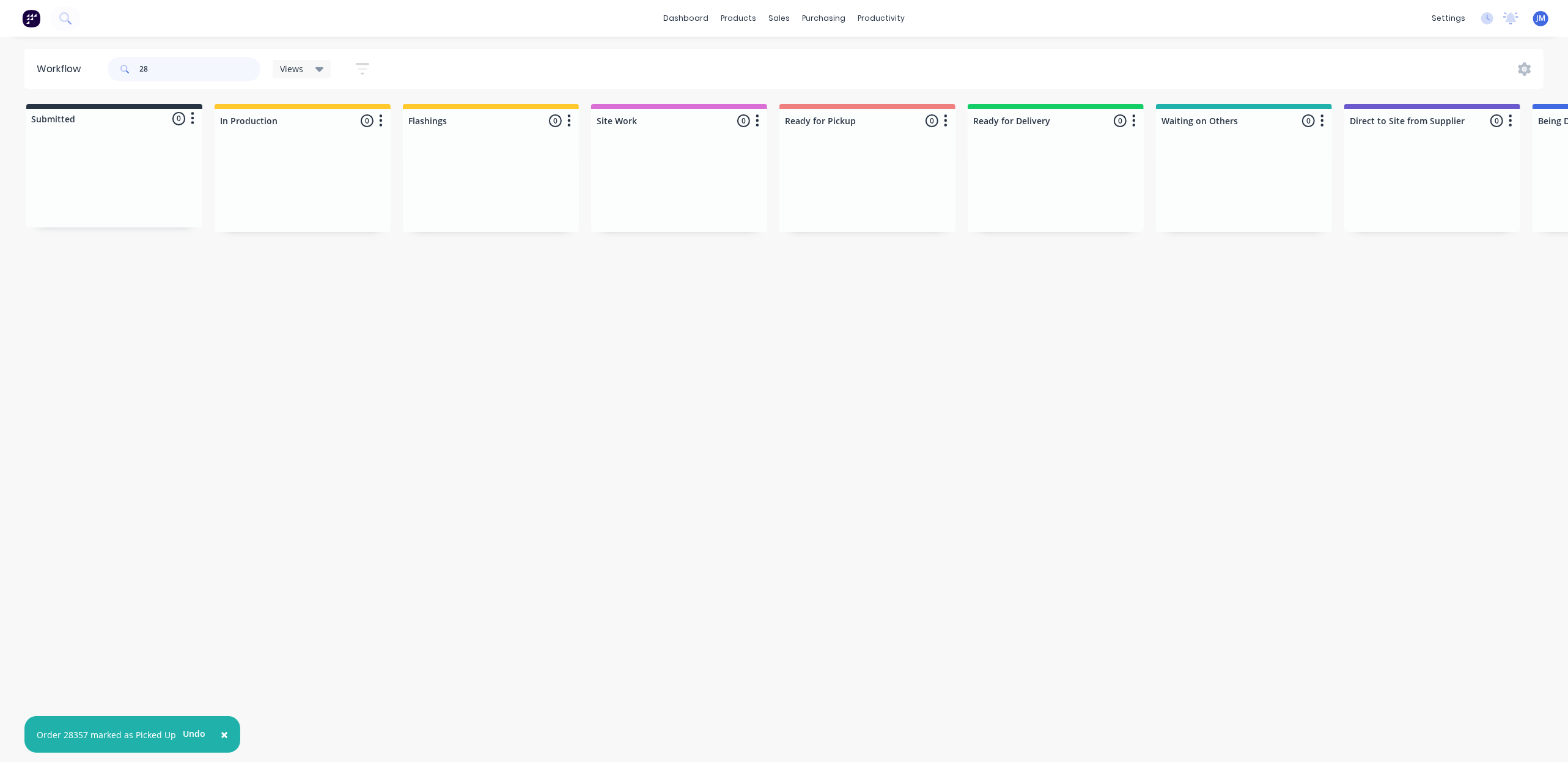
type input "2"
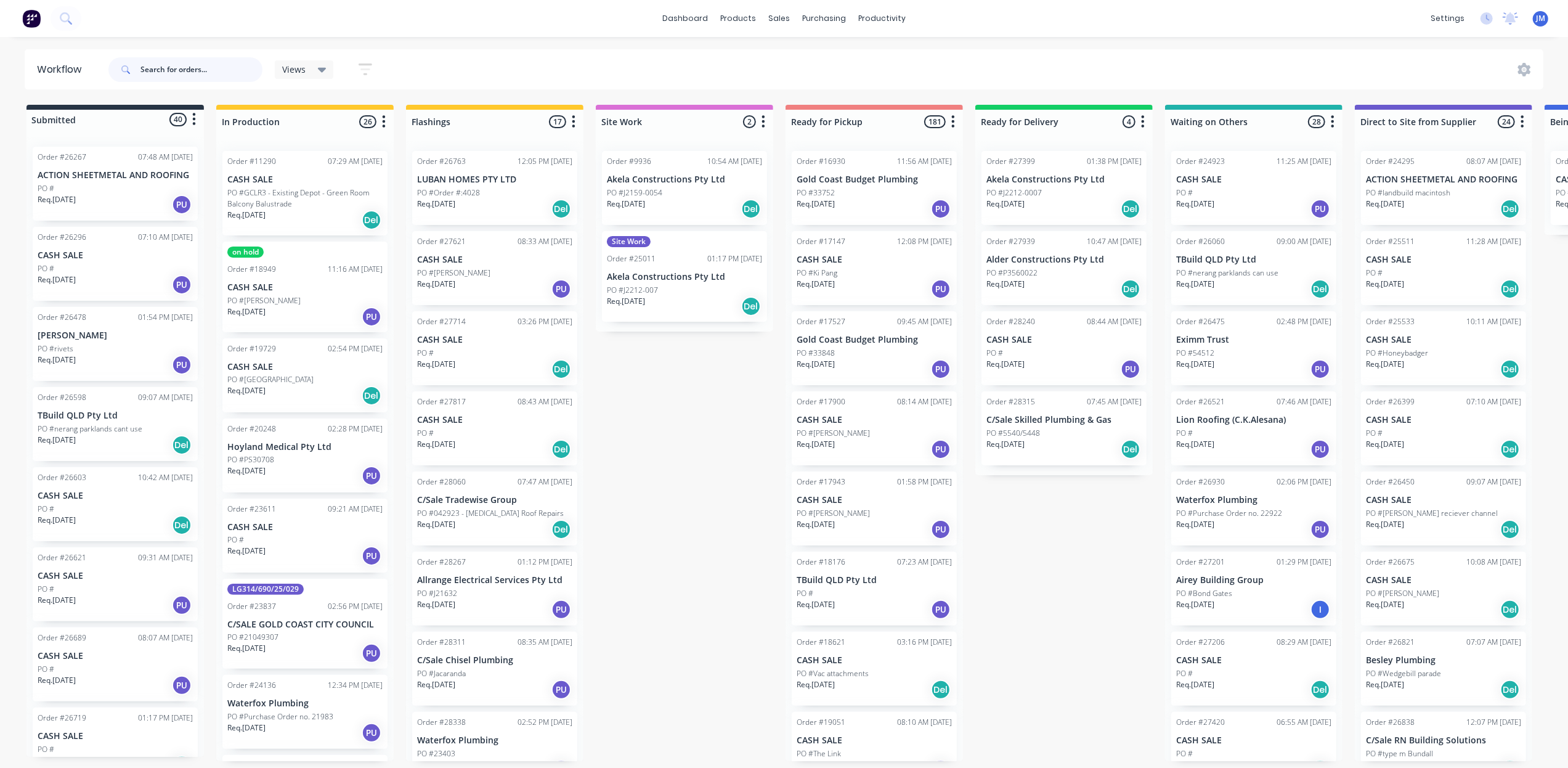
drag, startPoint x: 160, startPoint y: 68, endPoint x: 136, endPoint y: 57, distance: 26.4
click at [156, 69] on input "text" at bounding box center [202, 70] width 122 height 25
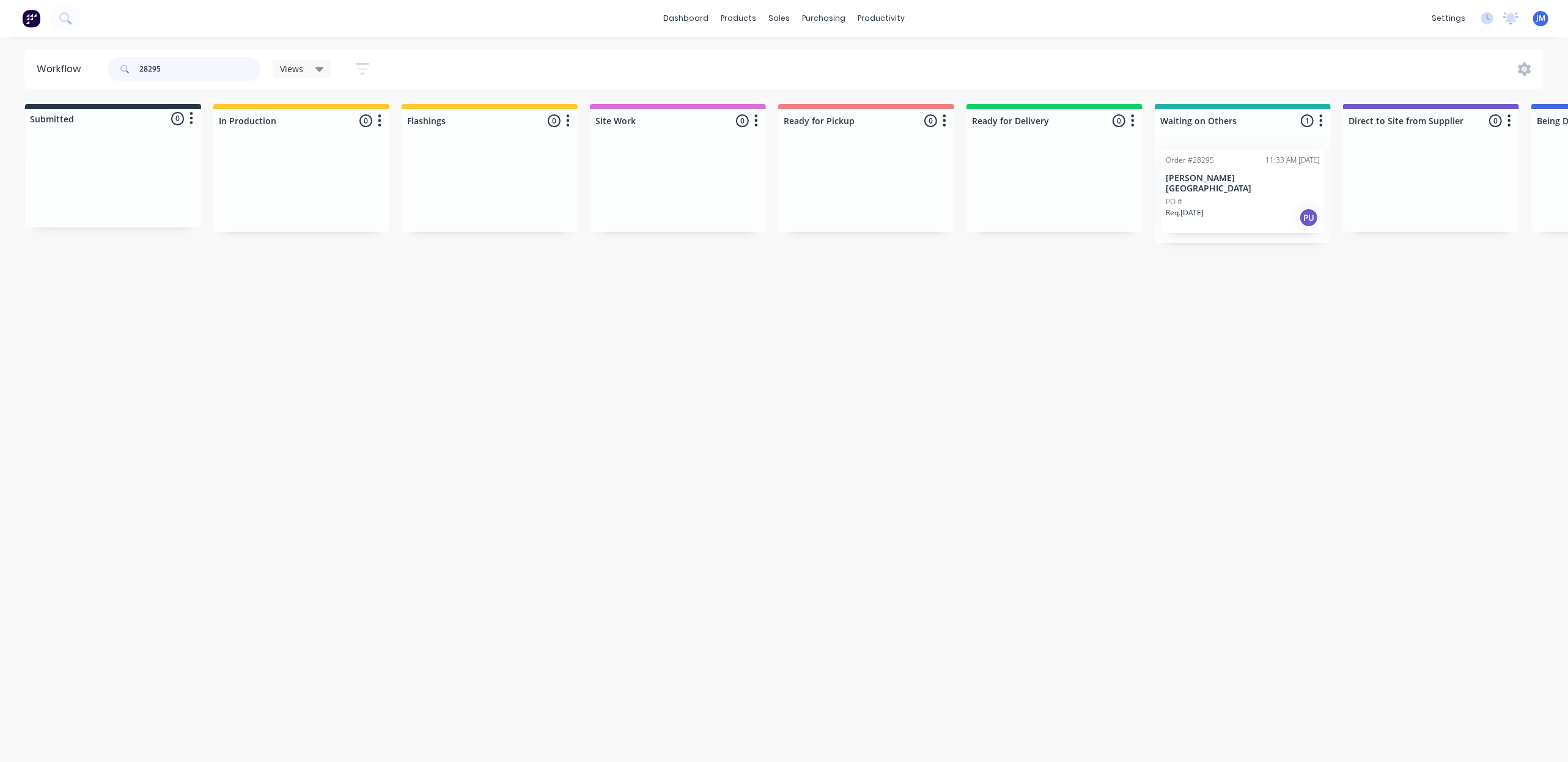
scroll to position [0, 3]
drag, startPoint x: 1071, startPoint y: 192, endPoint x: 820, endPoint y: 192, distance: 251.0
click at [820, 192] on div "Submitted 0 Status colour #273444 hex #273444 Save Cancel Summaries Total order…" at bounding box center [1095, 169] width 2216 height 129
type input "2"
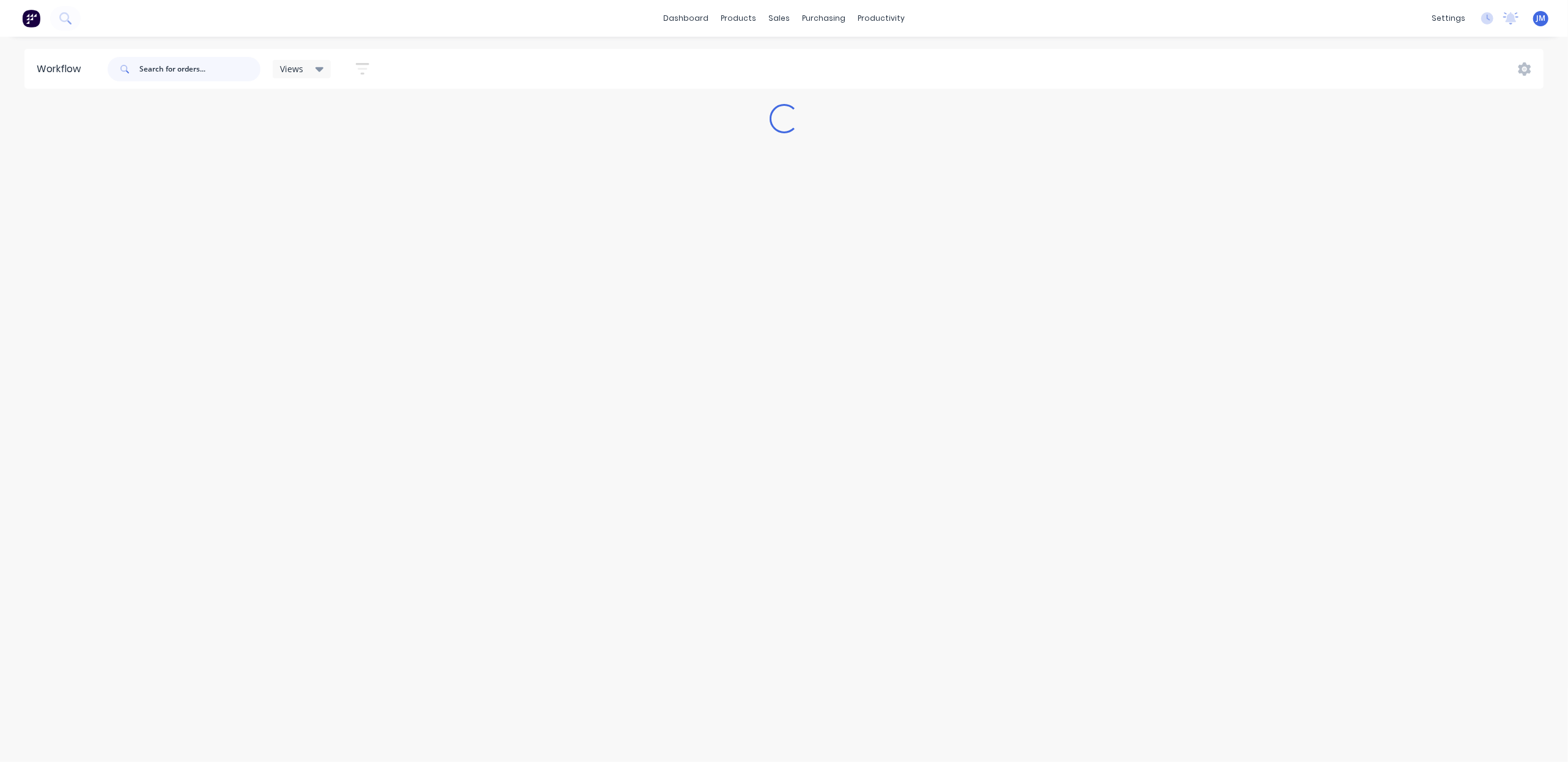
scroll to position [0, 0]
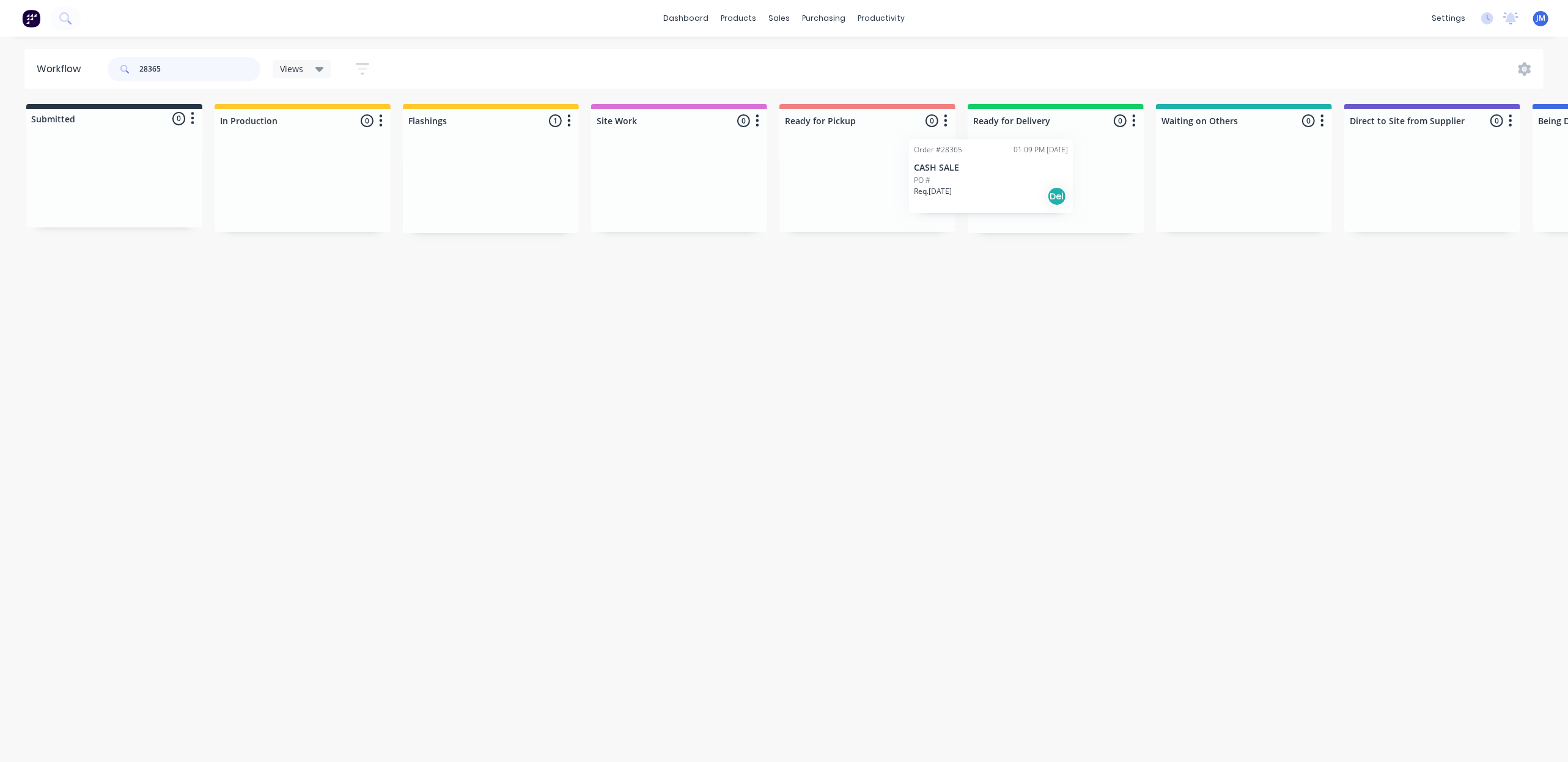
drag, startPoint x: 480, startPoint y: 184, endPoint x: 986, endPoint y: 173, distance: 506.1
click at [986, 173] on div "Submitted 0 Status colour #273444 hex #273444 Save Cancel Summaries Total order…" at bounding box center [1099, 169] width 2216 height 129
type input "2"
click at [140, 188] on div "PO #[PHONE_NUMBER]" at bounding box center [114, 187] width 154 height 11
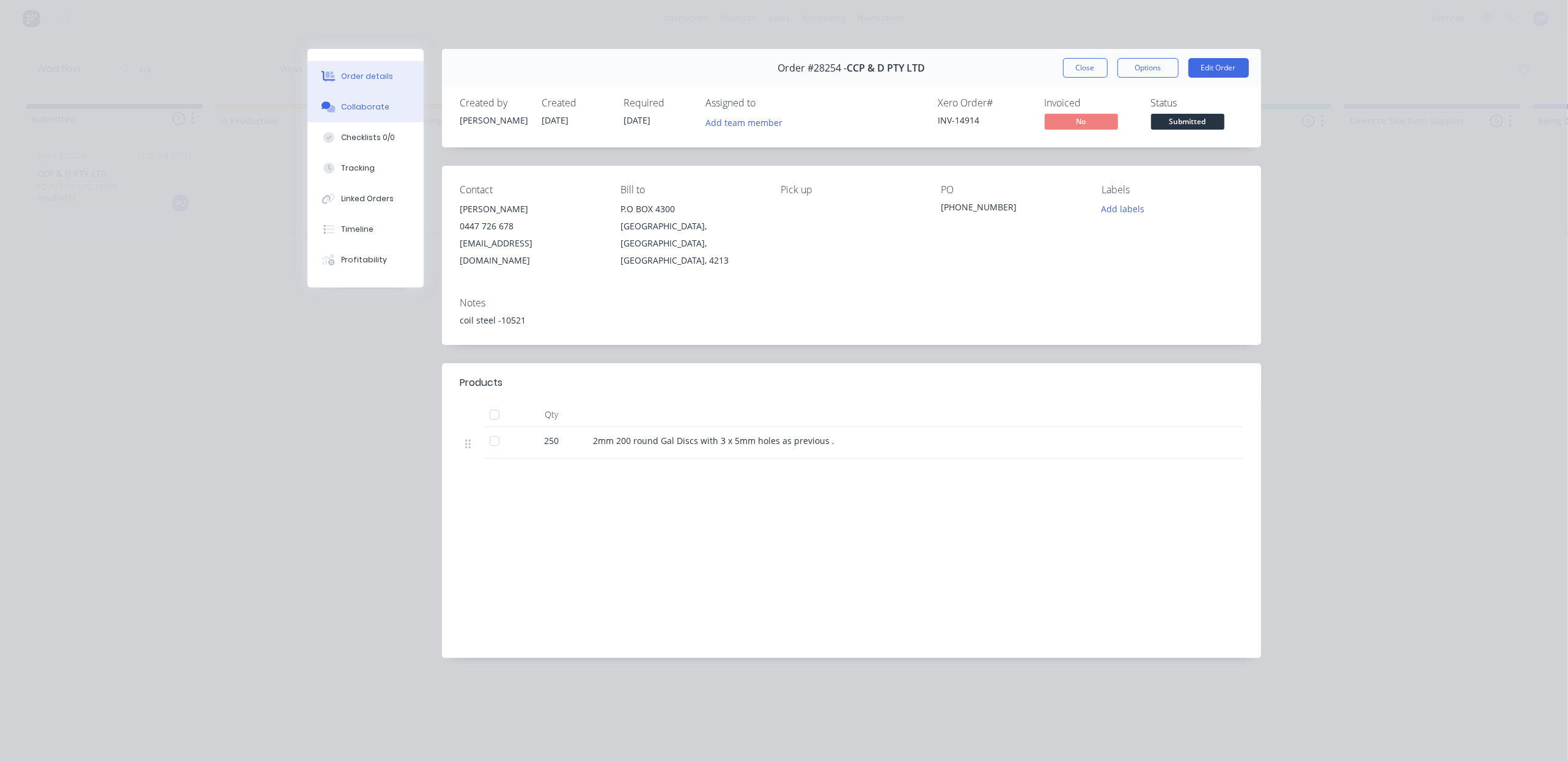
click at [390, 115] on button "Collaborate" at bounding box center [365, 107] width 116 height 31
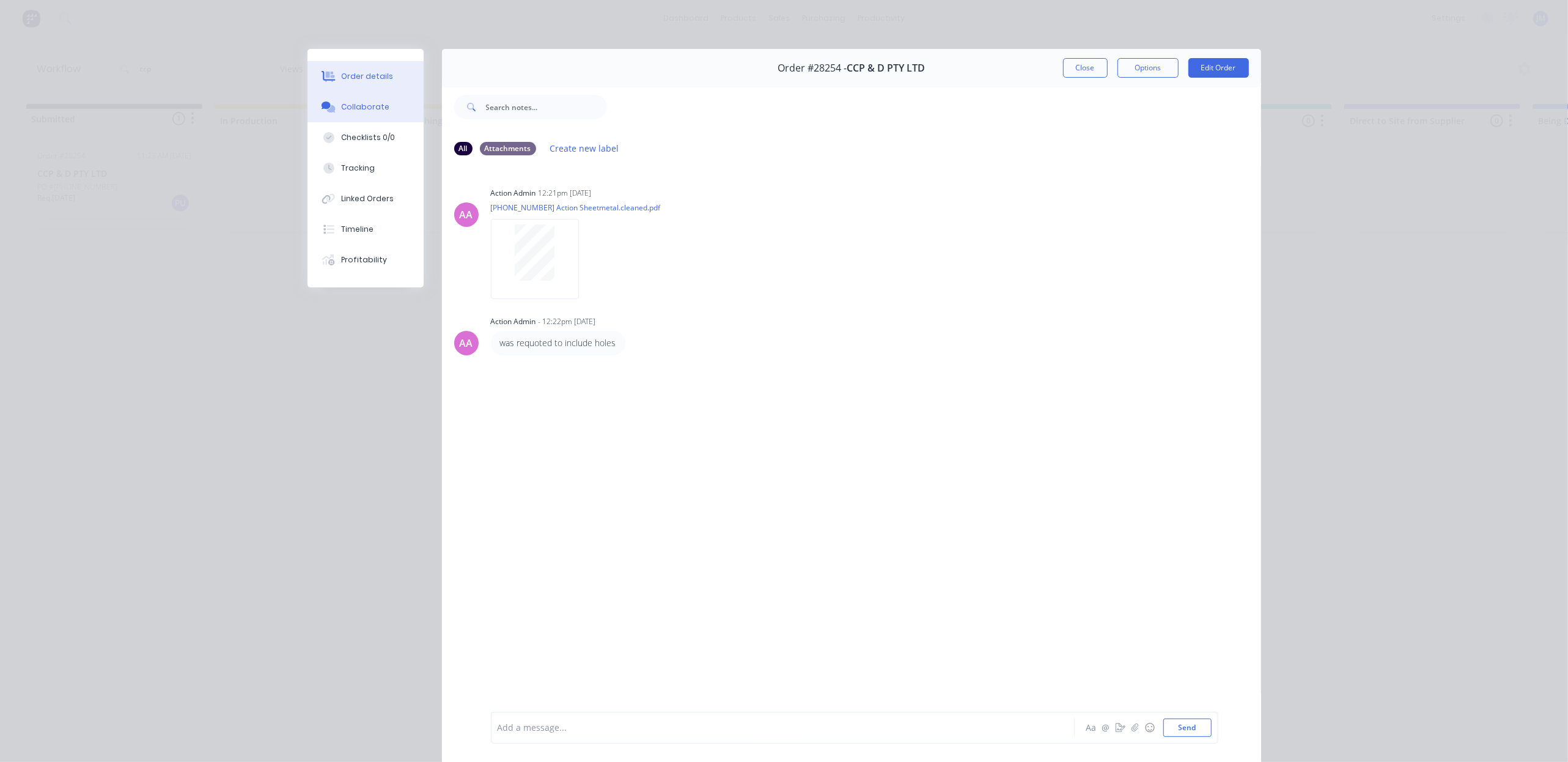
click at [377, 83] on button "Order details" at bounding box center [365, 76] width 116 height 31
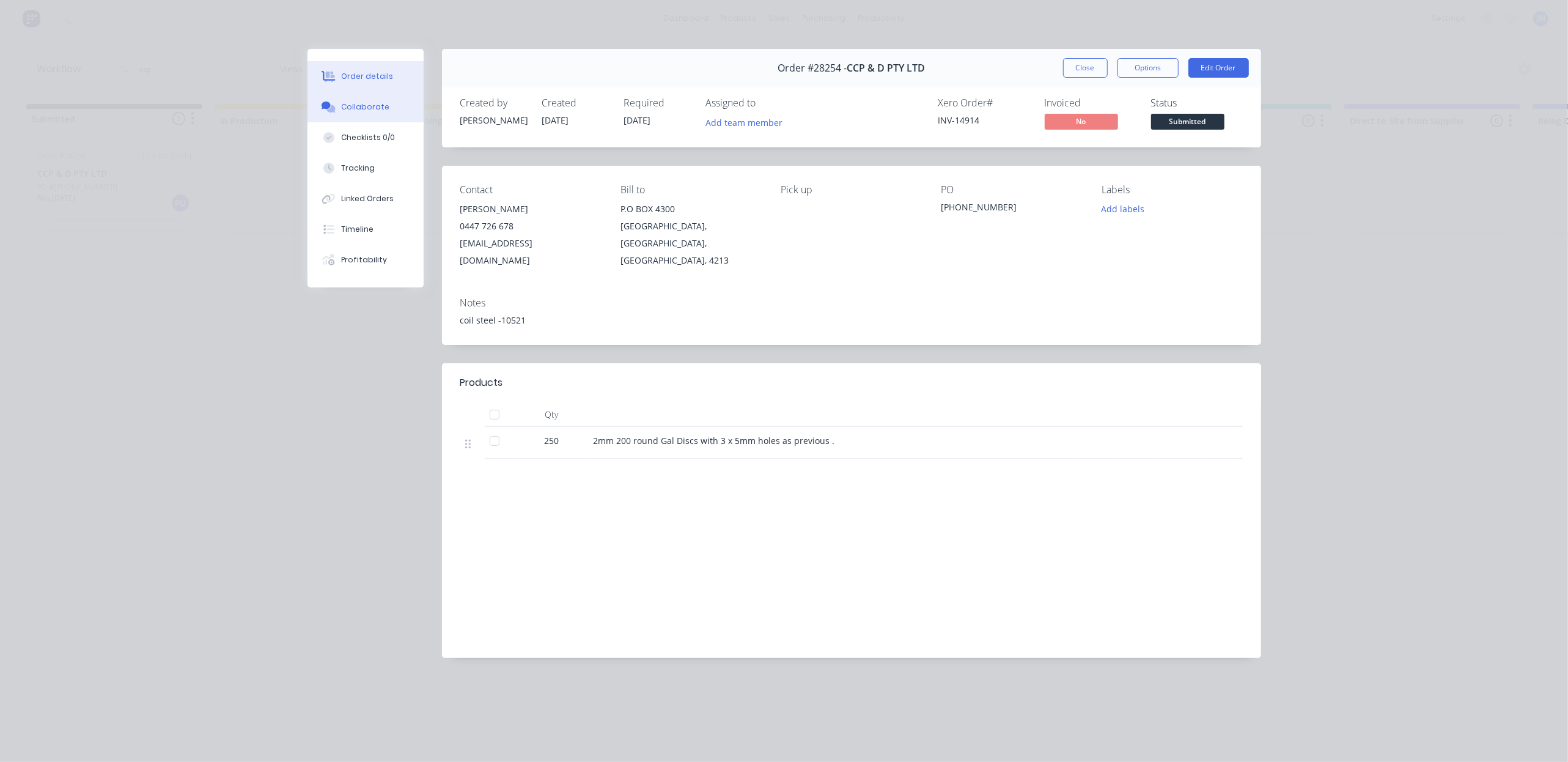
click at [382, 113] on button "Collaborate" at bounding box center [365, 107] width 116 height 31
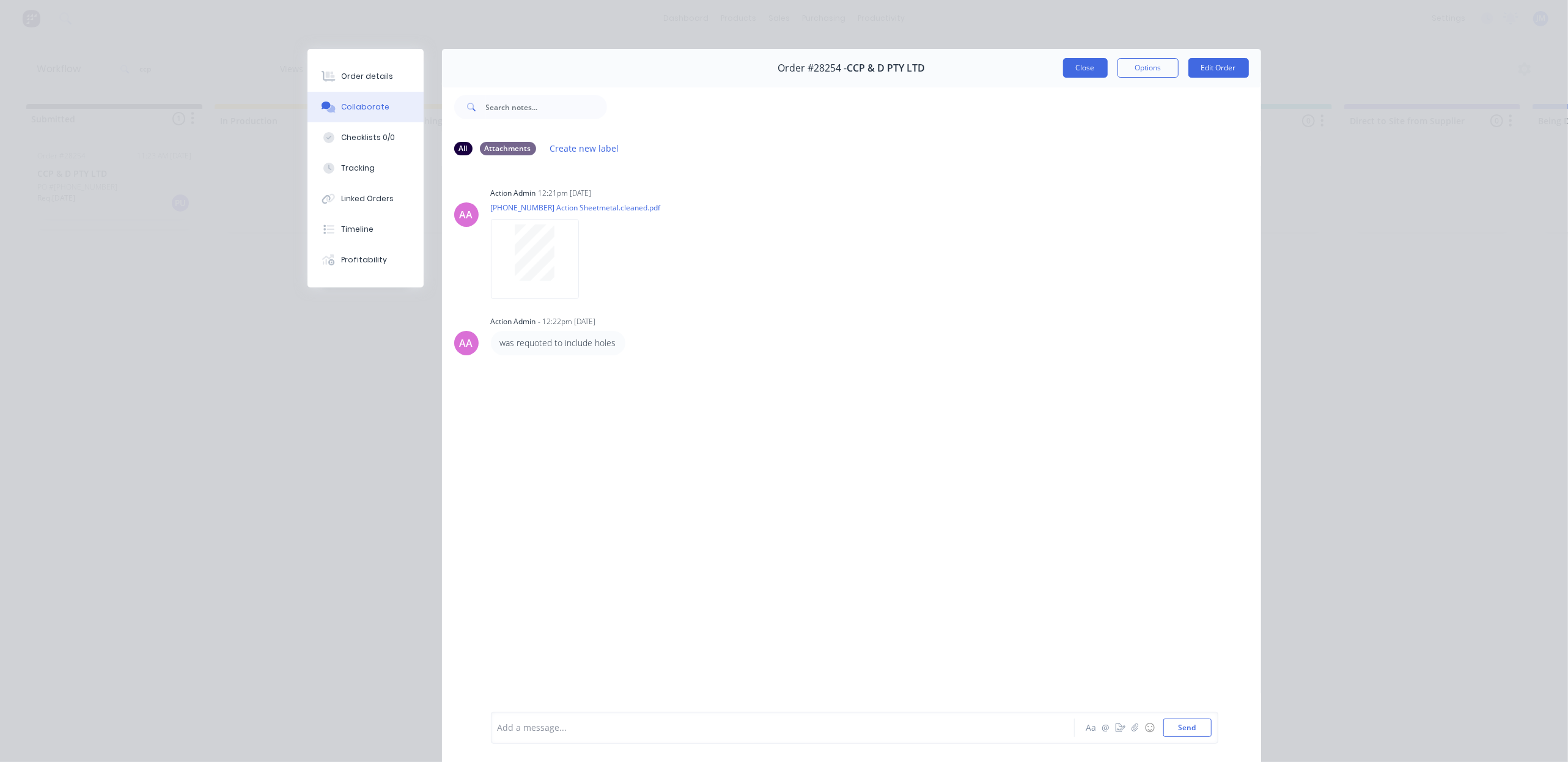
click at [1066, 65] on button "Close" at bounding box center [1086, 67] width 45 height 20
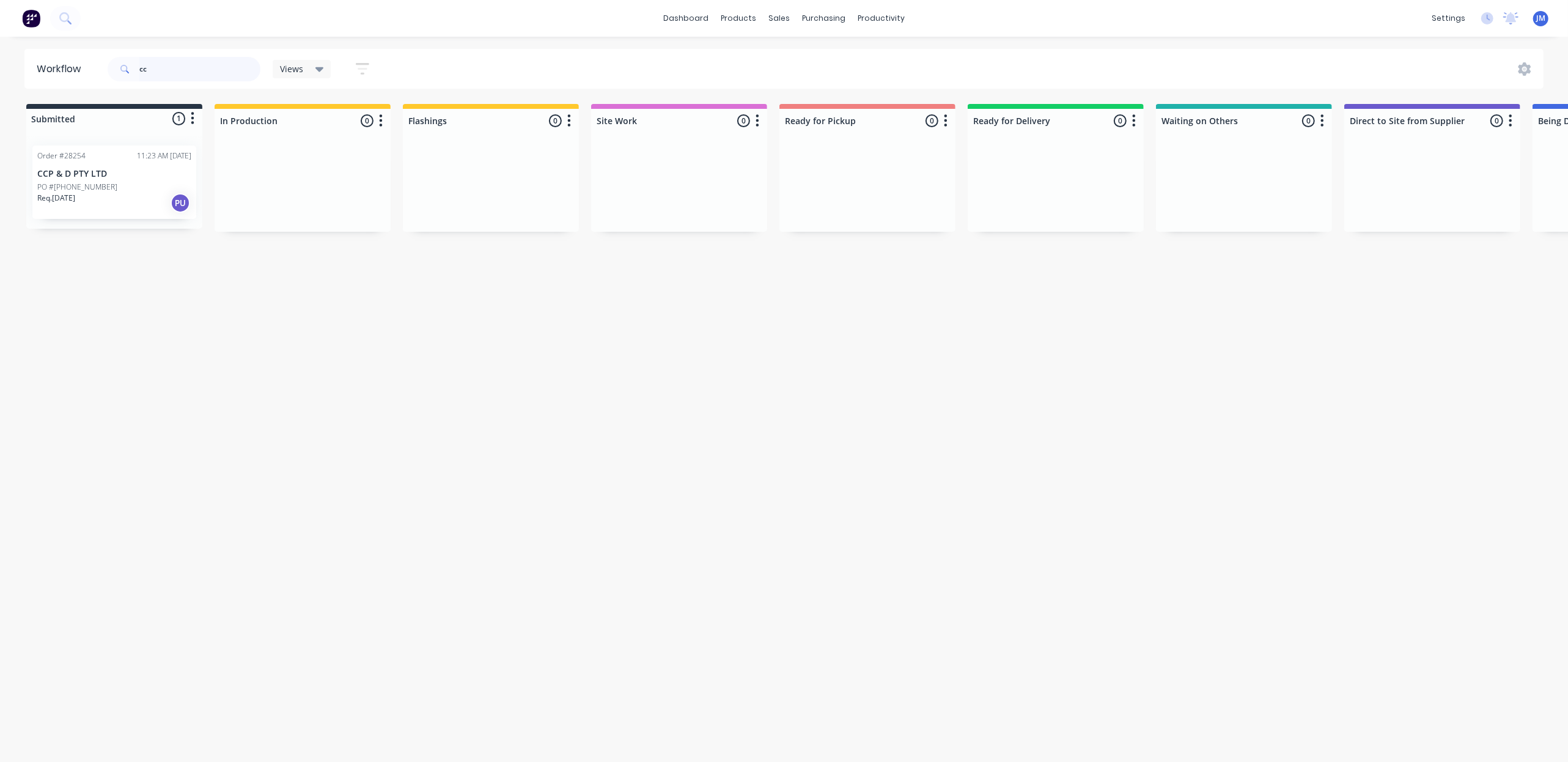
type input "c"
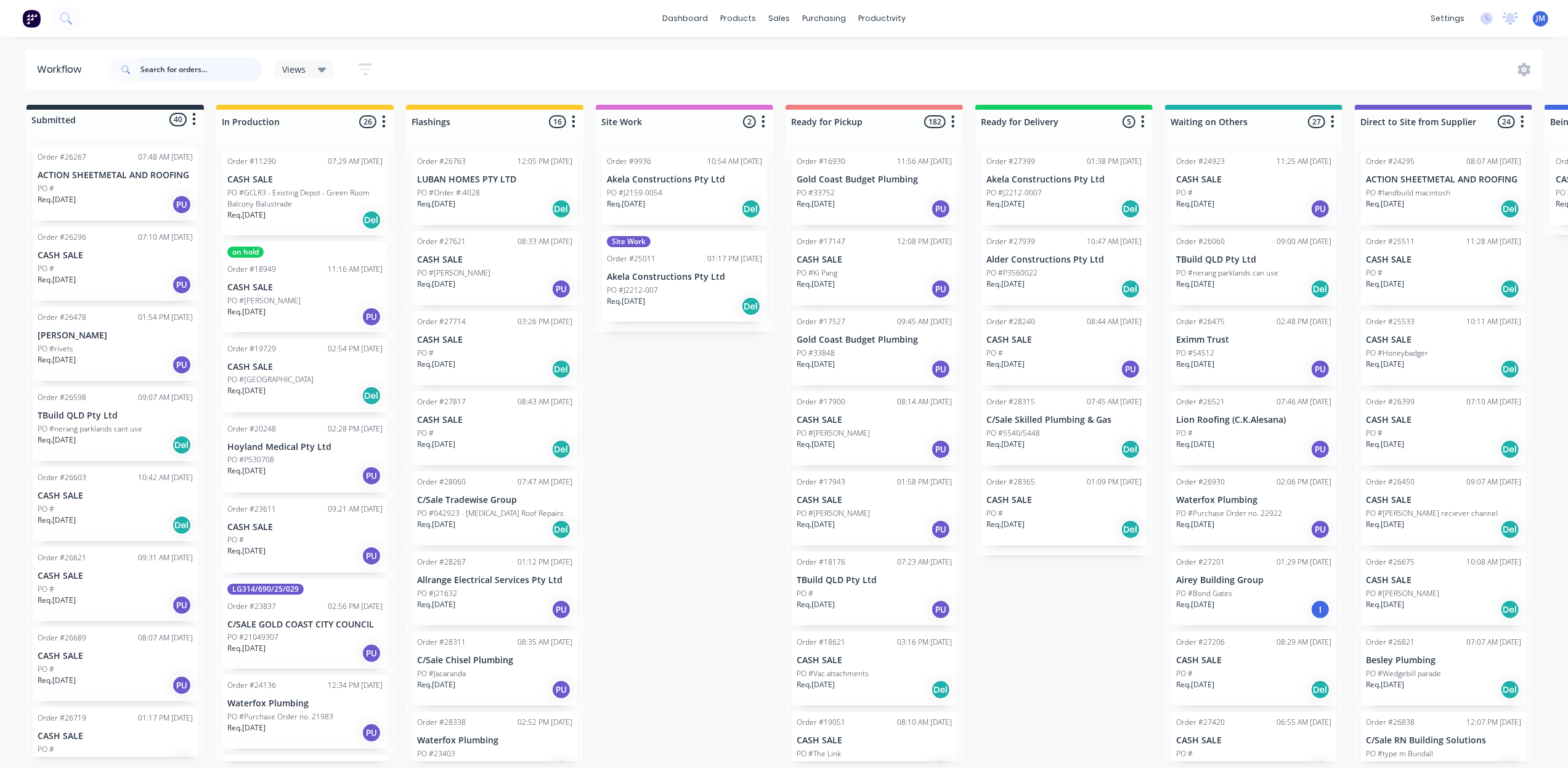
click at [179, 72] on input "text" at bounding box center [202, 70] width 122 height 25
type input "27217"
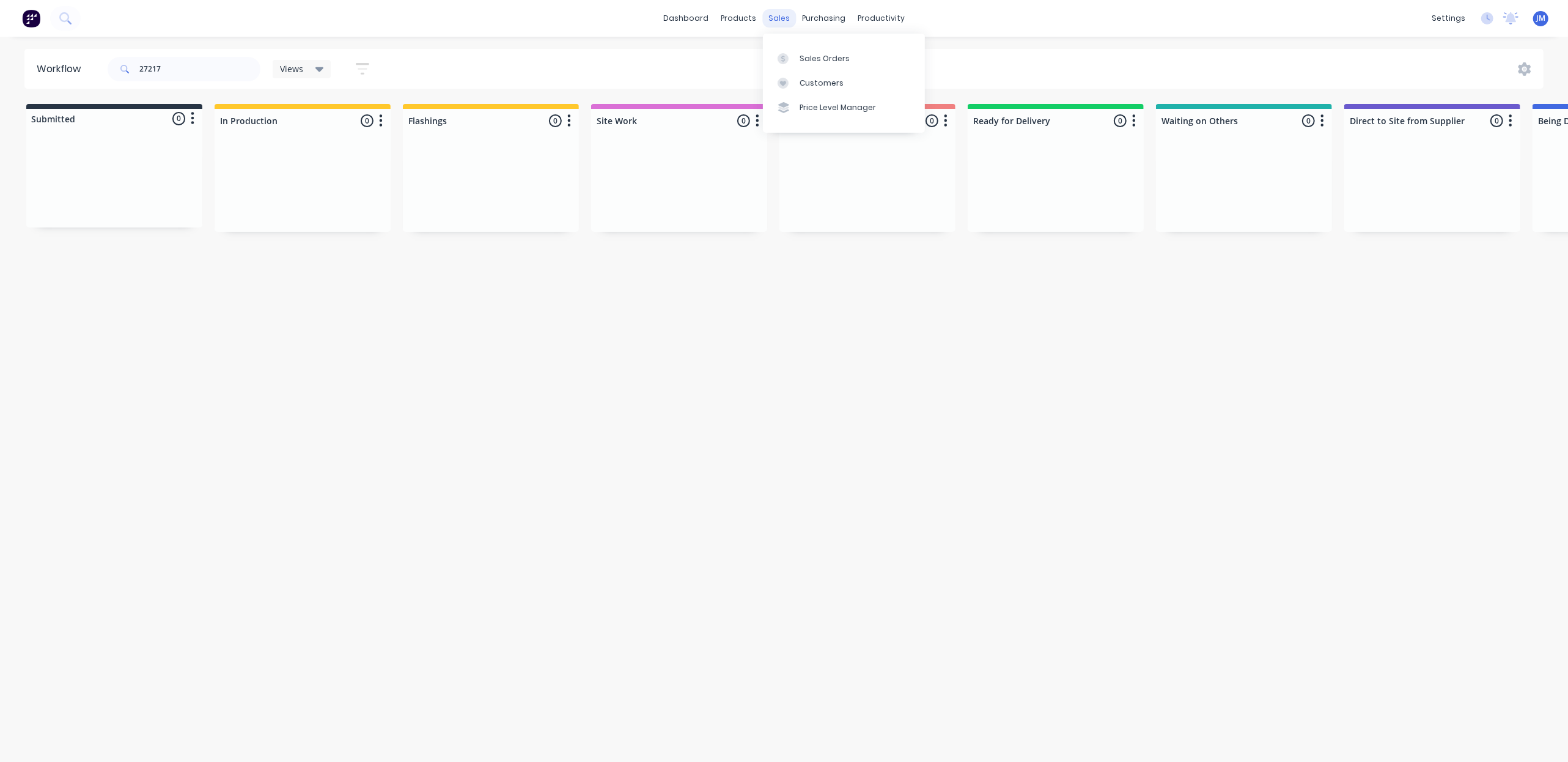
click at [784, 18] on div "sales" at bounding box center [778, 18] width 33 height 18
click at [810, 56] on div "Sales Orders" at bounding box center [824, 59] width 50 height 11
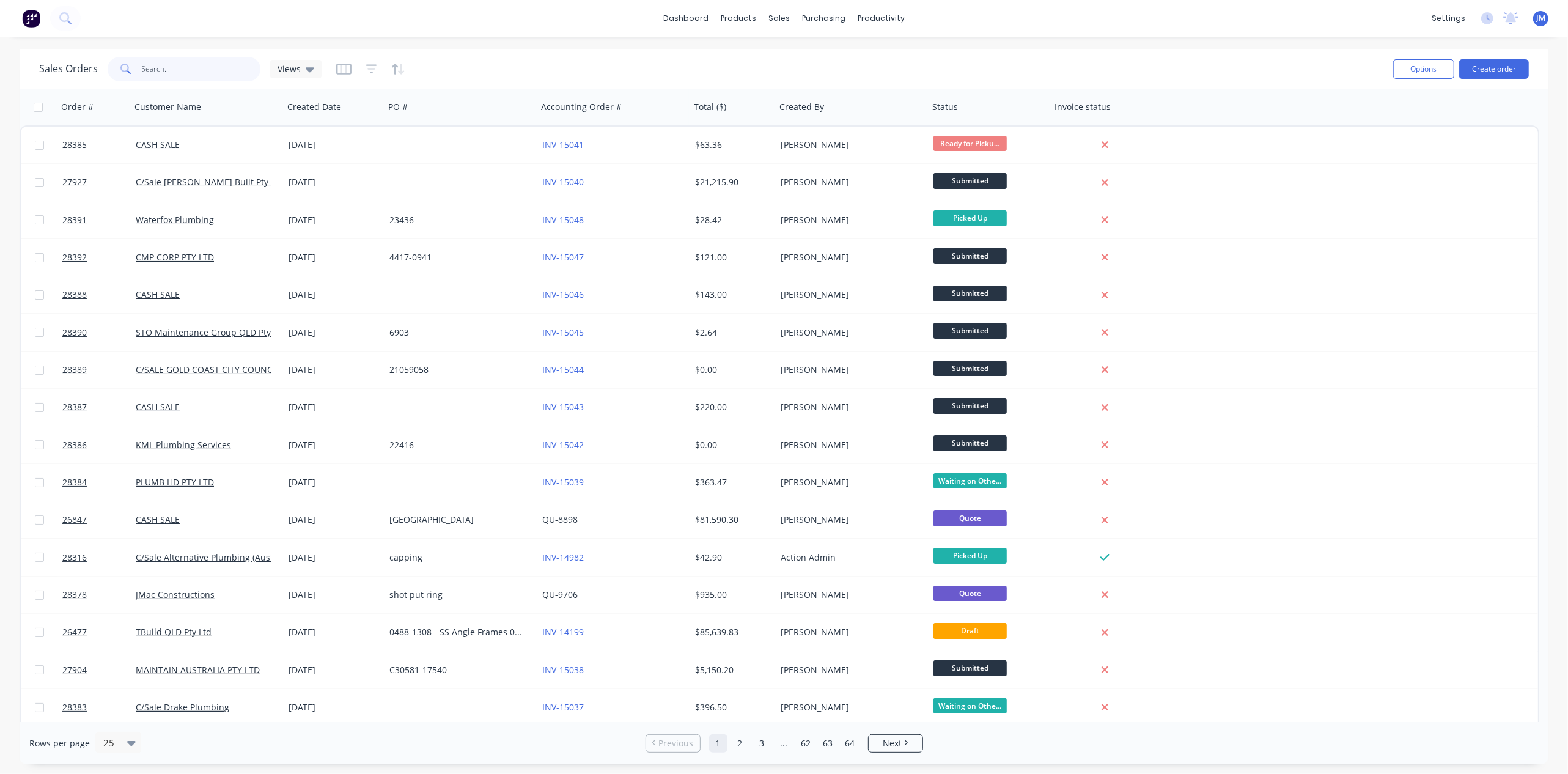
click at [141, 67] on input "text" at bounding box center [201, 69] width 119 height 24
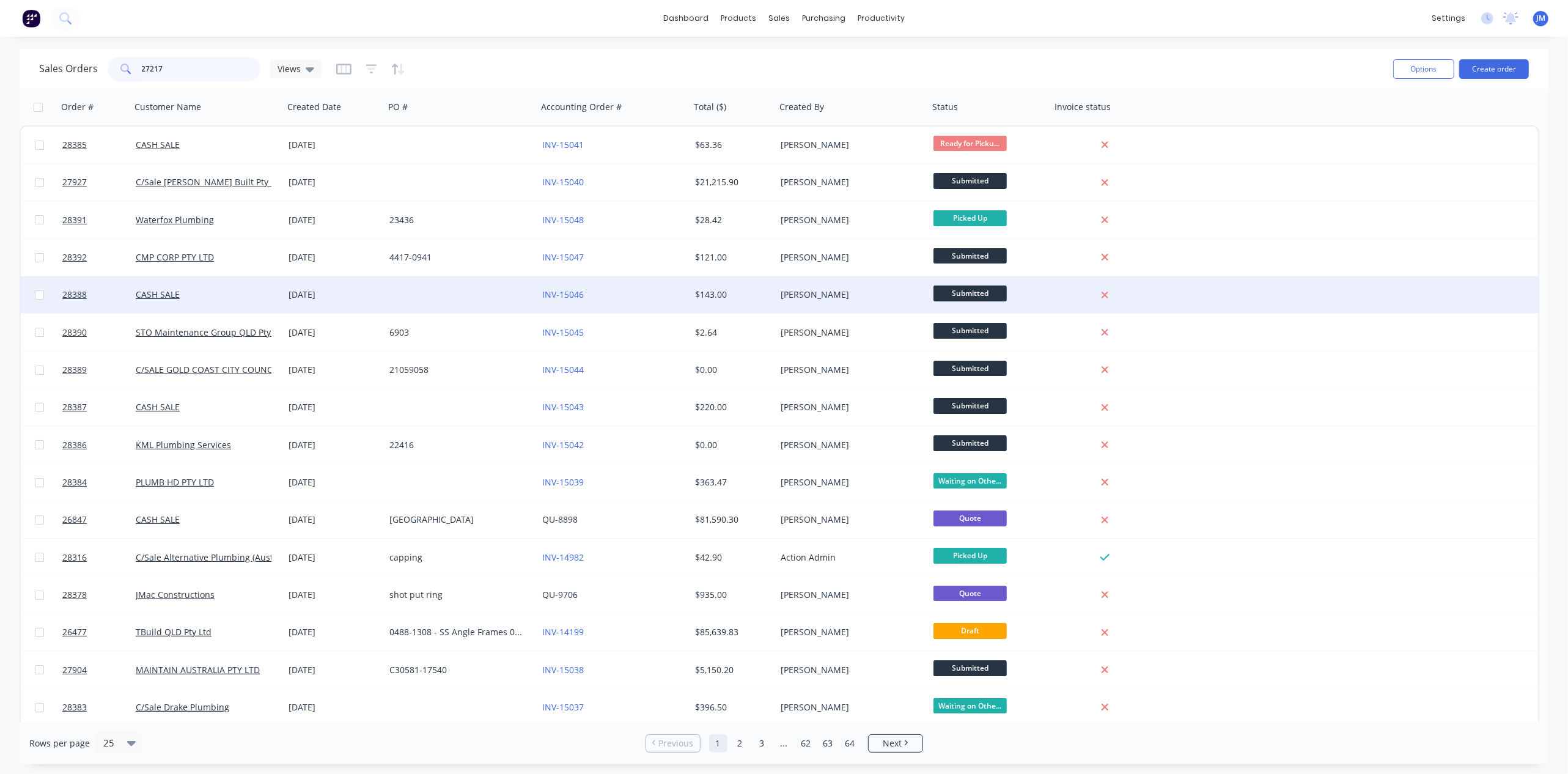
type input "27217"
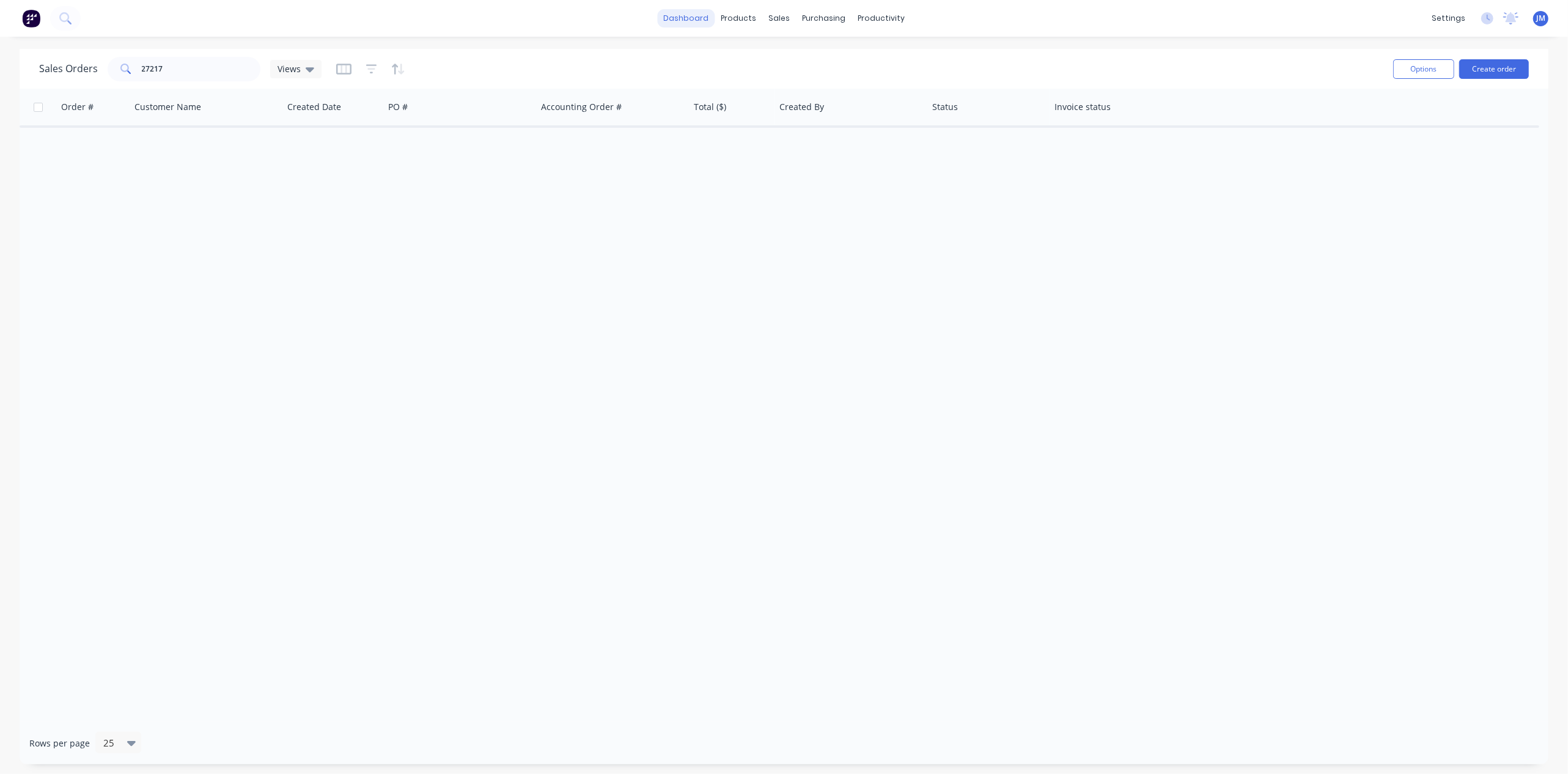
click at [707, 20] on link "dashboard" at bounding box center [686, 18] width 57 height 18
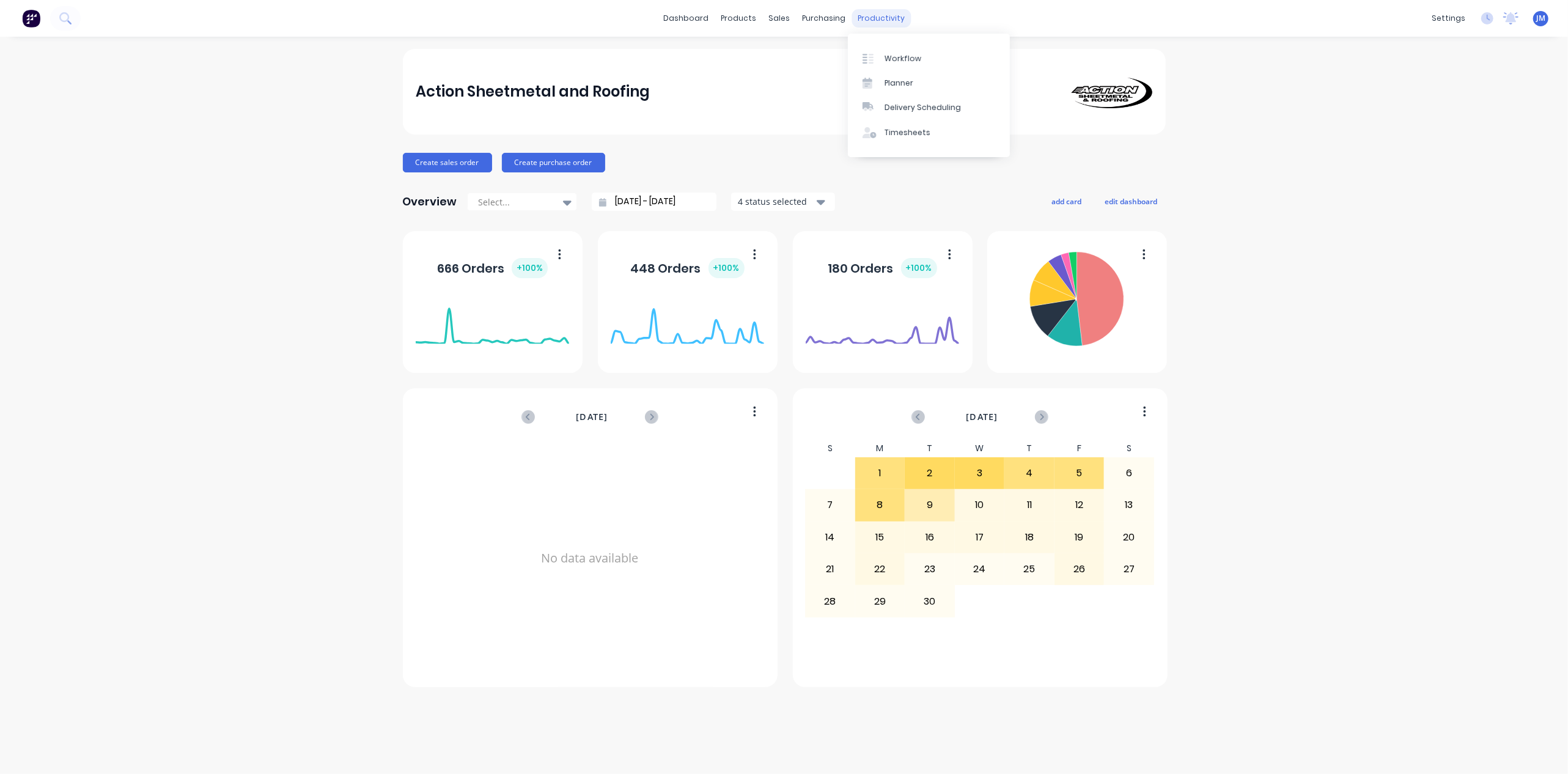
click at [868, 16] on div "productivity" at bounding box center [881, 18] width 59 height 18
click at [895, 50] on link "Workflow" at bounding box center [929, 58] width 162 height 24
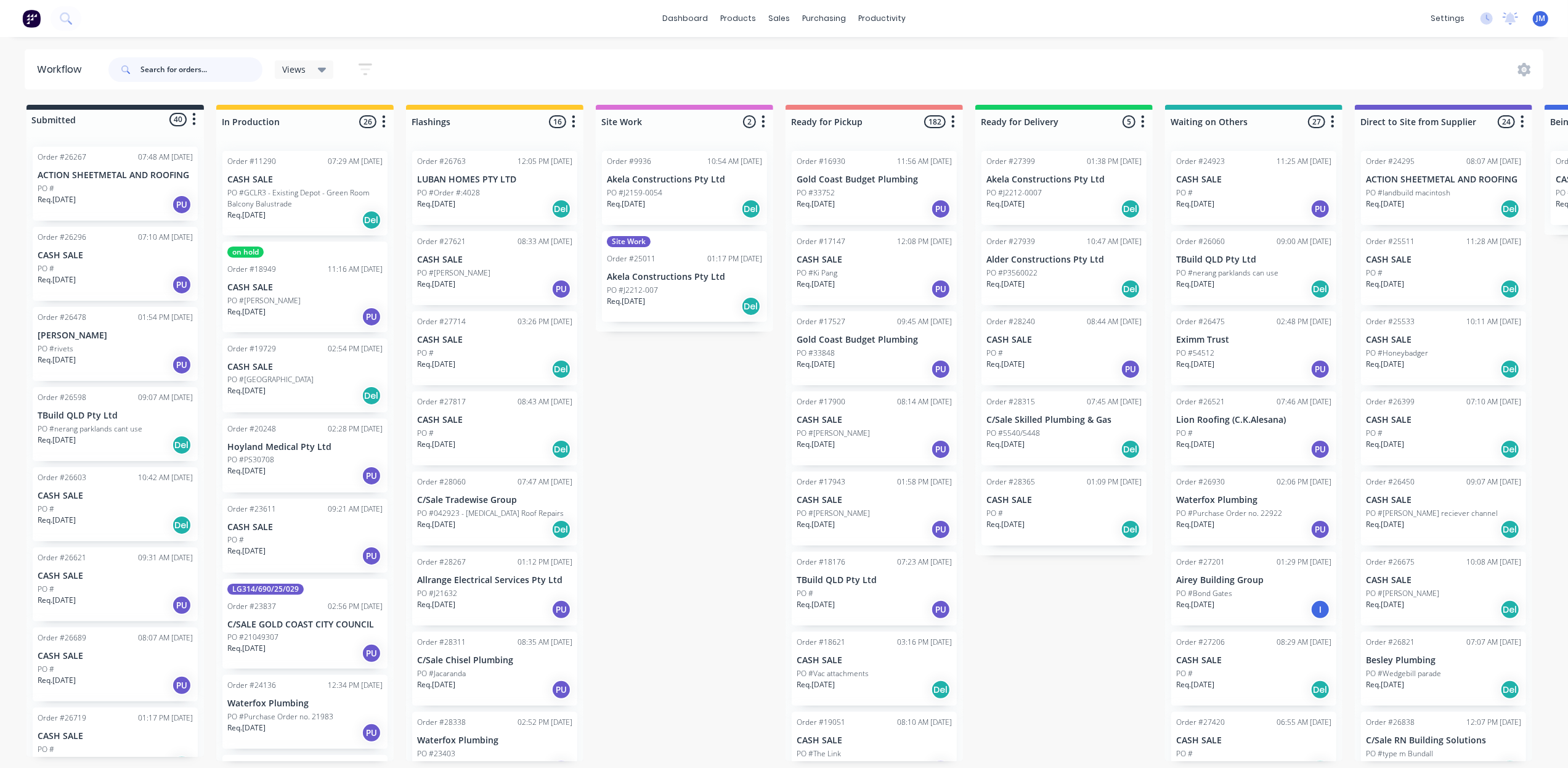
click at [197, 67] on input "text" at bounding box center [202, 70] width 122 height 25
click at [322, 70] on icon at bounding box center [322, 70] width 9 height 5
click at [493, 68] on div "Views Save new view None (Default) edit Show/Hide statuses Show line item cards…" at bounding box center [825, 70] width 1438 height 37
click at [168, 69] on input "text" at bounding box center [202, 70] width 122 height 25
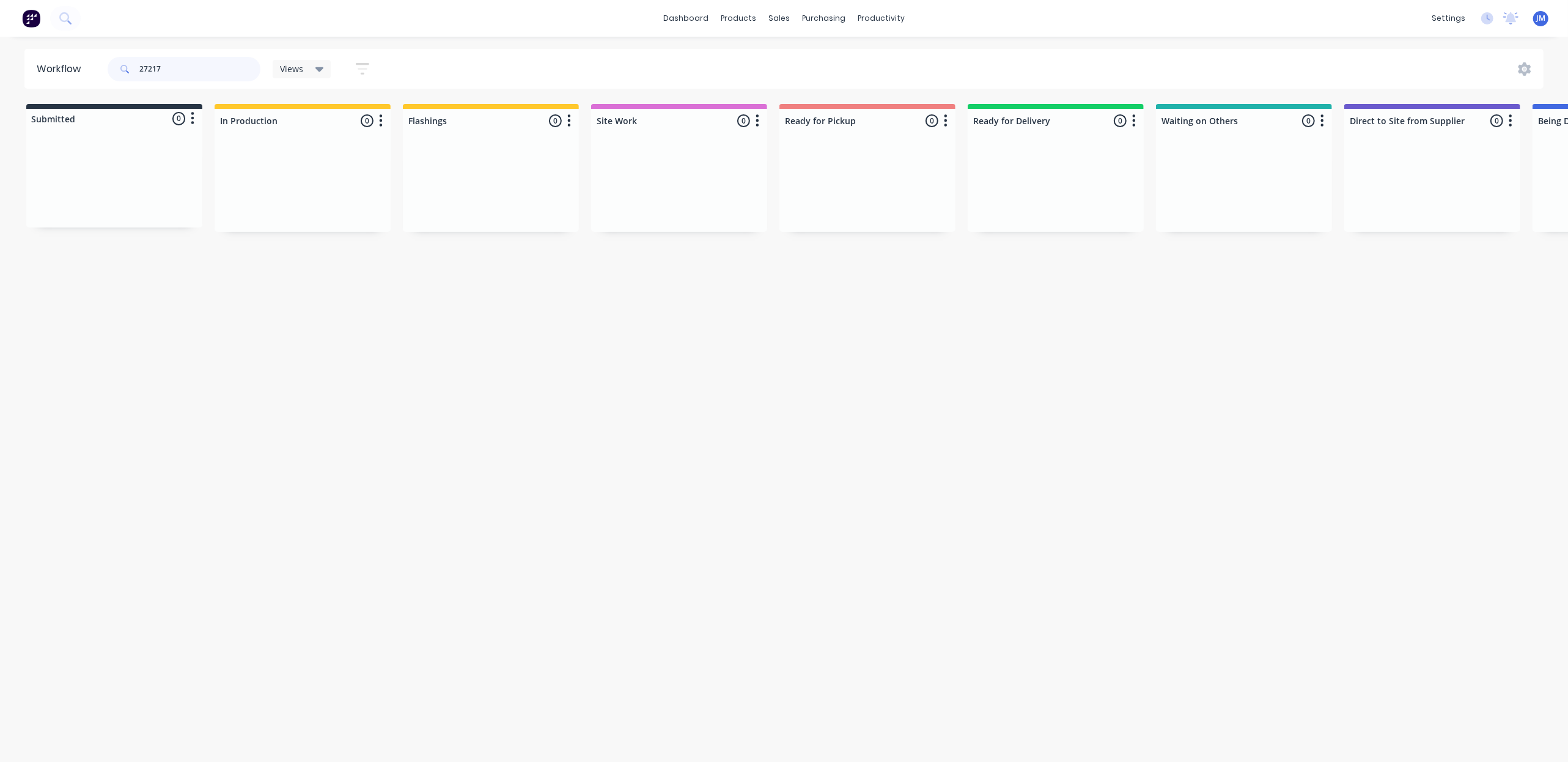
type input "27217"
click at [785, 20] on div "sales" at bounding box center [778, 18] width 33 height 18
click at [822, 57] on div "Sales Orders" at bounding box center [824, 59] width 50 height 11
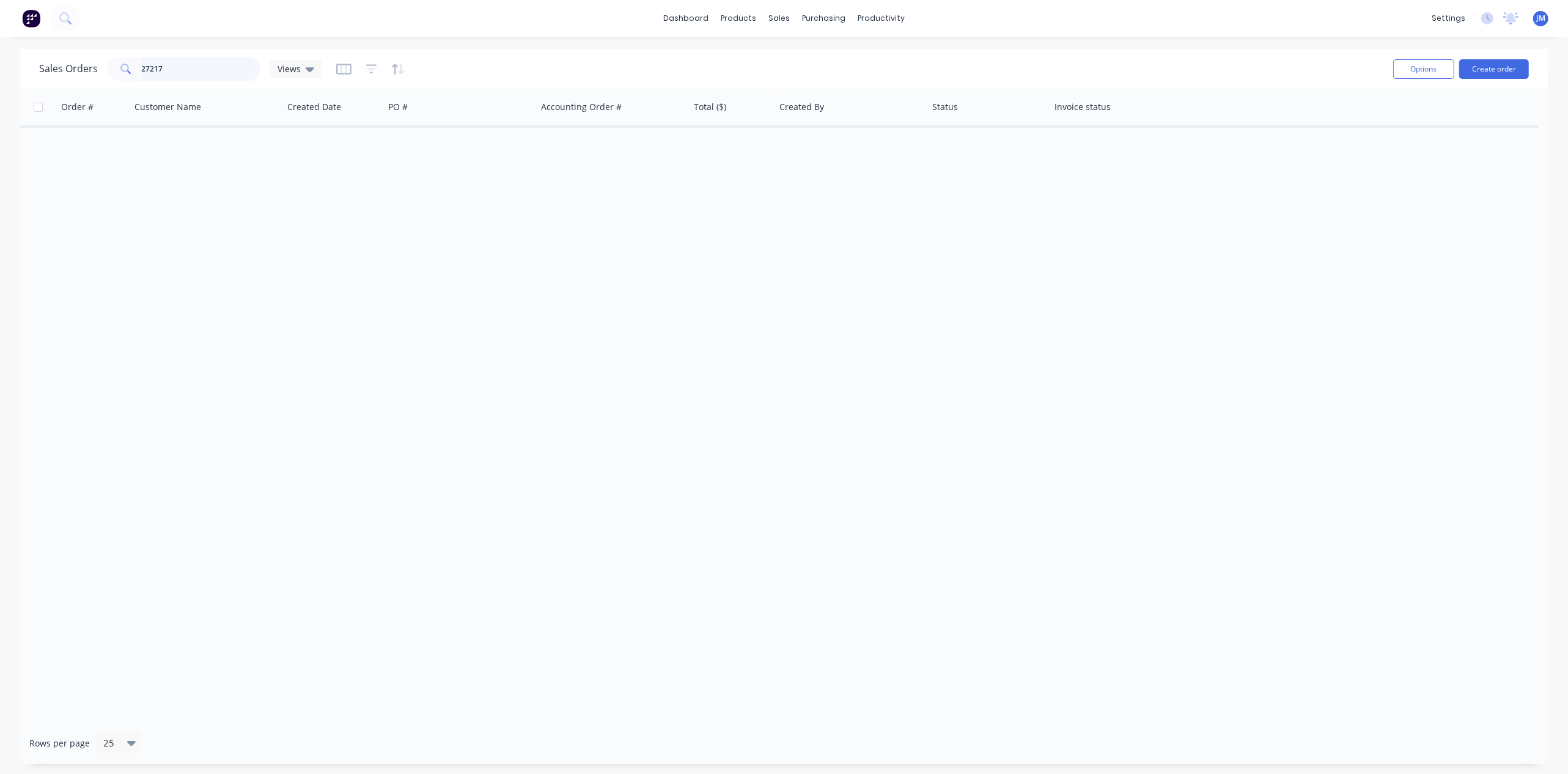
click at [182, 69] on input "27217" at bounding box center [201, 69] width 119 height 24
click at [124, 65] on icon at bounding box center [126, 69] width 11 height 11
click at [305, 69] on icon at bounding box center [310, 69] width 9 height 14
click at [301, 199] on button "Archived" at bounding box center [344, 197] width 139 height 14
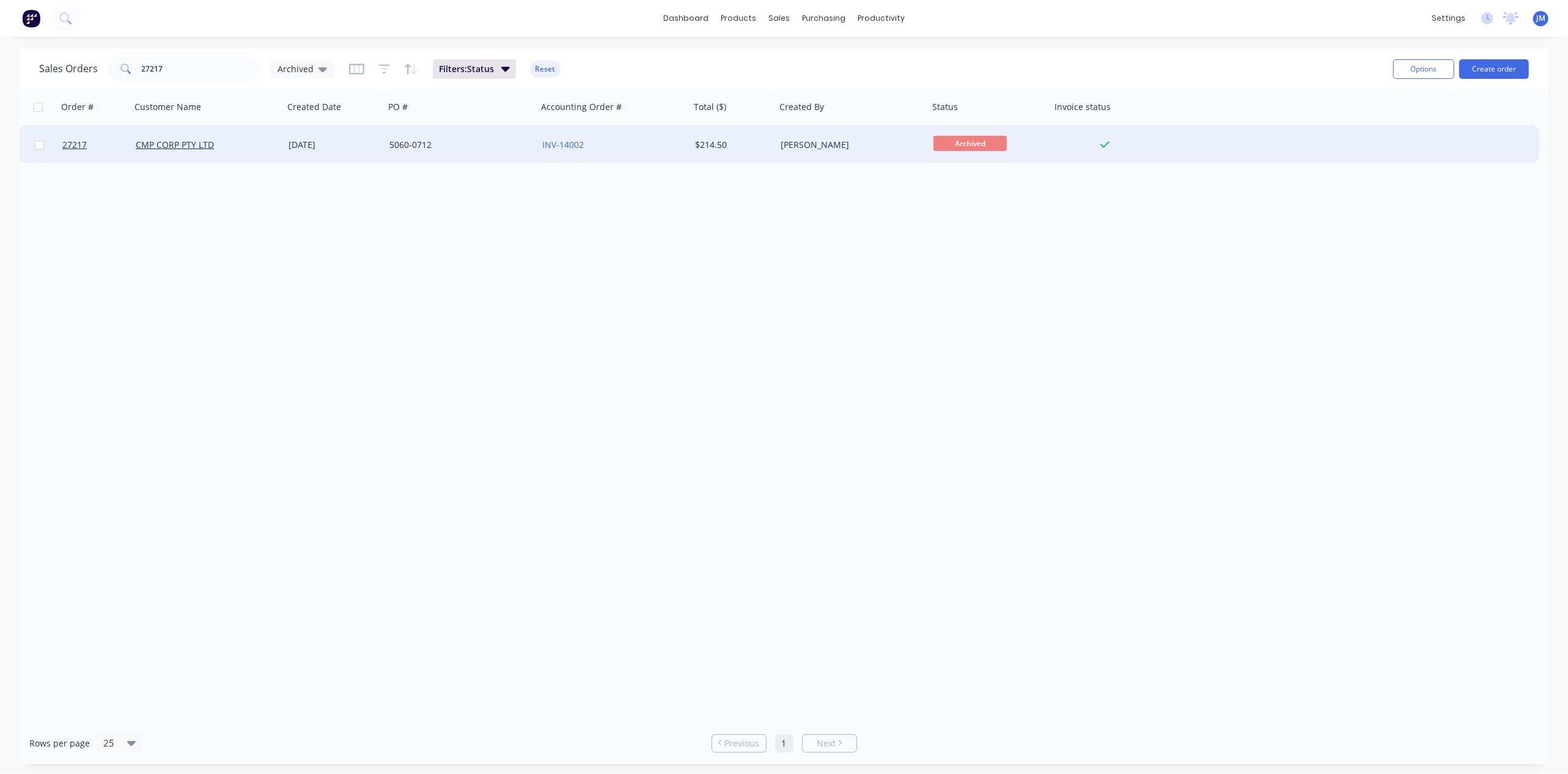
click at [145, 150] on div "CMP CORP PTY LTD" at bounding box center [207, 145] width 153 height 37
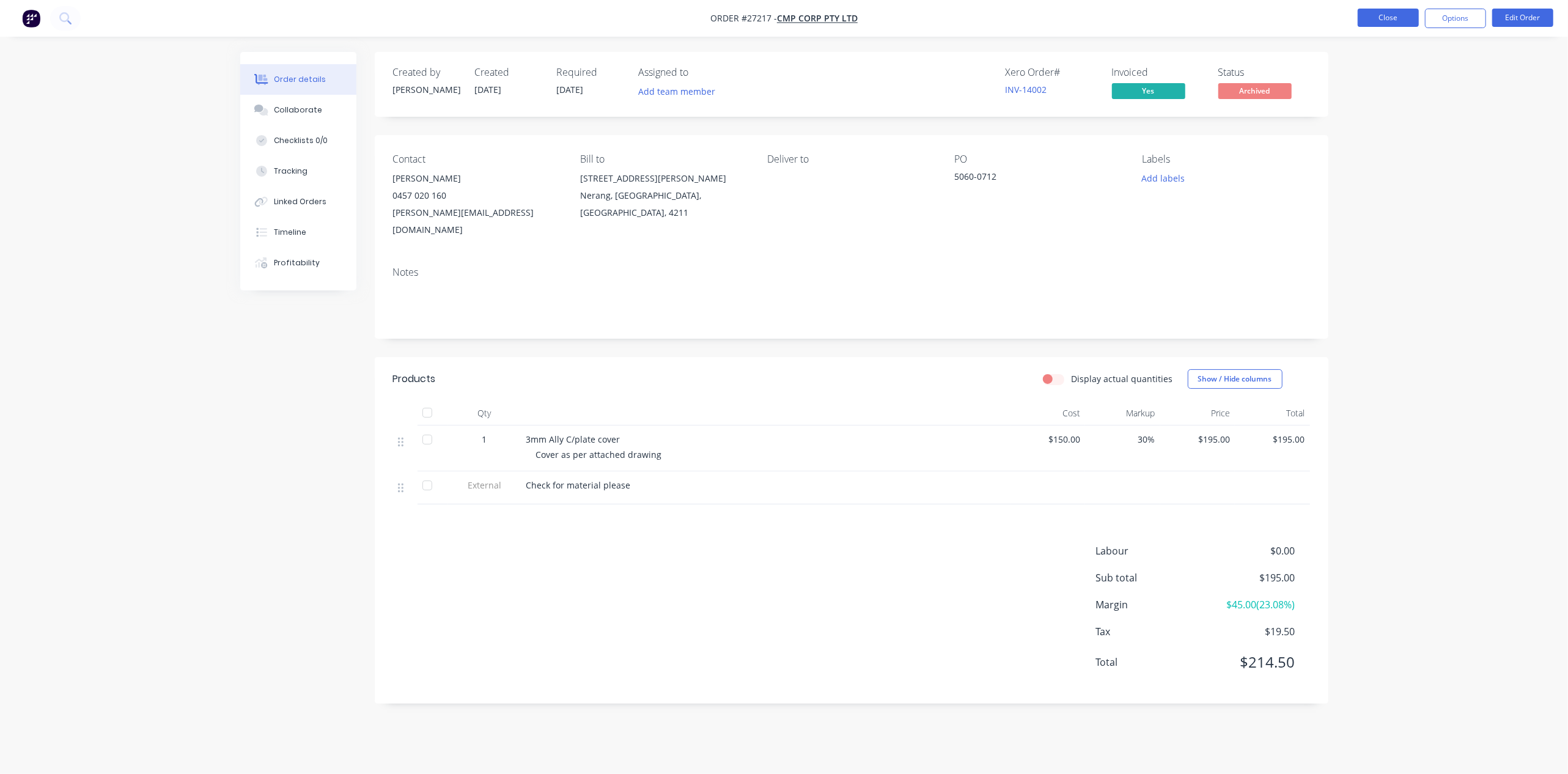
click at [1395, 24] on button "Close" at bounding box center [1388, 18] width 61 height 18
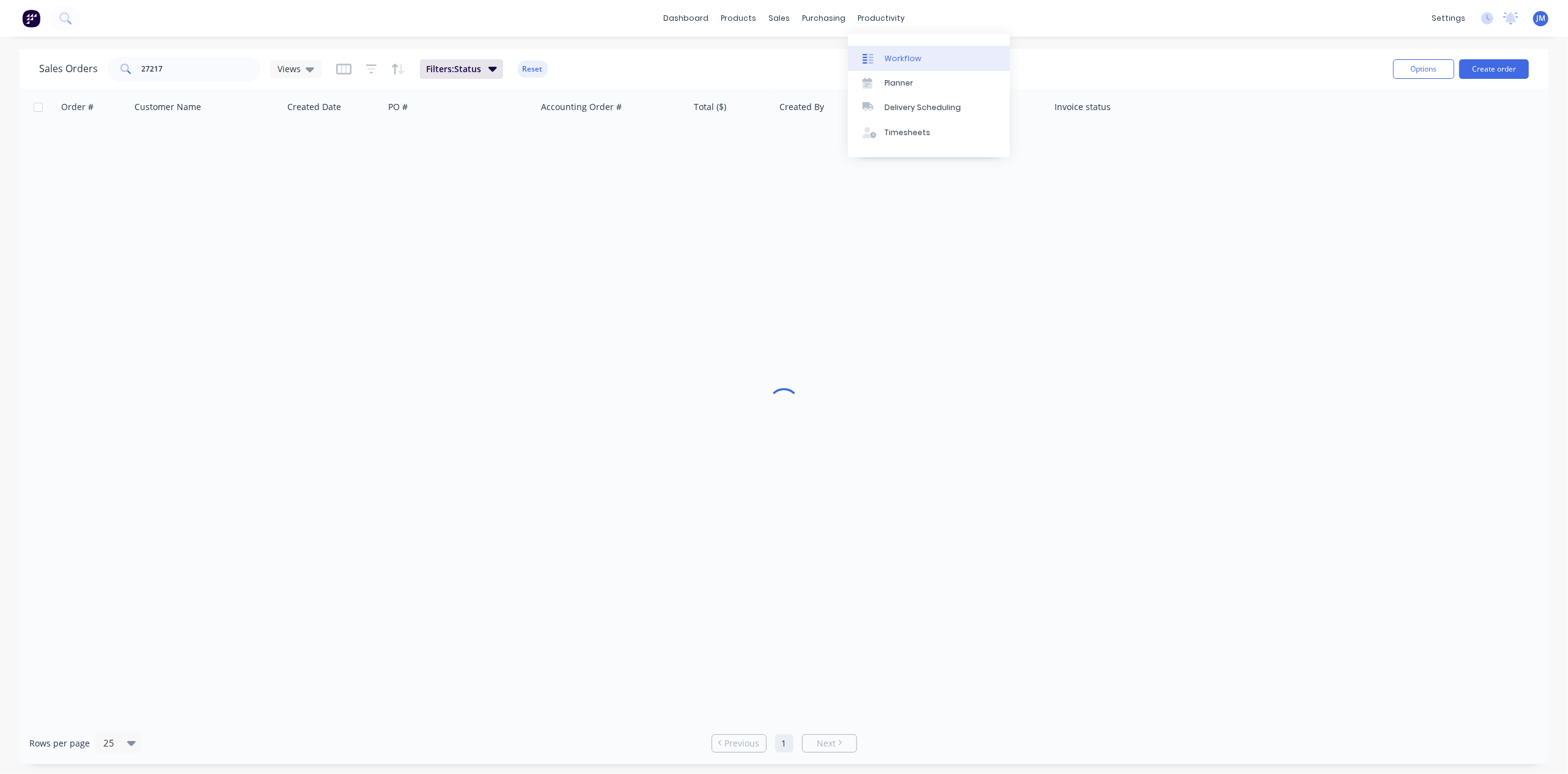
click at [895, 60] on div "Workflow" at bounding box center [903, 58] width 37 height 11
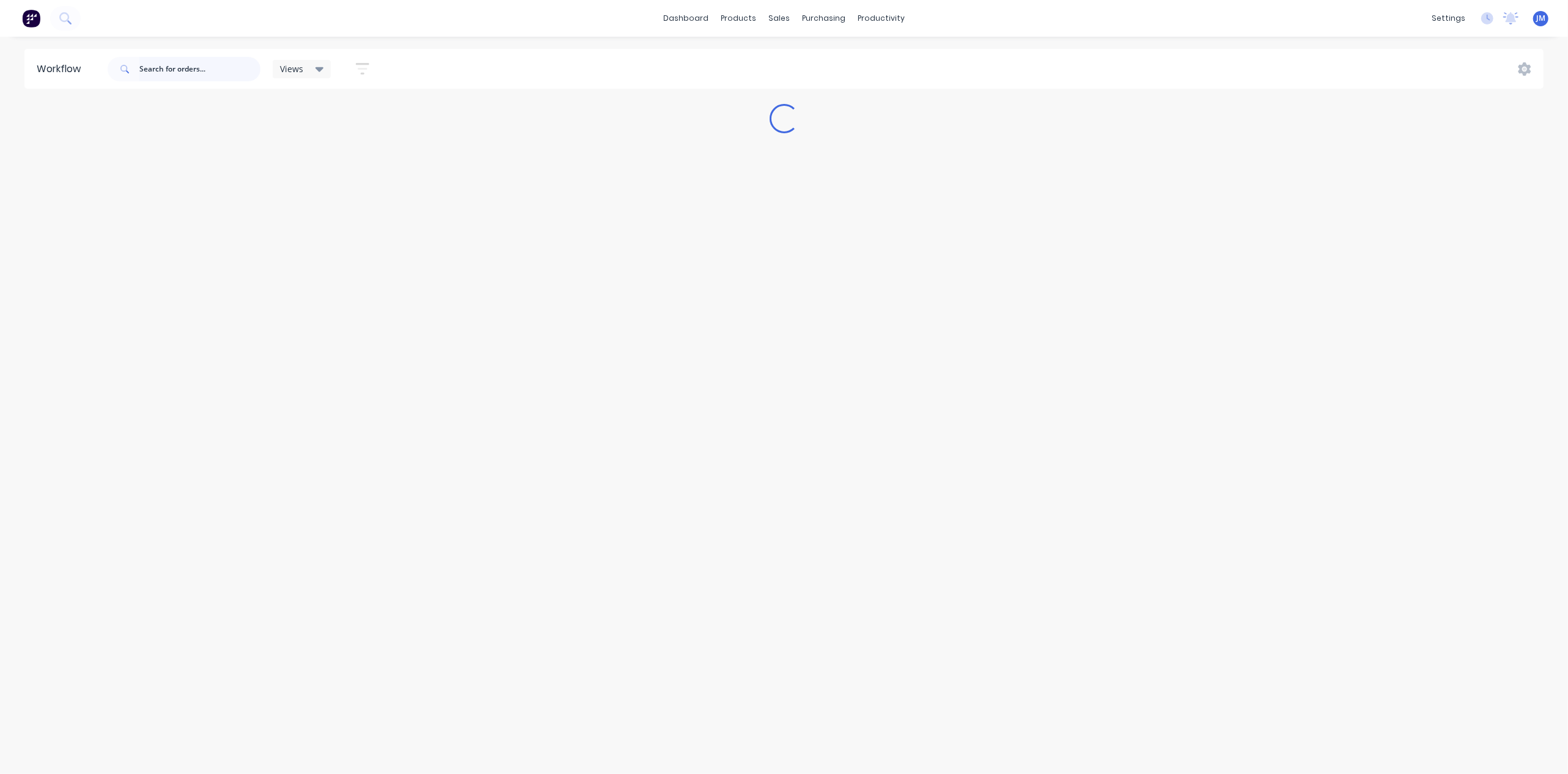
click at [195, 69] on input "text" at bounding box center [200, 69] width 121 height 24
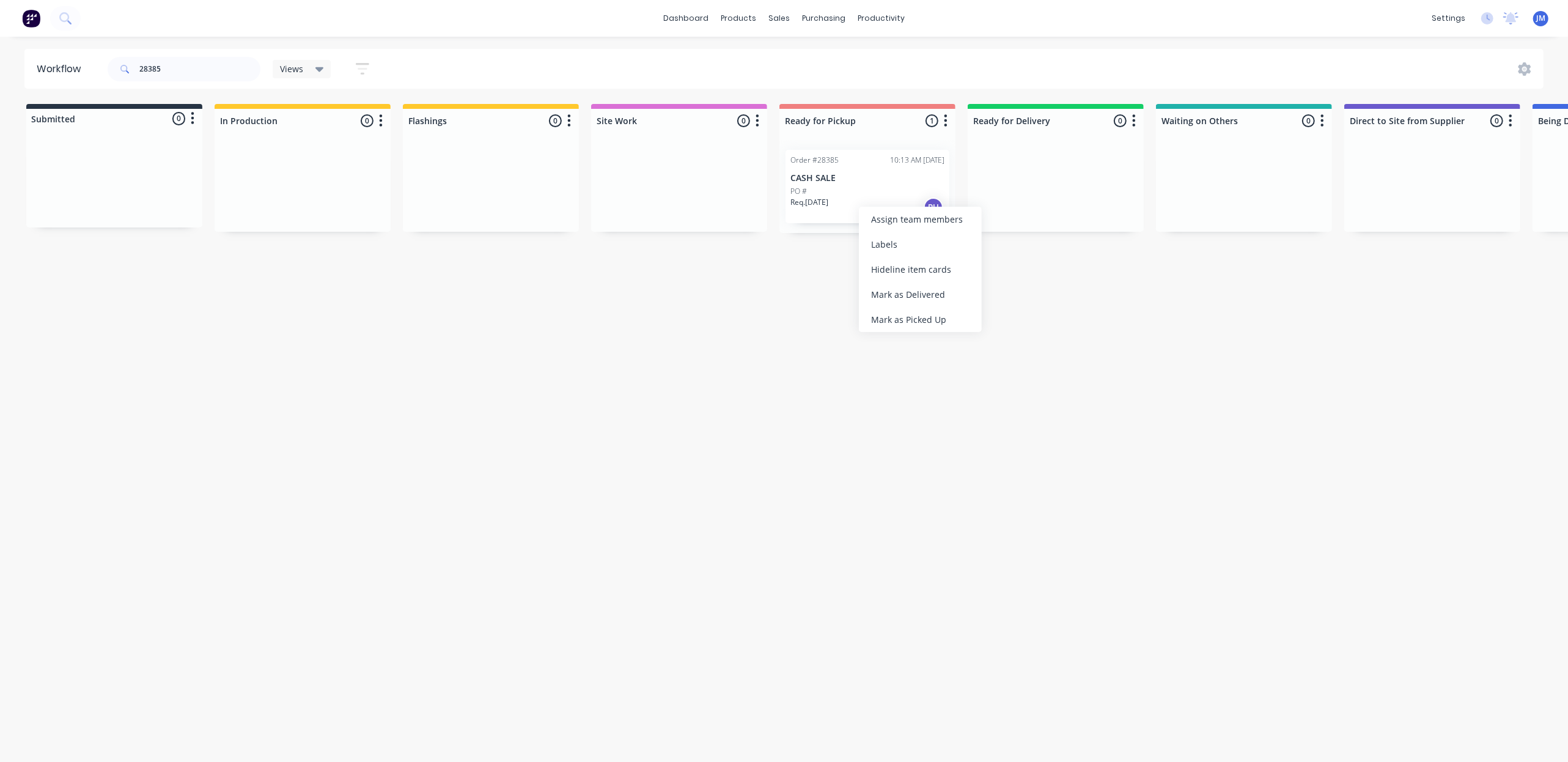
drag, startPoint x: 893, startPoint y: 313, endPoint x: 599, endPoint y: 270, distance: 297.1
click at [895, 313] on div "Mark as Picked Up" at bounding box center [920, 319] width 123 height 25
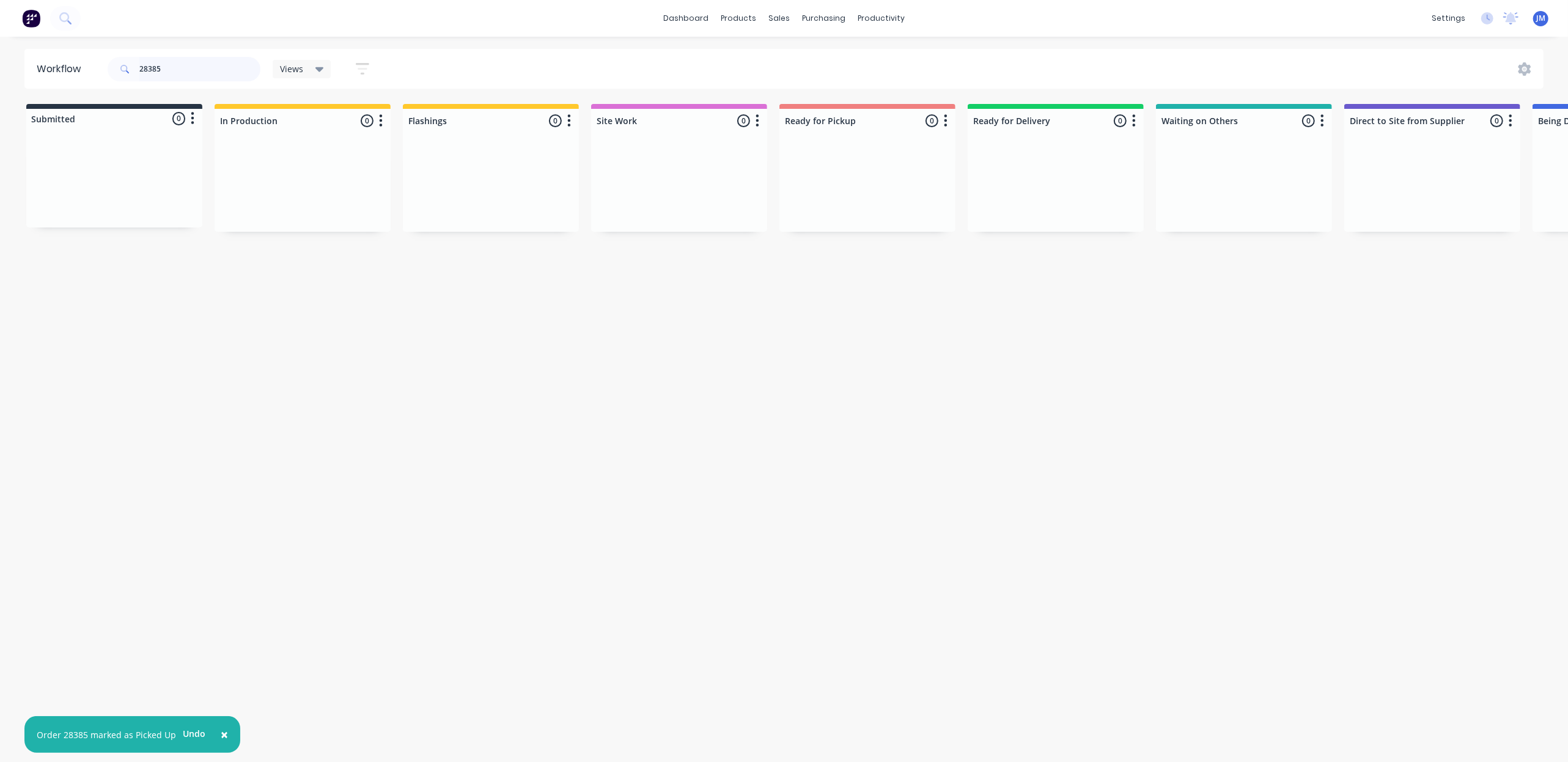
drag, startPoint x: 201, startPoint y: 67, endPoint x: 256, endPoint y: 57, distance: 55.9
click at [201, 66] on input "28385" at bounding box center [200, 69] width 121 height 24
type input "2"
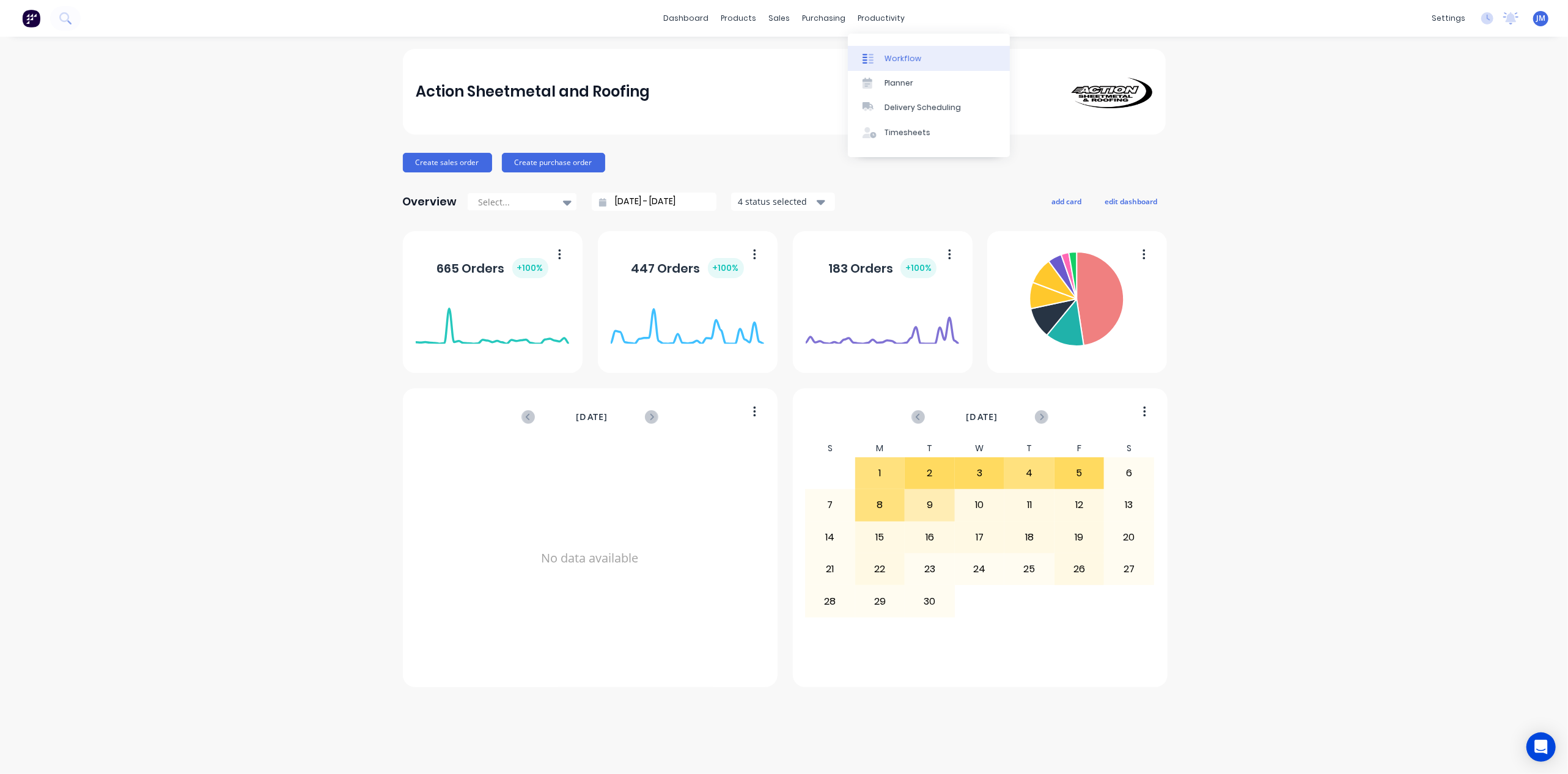
click at [880, 56] on div at bounding box center [871, 58] width 18 height 11
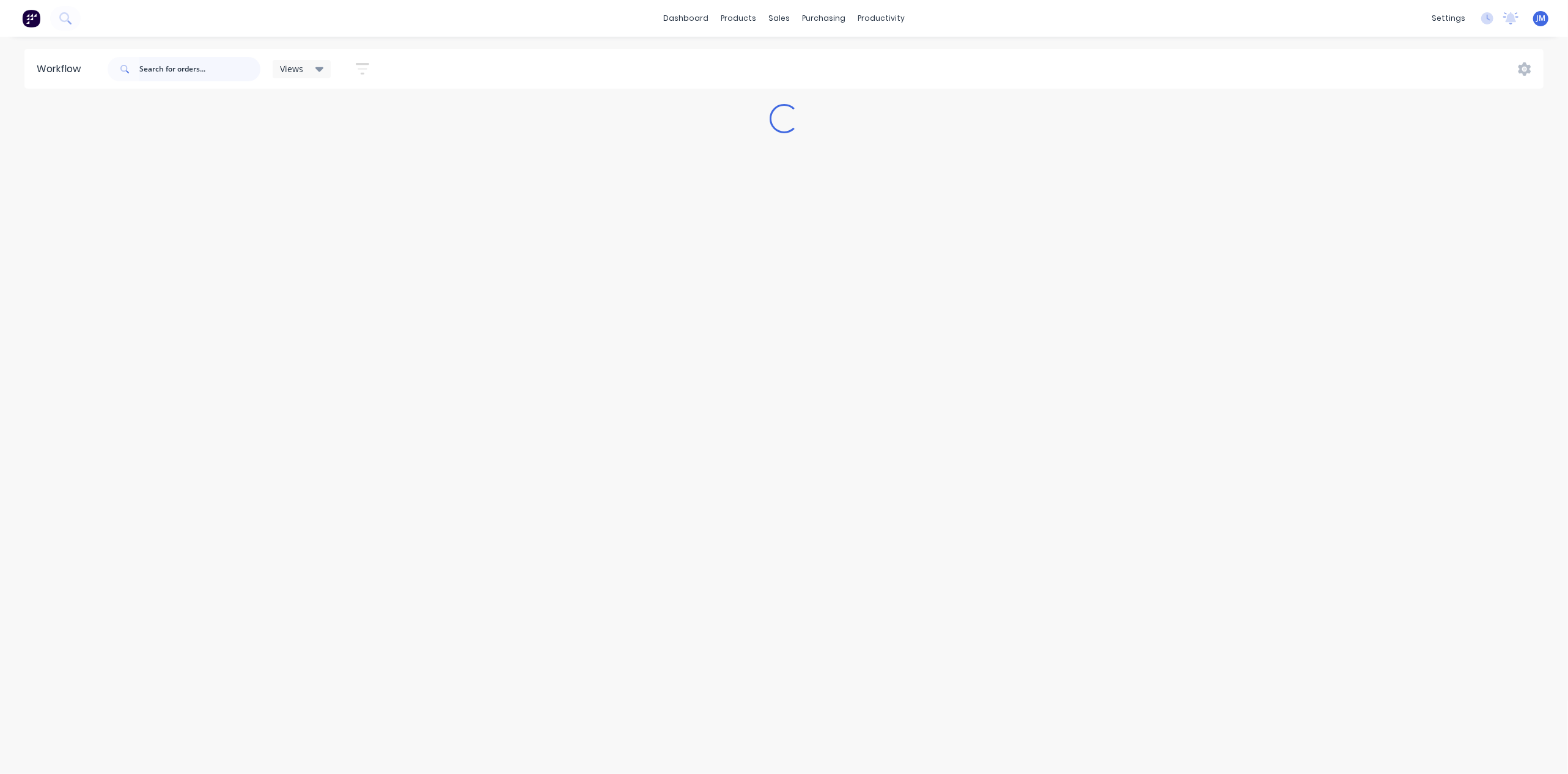
click at [231, 69] on input "text" at bounding box center [200, 69] width 121 height 24
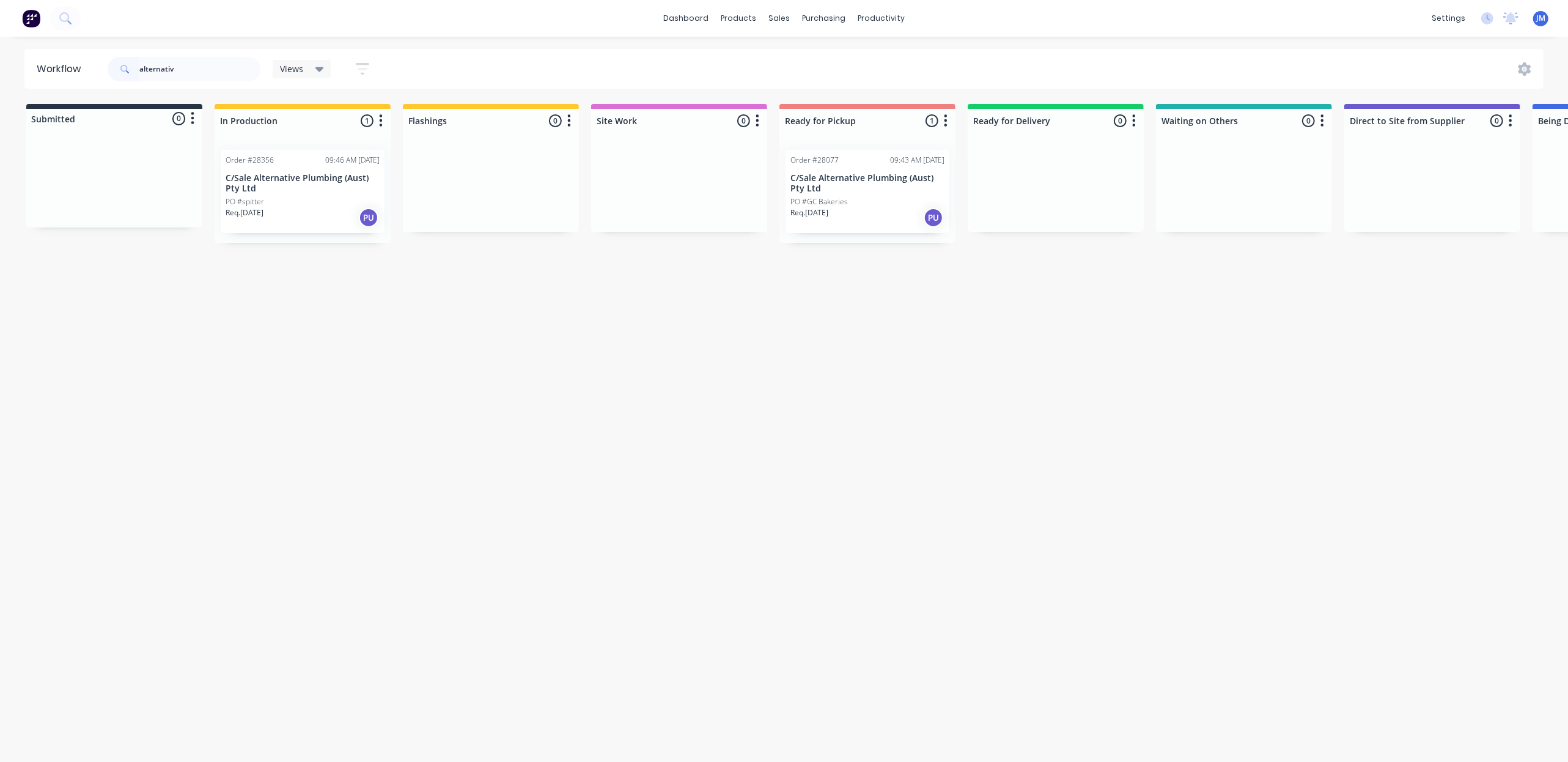
click at [304, 182] on p "C/Sale Alternative Plumbing (Aust) Pty Ltd" at bounding box center [303, 183] width 154 height 21
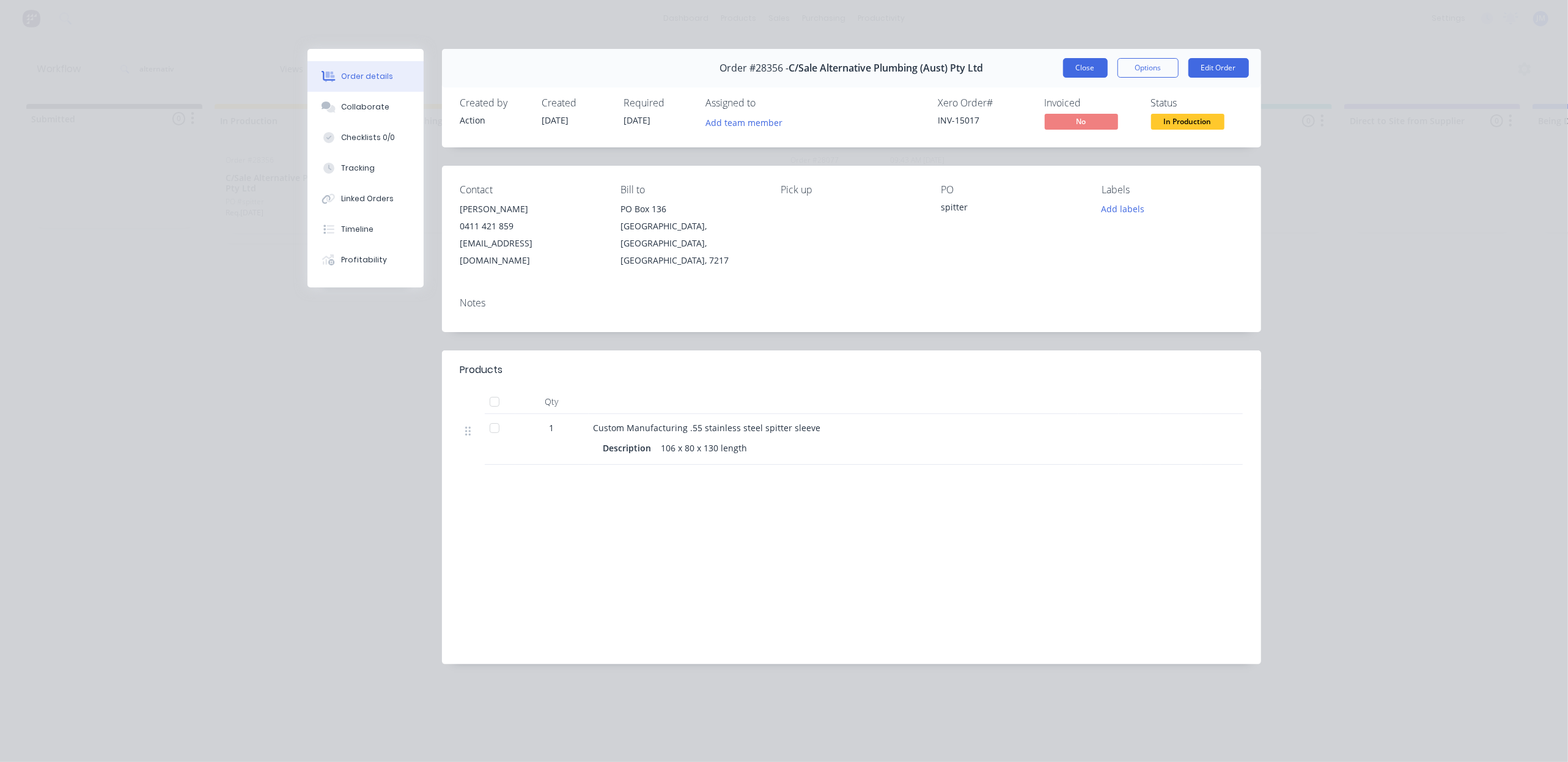
click at [1077, 76] on button "Close" at bounding box center [1086, 67] width 45 height 20
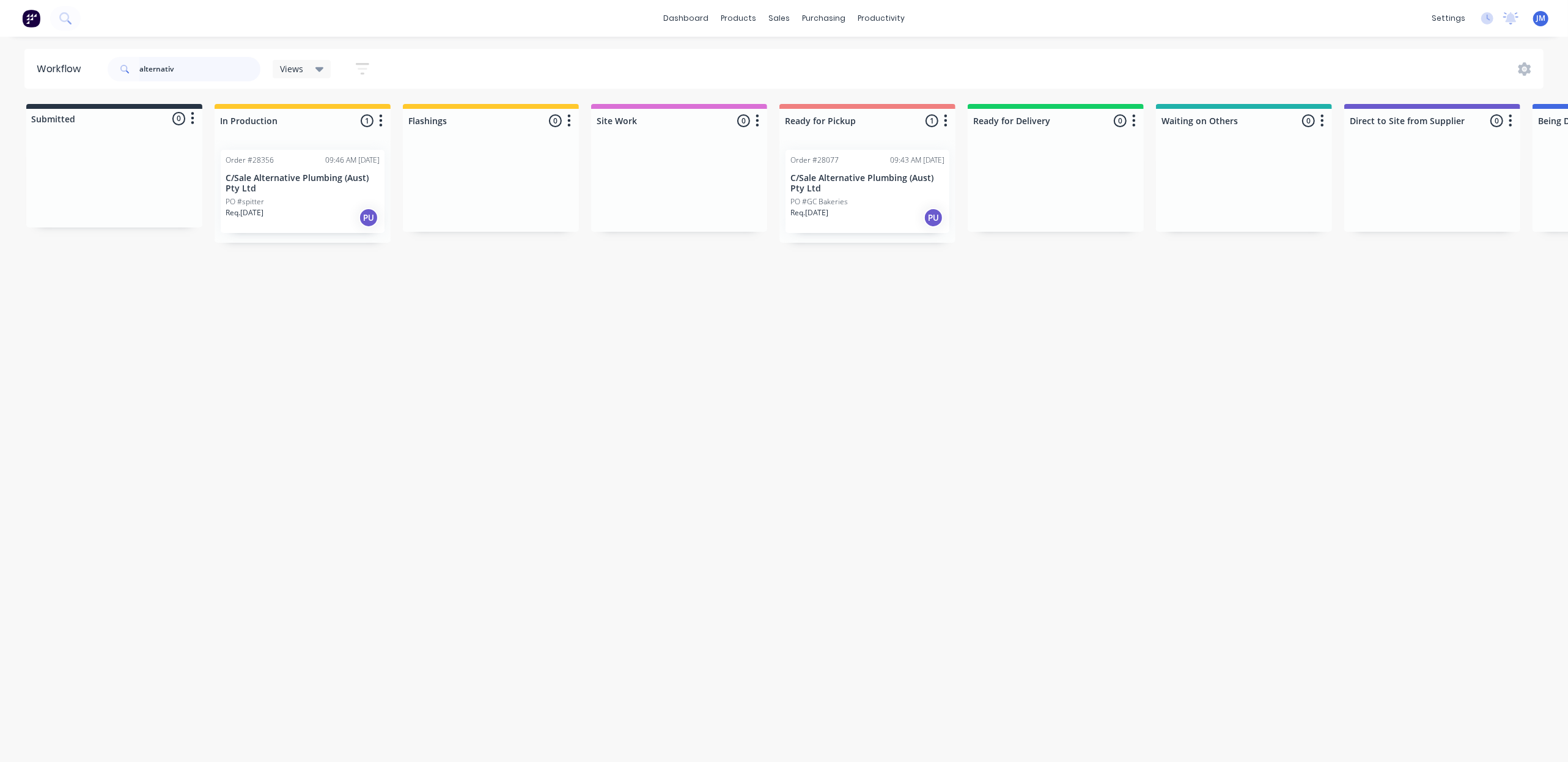
drag, startPoint x: 214, startPoint y: 66, endPoint x: 181, endPoint y: 65, distance: 33.0
click at [218, 66] on input "alternativ" at bounding box center [200, 69] width 121 height 24
type input "a"
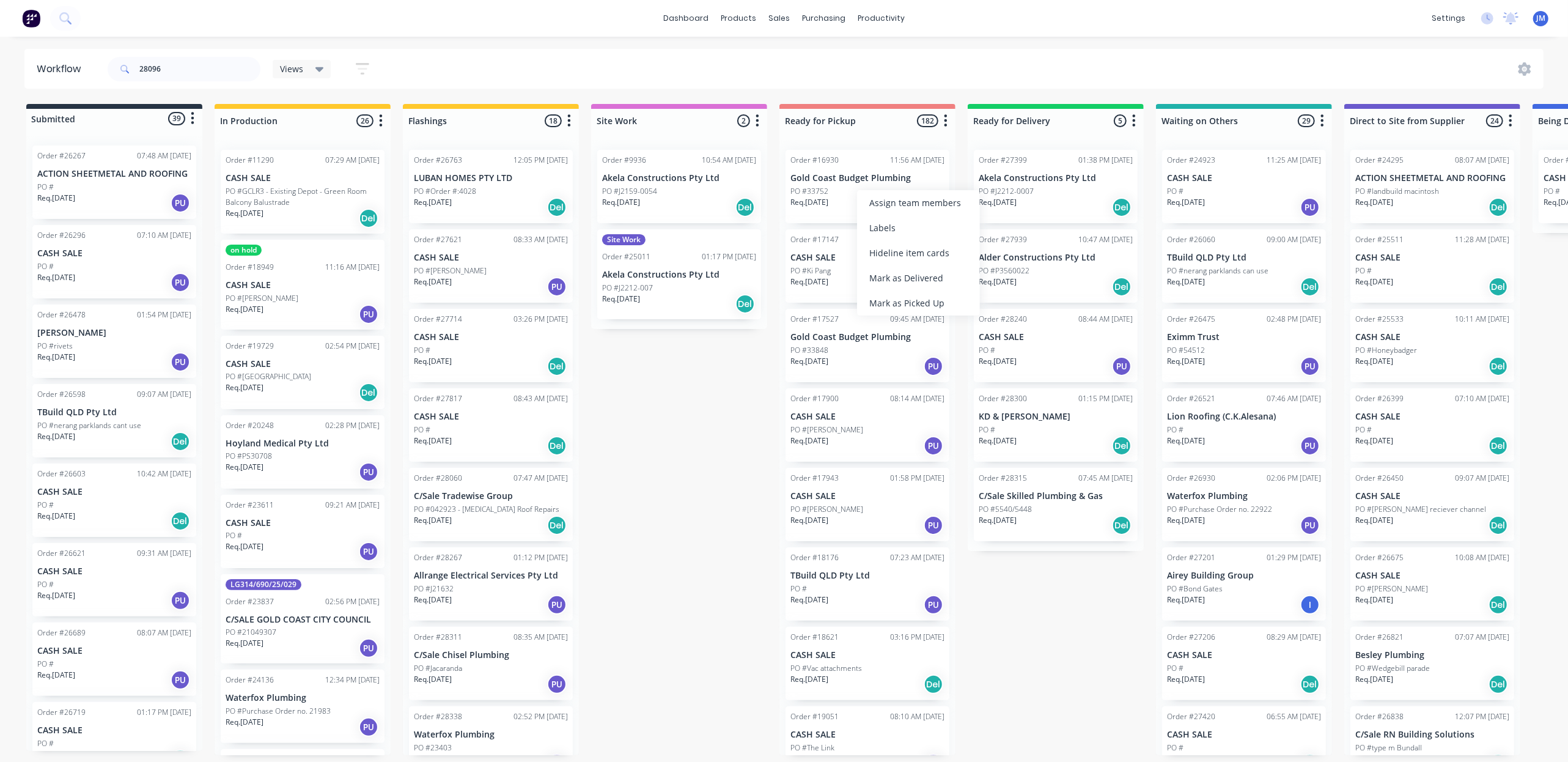
click at [900, 304] on div "Mark as Picked Up" at bounding box center [918, 303] width 123 height 25
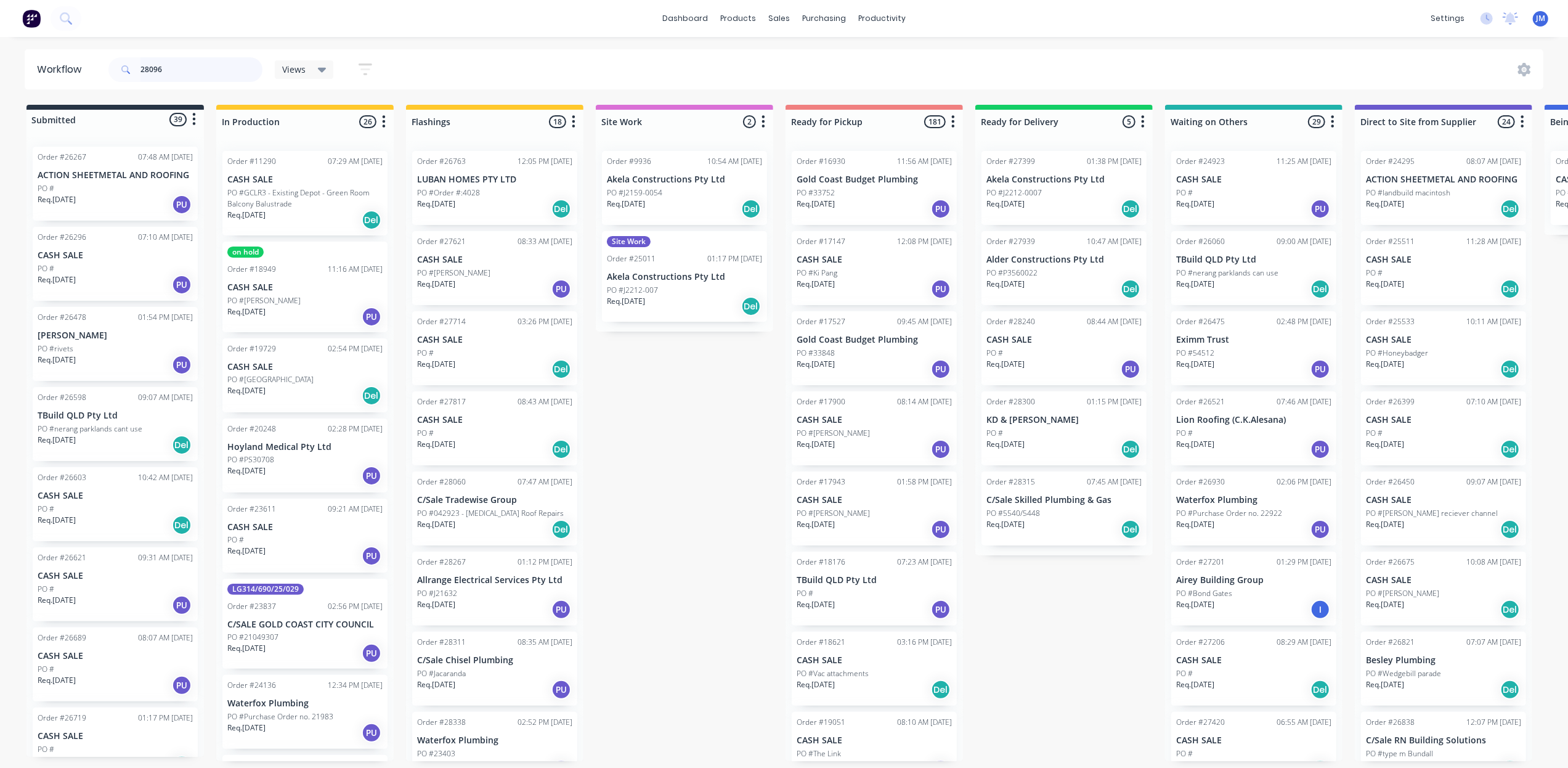
click at [176, 74] on input "28096" at bounding box center [202, 70] width 122 height 25
type input "2"
